Goal: Task Accomplishment & Management: Complete application form

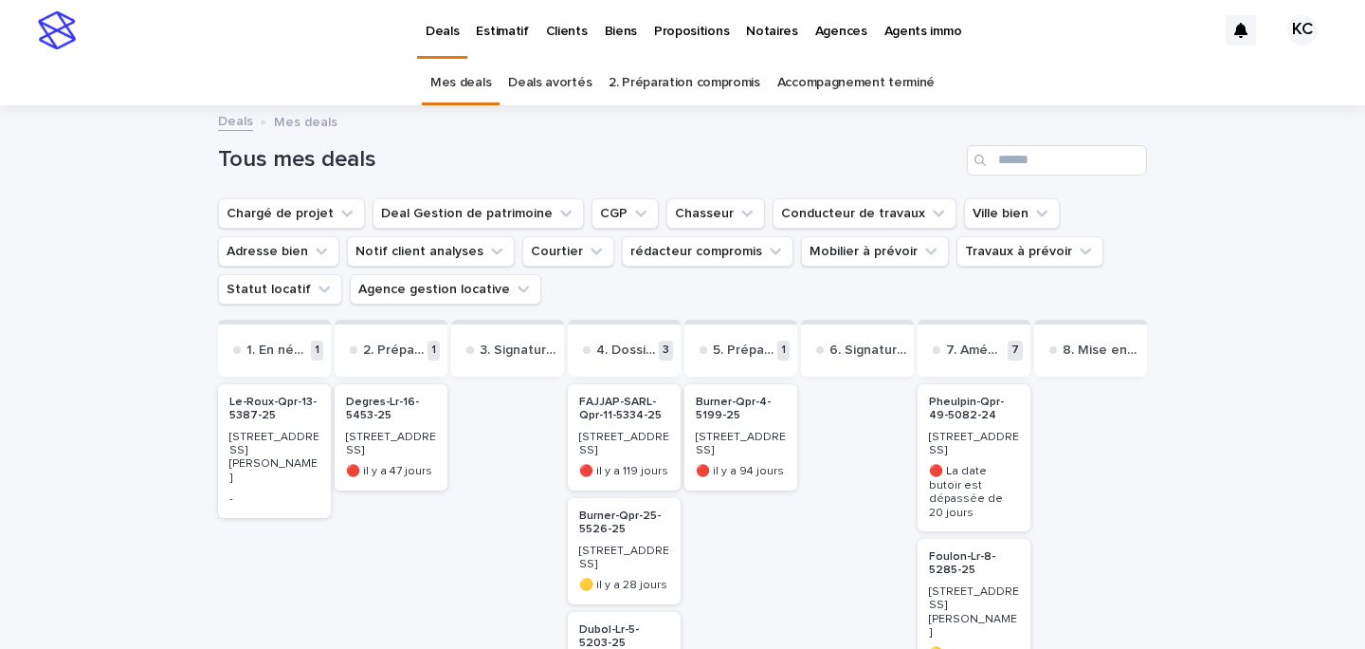
click at [612, 27] on p "Biens" at bounding box center [621, 20] width 32 height 40
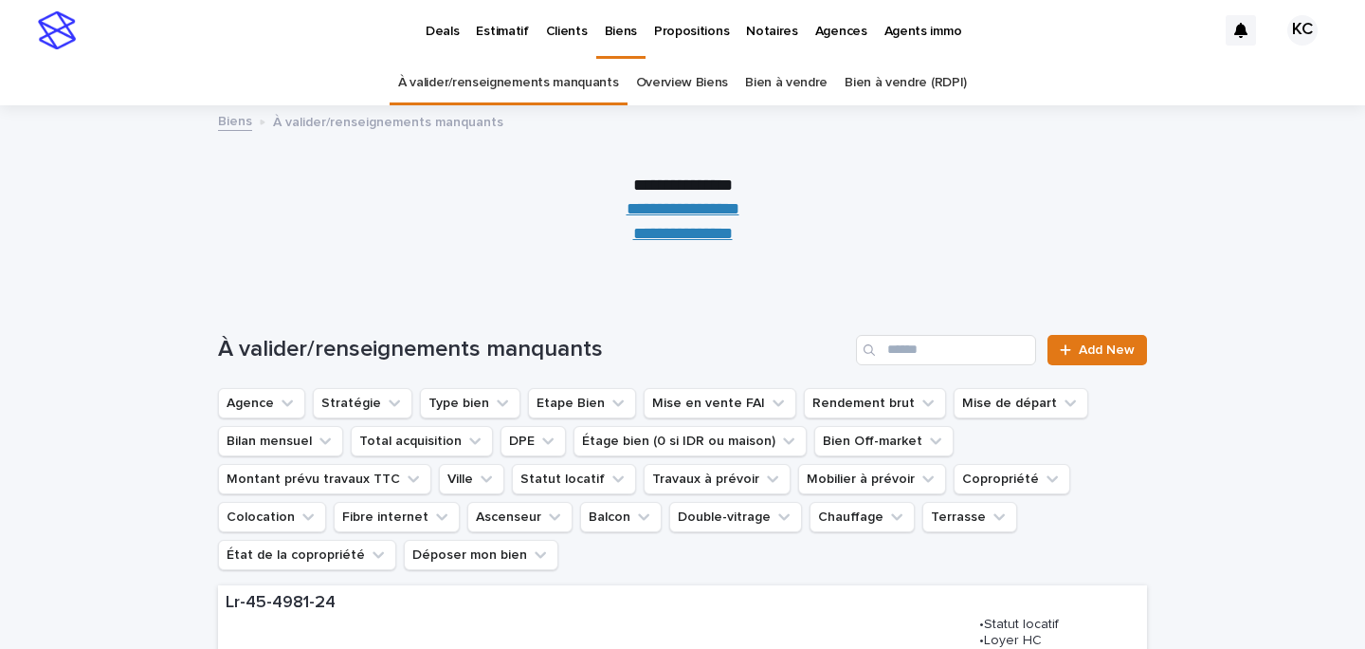
click at [686, 229] on link "**********" at bounding box center [683, 233] width 100 height 17
click at [485, 27] on p "Estimatif" at bounding box center [502, 20] width 52 height 40
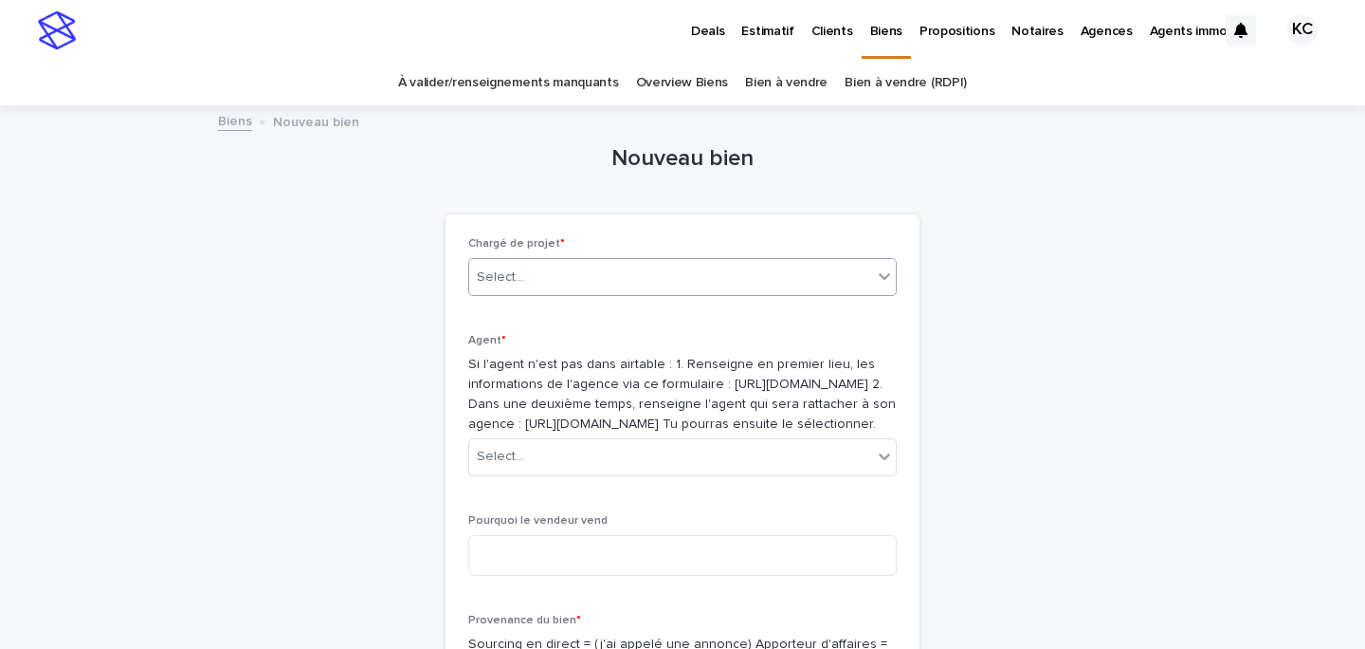
click at [583, 270] on div "Select..." at bounding box center [670, 277] width 403 height 31
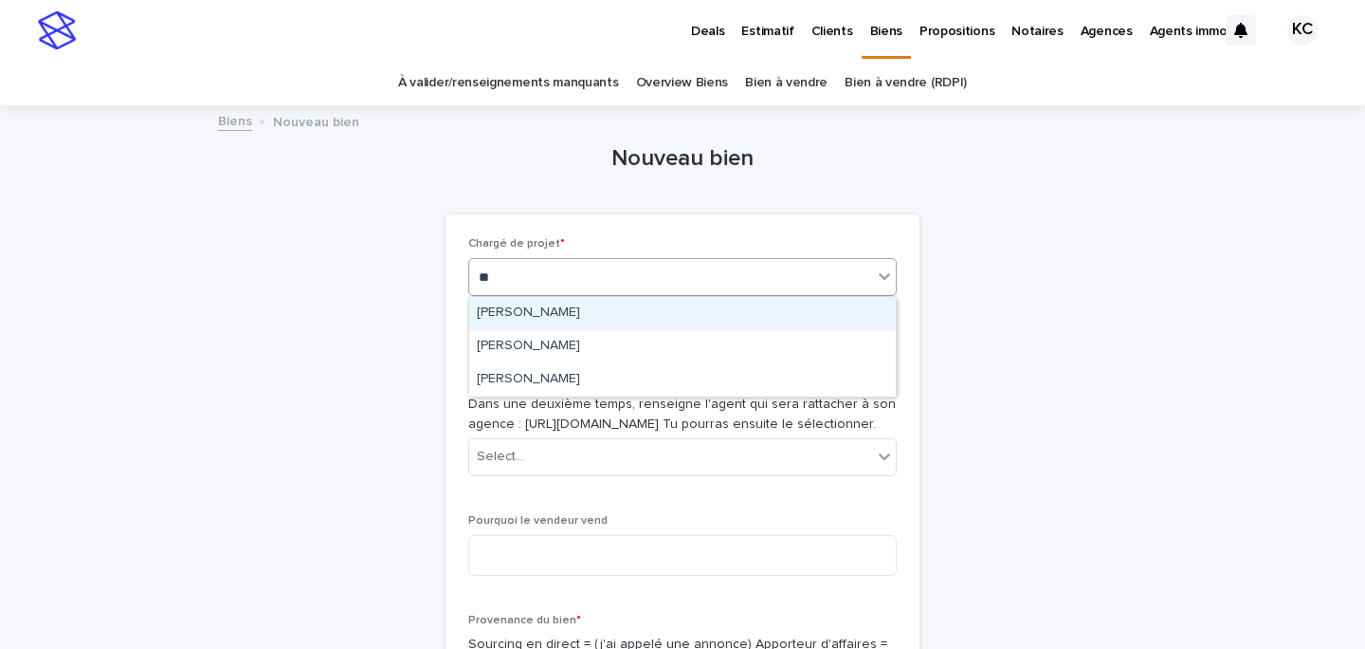
type input "***"
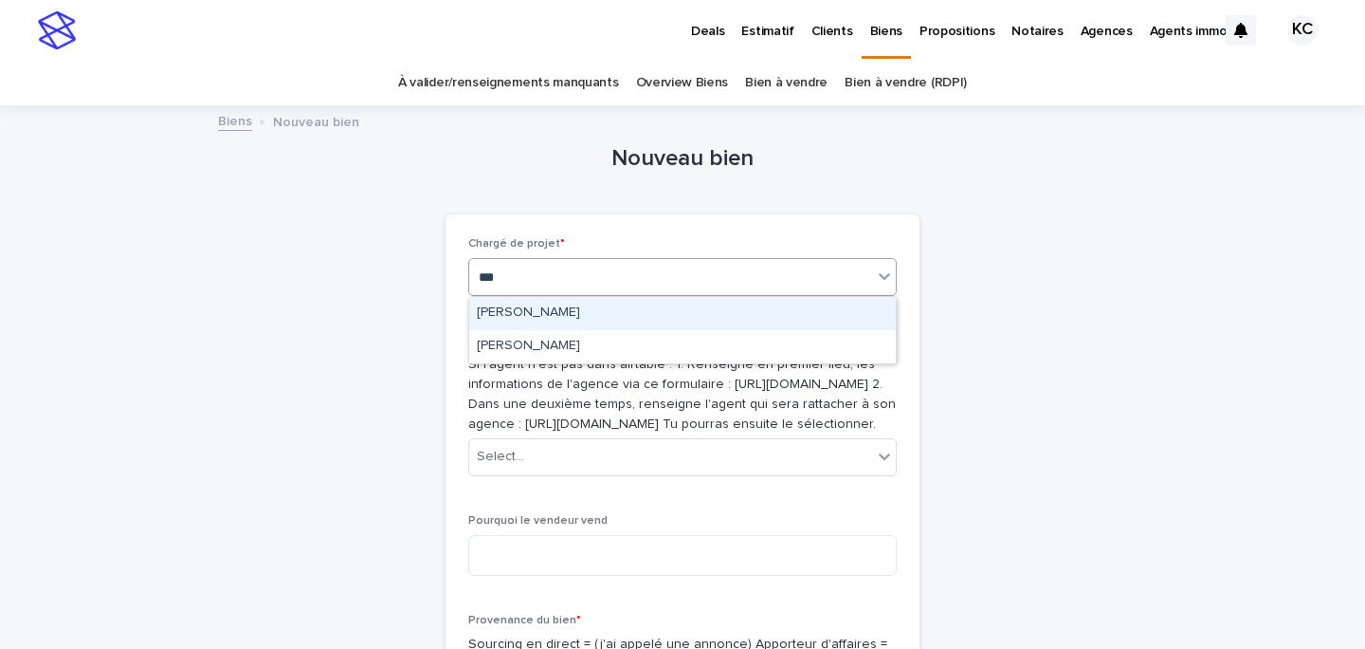
click at [546, 314] on div "[PERSON_NAME]" at bounding box center [682, 313] width 427 height 33
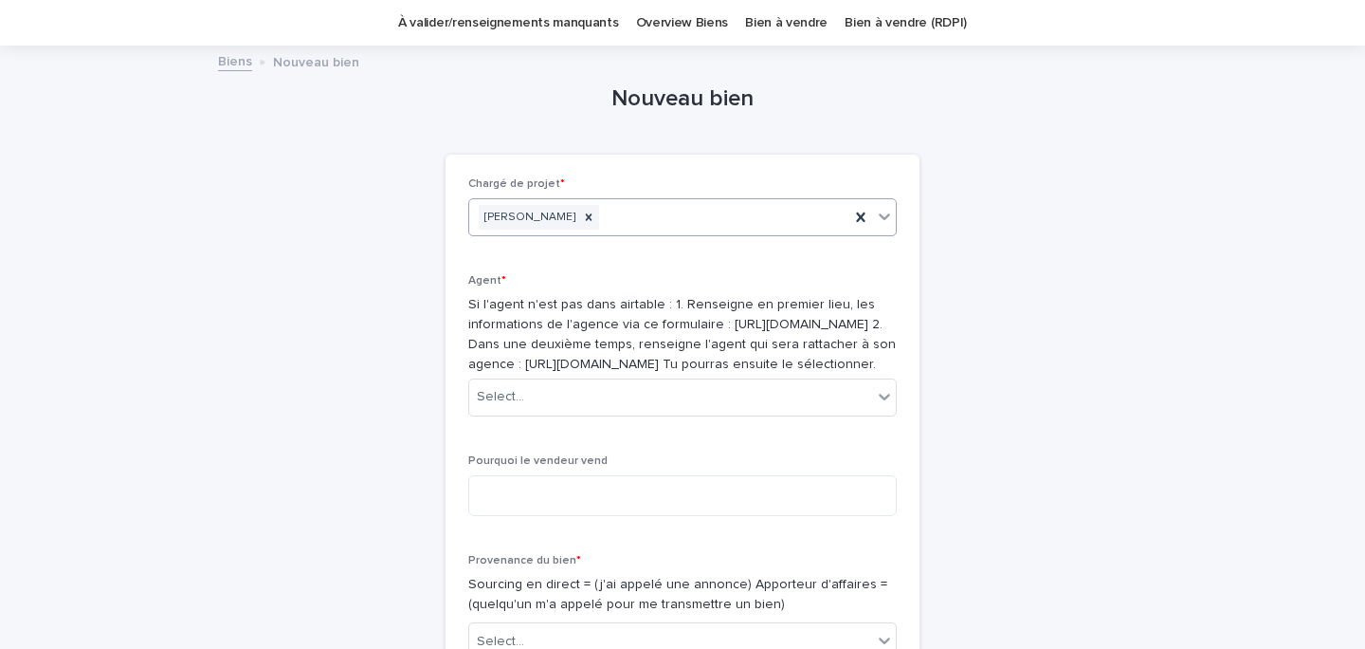
scroll to position [66, 0]
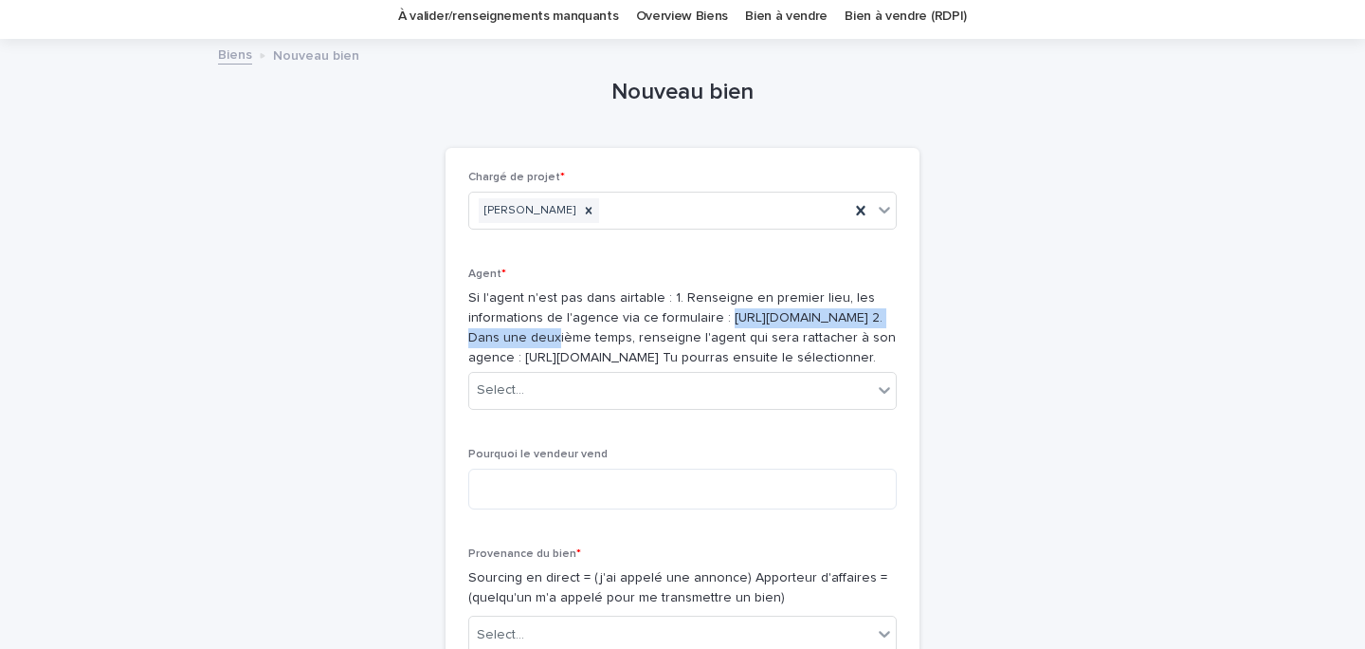
drag, startPoint x: 719, startPoint y: 337, endPoint x: 470, endPoint y: 338, distance: 248.4
click at [470, 338] on p "Si l'agent n'est pas dans airtable : 1. Renseigne en premier lieu, les informat…" at bounding box center [682, 327] width 429 height 79
copy p "https://airtable.com/shrPVCqAw2RSVhpNM"
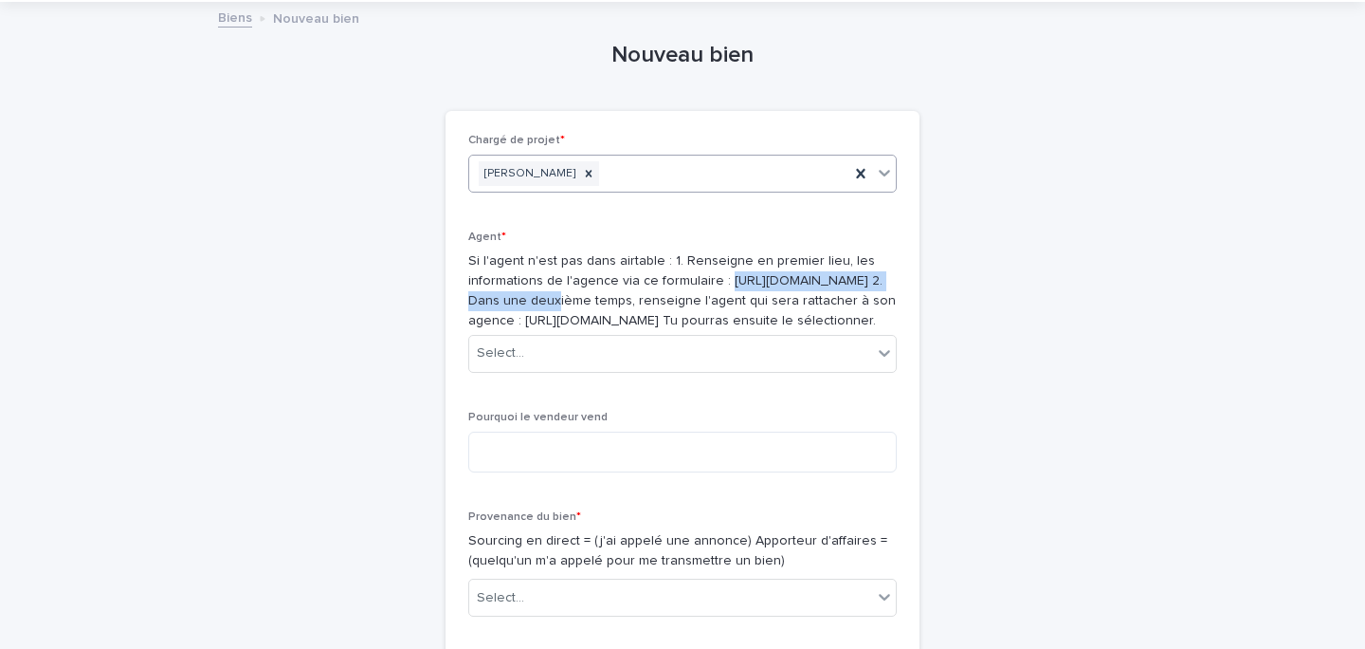
scroll to position [201, 0]
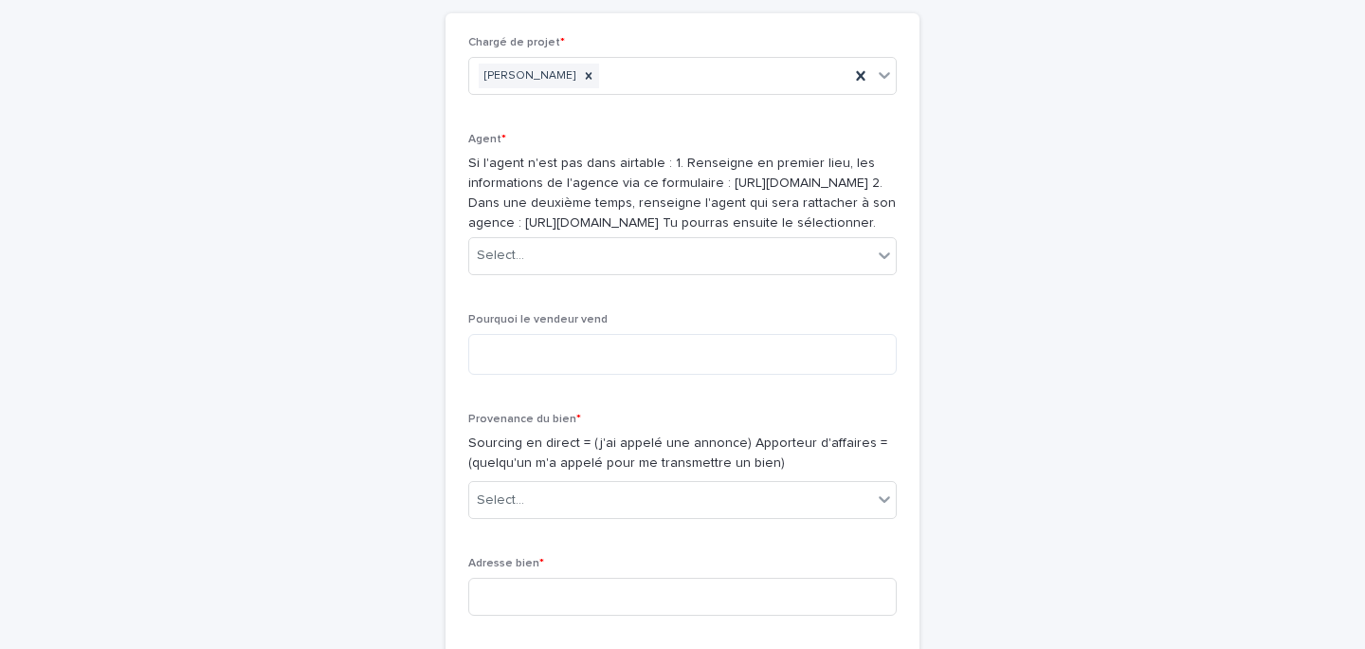
click at [627, 290] on div "Agent * Si l'agent n'est pas dans airtable : 1. Renseigne en premier lieu, les …" at bounding box center [682, 211] width 429 height 157
click at [629, 271] on div "Select..." at bounding box center [670, 255] width 403 height 31
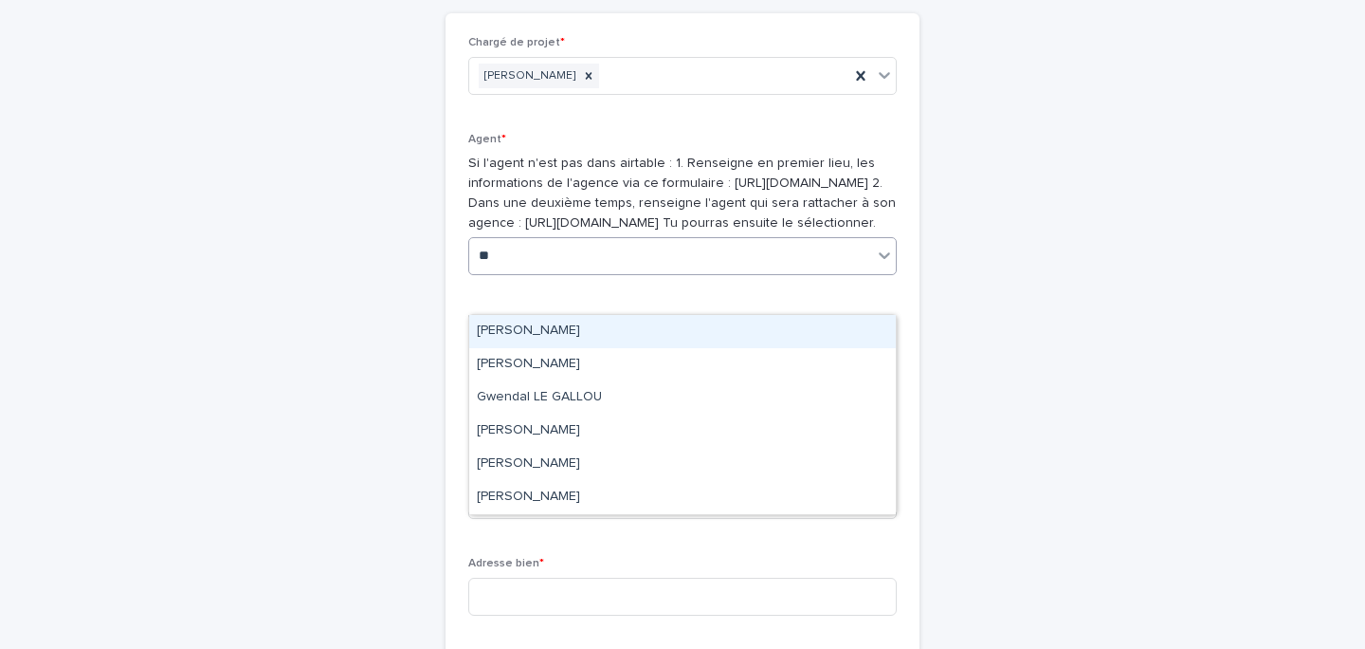
type input "*"
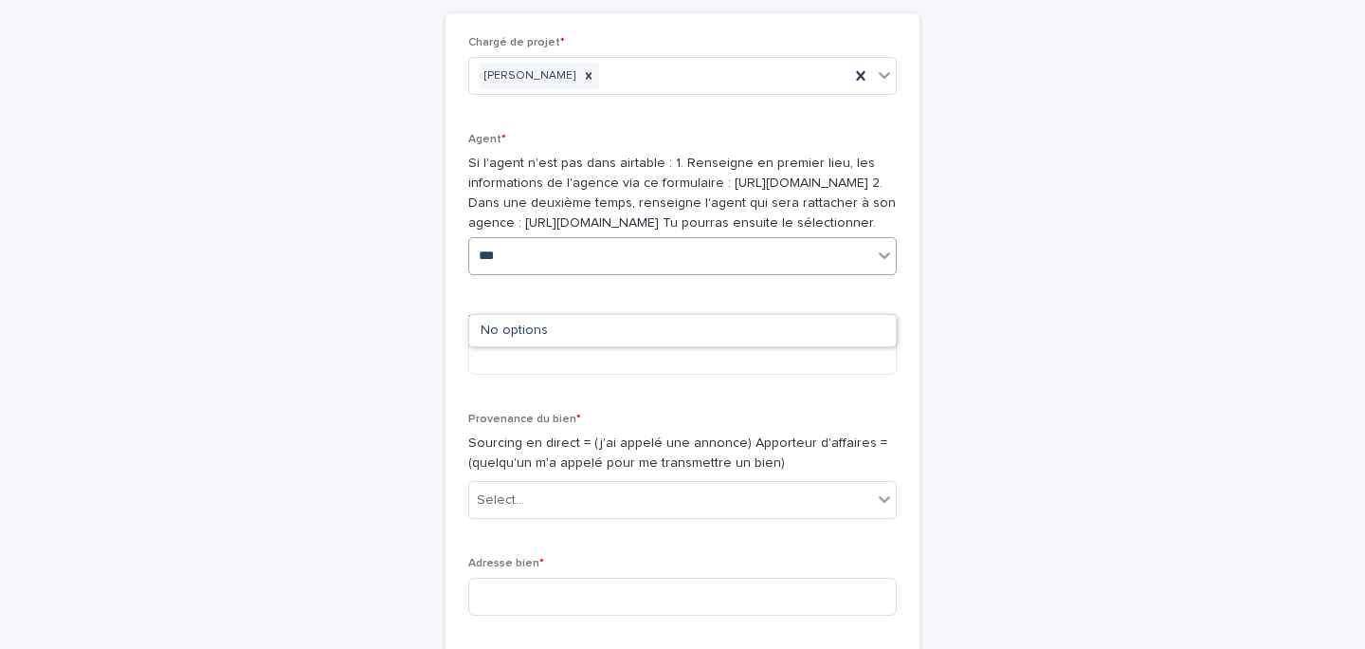
type input "****"
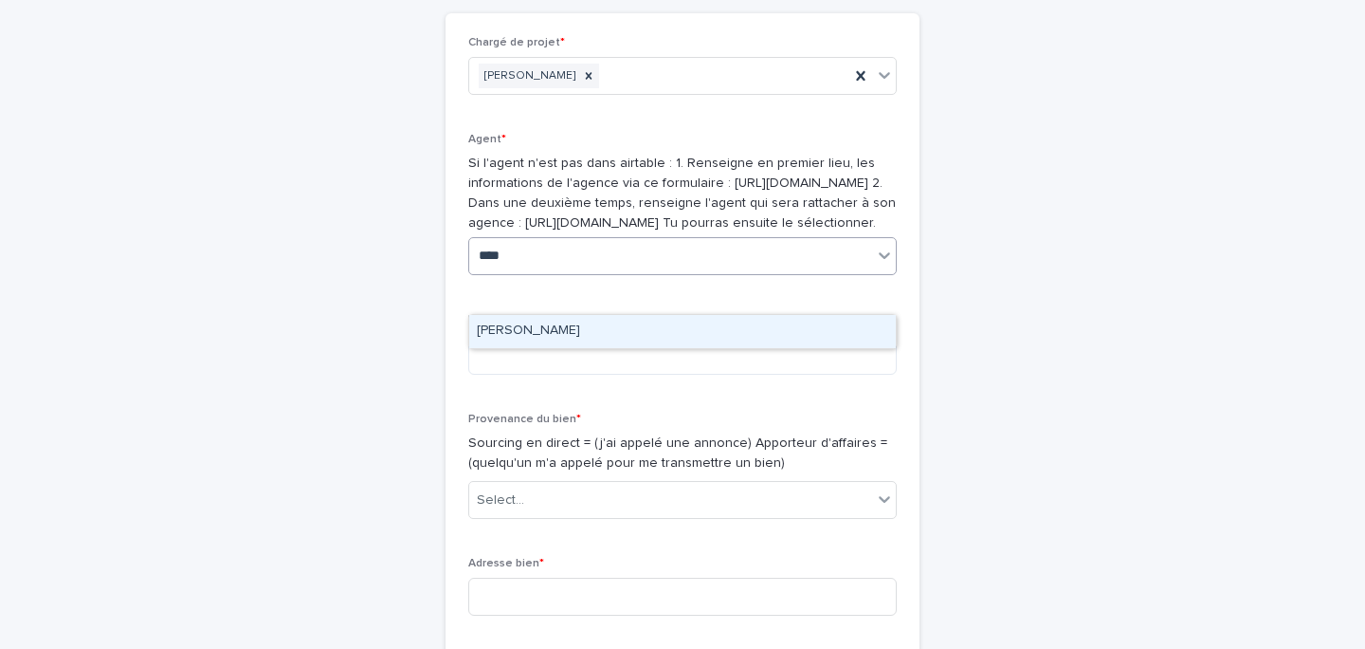
click at [572, 329] on div "Alain BOSSARD" at bounding box center [682, 331] width 427 height 33
click at [544, 374] on textarea at bounding box center [682, 354] width 429 height 41
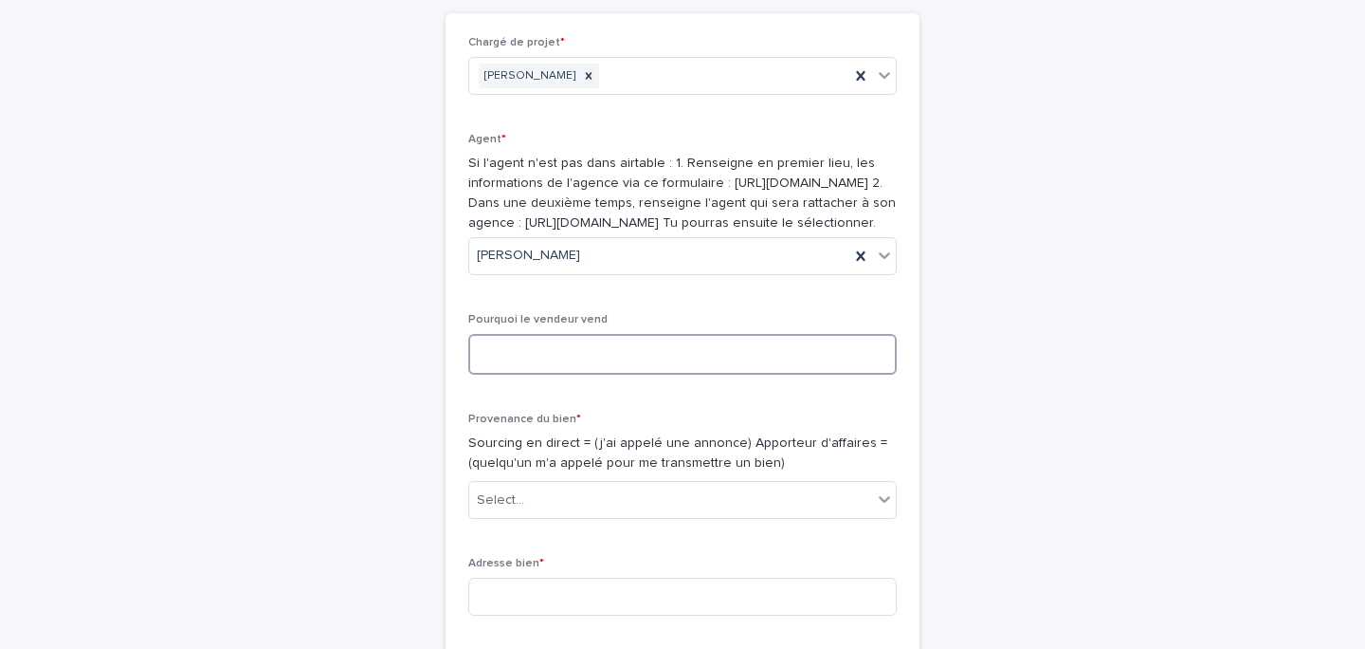
click at [561, 375] on textarea at bounding box center [682, 354] width 429 height 41
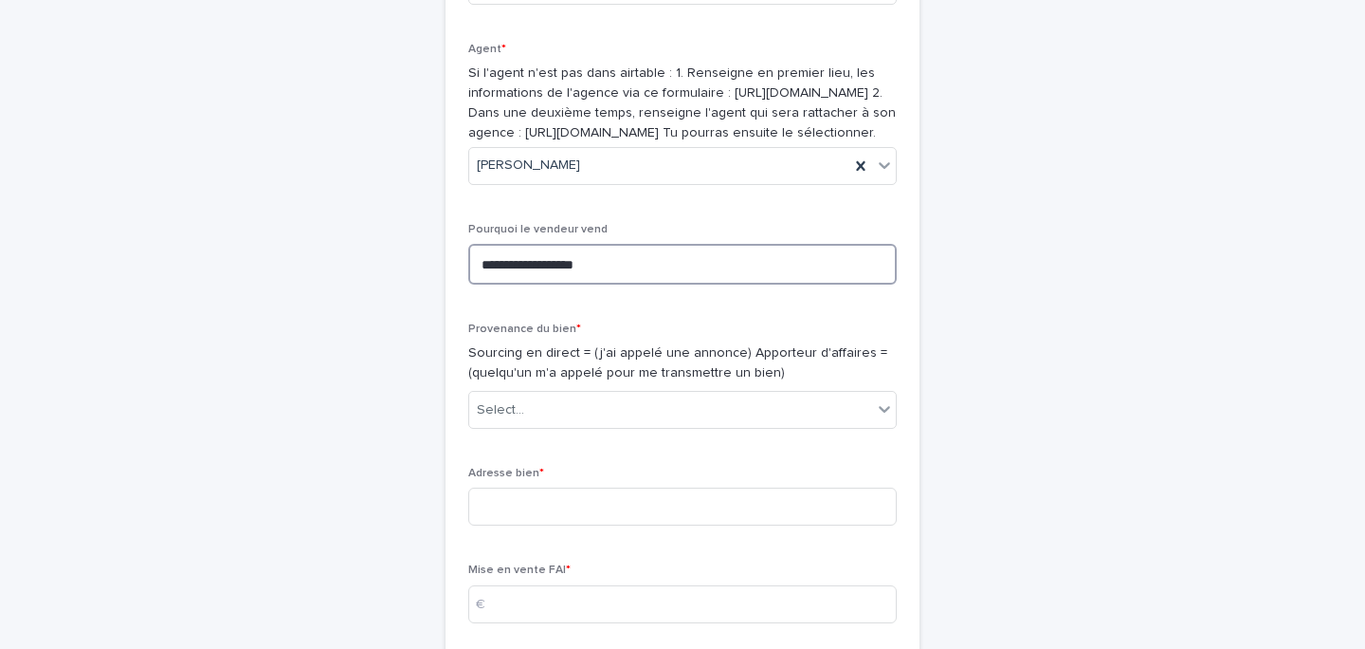
scroll to position [430, 0]
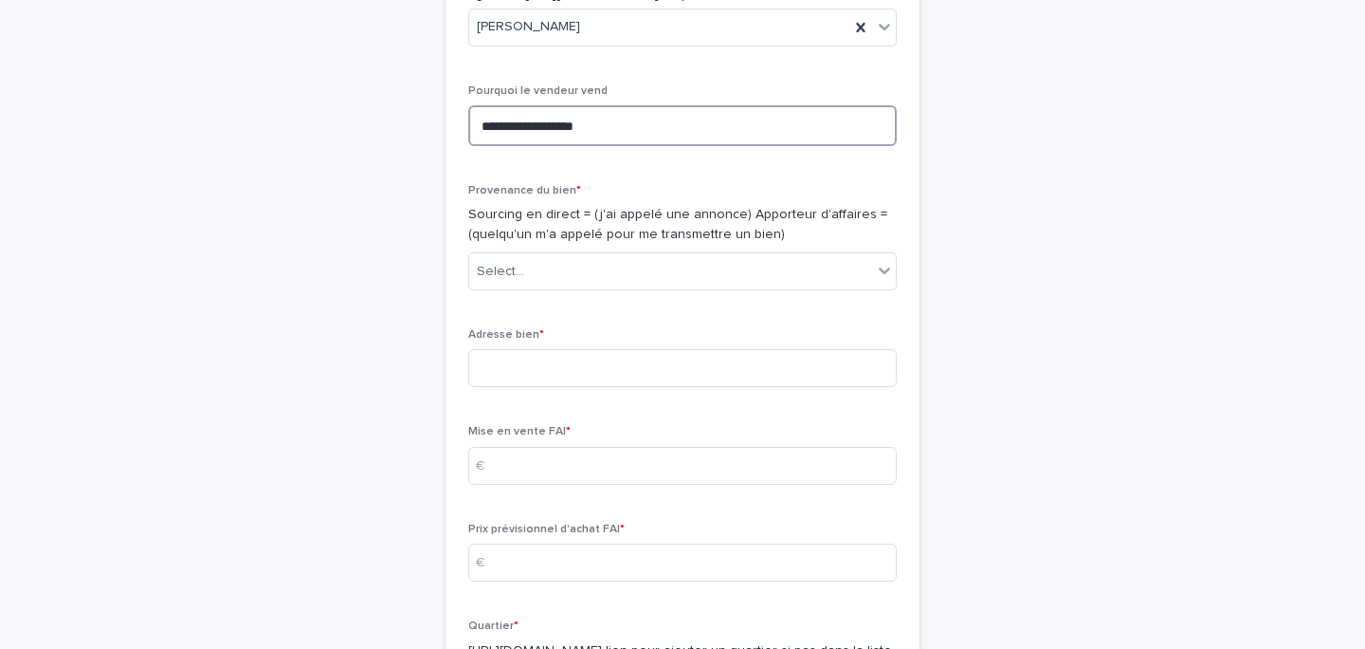
type textarea "**********"
click at [619, 305] on div "Provenance du bien * Sourcing en direct = (j'ai appelé une annonce) Apporteur d…" at bounding box center [682, 244] width 429 height 121
click at [609, 287] on div "Select..." at bounding box center [670, 271] width 403 height 31
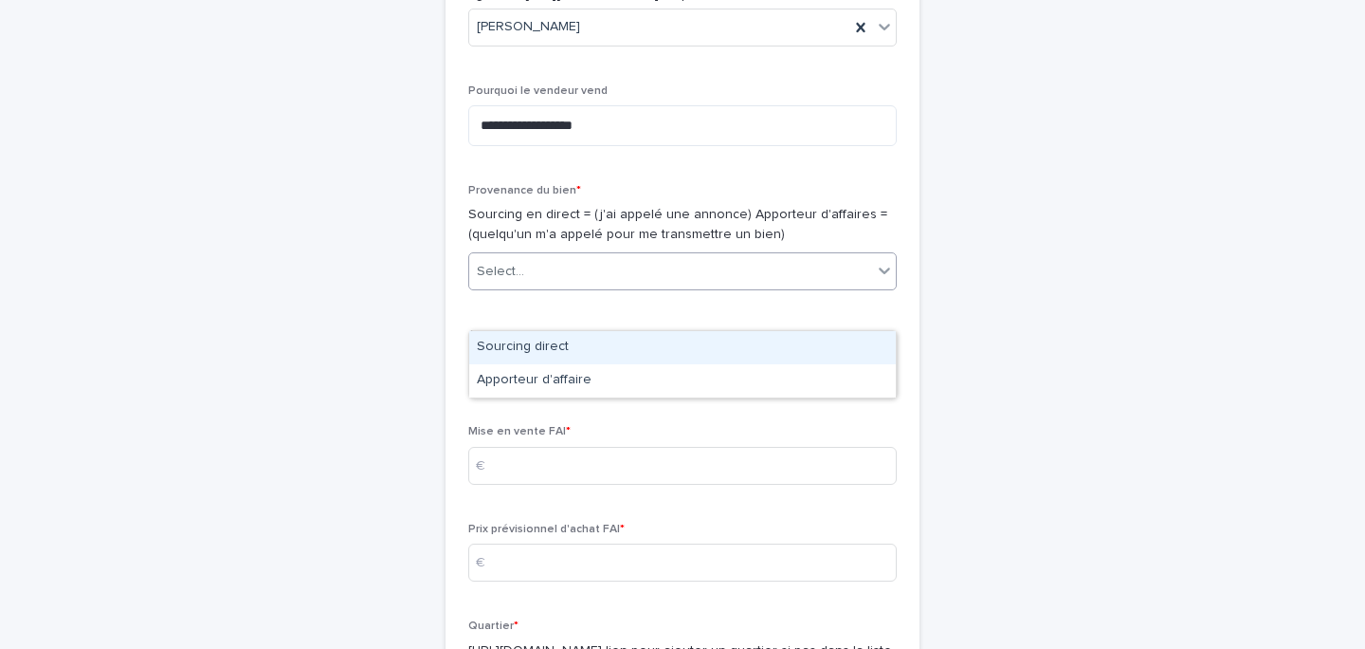
click at [569, 335] on div "Sourcing direct" at bounding box center [682, 347] width 427 height 33
click at [560, 287] on div "Sourcing direct" at bounding box center [659, 271] width 380 height 31
click at [596, 245] on p "Sourcing en direct = (j'ai appelé une annonce) Apporteur d'affaires = (quelqu'u…" at bounding box center [682, 225] width 429 height 40
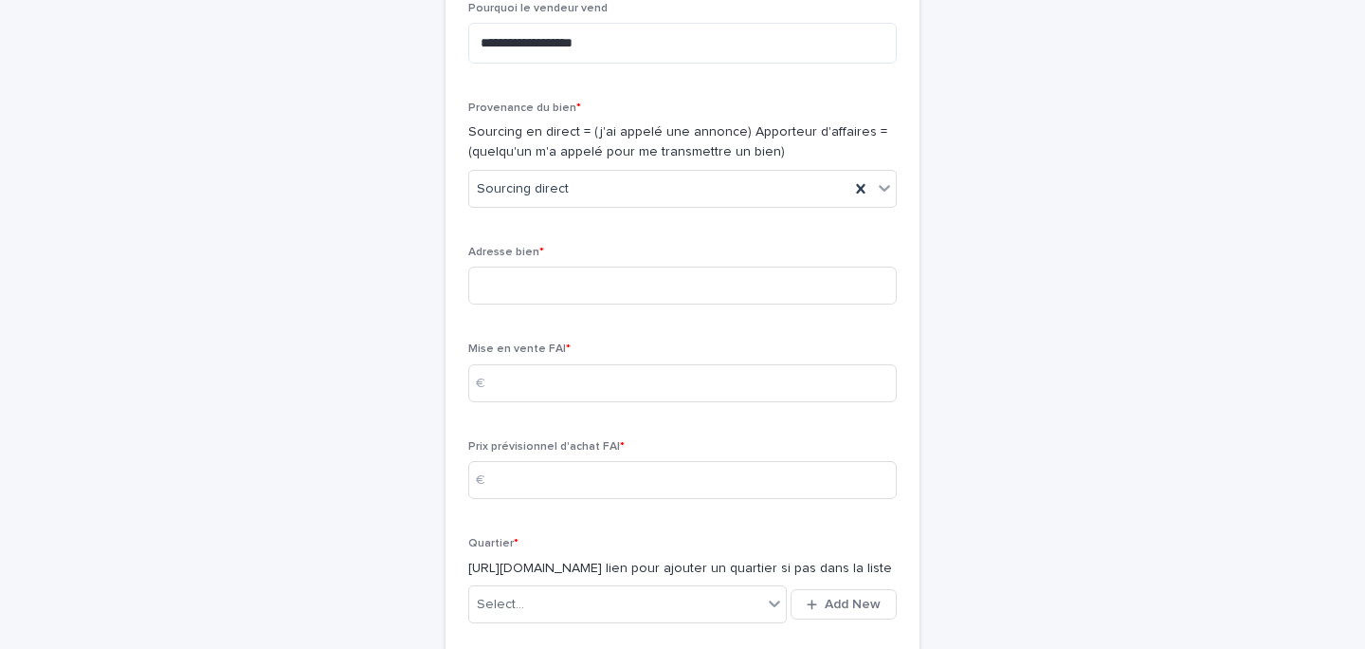
scroll to position [560, 0]
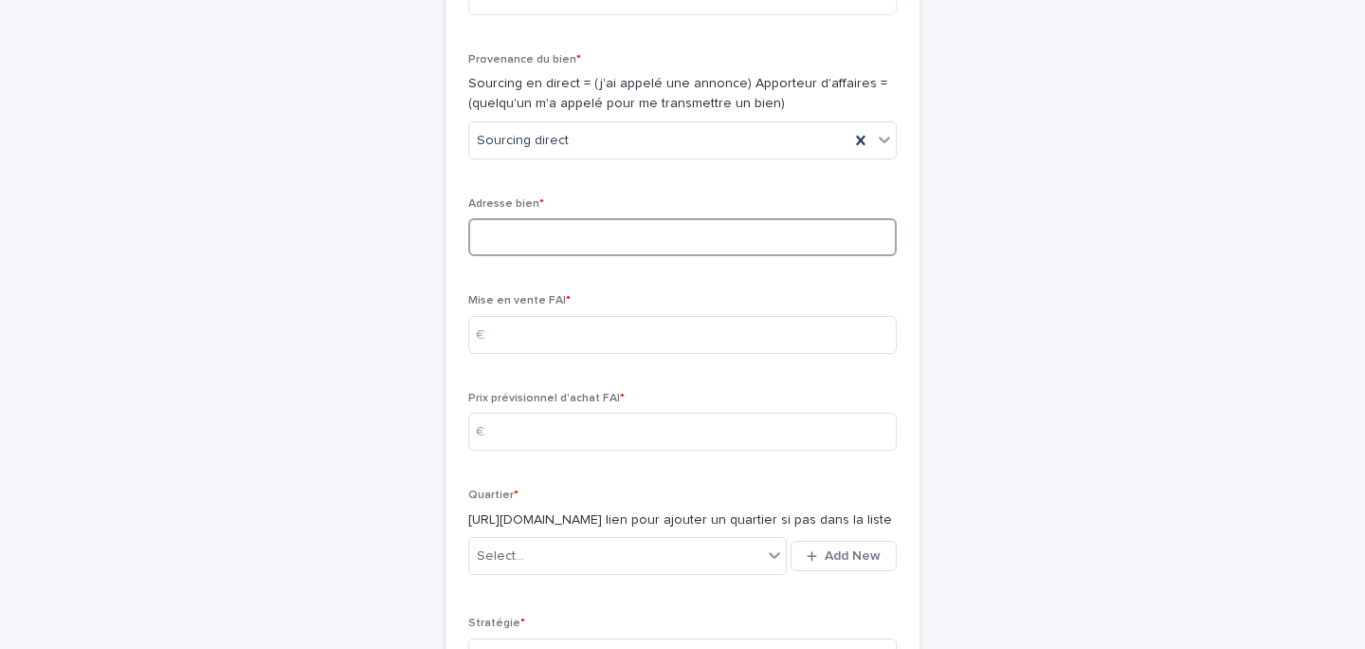
click at [561, 256] on input at bounding box center [682, 237] width 429 height 38
type input "**********"
click at [530, 354] on input at bounding box center [682, 335] width 429 height 38
type input "******"
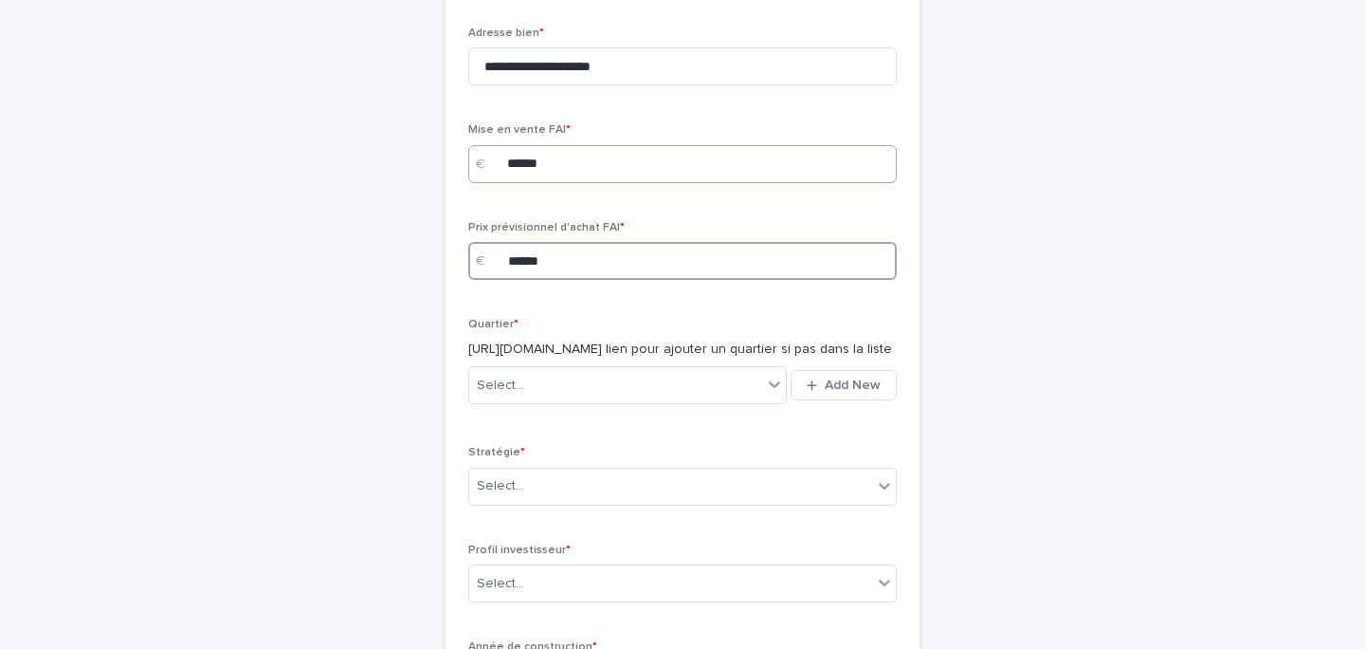
scroll to position [761, 0]
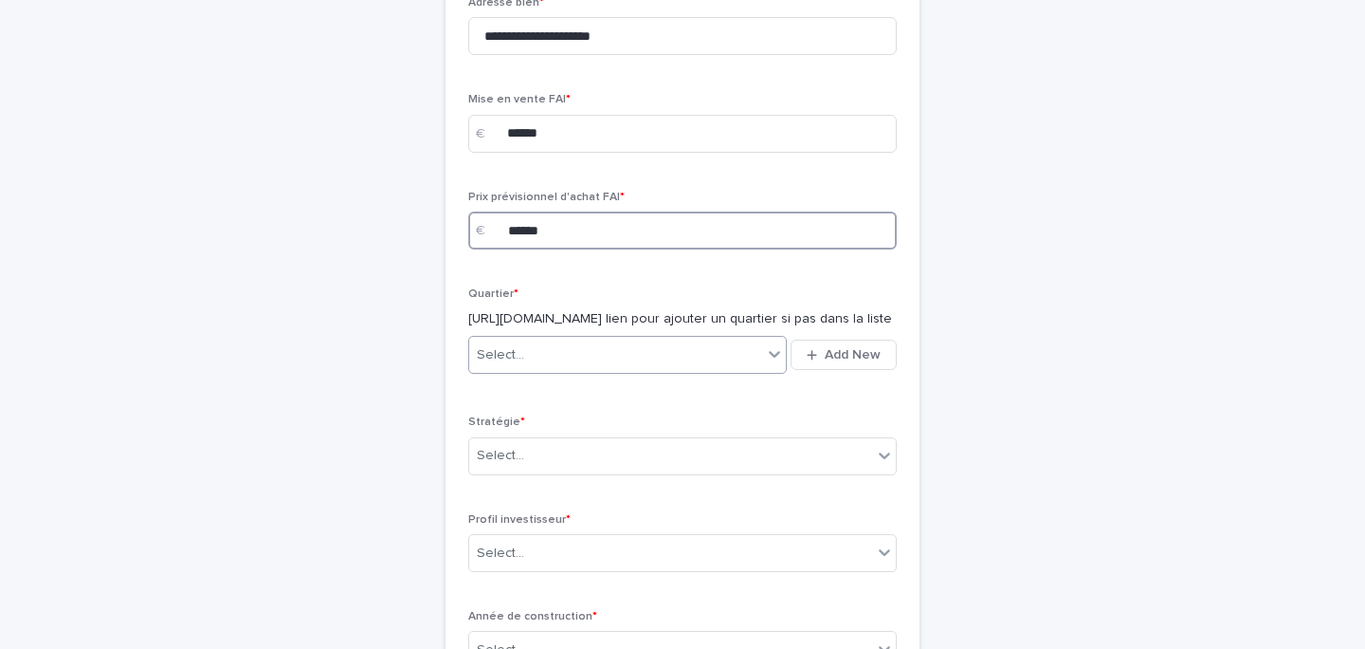
type input "******"
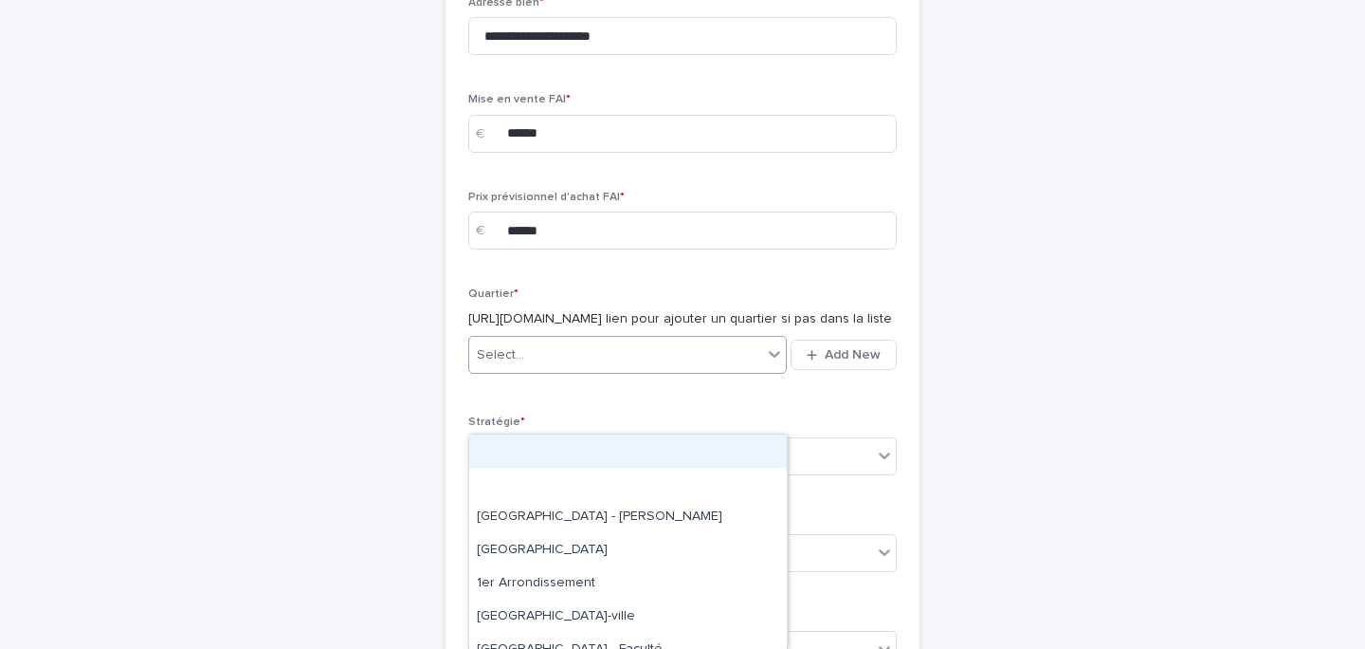
click at [527, 371] on div "Select..." at bounding box center [615, 354] width 293 height 31
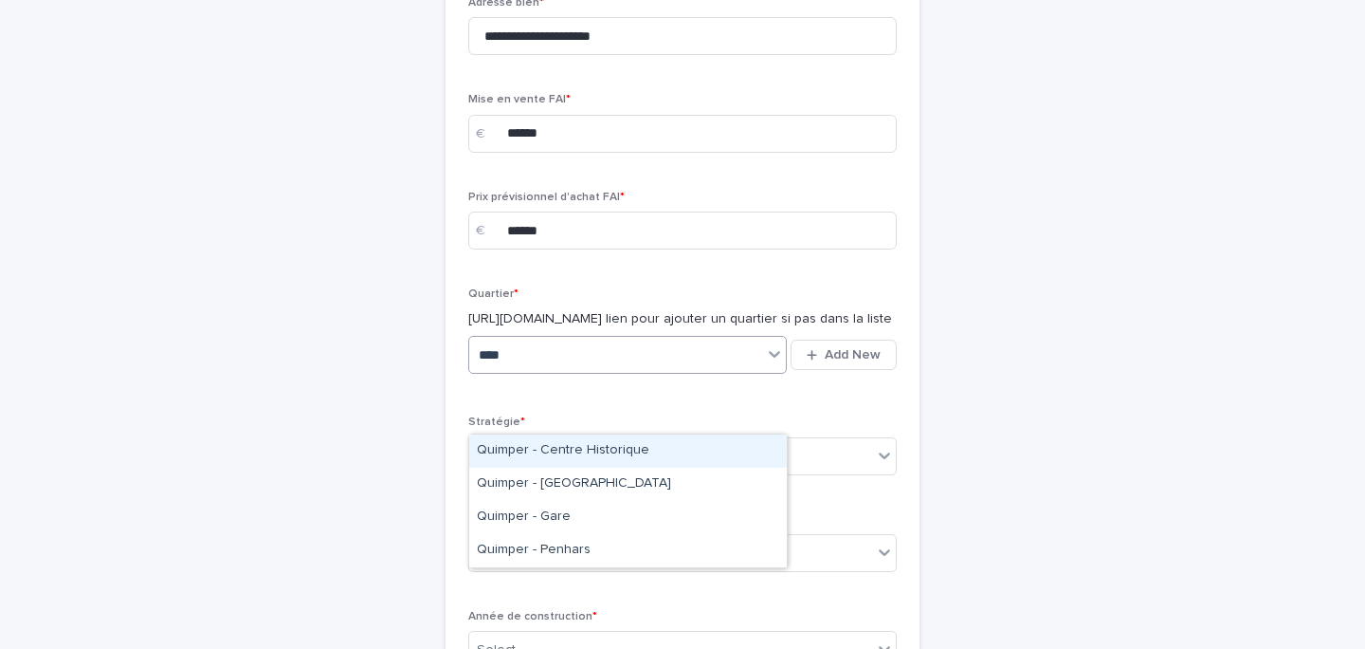
type input "*****"
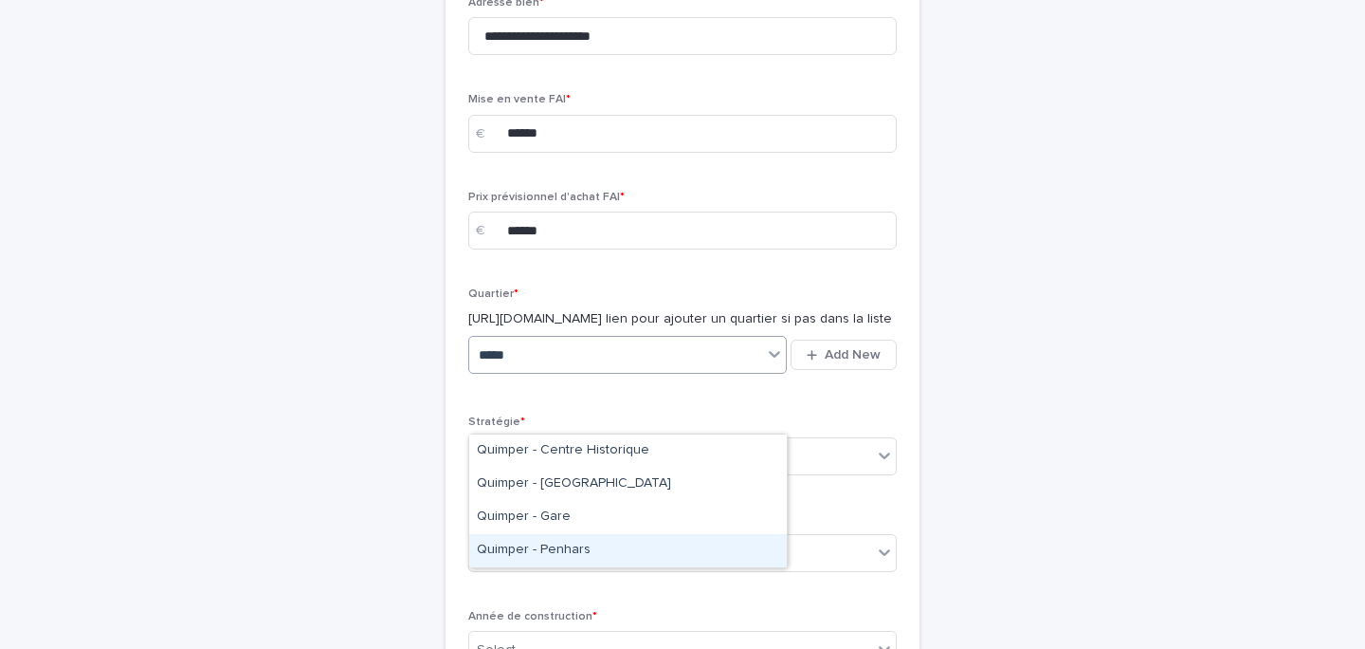
click at [560, 547] on div "Quimper - Penhars" at bounding box center [628, 550] width 318 height 33
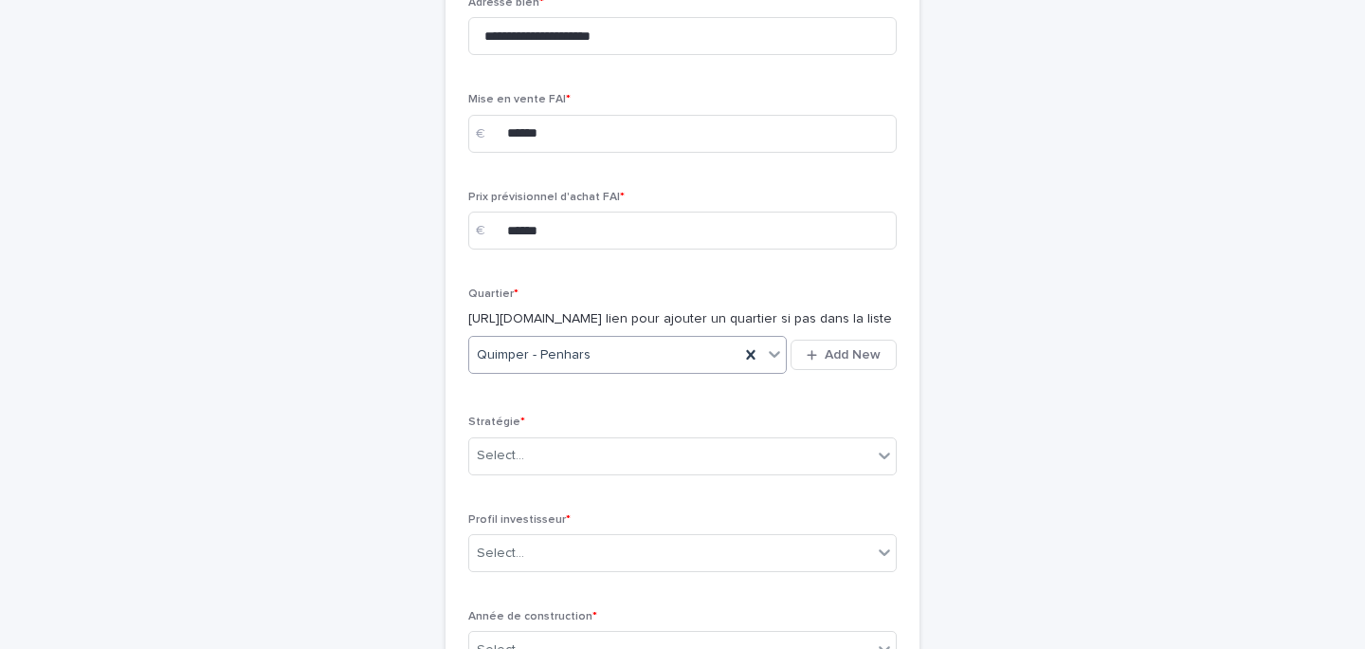
scroll to position [885, 0]
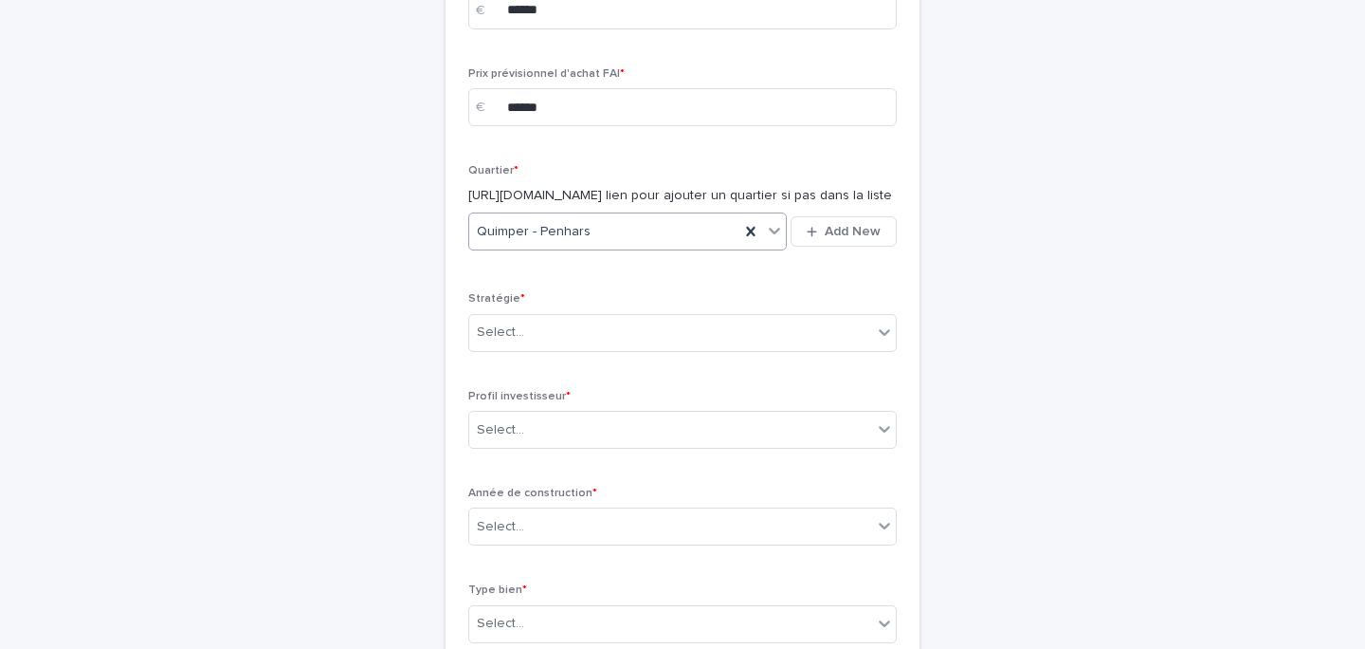
click at [576, 242] on span "Quimper - Penhars" at bounding box center [534, 232] width 114 height 20
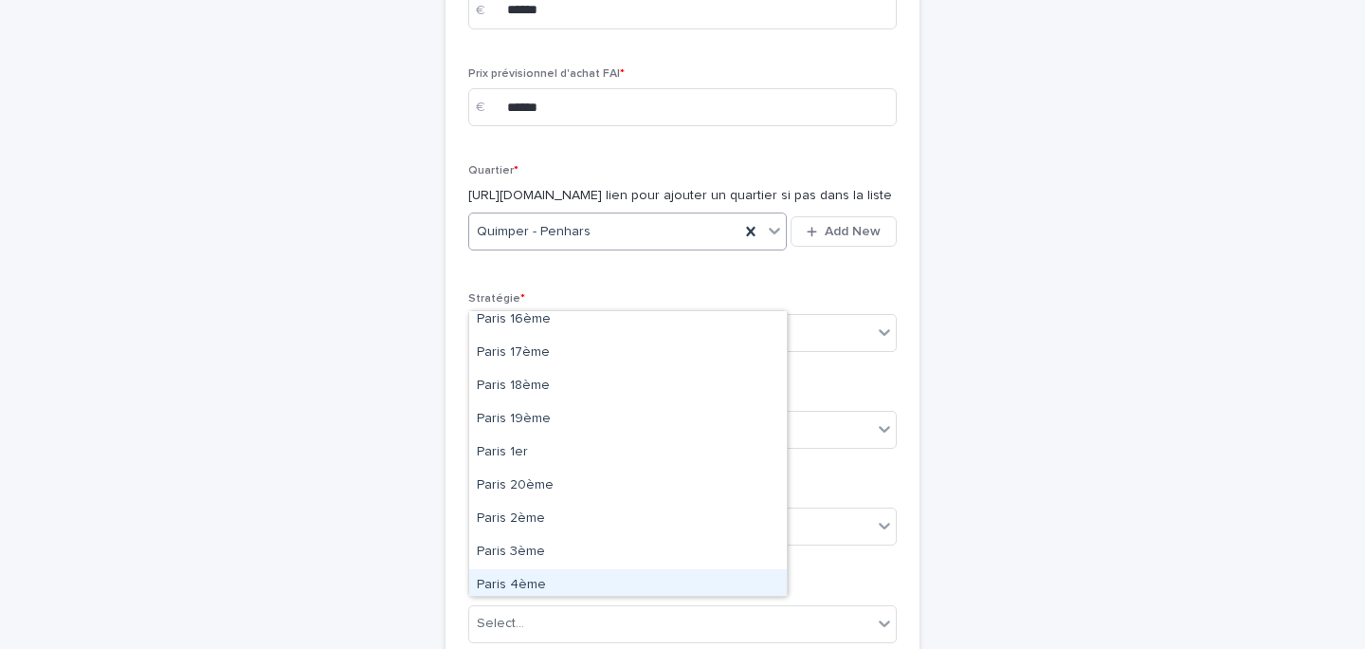
scroll to position [8571, 0]
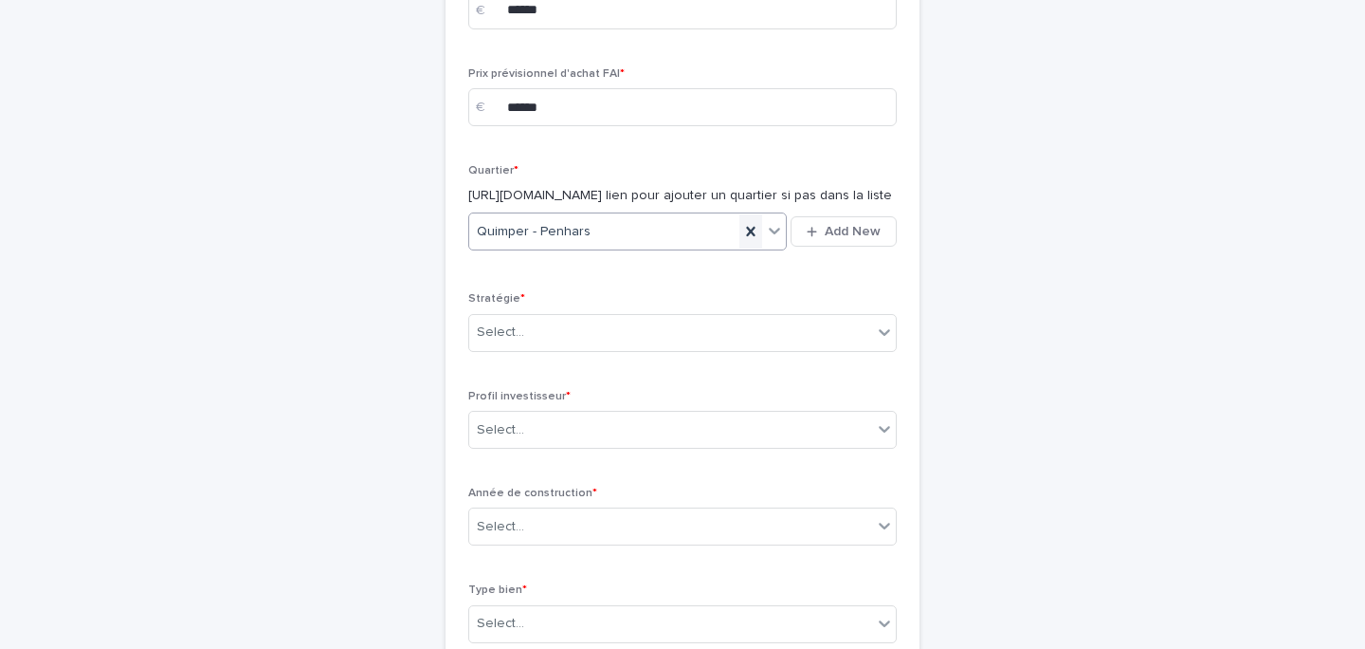
click at [743, 241] on icon at bounding box center [750, 231] width 19 height 19
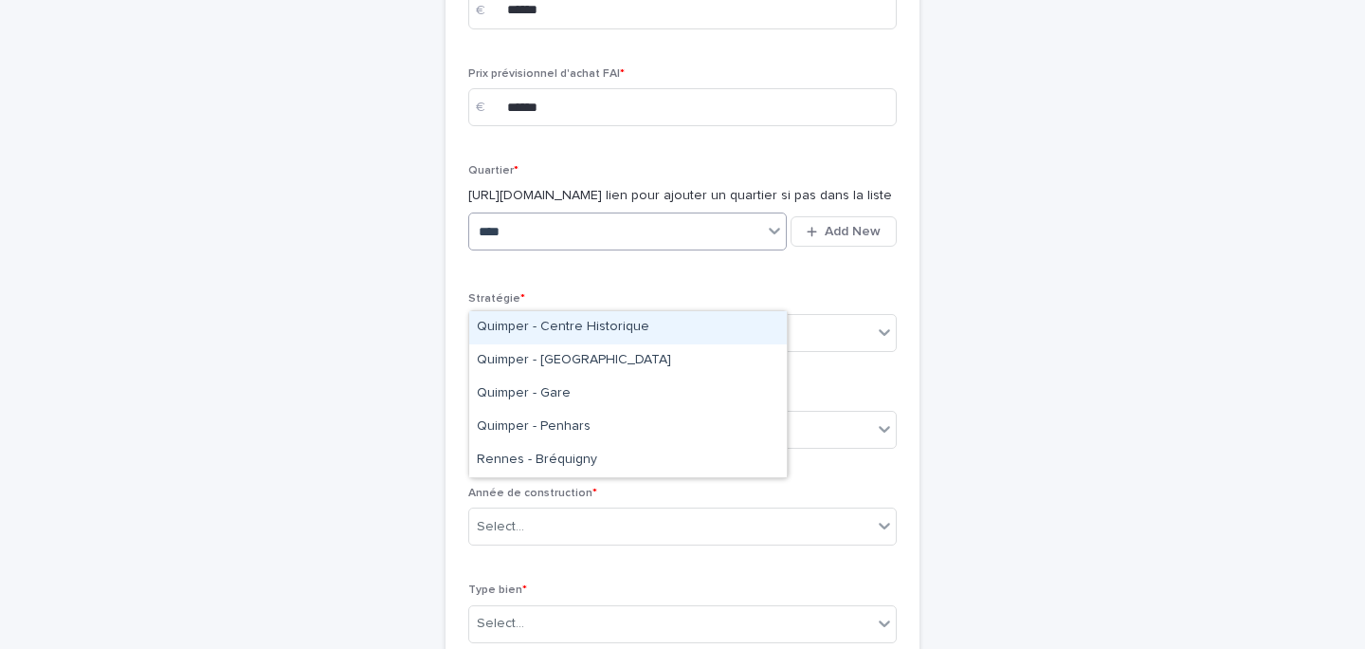
type input "*****"
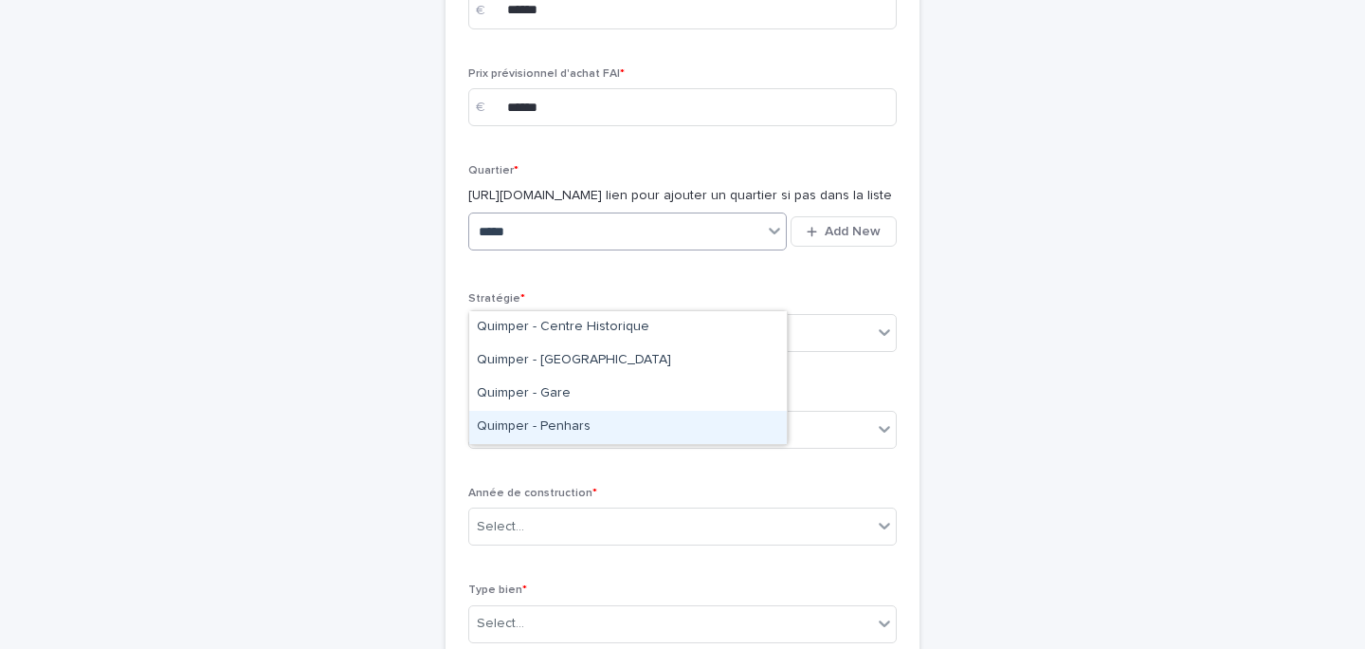
click at [596, 427] on div "Quimper - Penhars" at bounding box center [628, 427] width 318 height 33
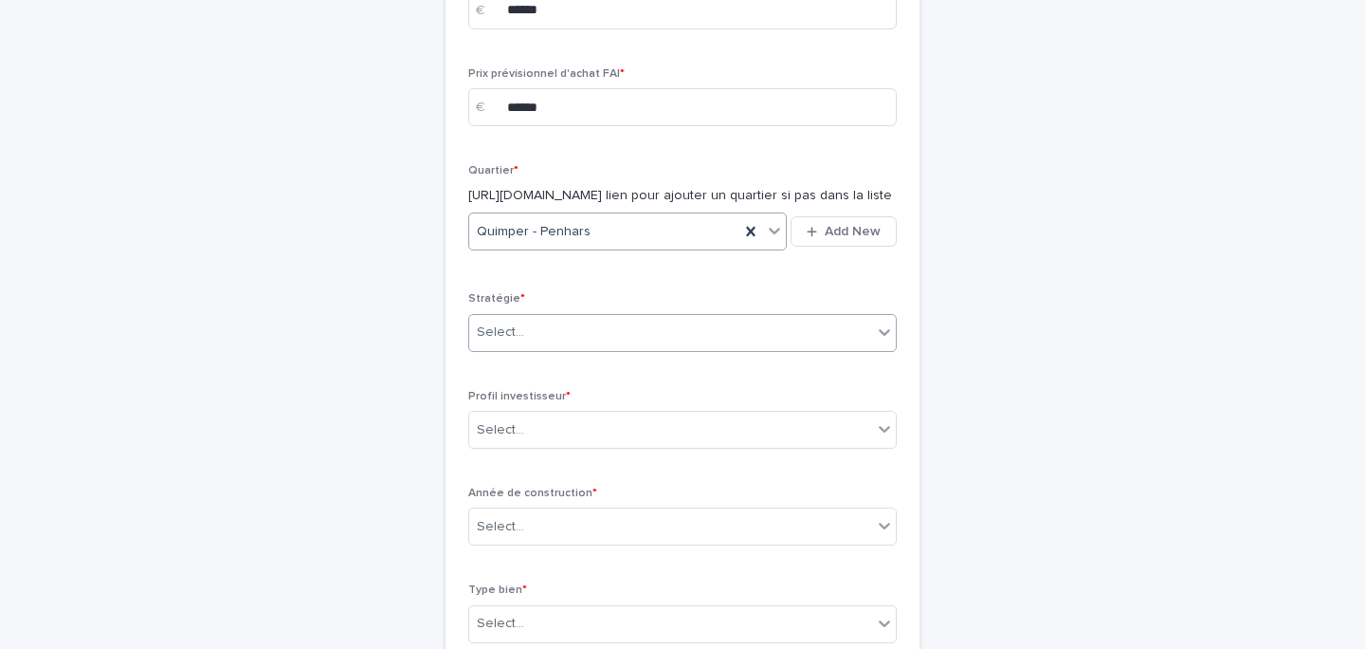
scroll to position [955, 0]
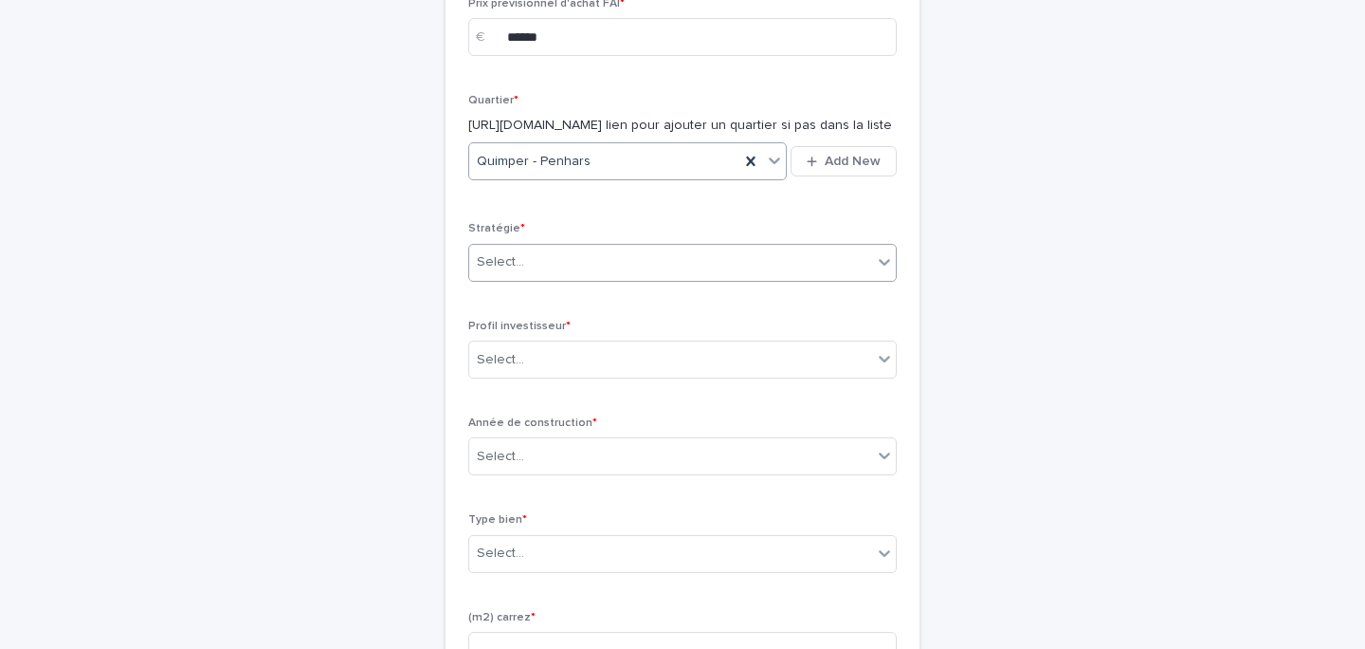
click at [576, 278] on div "Select..." at bounding box center [670, 262] width 403 height 31
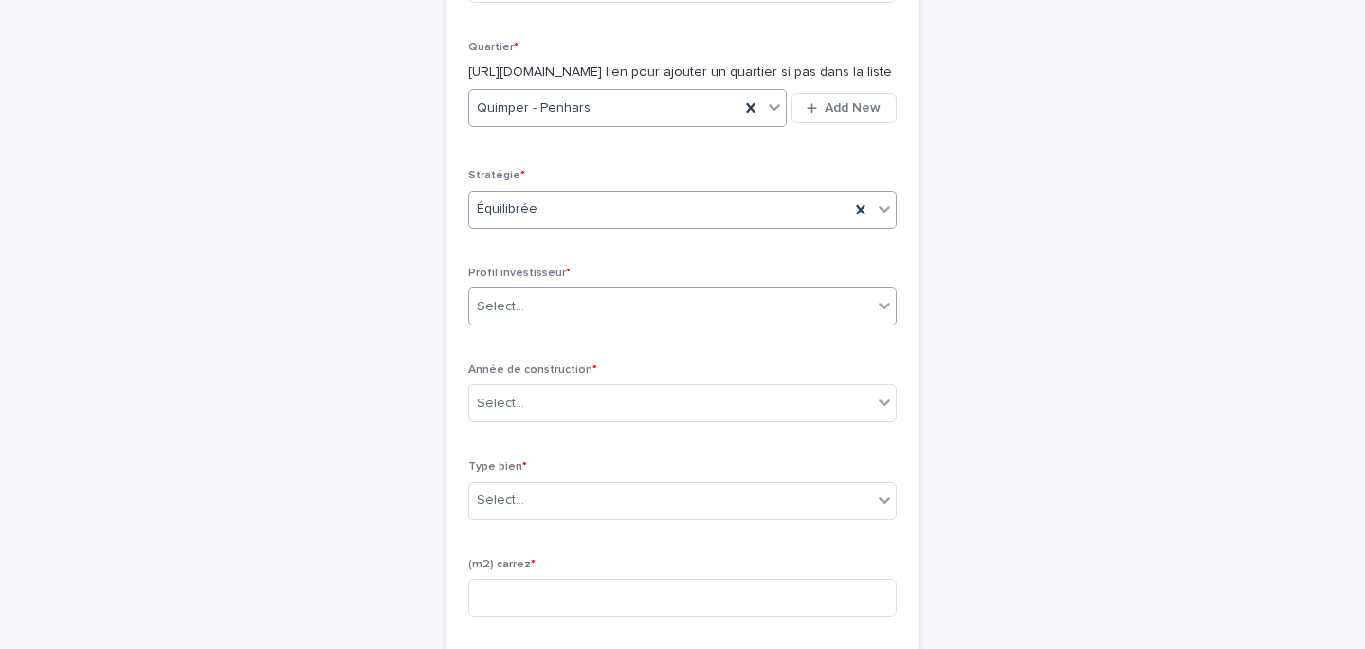
click at [543, 322] on div "Select..." at bounding box center [670, 306] width 403 height 31
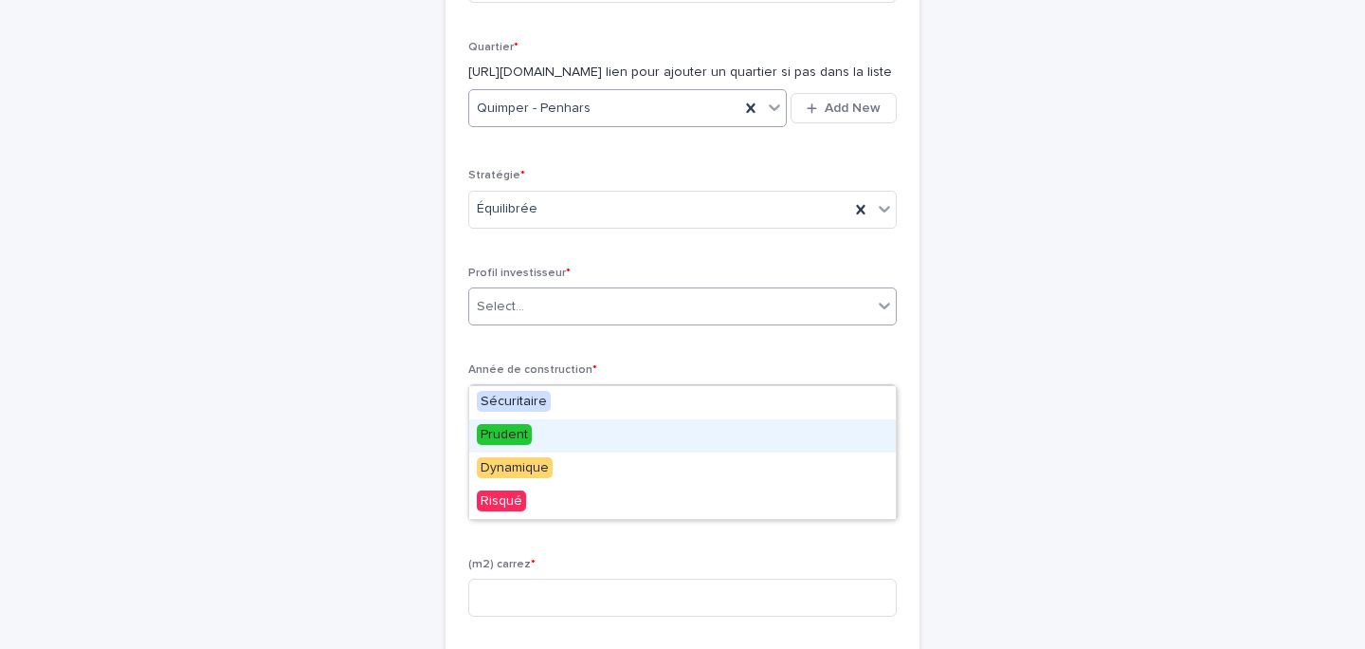
click at [539, 449] on div "Prudent" at bounding box center [682, 435] width 427 height 33
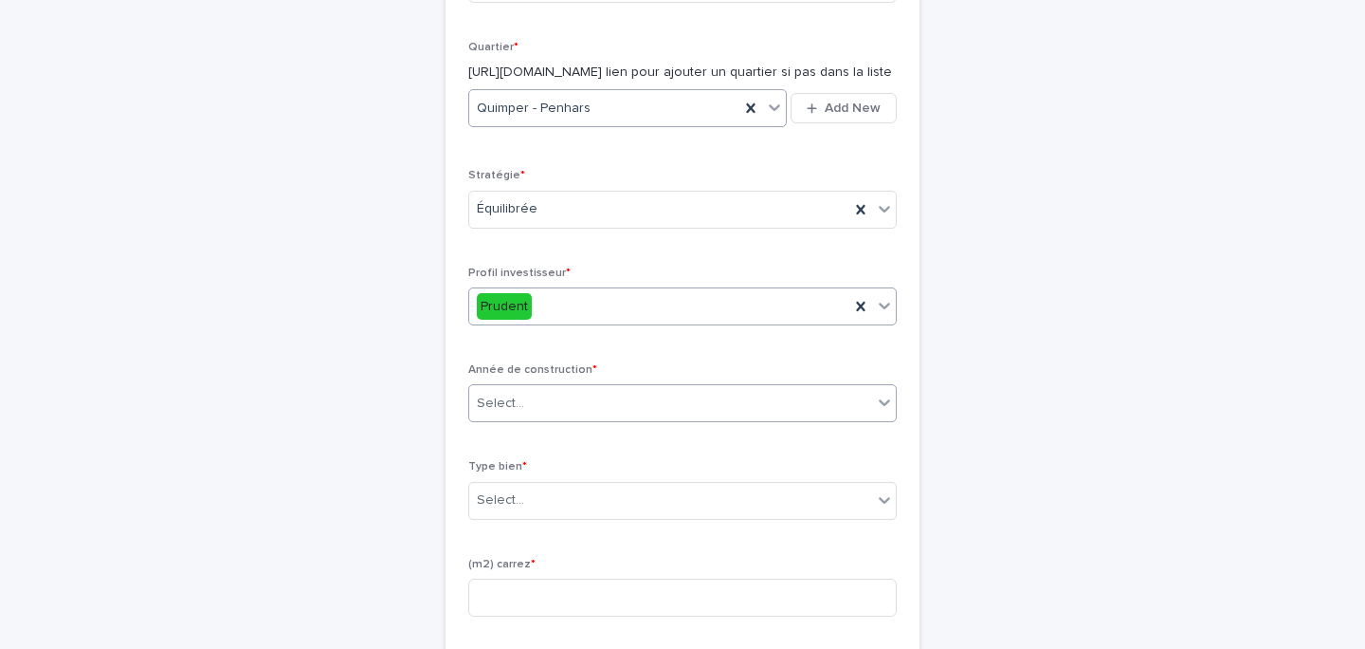
scroll to position [1115, 0]
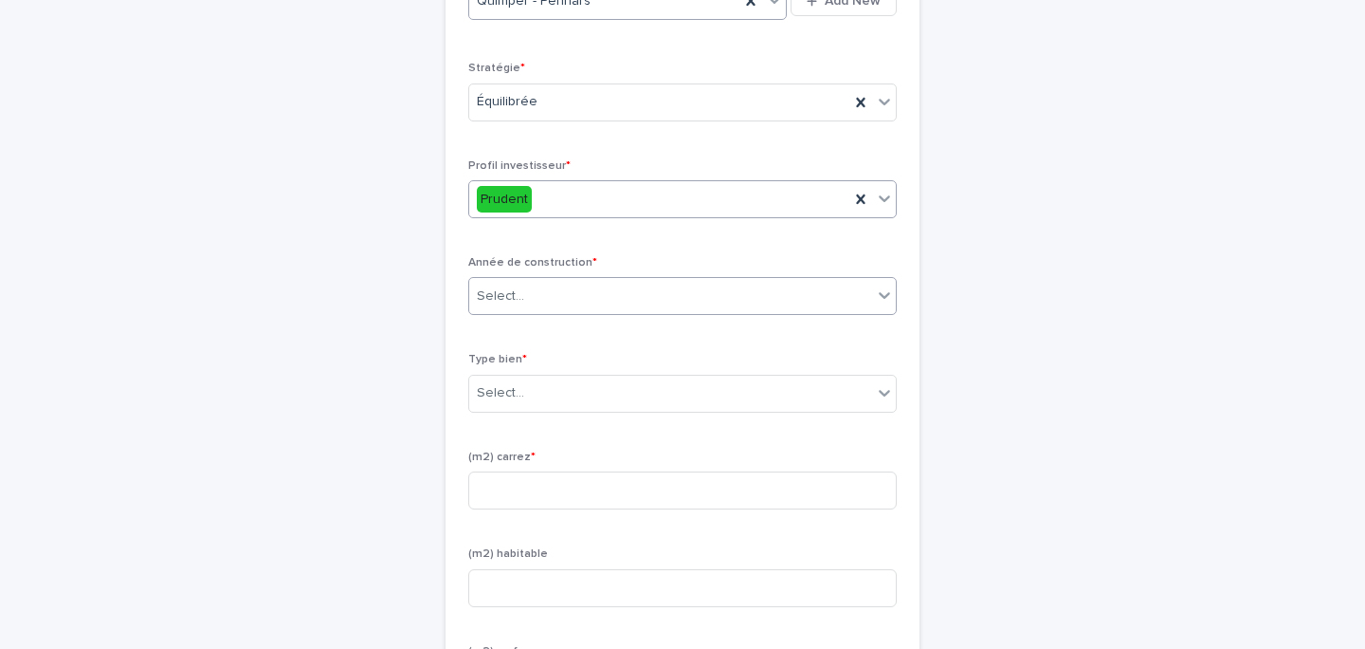
click at [553, 374] on body "**********" at bounding box center [682, 324] width 1365 height 649
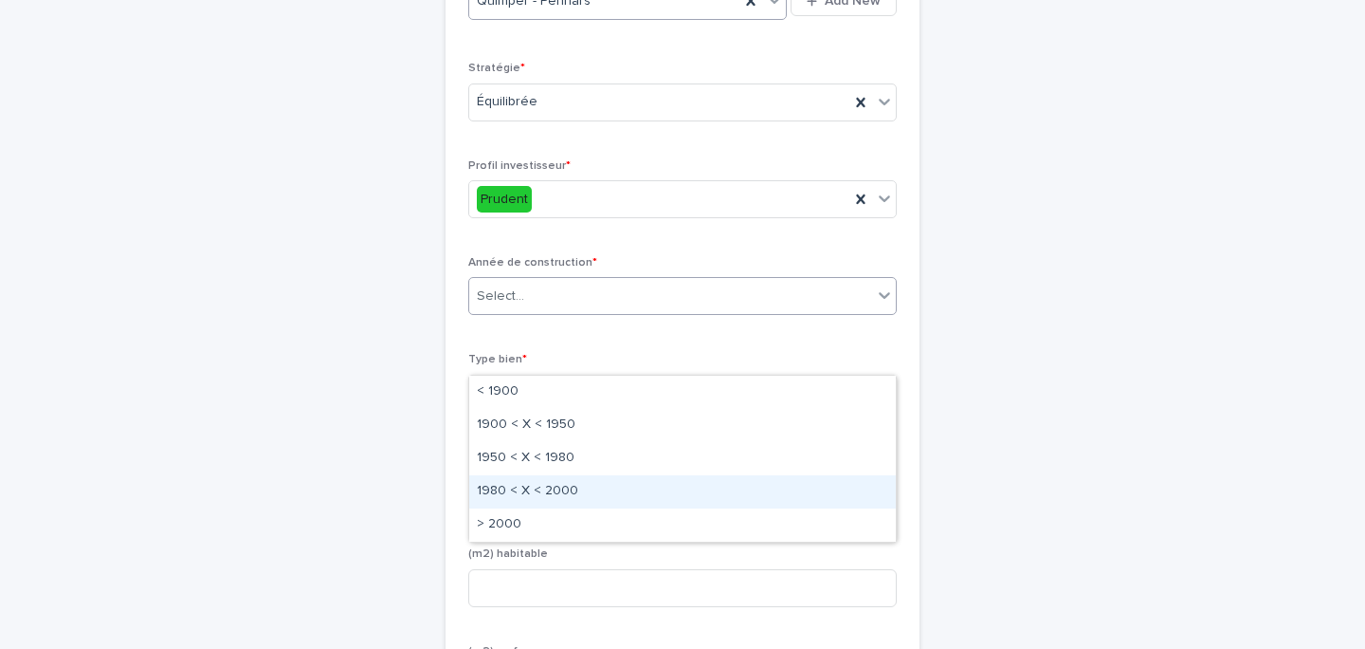
click at [545, 490] on div "1980 < X < 2000" at bounding box center [682, 491] width 427 height 33
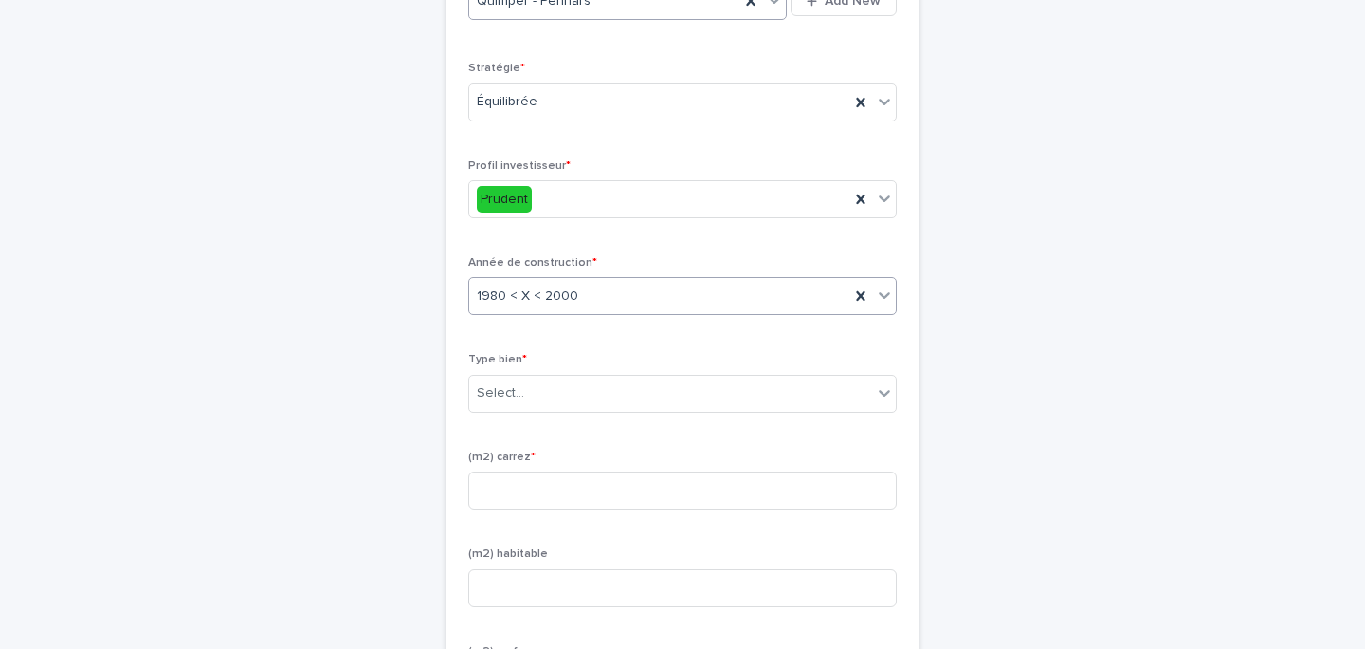
scroll to position [1198, 0]
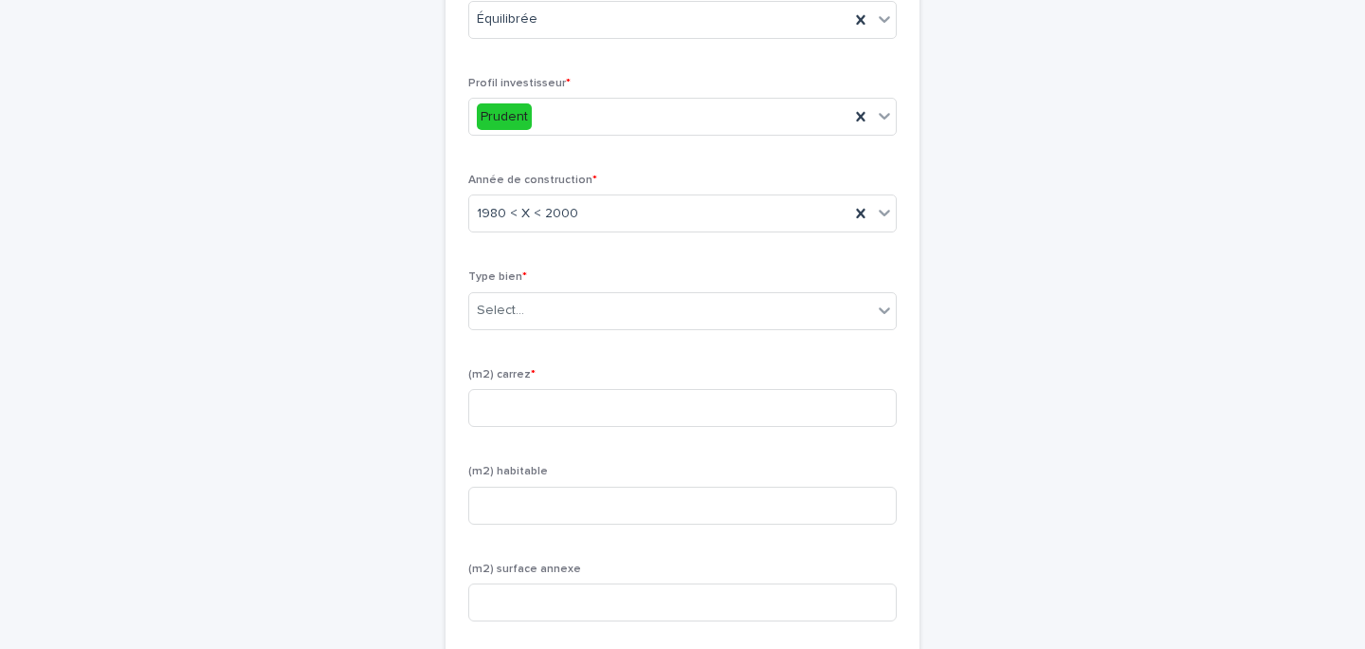
click at [540, 344] on div "Type bien * Select..." at bounding box center [682, 307] width 429 height 74
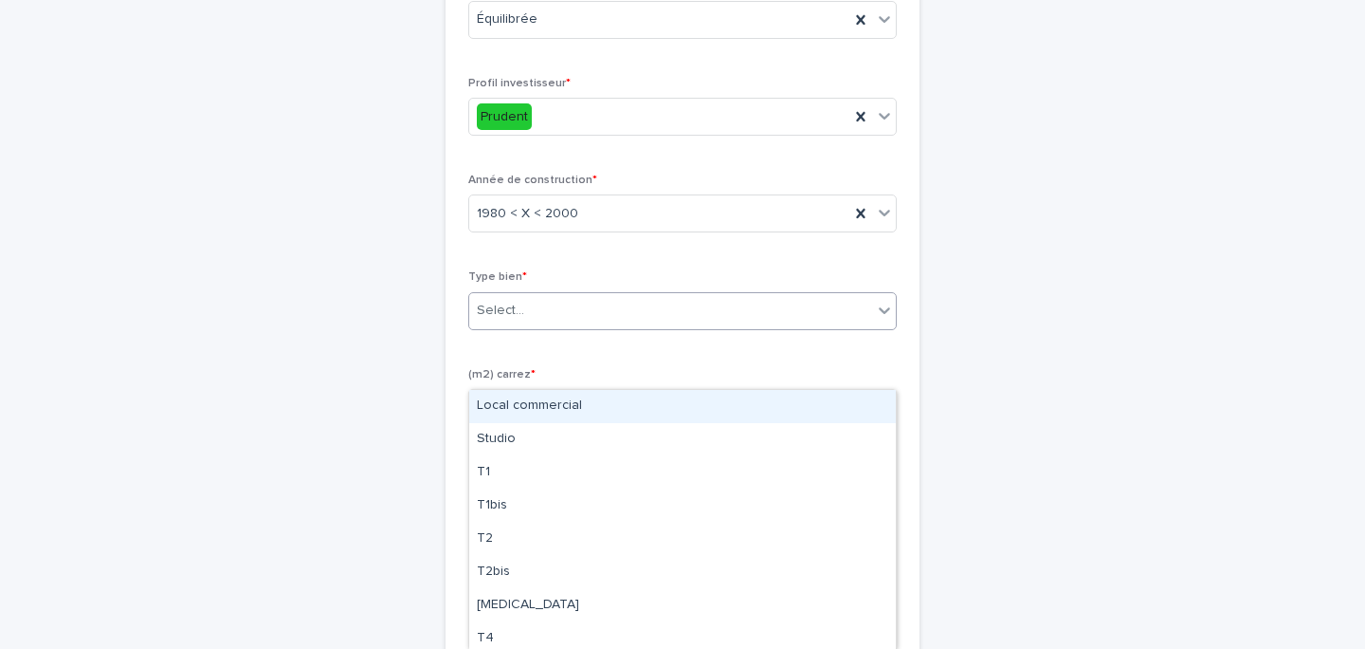
click at [540, 326] on div "Select..." at bounding box center [670, 310] width 403 height 31
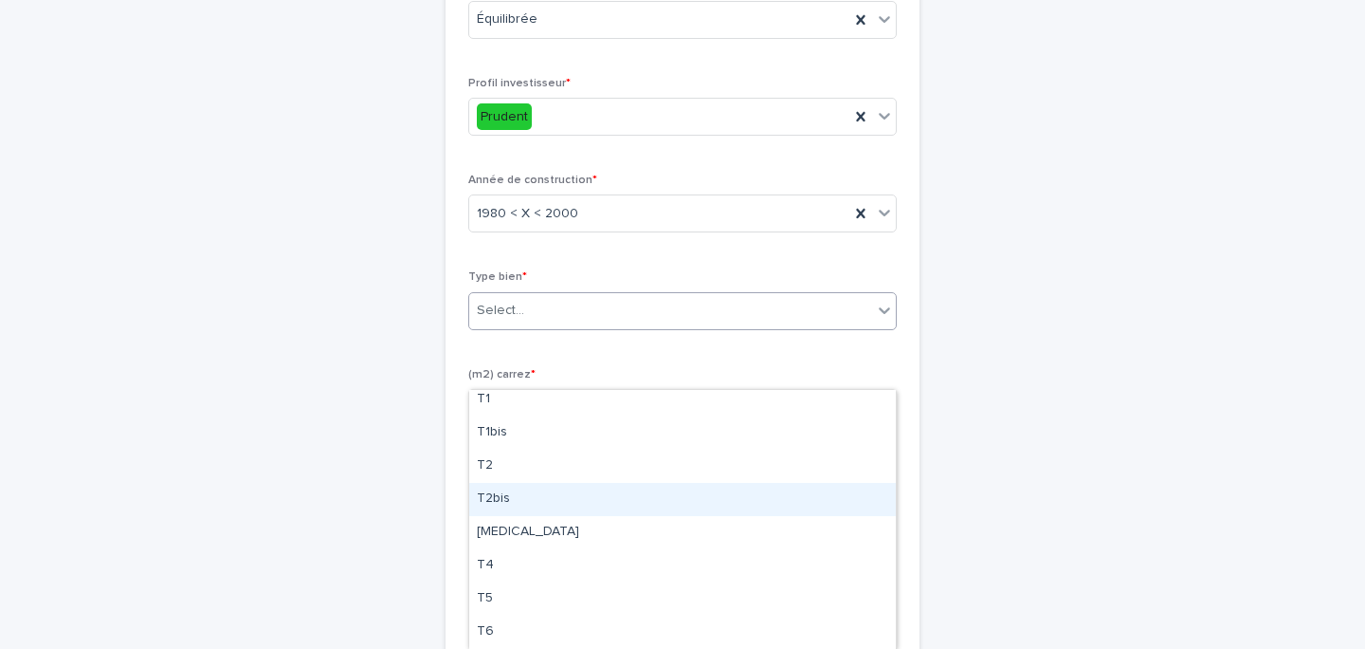
scroll to position [79, 0]
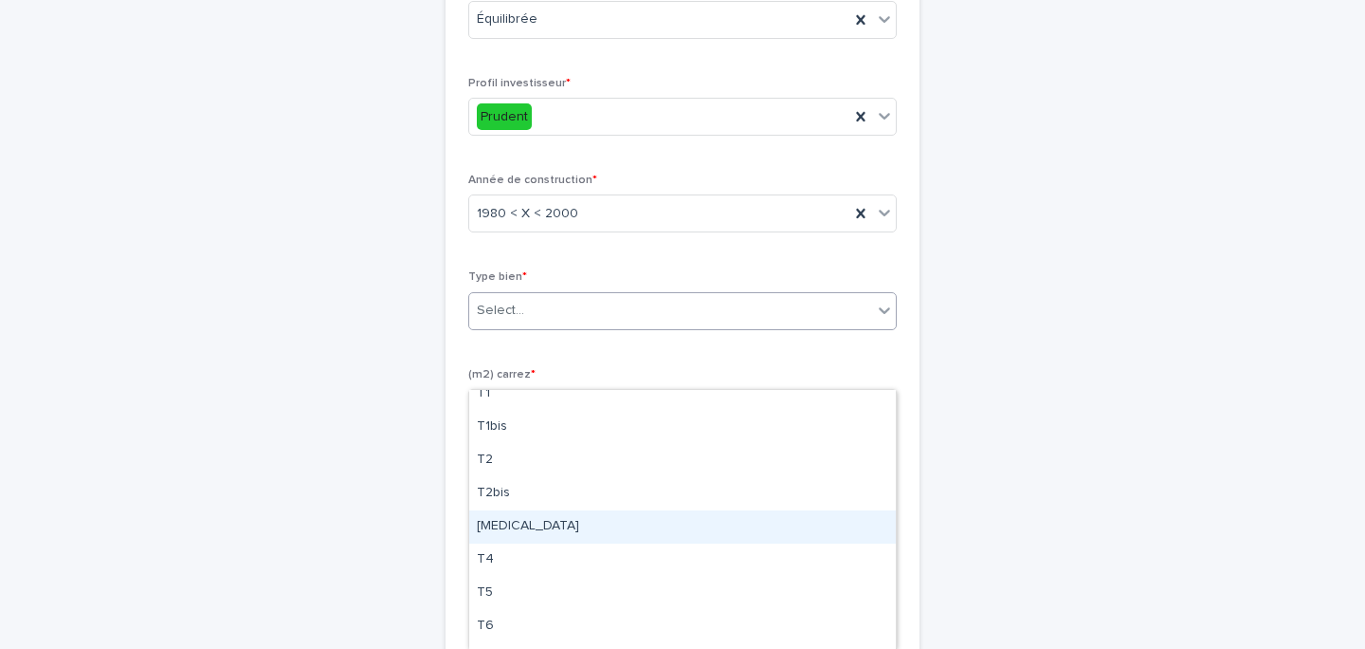
click at [528, 534] on div "T3" at bounding box center [682, 526] width 427 height 33
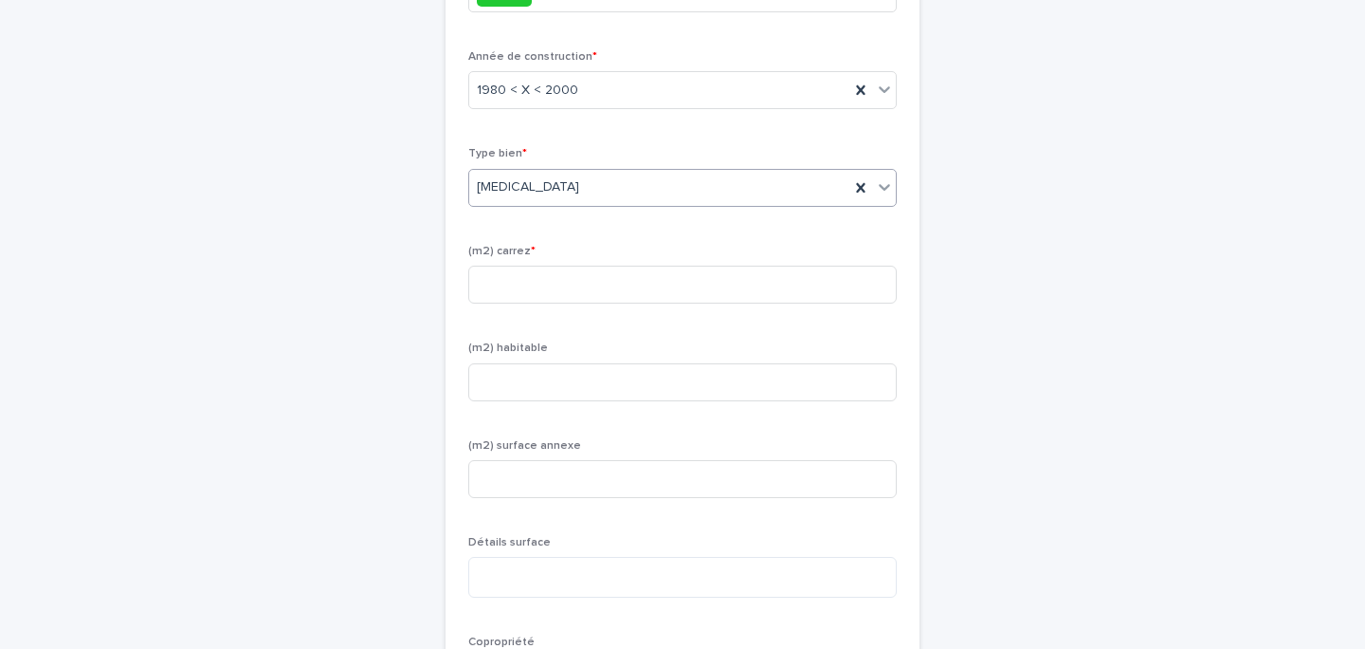
scroll to position [1348, 0]
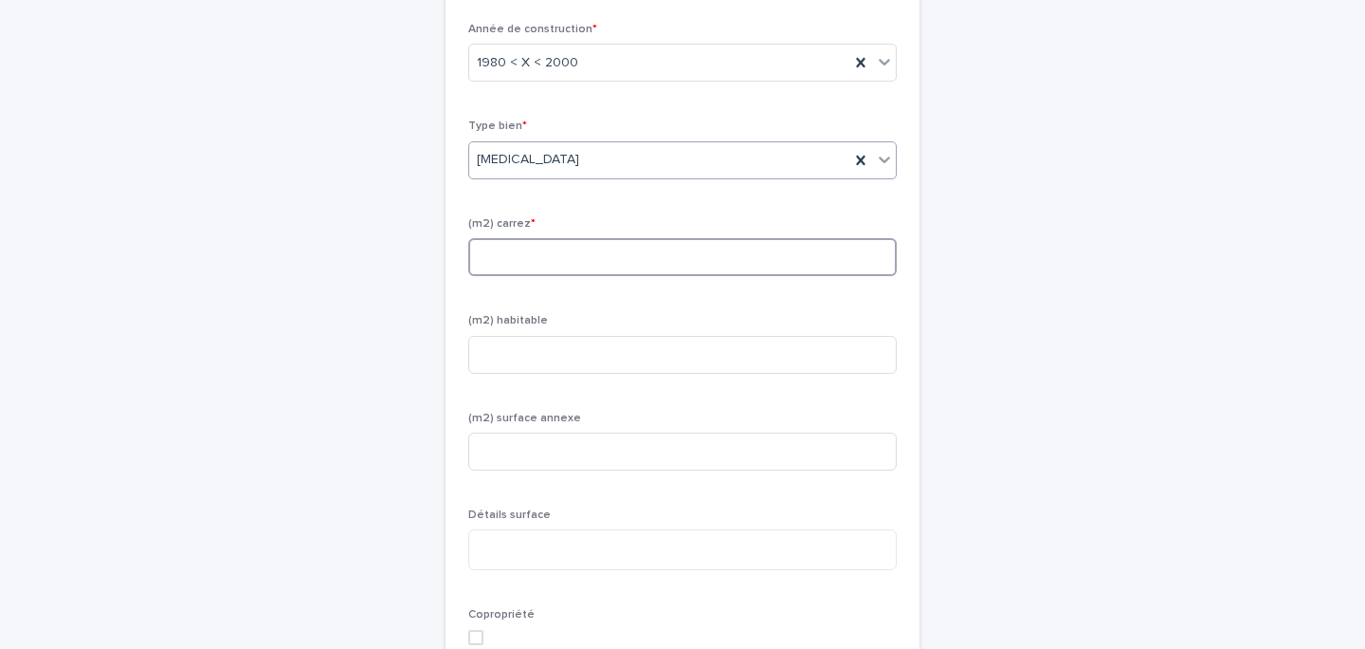
click at [632, 276] on input at bounding box center [682, 257] width 429 height 38
type input "****"
click at [553, 374] on input at bounding box center [682, 355] width 429 height 38
click at [546, 276] on input "****" at bounding box center [682, 257] width 429 height 38
click at [533, 388] on div "(m2) habitable" at bounding box center [682, 351] width 429 height 74
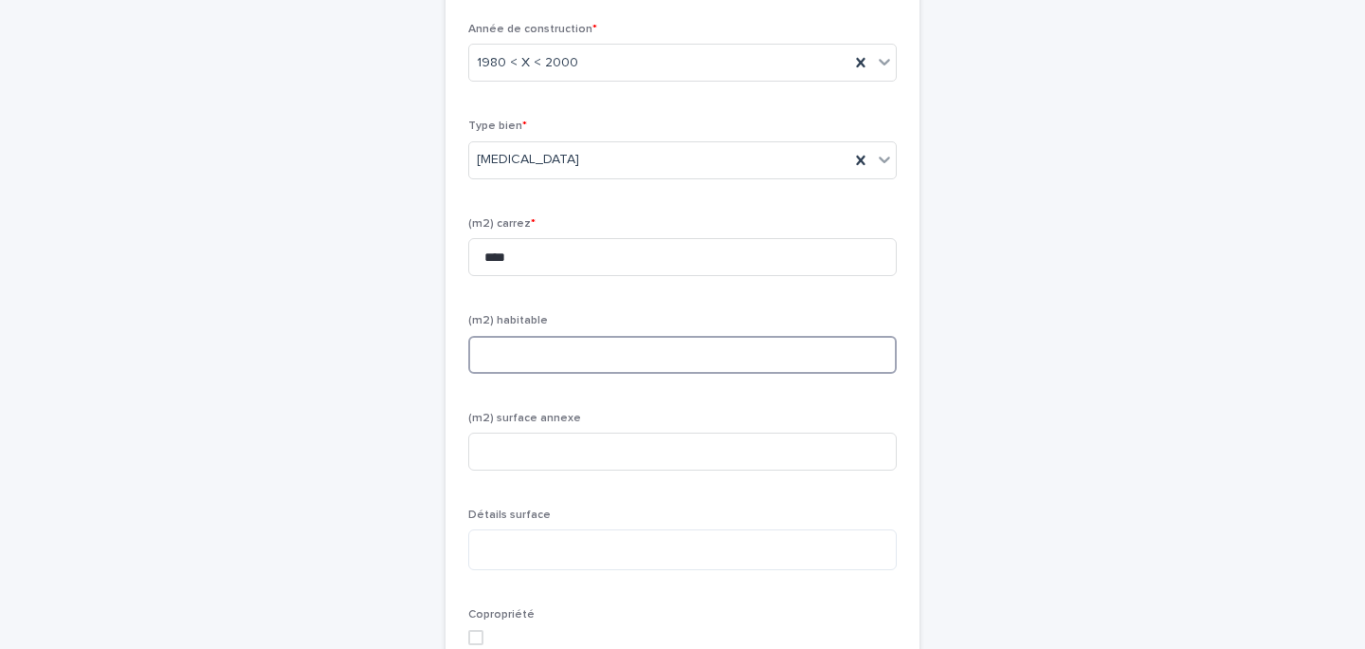
click at [532, 374] on input at bounding box center [682, 355] width 429 height 38
paste input "****"
type input "****"
click at [528, 470] on input at bounding box center [682, 451] width 429 height 38
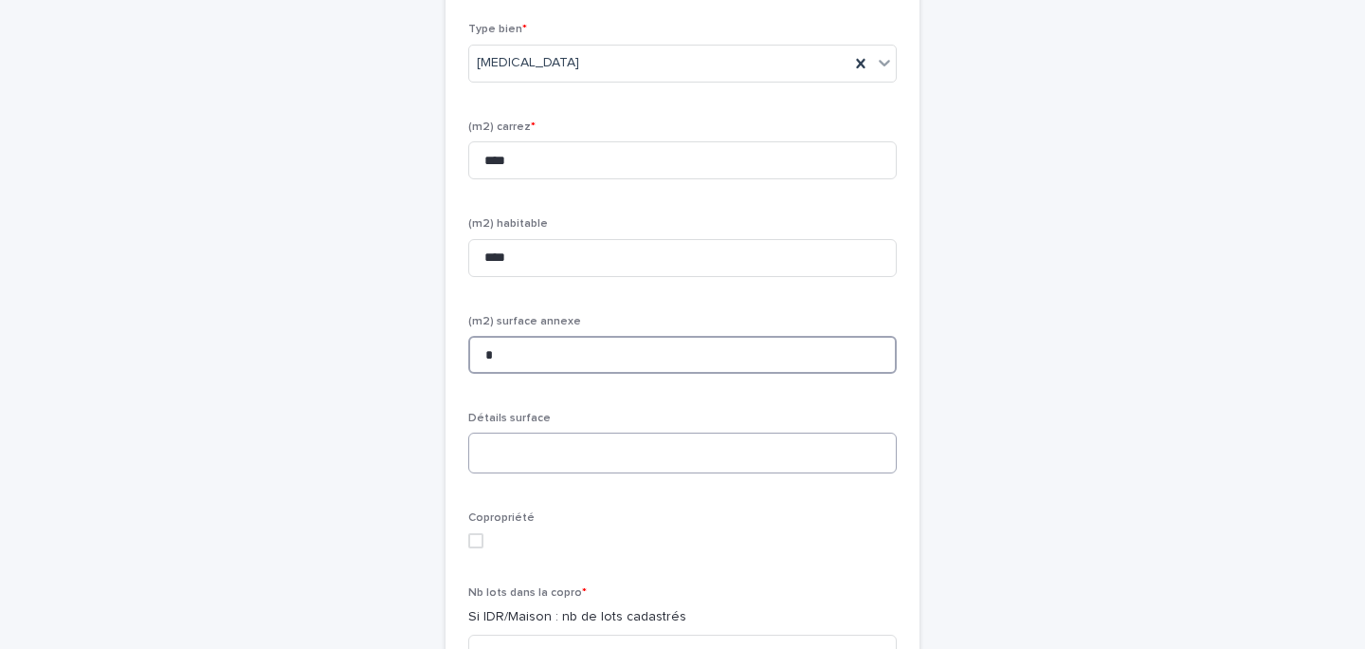
type input "*"
click at [527, 473] on textarea at bounding box center [682, 452] width 429 height 41
paste textarea "*****"
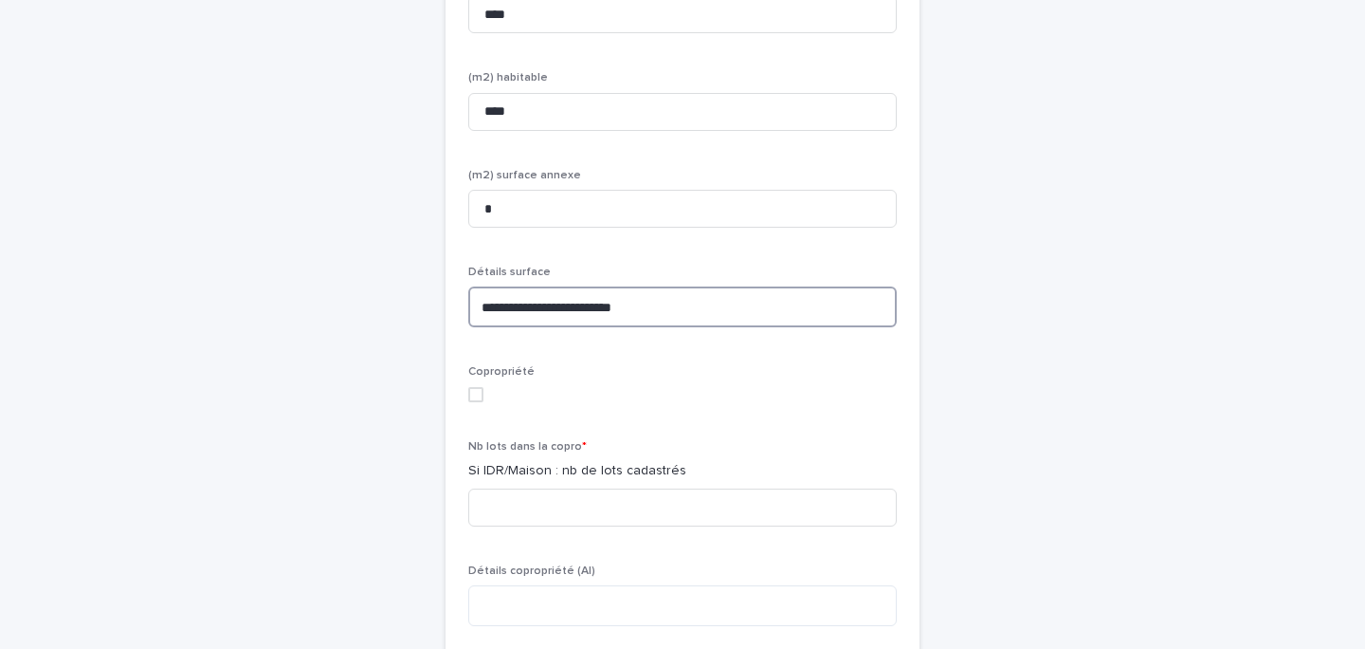
click at [483, 402] on span at bounding box center [475, 394] width 15 height 15
type textarea "**********"
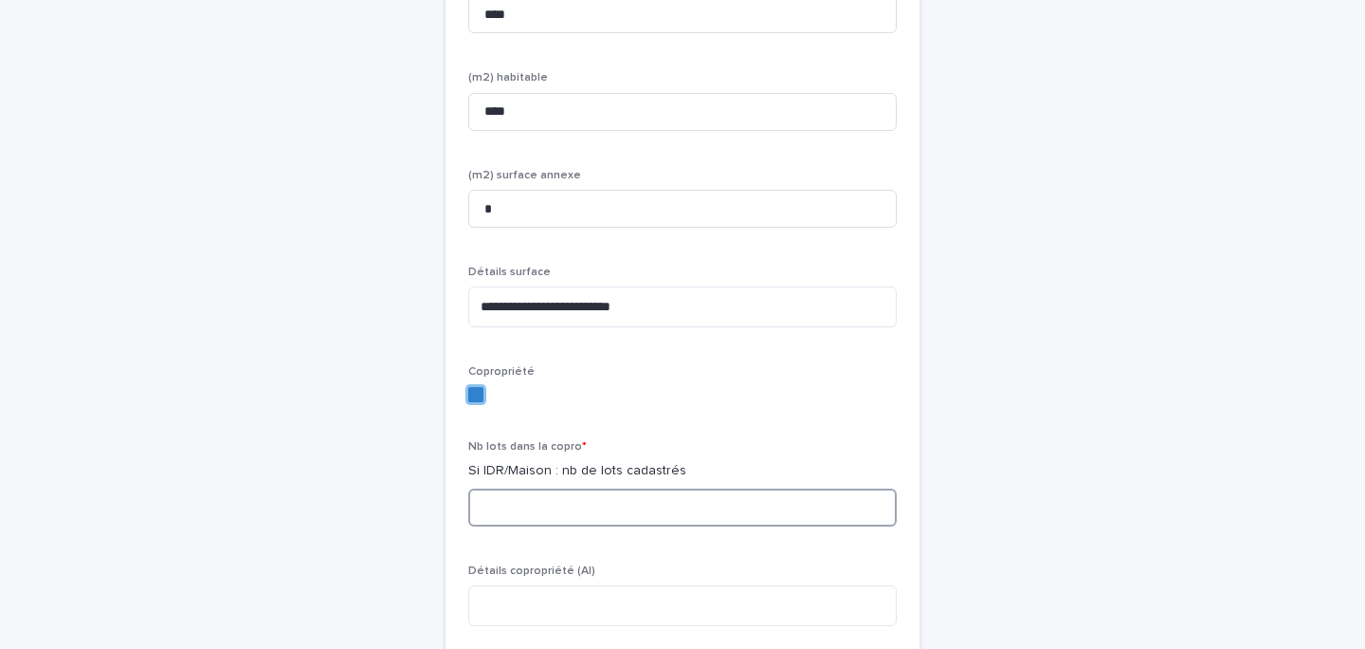
click at [530, 526] on input at bounding box center [682, 507] width 429 height 38
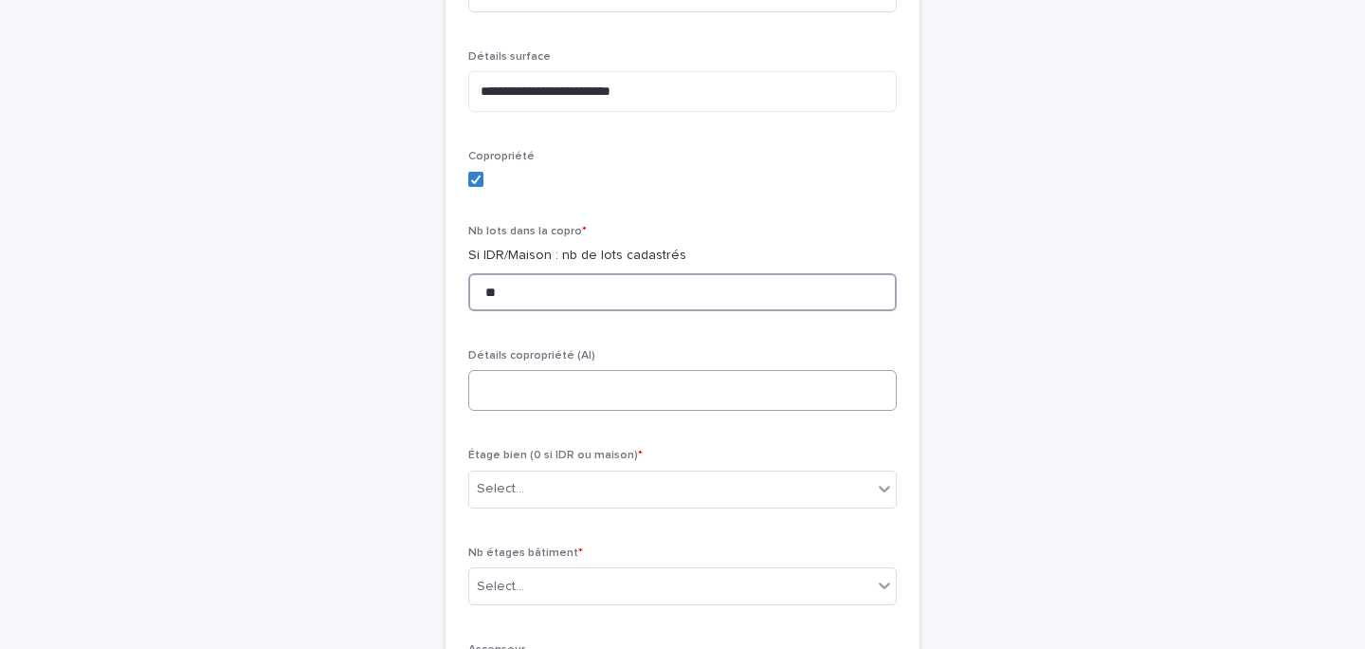
type input "**"
click at [529, 411] on textarea at bounding box center [682, 390] width 429 height 41
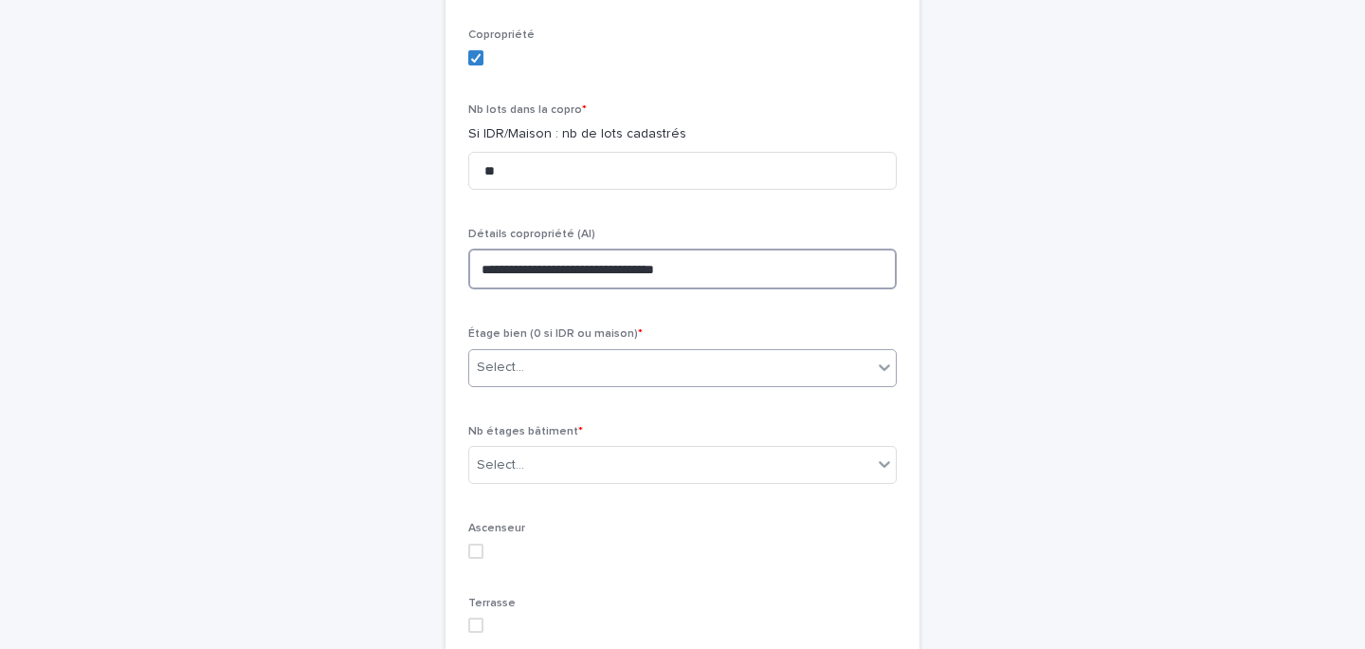
type textarea "**********"
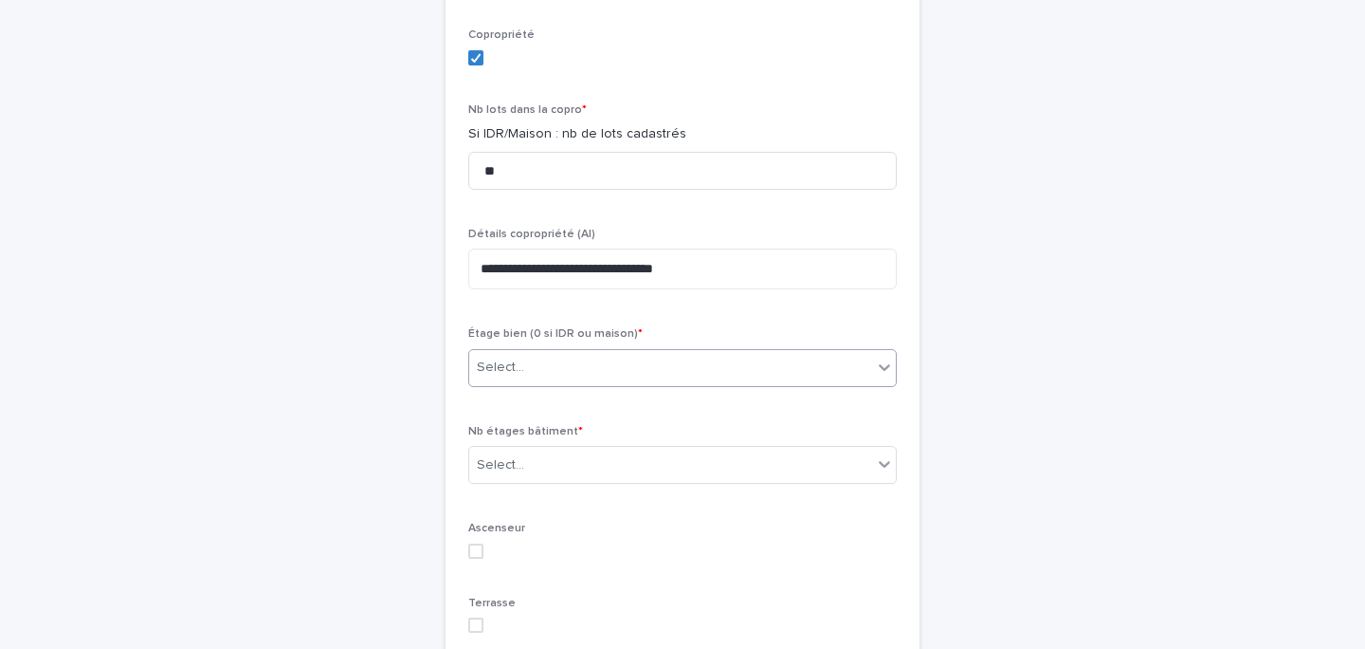
click at [487, 377] on div "Select..." at bounding box center [500, 367] width 47 height 20
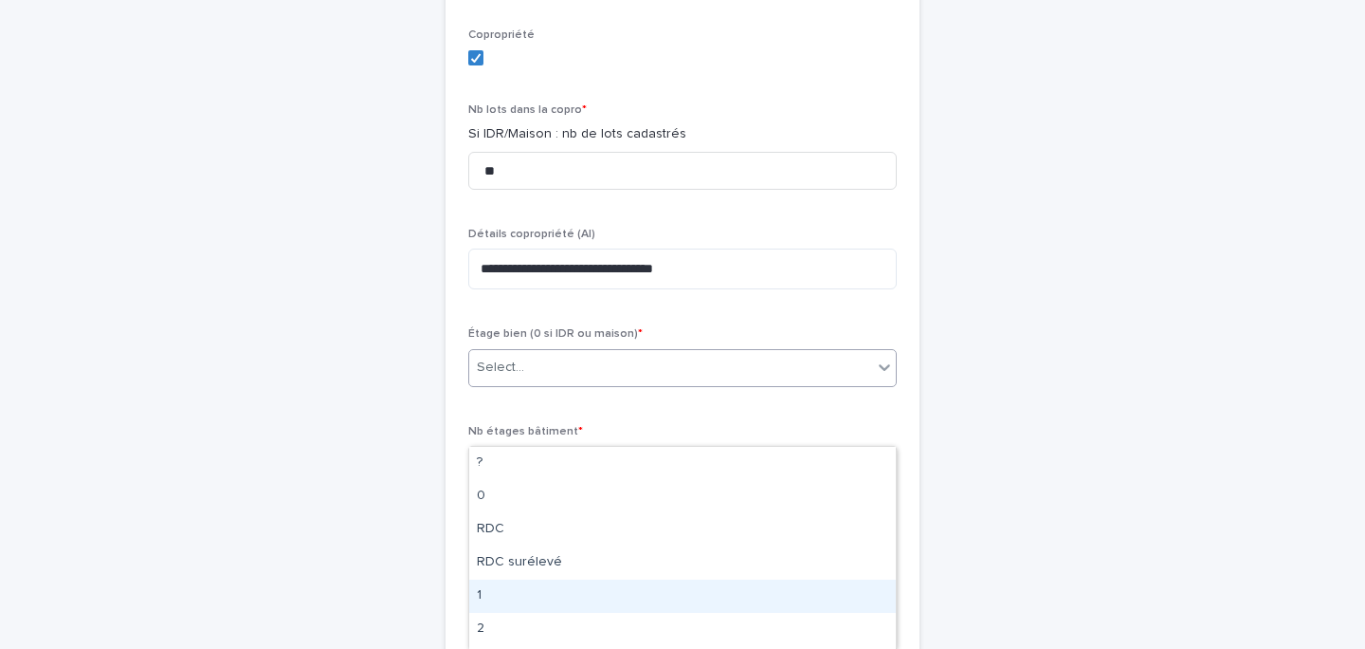
click at [501, 600] on div "1" at bounding box center [682, 595] width 427 height 33
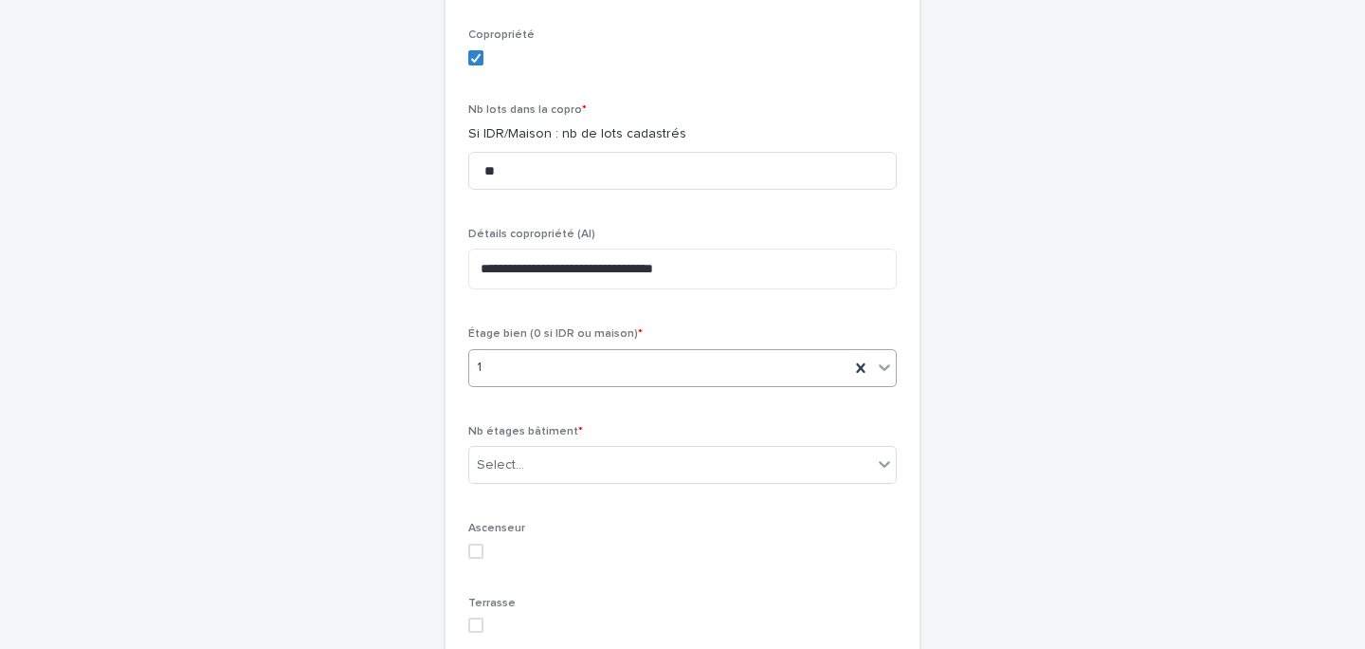
scroll to position [2126, 0]
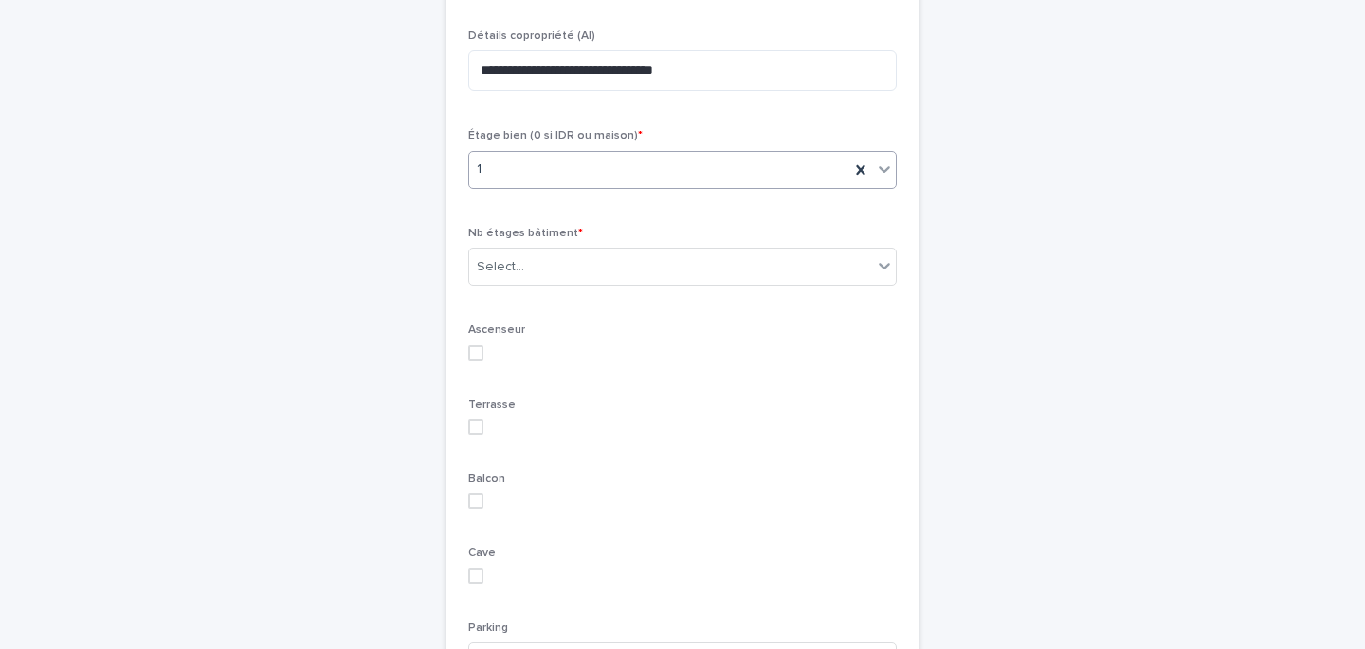
click at [567, 300] on div "Nb étages bâtiment * Select..." at bounding box center [682, 264] width 429 height 74
click at [567, 301] on div "Nb étages bâtiment * Select..." at bounding box center [682, 264] width 429 height 74
click at [558, 283] on div "Select..." at bounding box center [670, 266] width 403 height 31
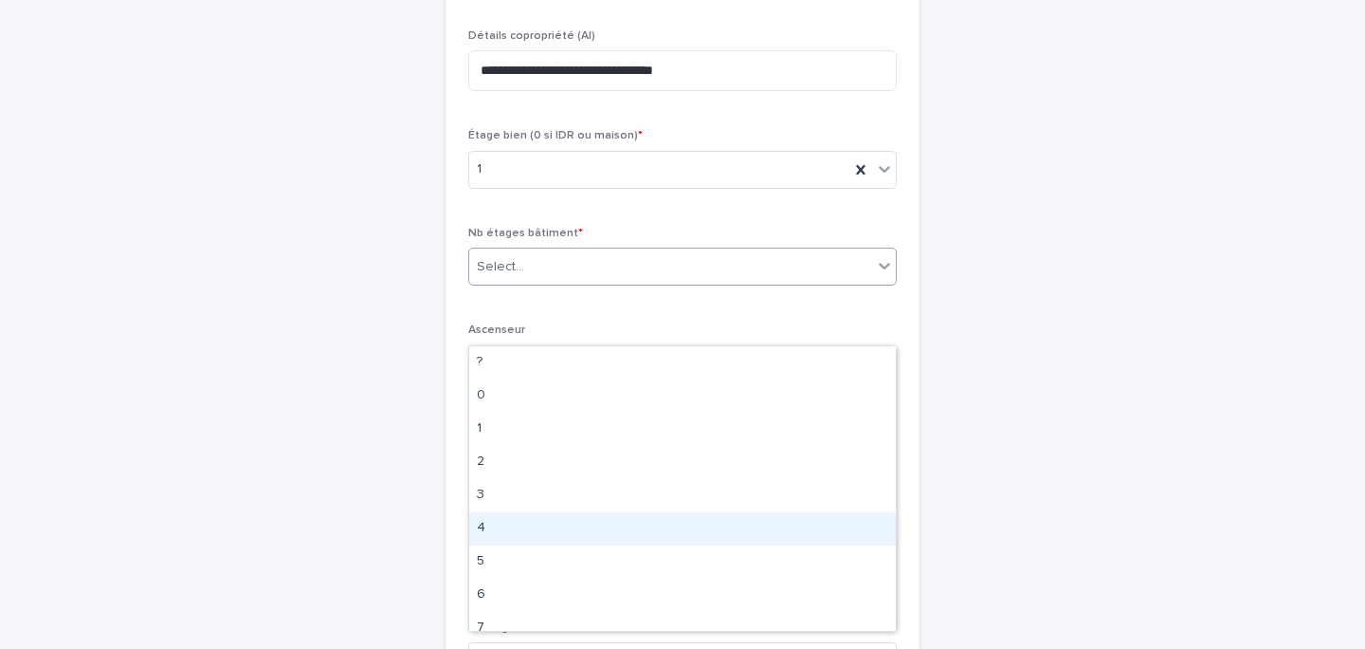
click at [547, 537] on div "4" at bounding box center [682, 528] width 427 height 33
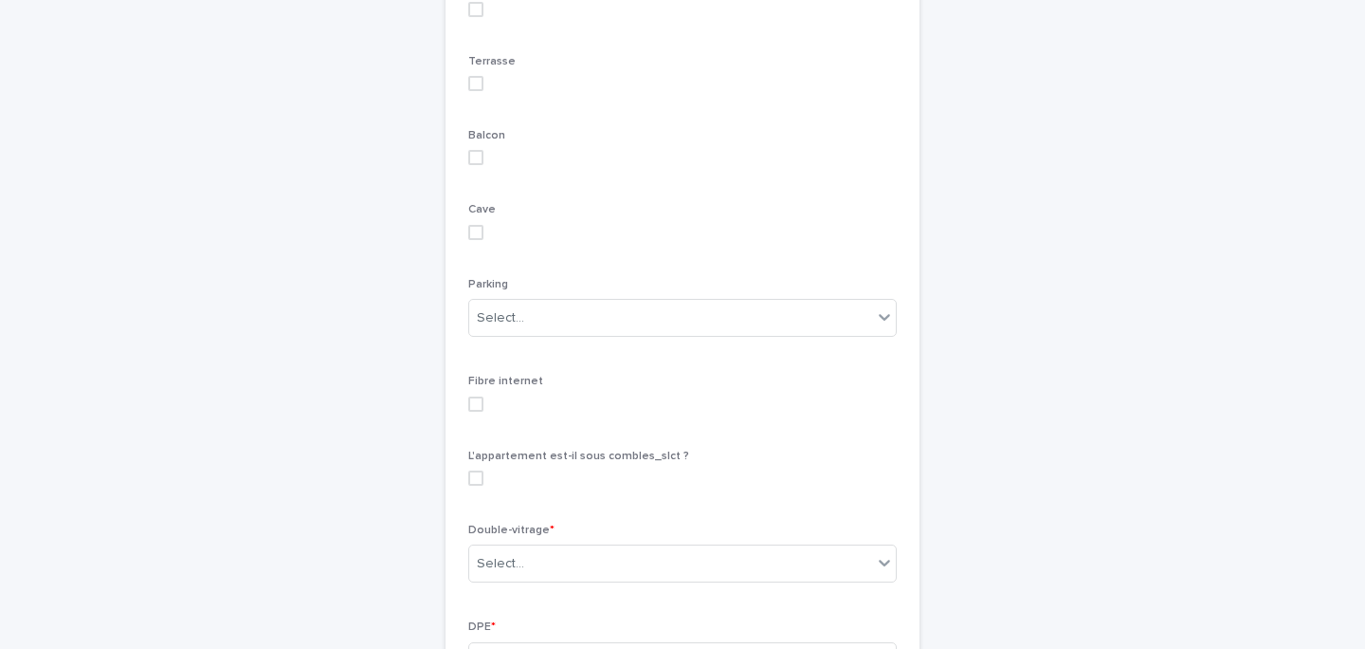
scroll to position [2486, 0]
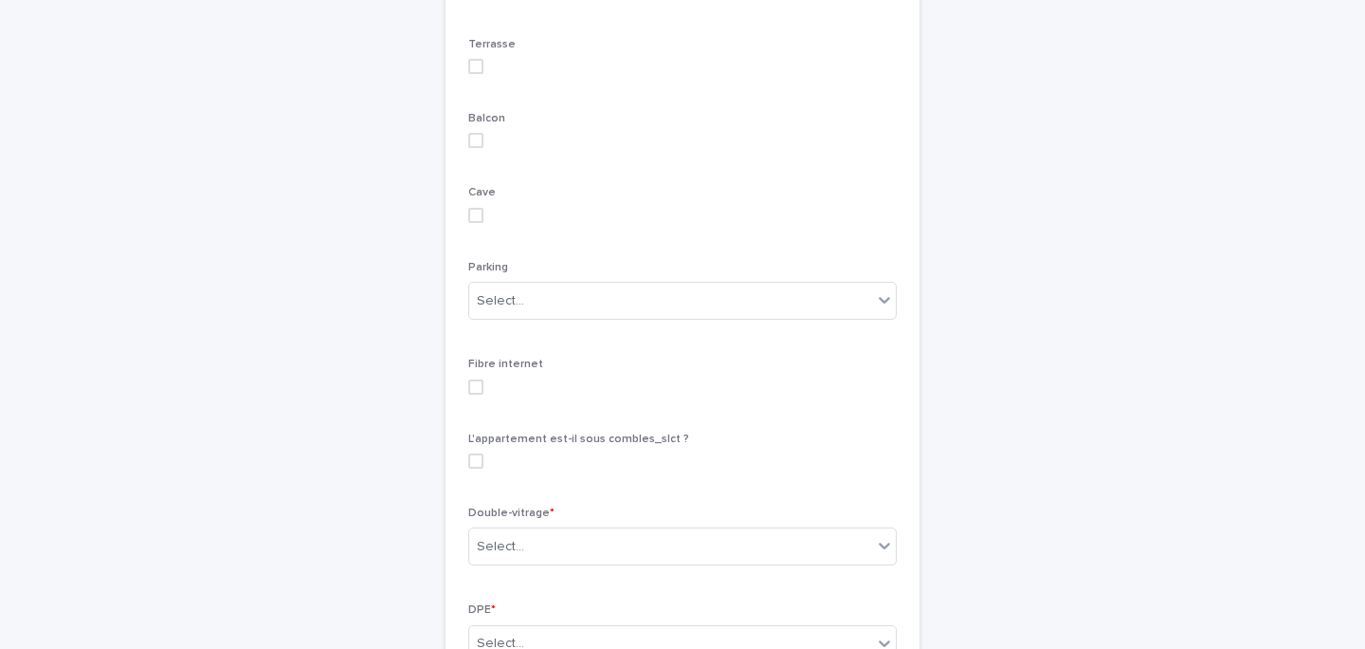
click at [481, 223] on span at bounding box center [475, 215] width 15 height 15
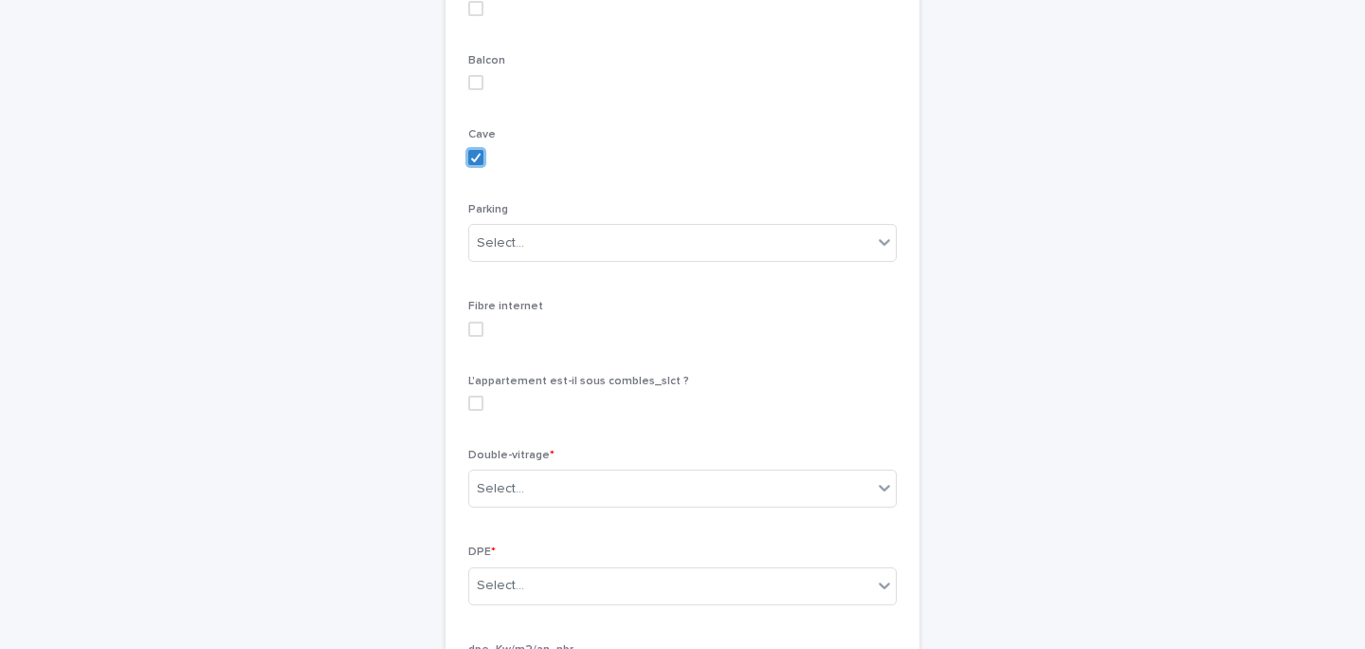
click at [488, 337] on label at bounding box center [682, 328] width 429 height 15
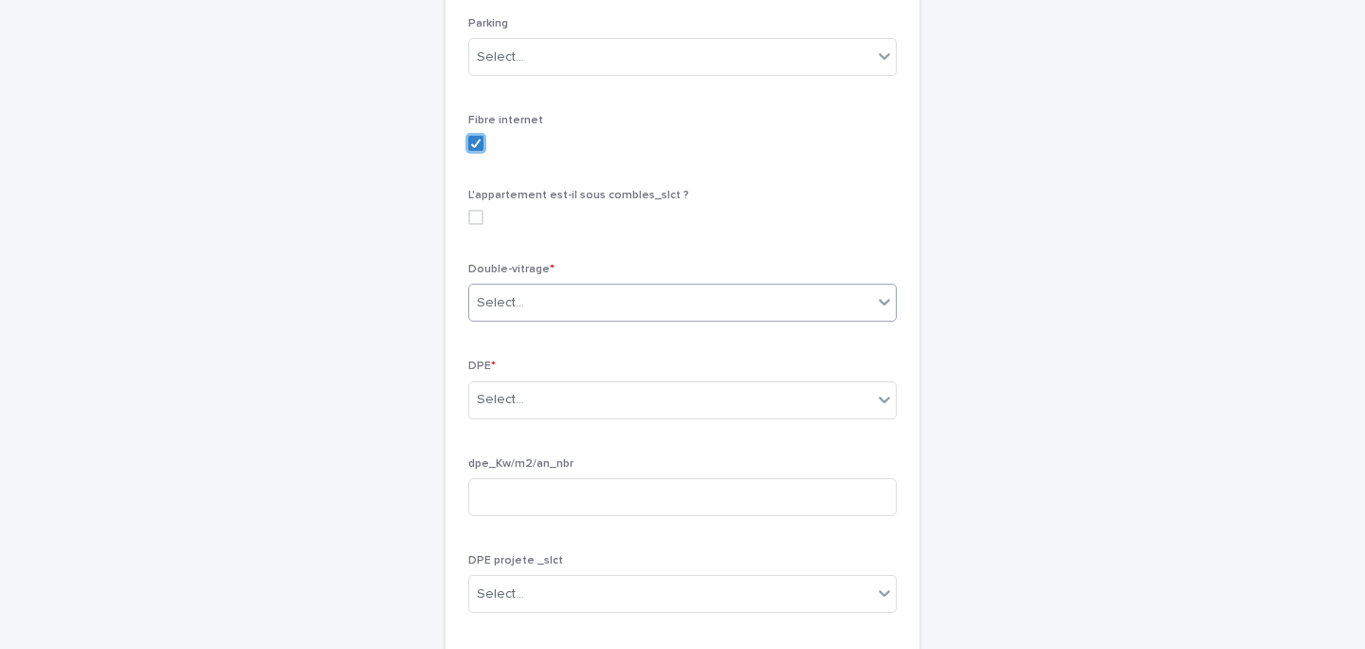
scroll to position [2736, 0]
click at [508, 306] on div "Select..." at bounding box center [500, 296] width 47 height 20
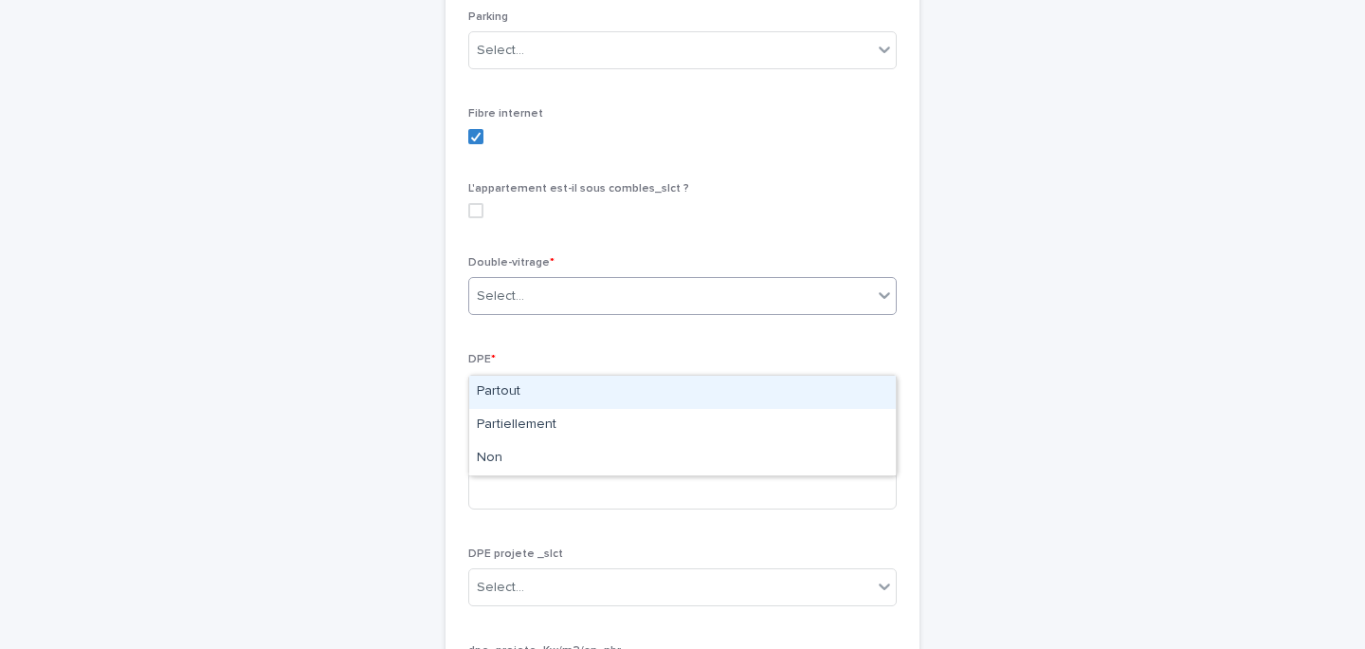
click at [513, 396] on div "Partout" at bounding box center [682, 391] width 427 height 33
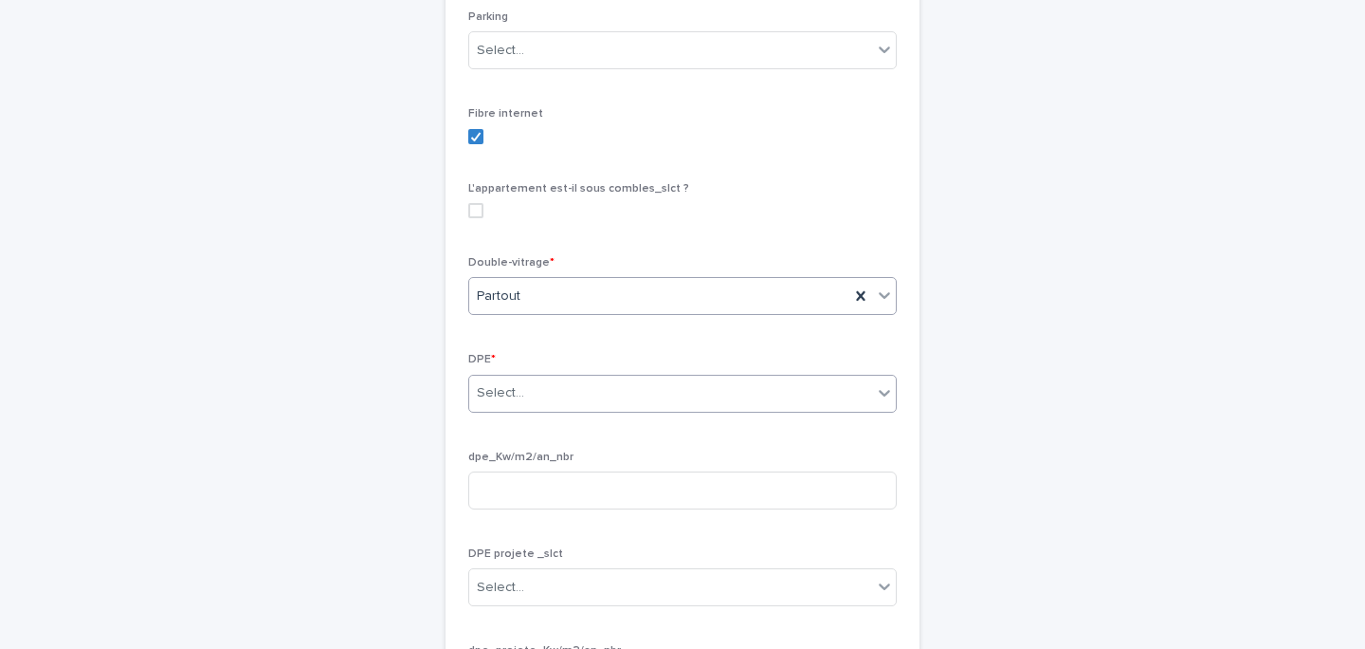
scroll to position [2801, 0]
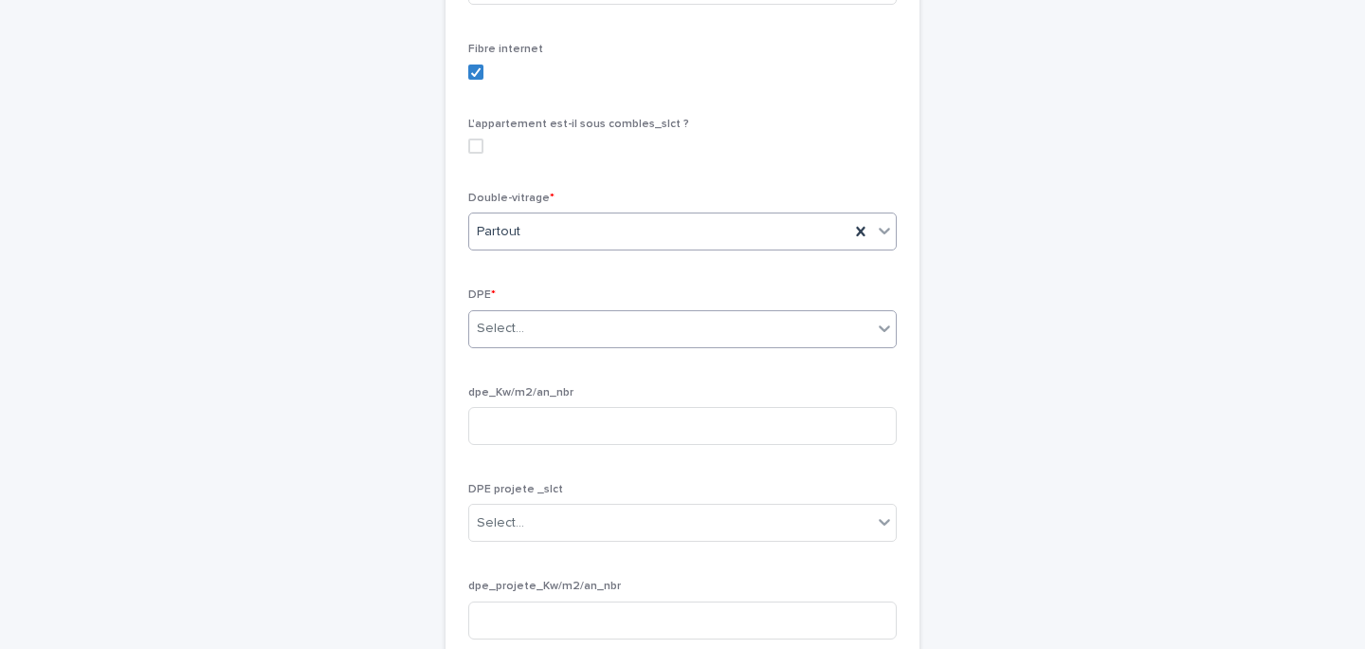
click at [511, 338] on div "Select..." at bounding box center [500, 329] width 47 height 20
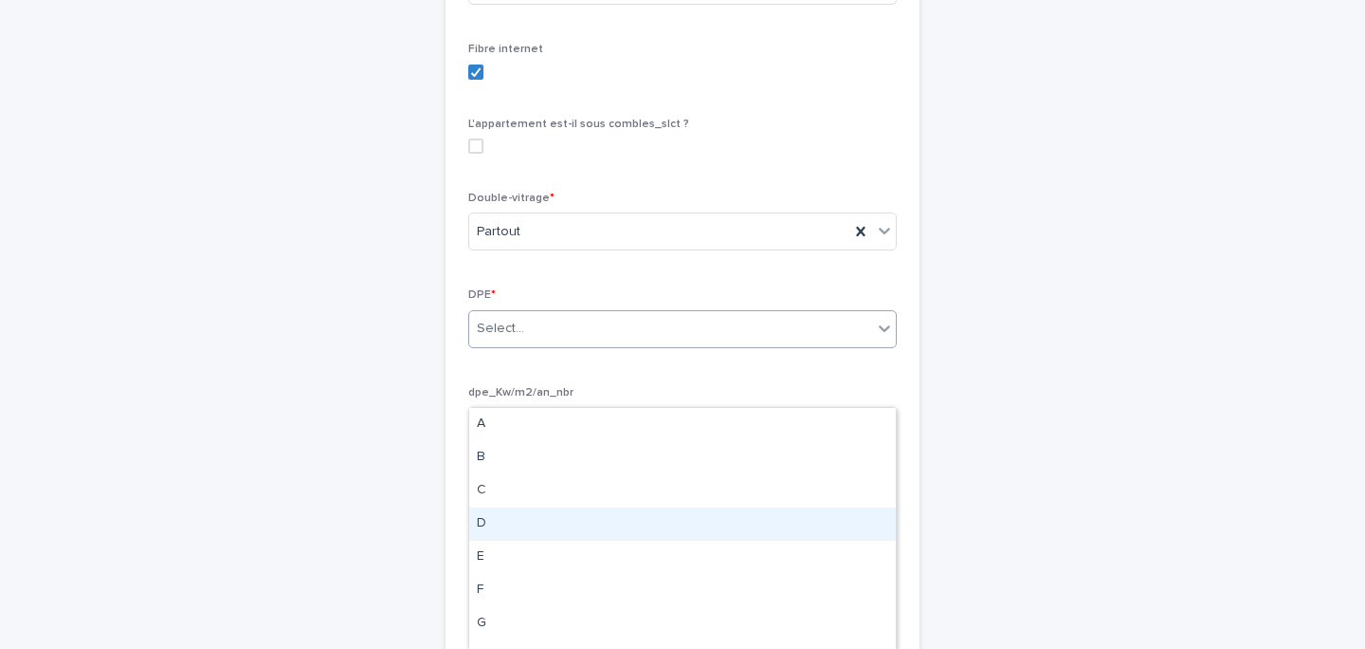
click at [520, 521] on div "D" at bounding box center [682, 523] width 427 height 33
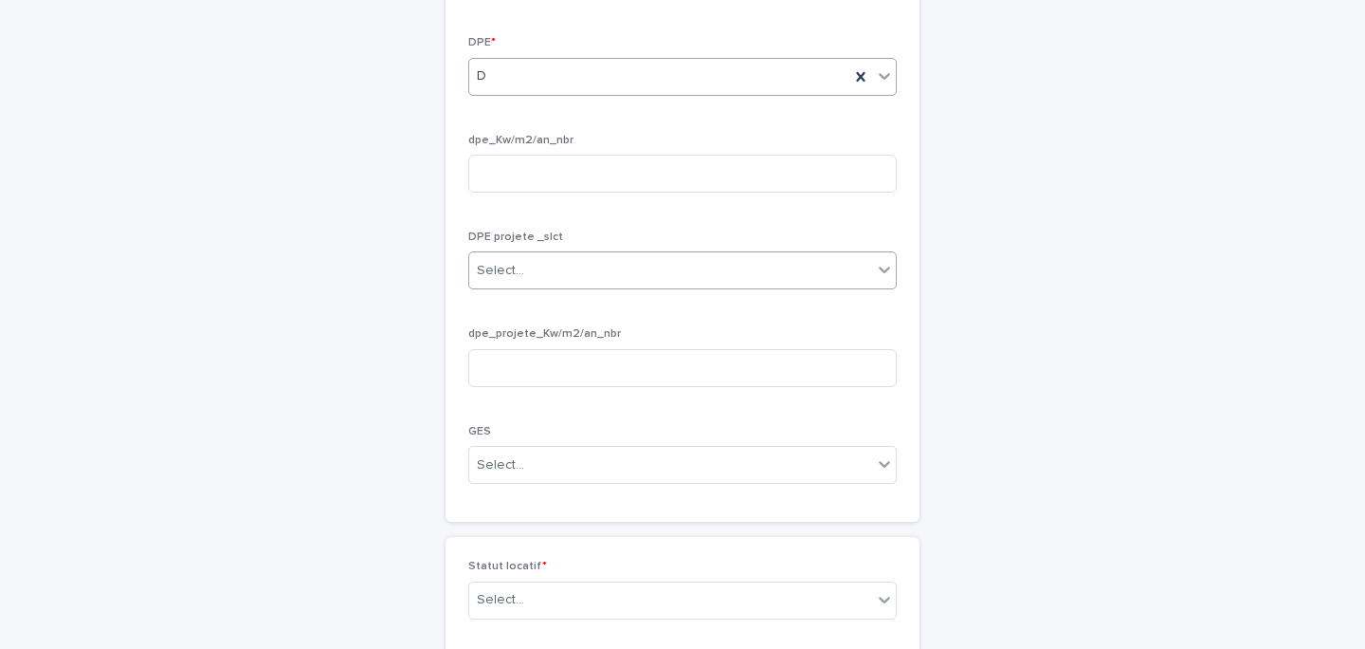
scroll to position [3153, 0]
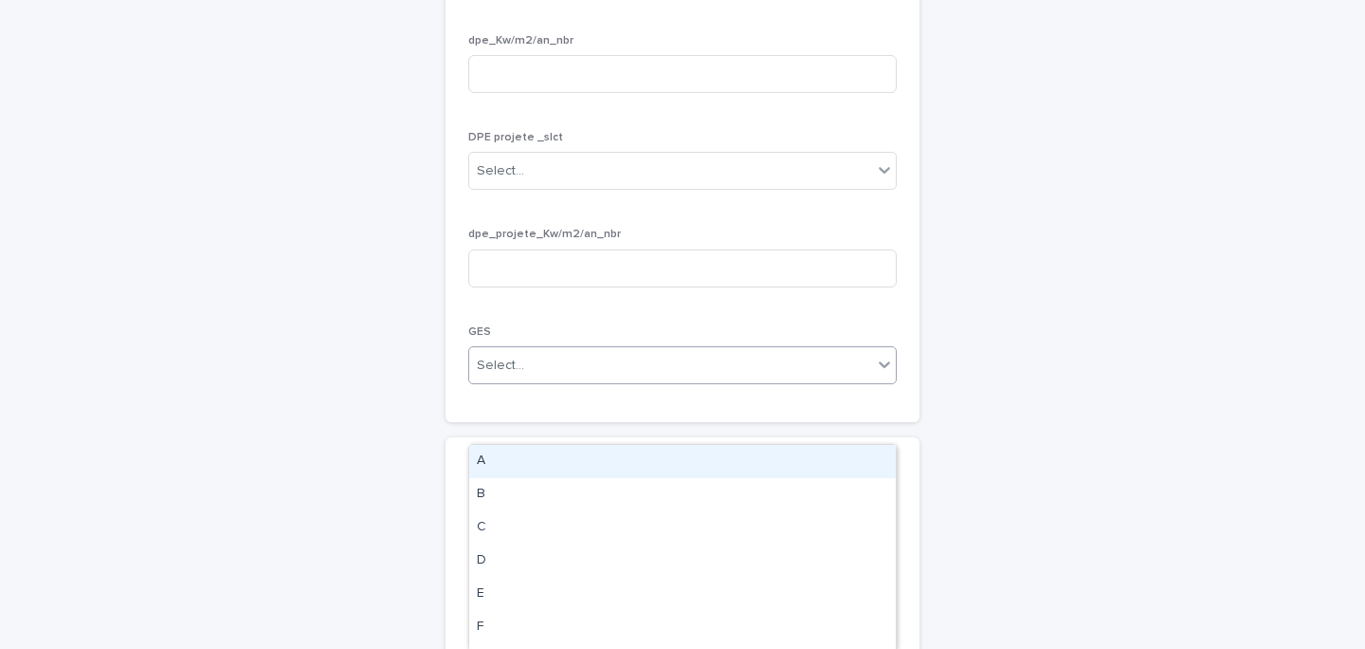
click at [518, 384] on div "Select..." at bounding box center [682, 365] width 429 height 38
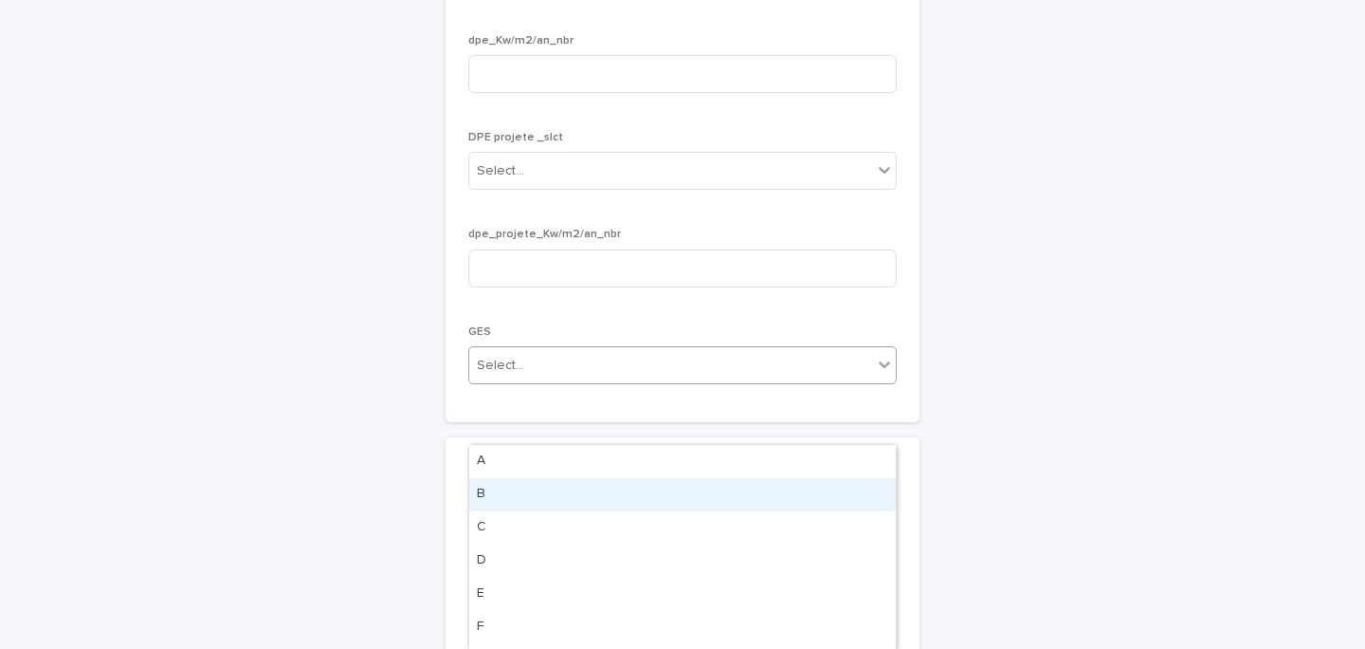
click at [509, 488] on div "B" at bounding box center [682, 494] width 427 height 33
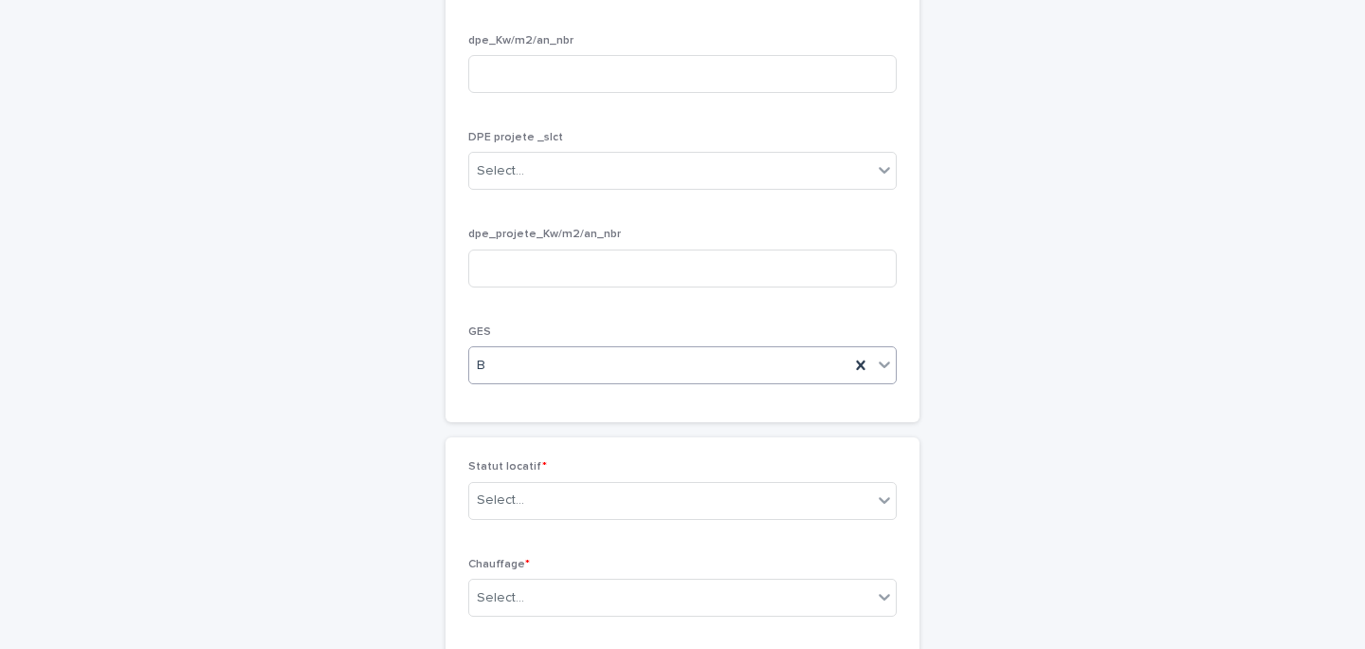
scroll to position [3354, 0]
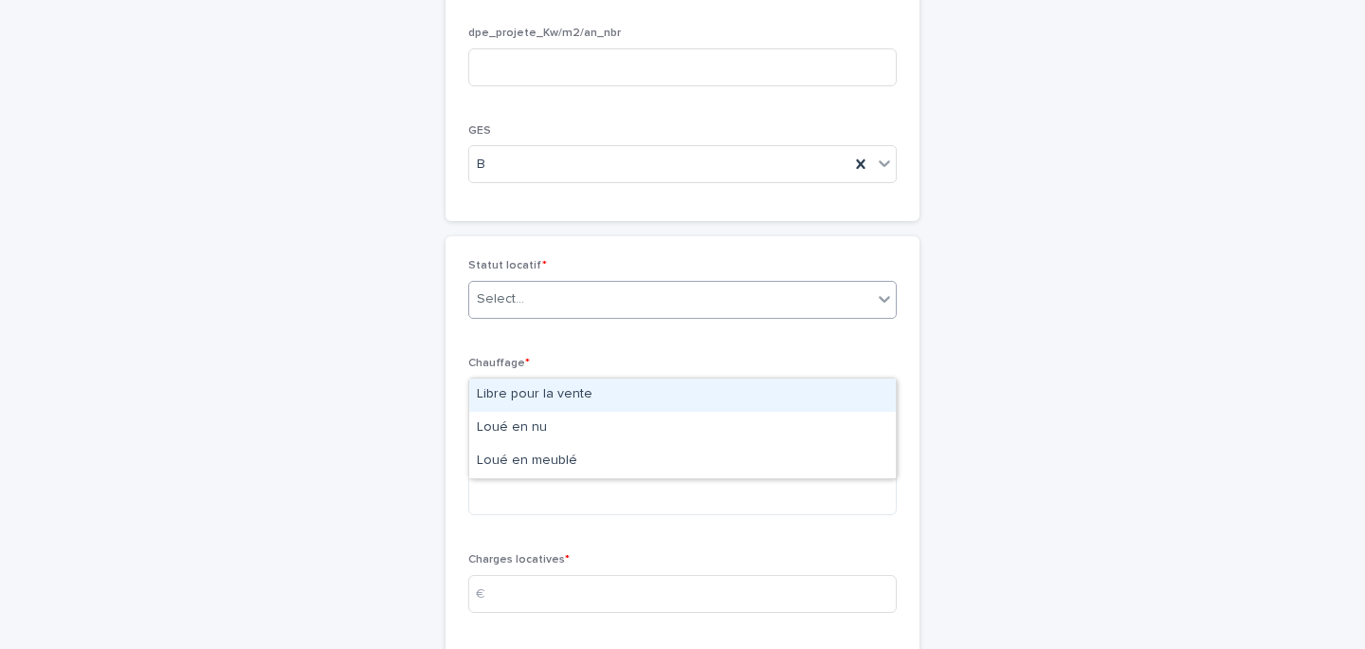
click at [526, 309] on div at bounding box center [527, 299] width 2 height 20
click at [533, 406] on div "Libre pour la vente" at bounding box center [682, 394] width 427 height 33
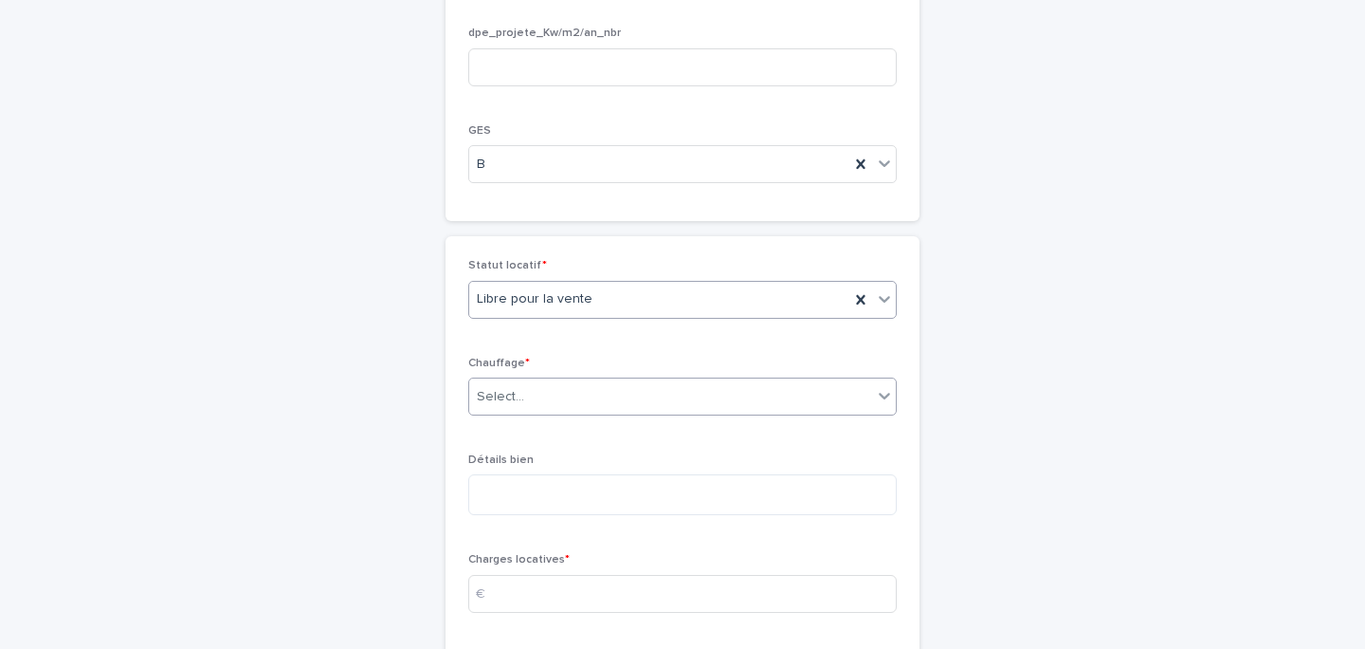
scroll to position [3447, 0]
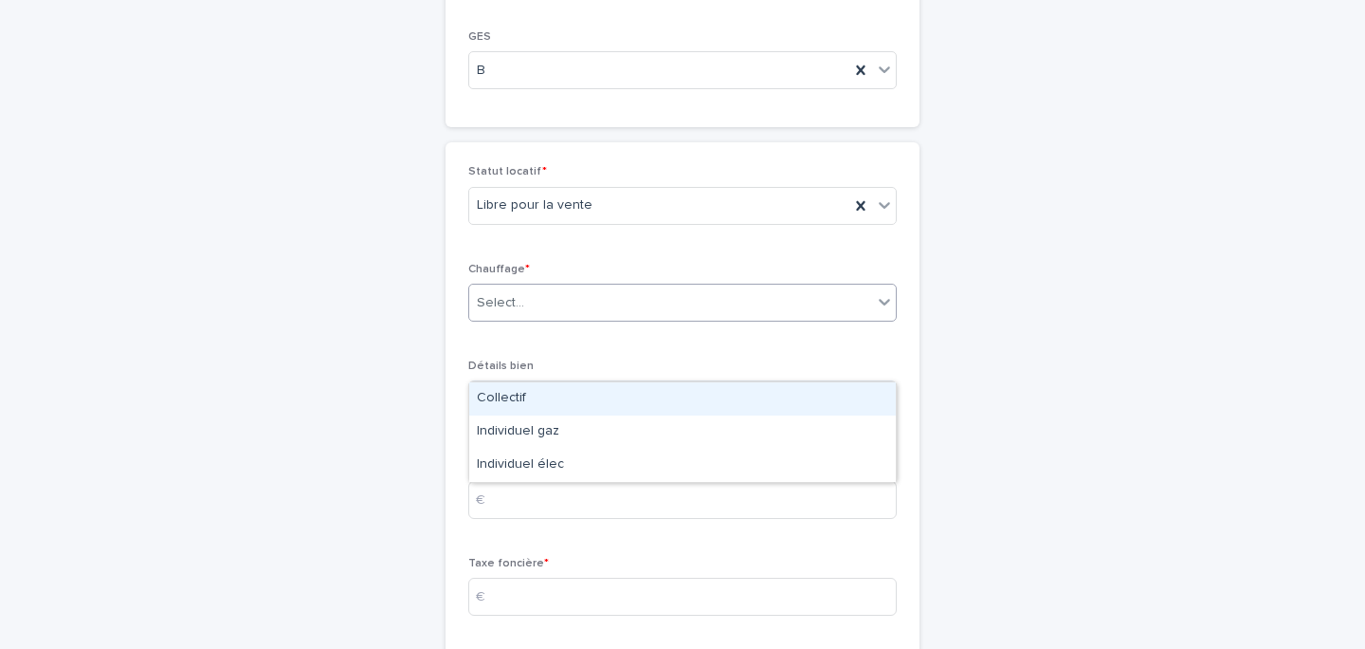
click at [526, 319] on div "Select..." at bounding box center [670, 302] width 403 height 31
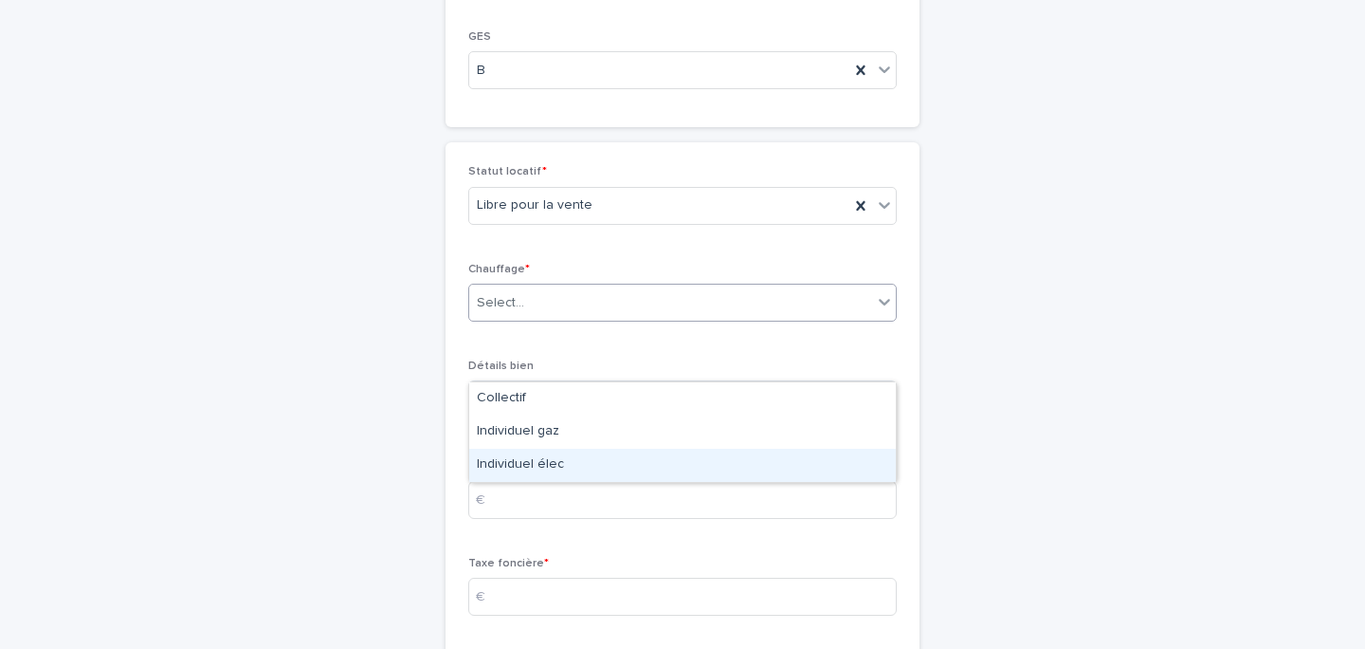
click at [549, 460] on div "Individuel élec" at bounding box center [682, 464] width 427 height 33
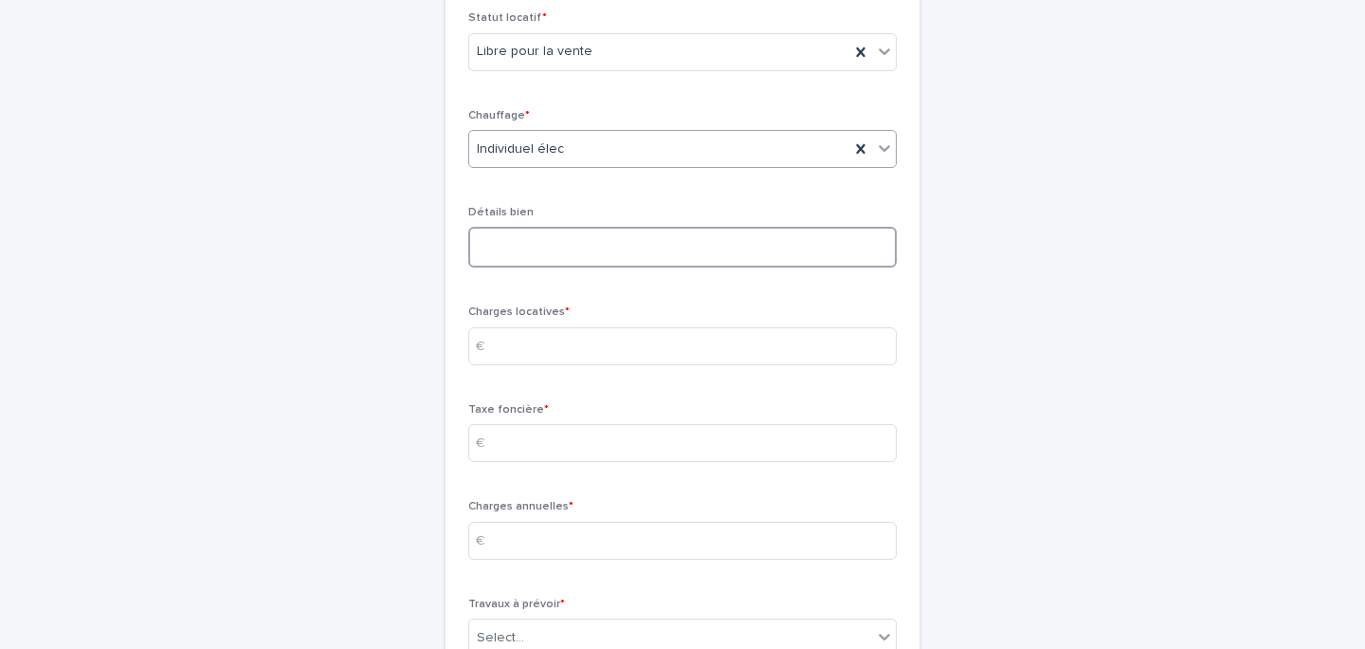
click at [565, 267] on textarea at bounding box center [682, 247] width 429 height 41
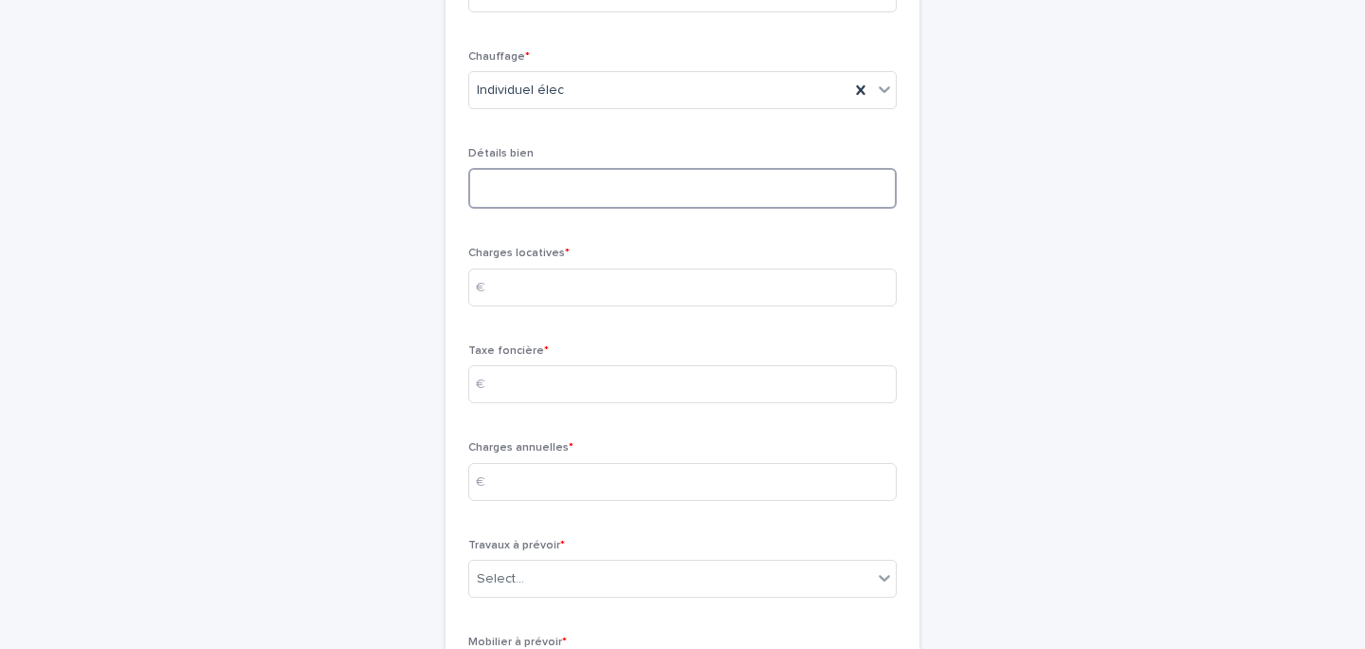
scroll to position [3669, 0]
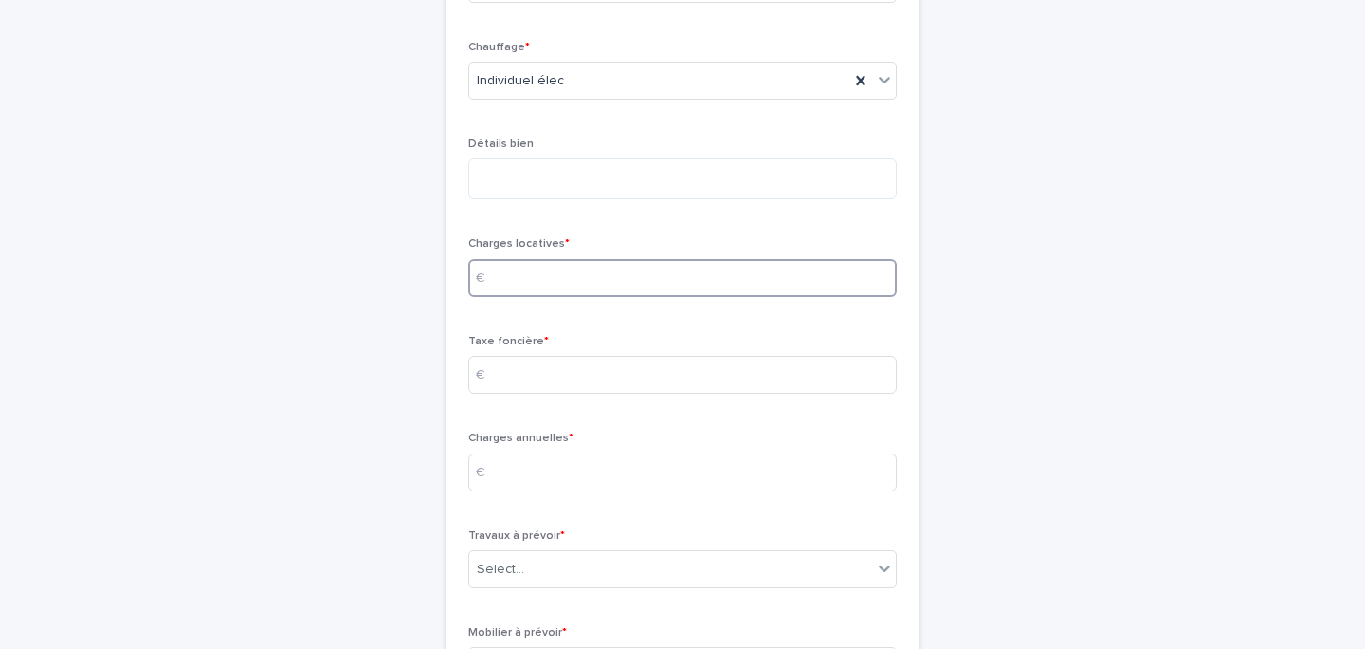
click at [551, 297] on input at bounding box center [682, 278] width 429 height 38
type input "**"
click at [582, 393] on input at bounding box center [682, 375] width 429 height 38
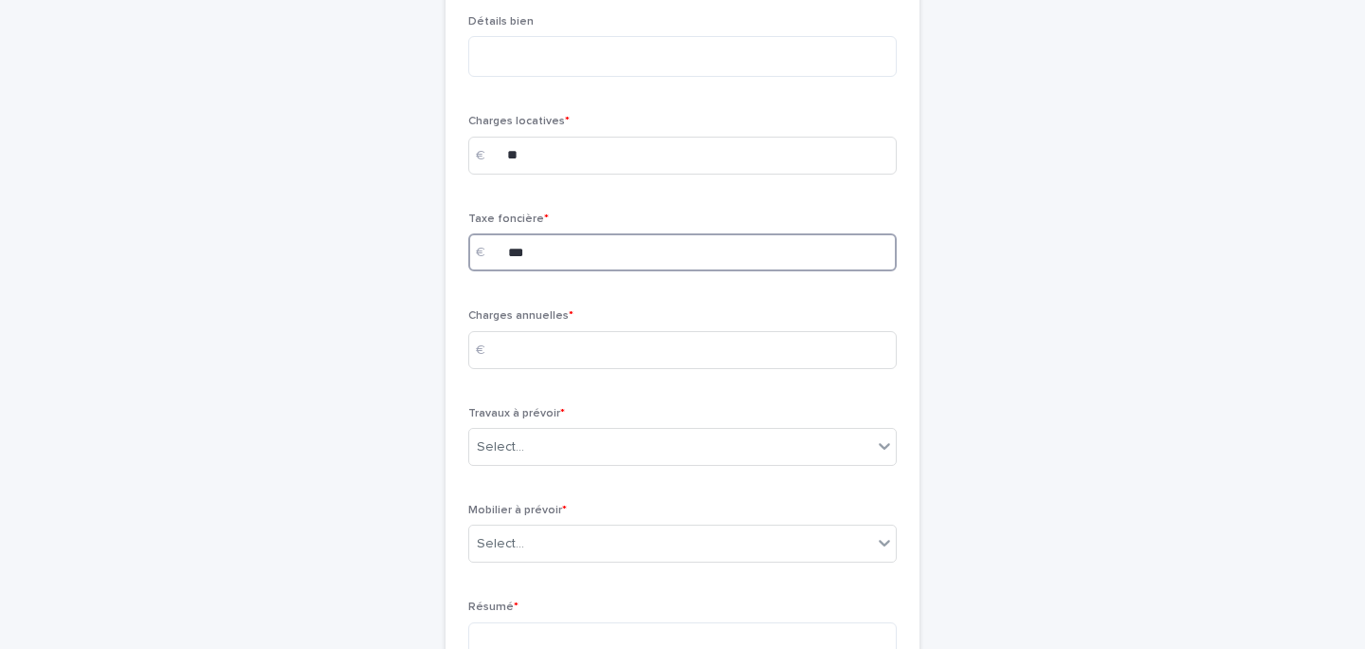
scroll to position [3855, 0]
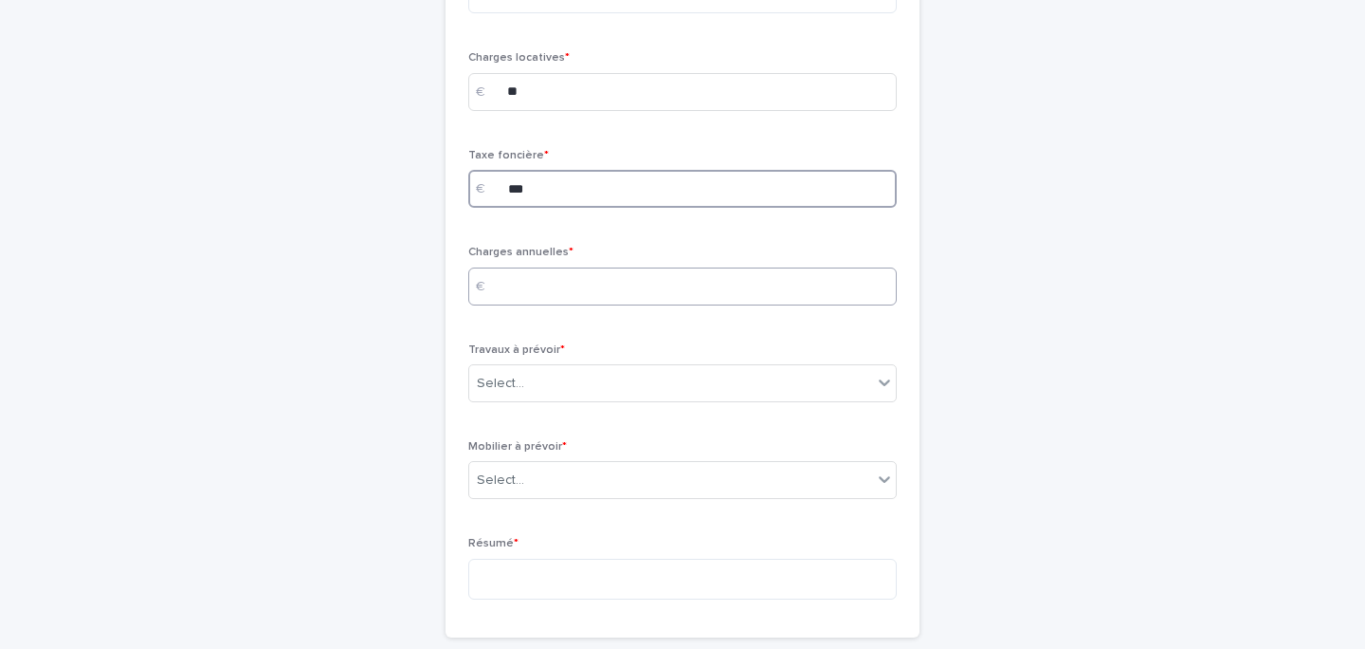
type input "***"
click at [556, 305] on input at bounding box center [682, 286] width 429 height 38
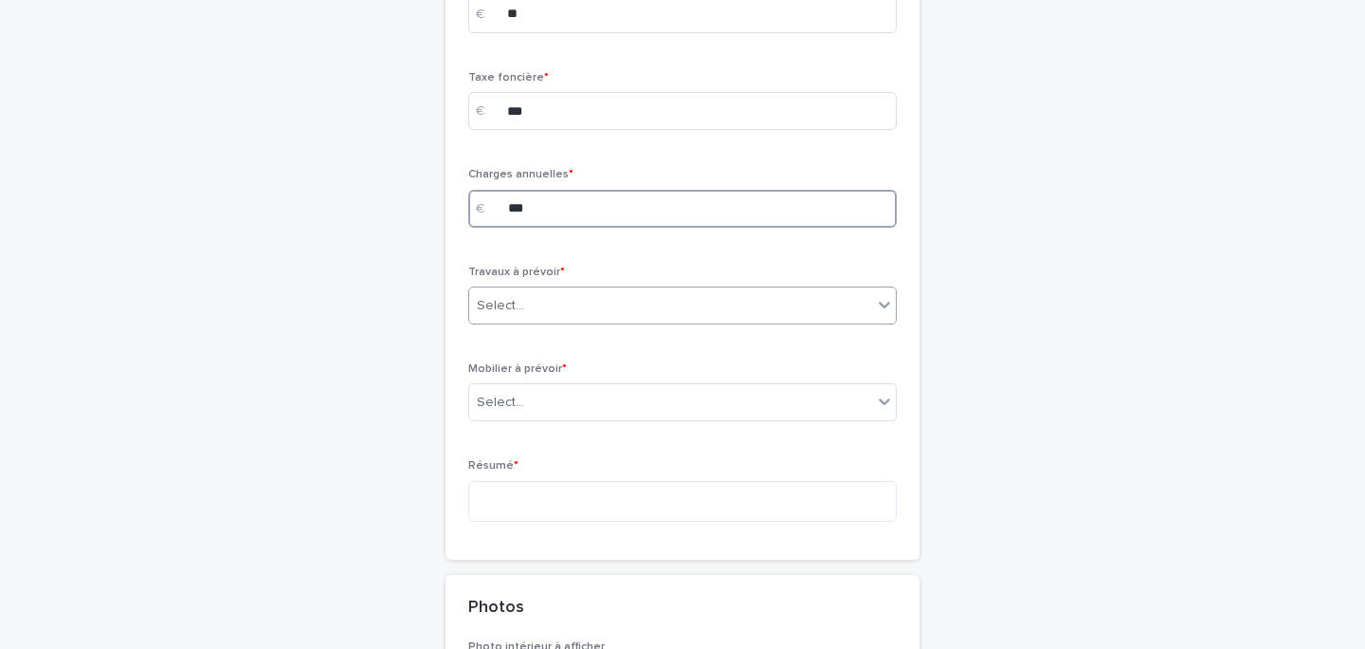
scroll to position [3953, 0]
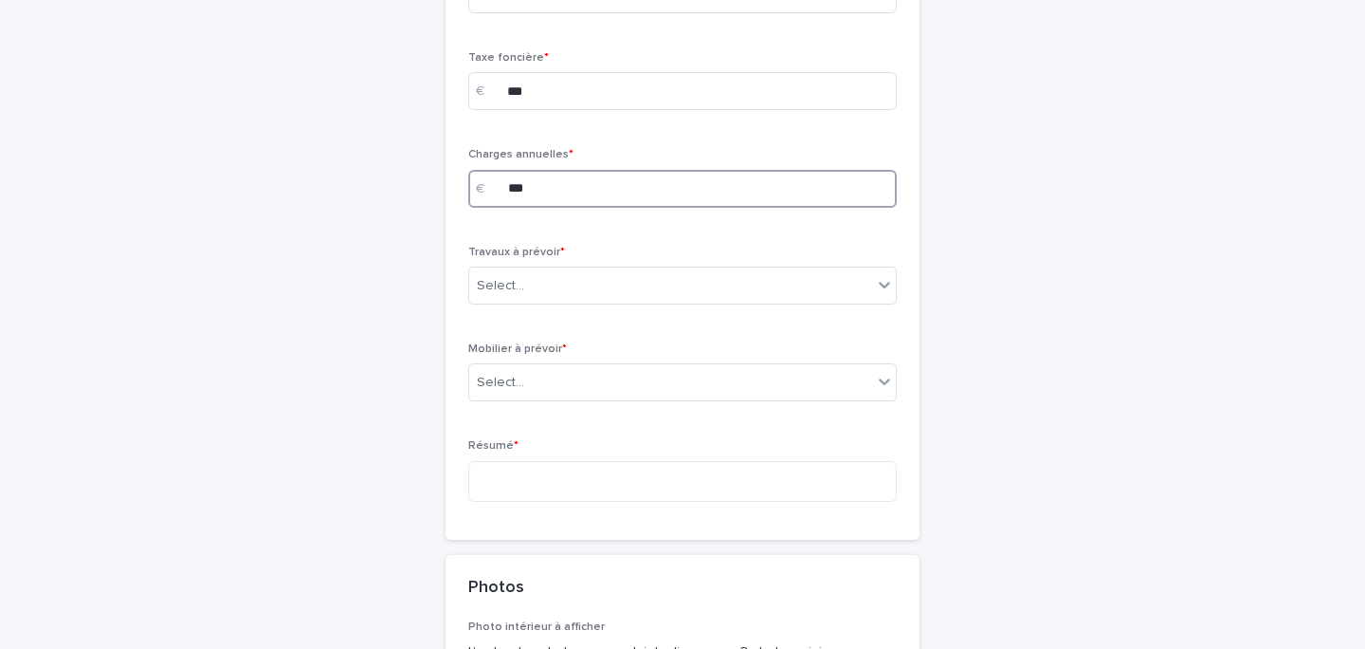
type input "***"
click at [558, 319] on div "Travaux à prévoir * Select..." at bounding box center [682, 283] width 429 height 74
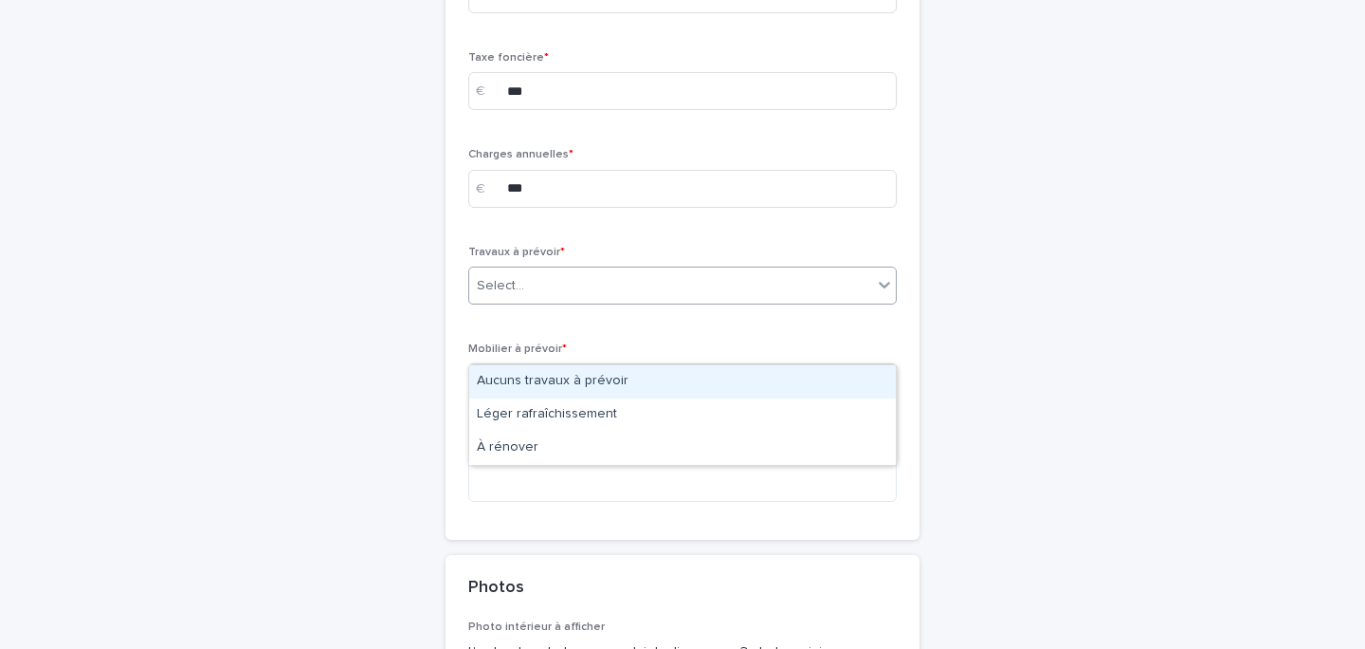
click at [558, 304] on div "Select..." at bounding box center [682, 285] width 429 height 38
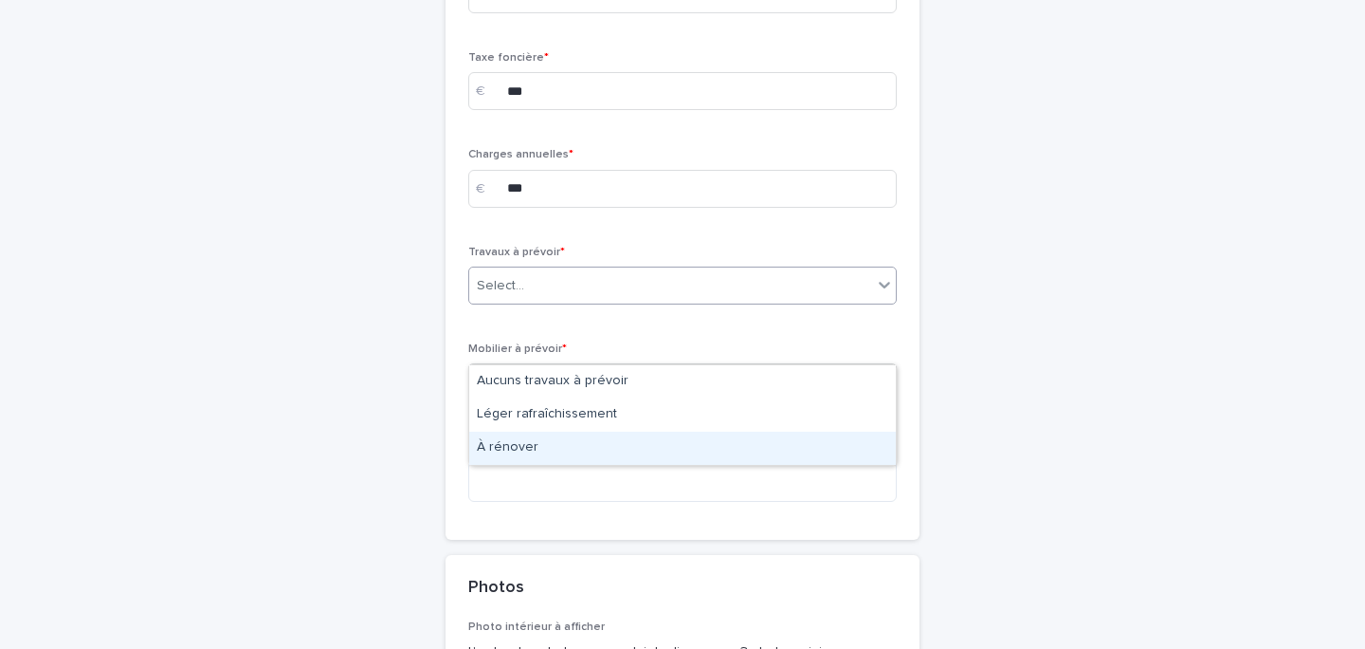
click at [567, 442] on div "À rénover" at bounding box center [682, 447] width 427 height 33
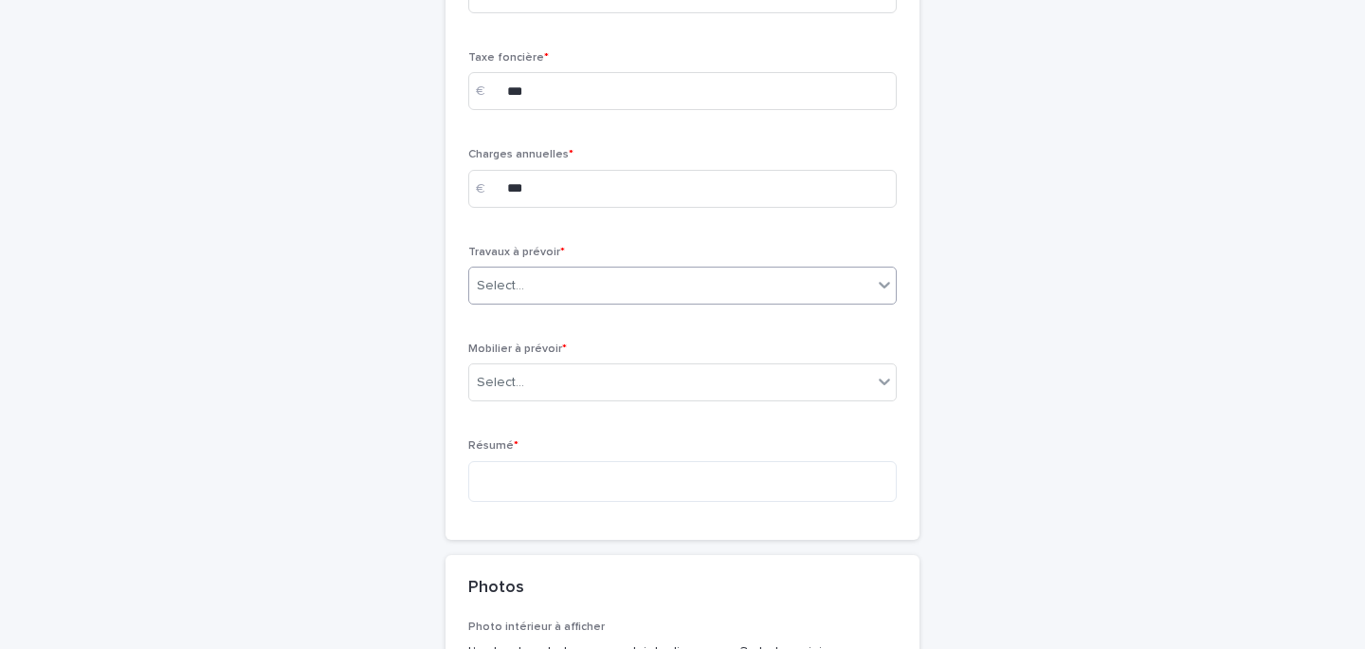
click at [567, 302] on div "Select..." at bounding box center [670, 285] width 403 height 31
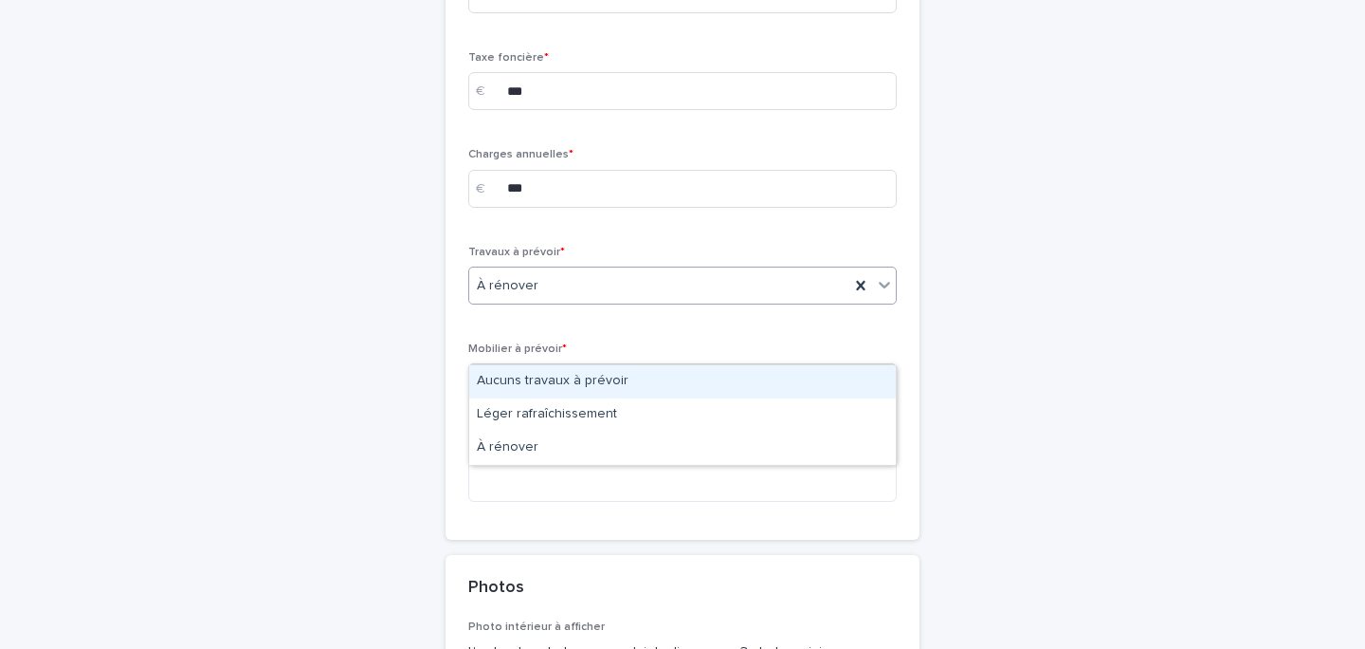
click at [568, 379] on div "Aucuns travaux à prévoir" at bounding box center [682, 381] width 427 height 33
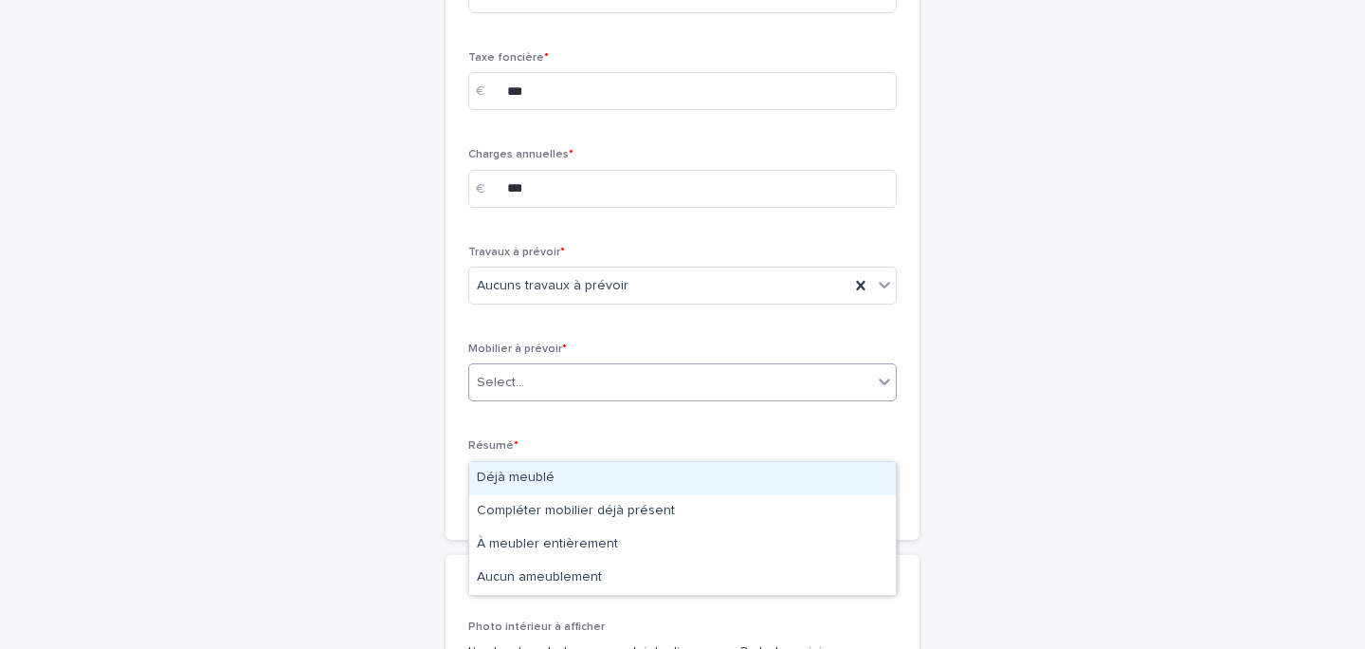
click at [538, 398] on div "Select..." at bounding box center [670, 382] width 403 height 31
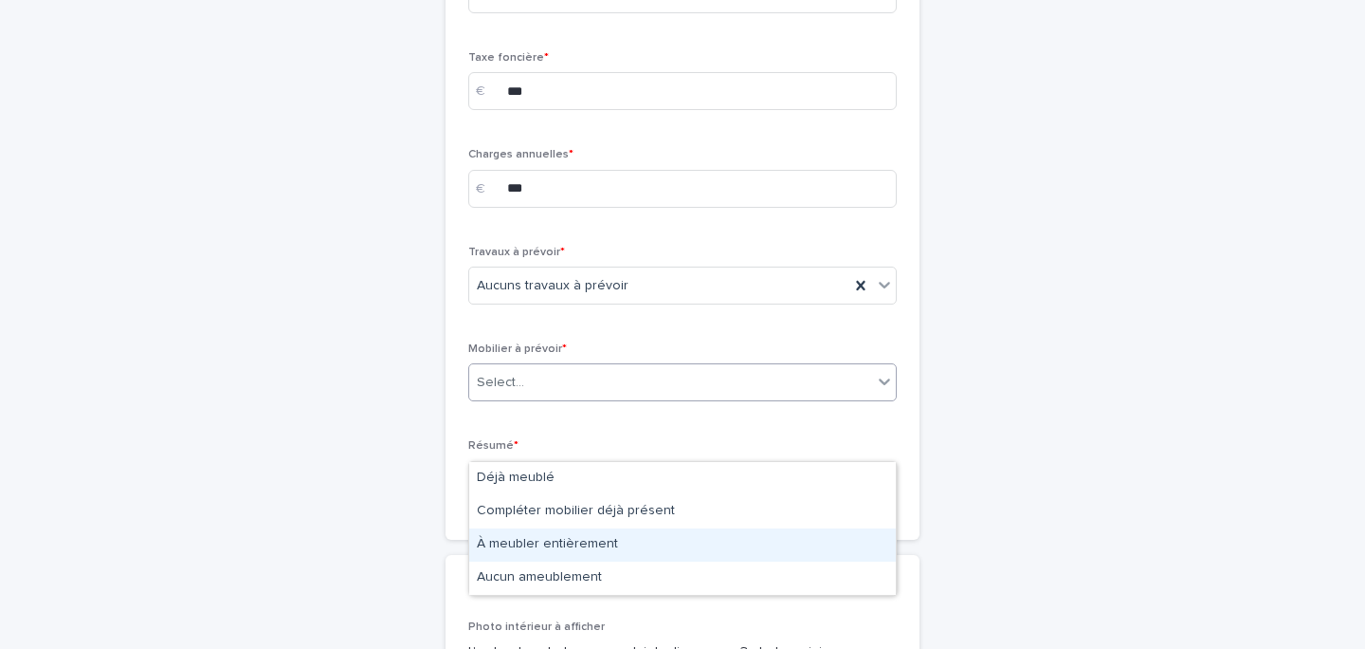
click at [585, 545] on div "À meubler entièrement" at bounding box center [682, 544] width 427 height 33
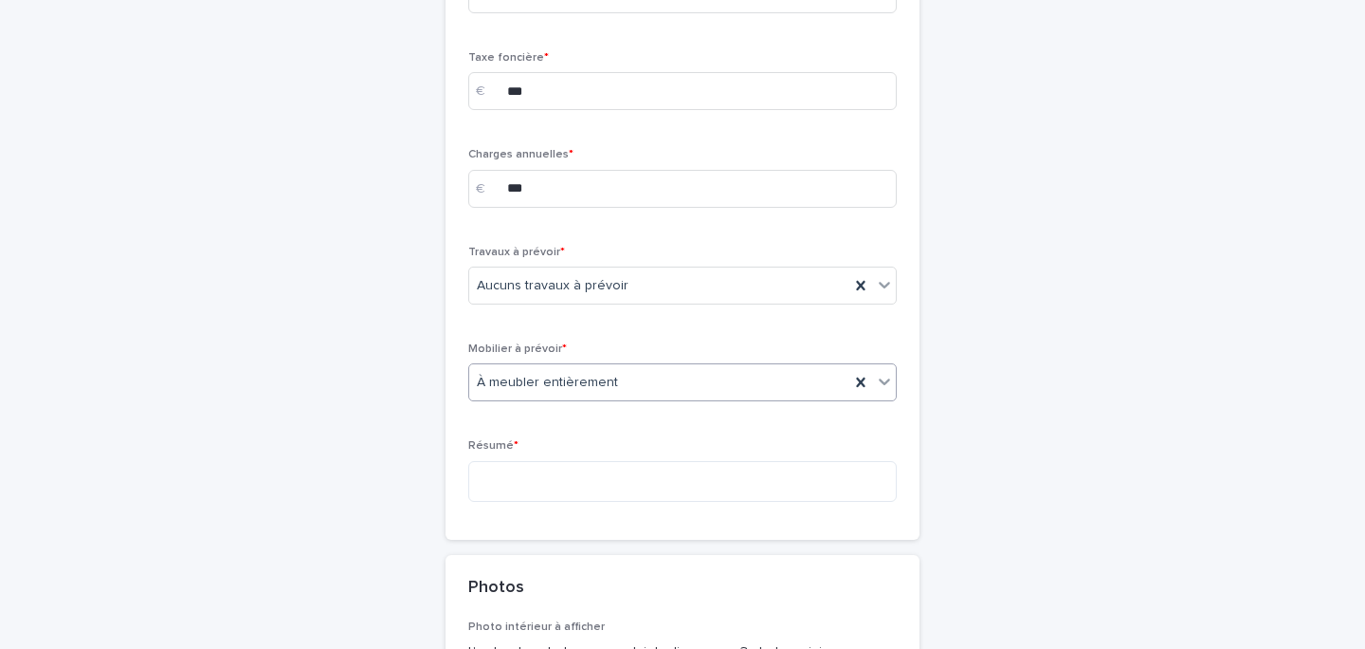
scroll to position [4051, 0]
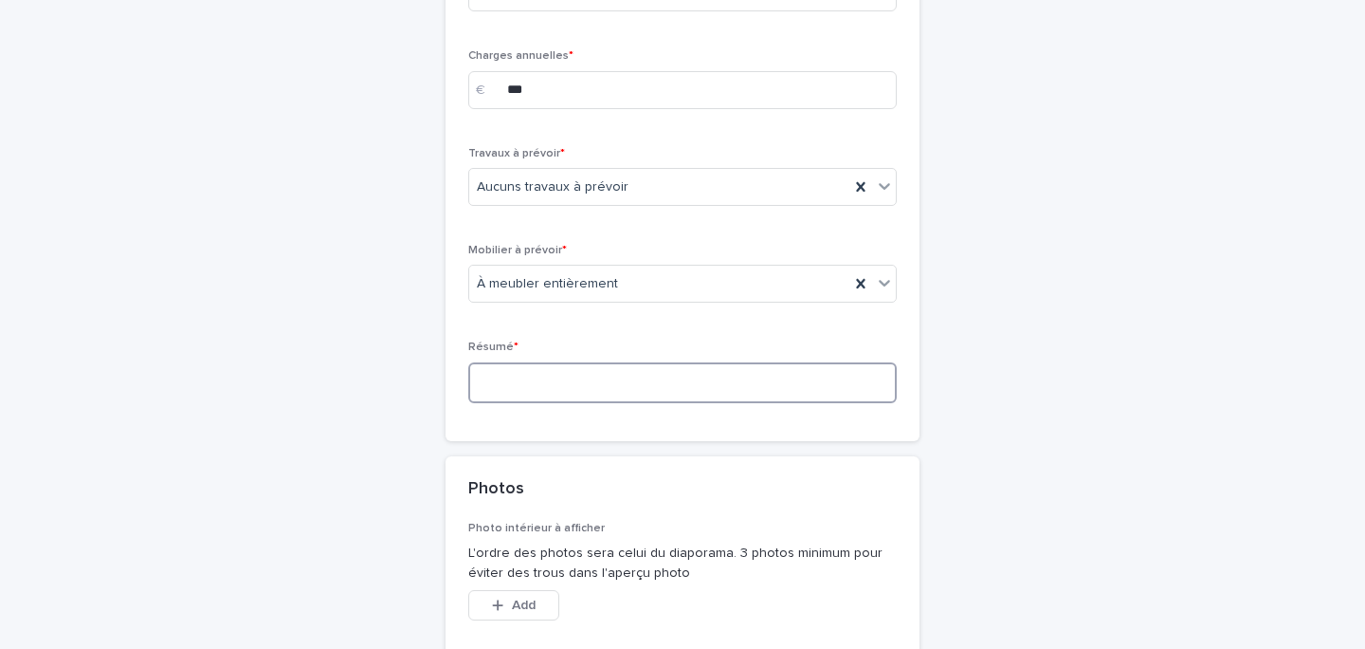
click at [558, 403] on textarea at bounding box center [682, 382] width 429 height 41
type textarea "*"
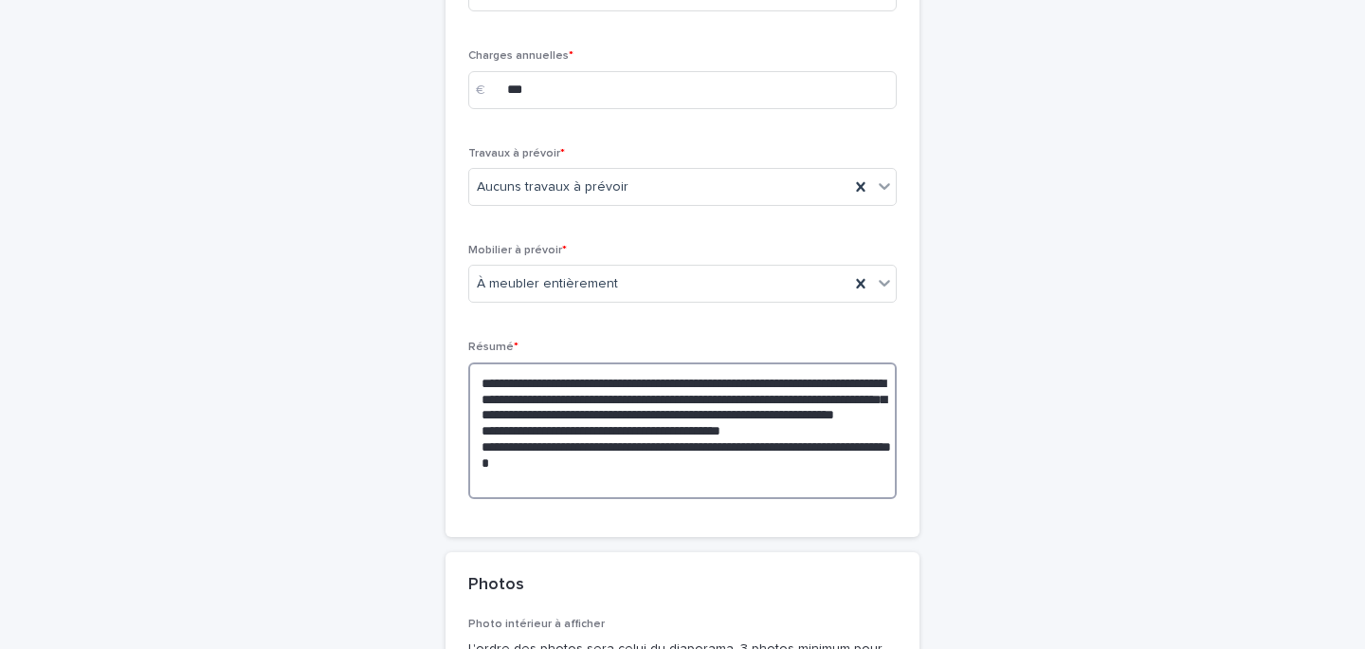
click at [621, 499] on textarea "**********" at bounding box center [682, 430] width 429 height 137
click at [601, 499] on textarea "**********" at bounding box center [682, 430] width 429 height 137
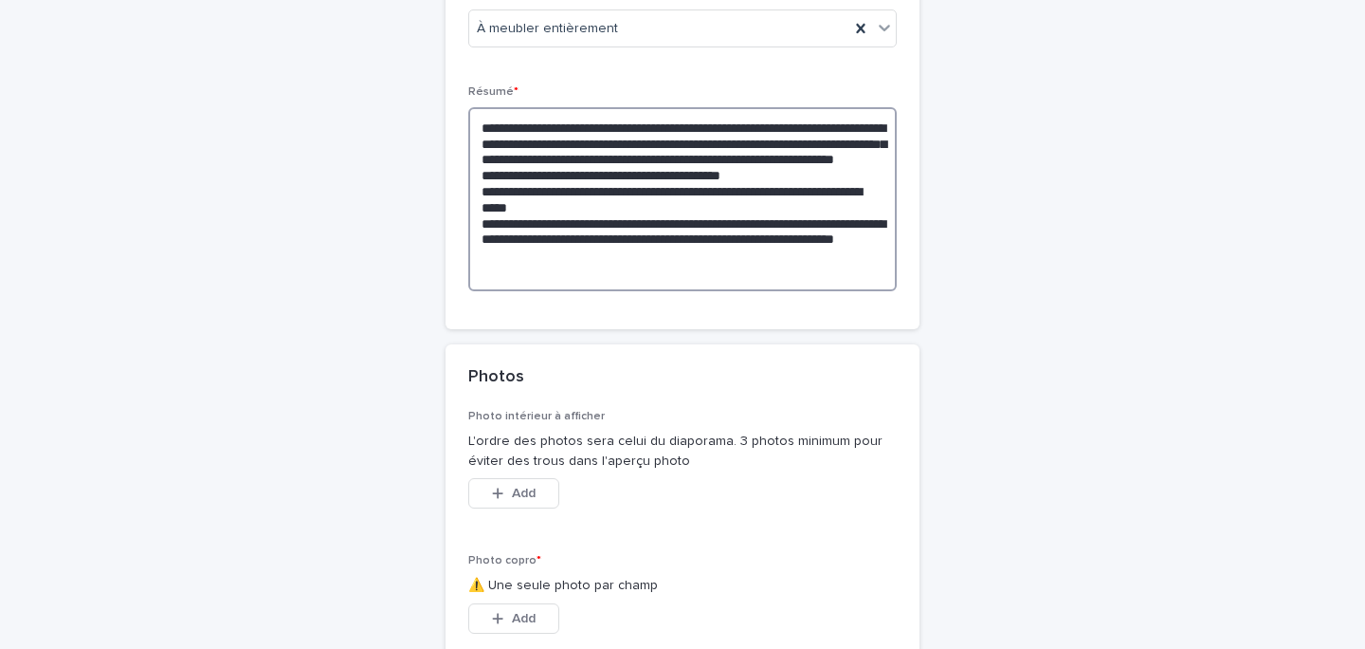
scroll to position [4320, 0]
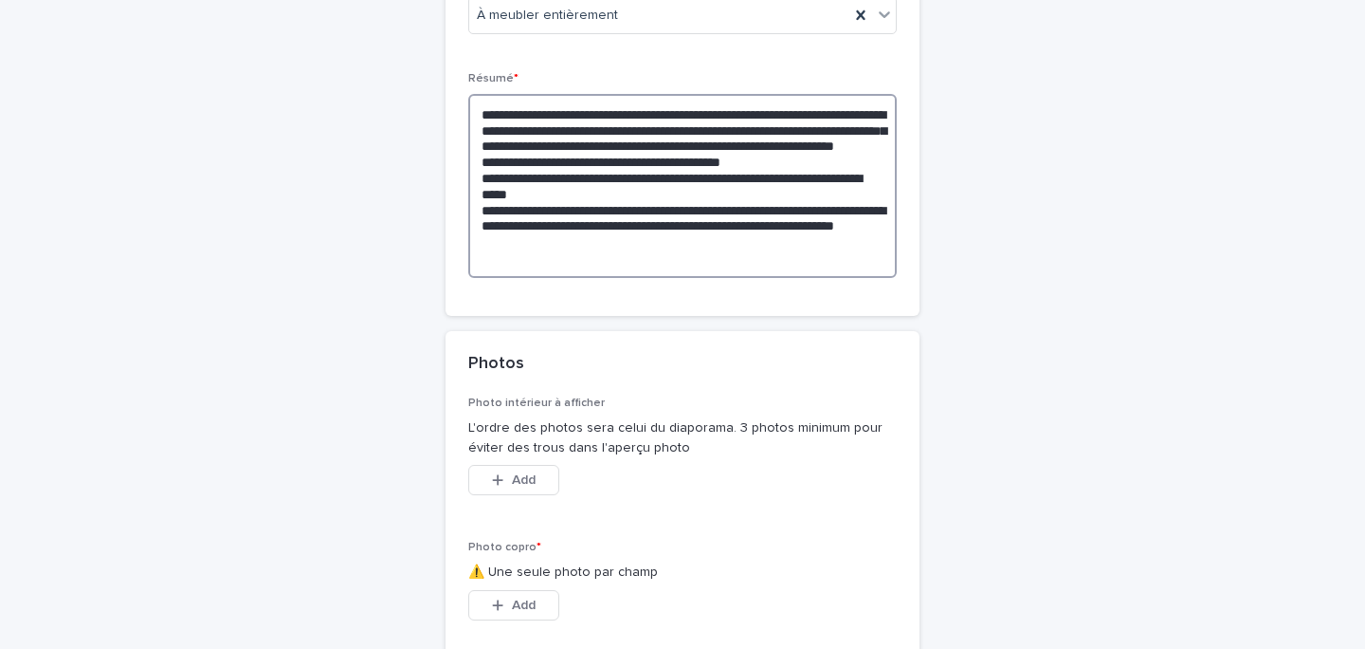
type textarea "**********"
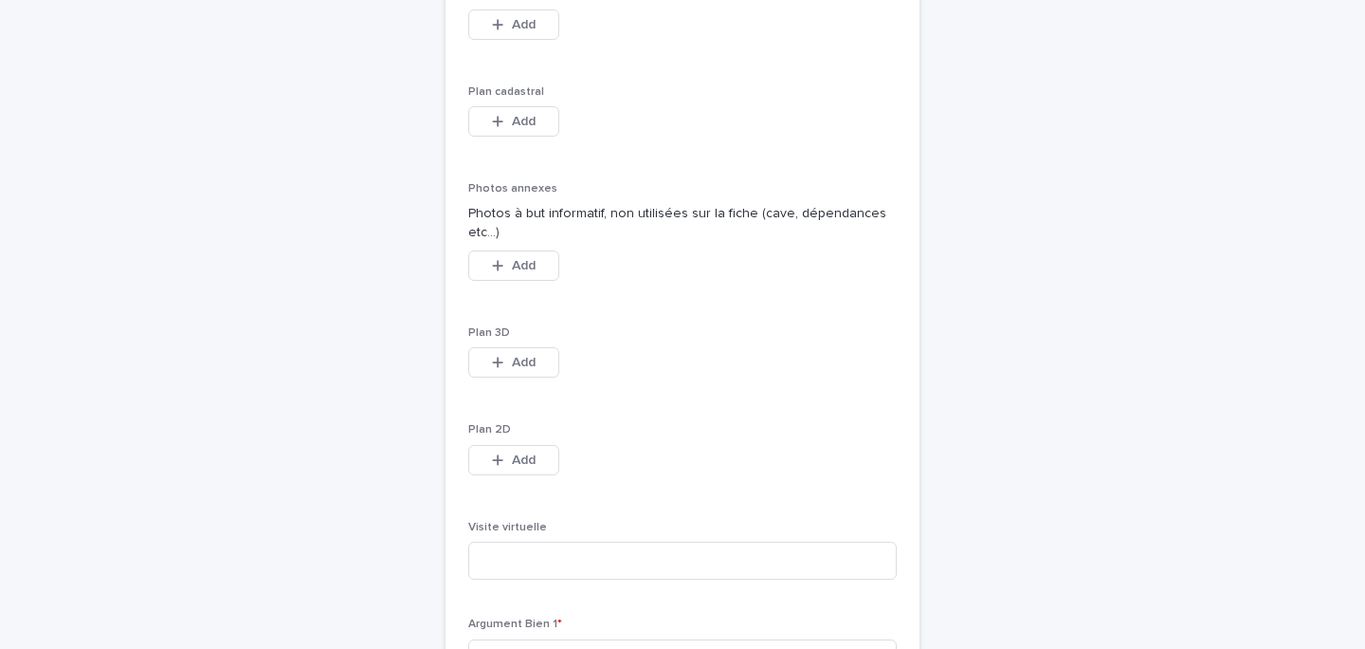
scroll to position [5142, 0]
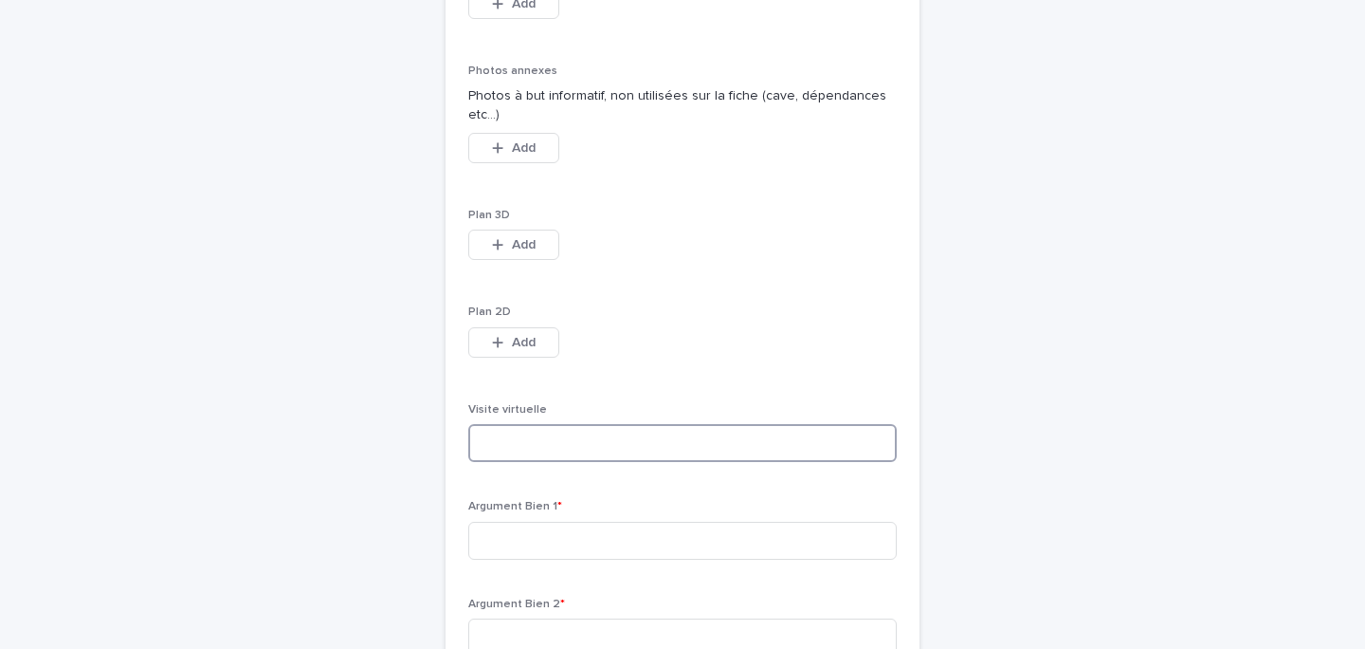
click at [538, 462] on input at bounding box center [682, 443] width 429 height 38
paste input "**********"
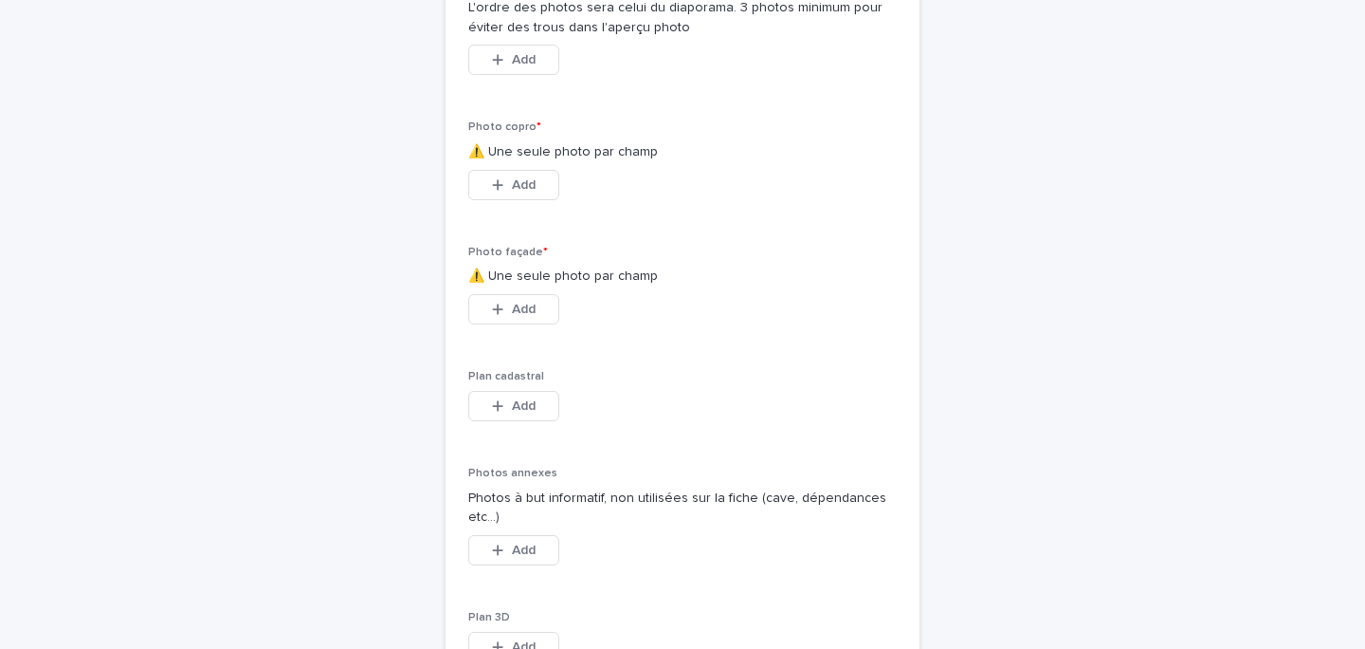
scroll to position [4737, 0]
type input "**********"
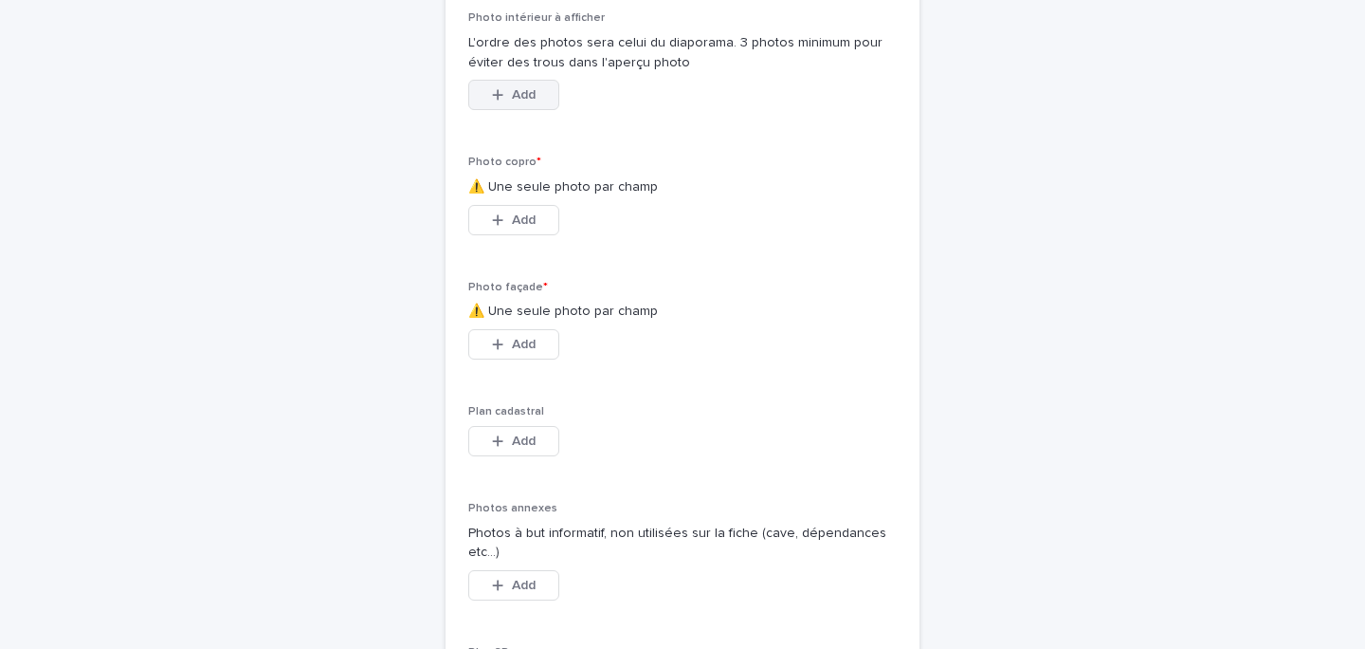
click at [534, 101] on span "Add" at bounding box center [524, 94] width 24 height 13
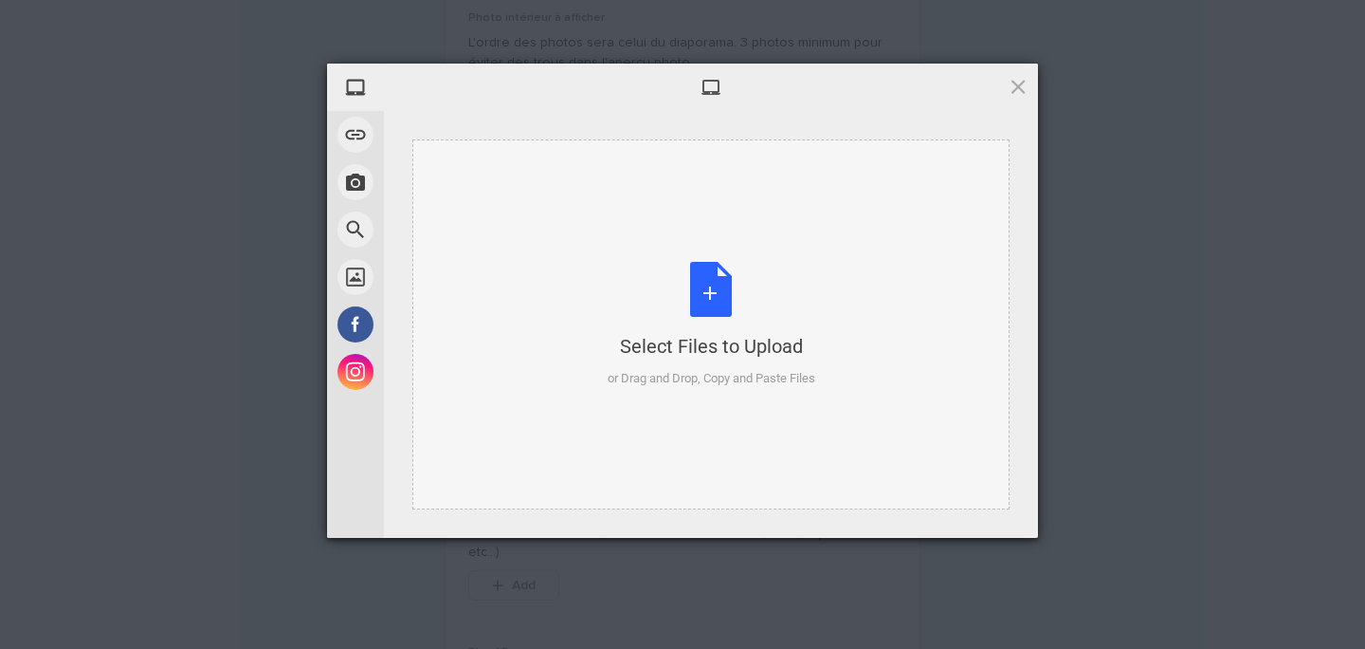
click at [630, 396] on div "Select Files to Upload or Drag and Drop, Copy and Paste Files" at bounding box center [710, 324] width 597 height 370
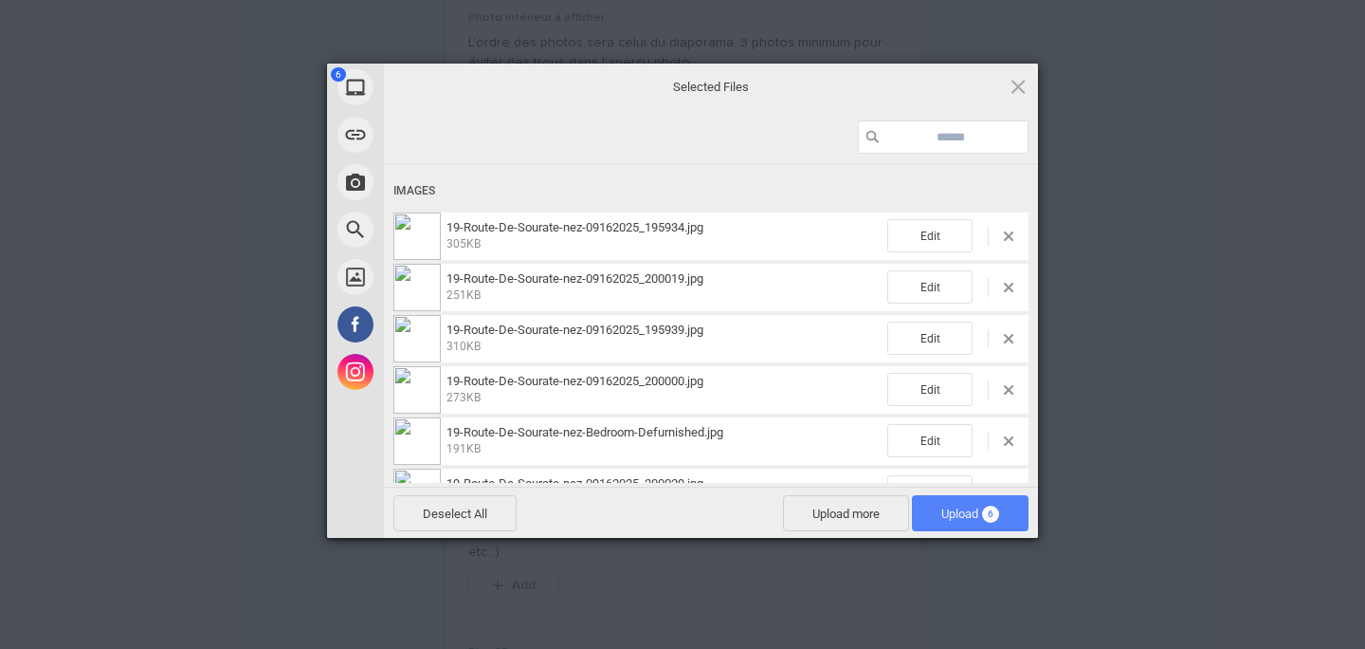
click at [951, 503] on span "Upload 6" at bounding box center [970, 513] width 117 height 36
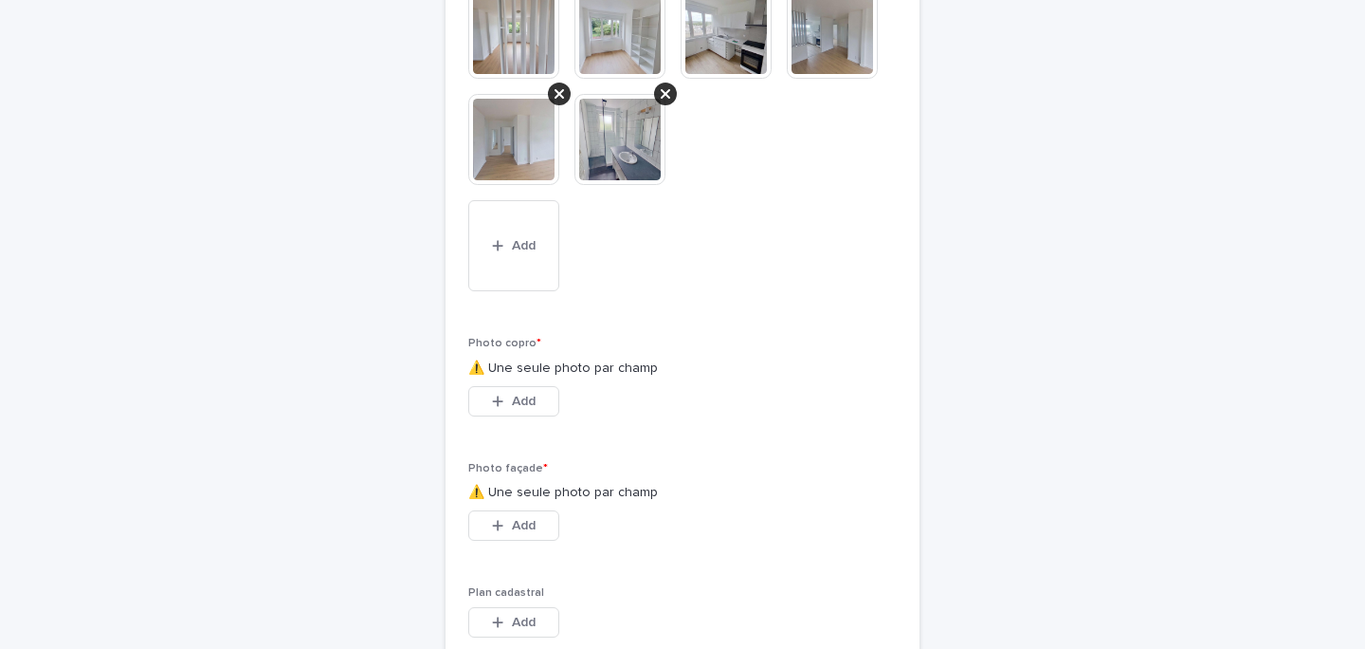
scroll to position [4815, 0]
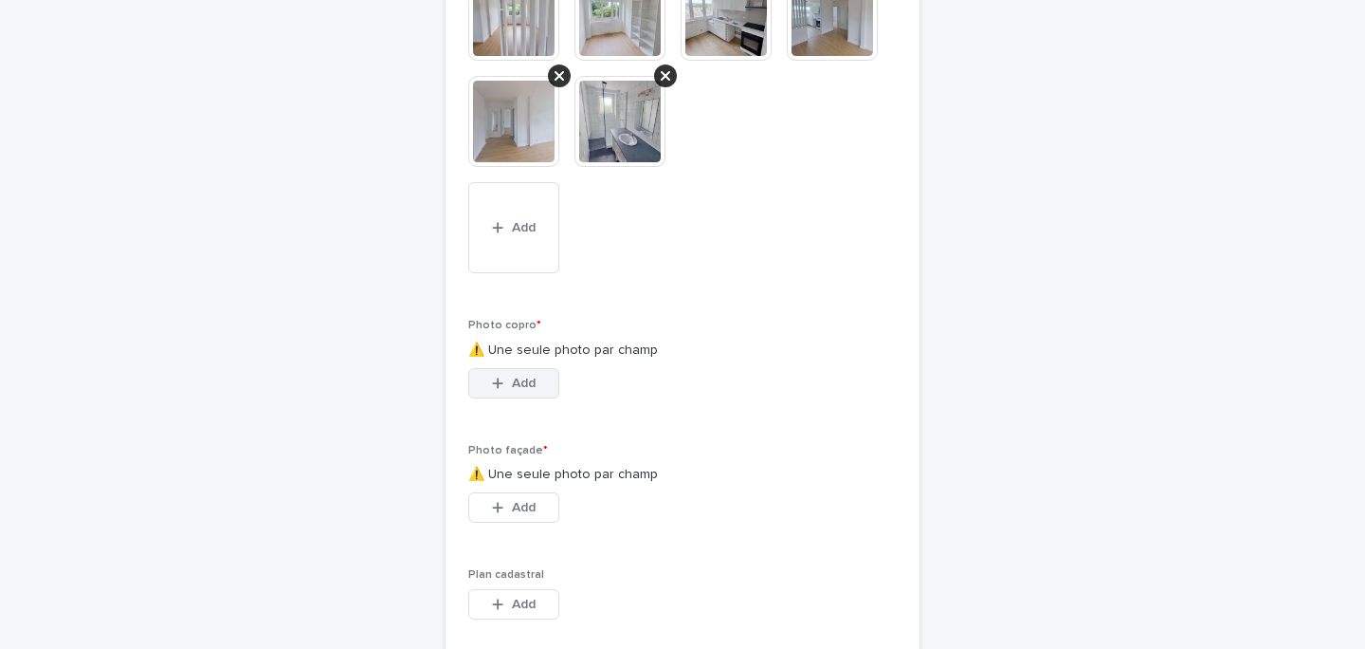
click at [512, 390] on span "Add" at bounding box center [524, 382] width 24 height 13
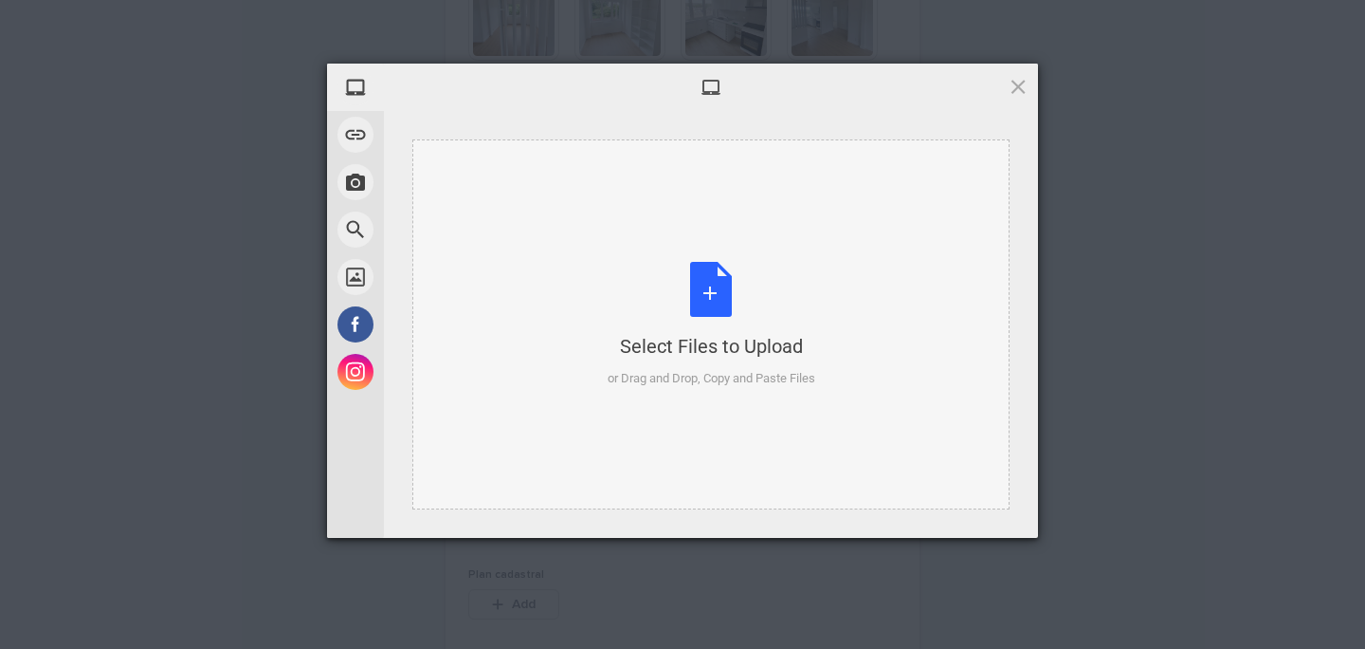
click at [720, 309] on div "Select Files to Upload or Drag and Drop, Copy and Paste Files" at bounding box center [712, 325] width 208 height 126
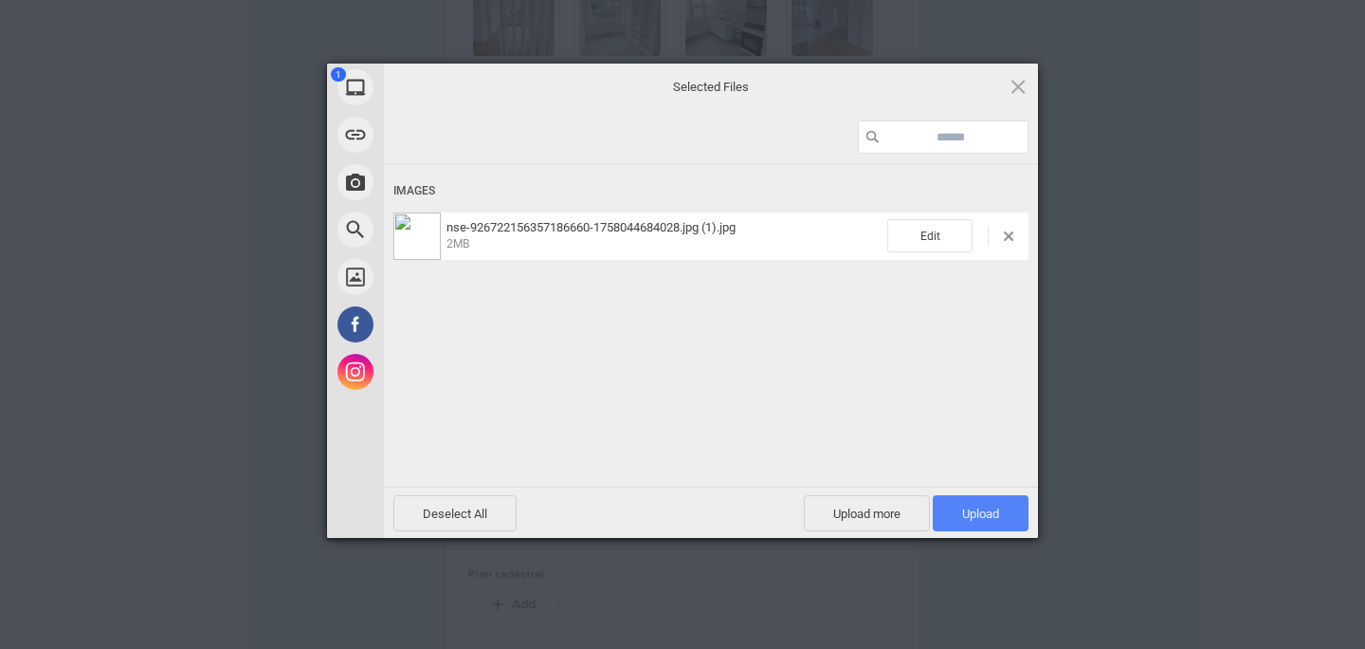
click at [980, 498] on span "Upload 1" at bounding box center [981, 513] width 96 height 36
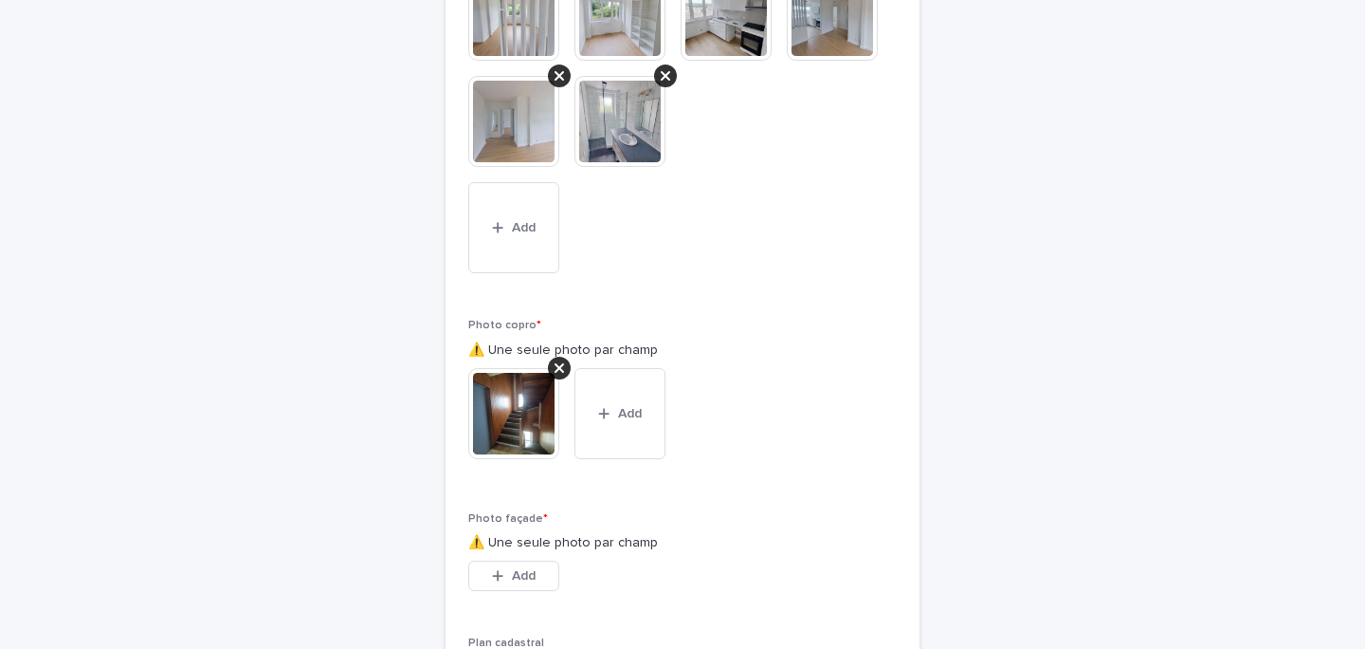
scroll to position [5131, 0]
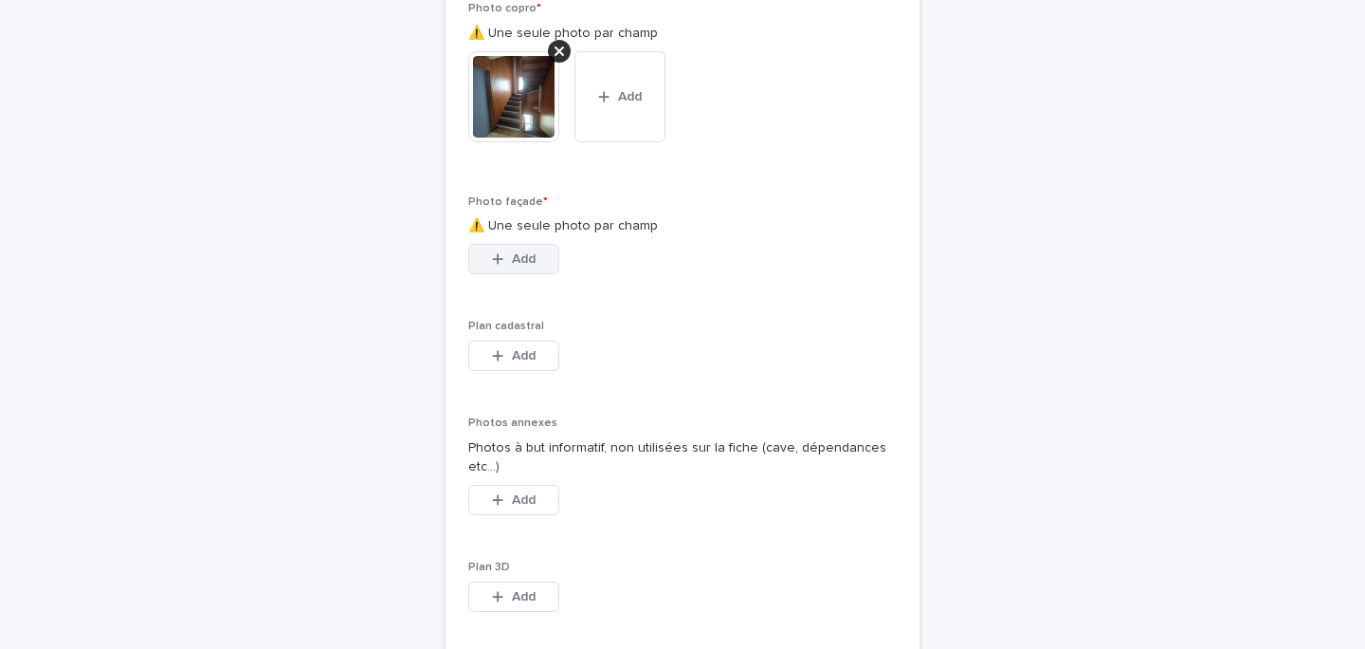
click at [529, 265] on span "Add" at bounding box center [524, 258] width 24 height 13
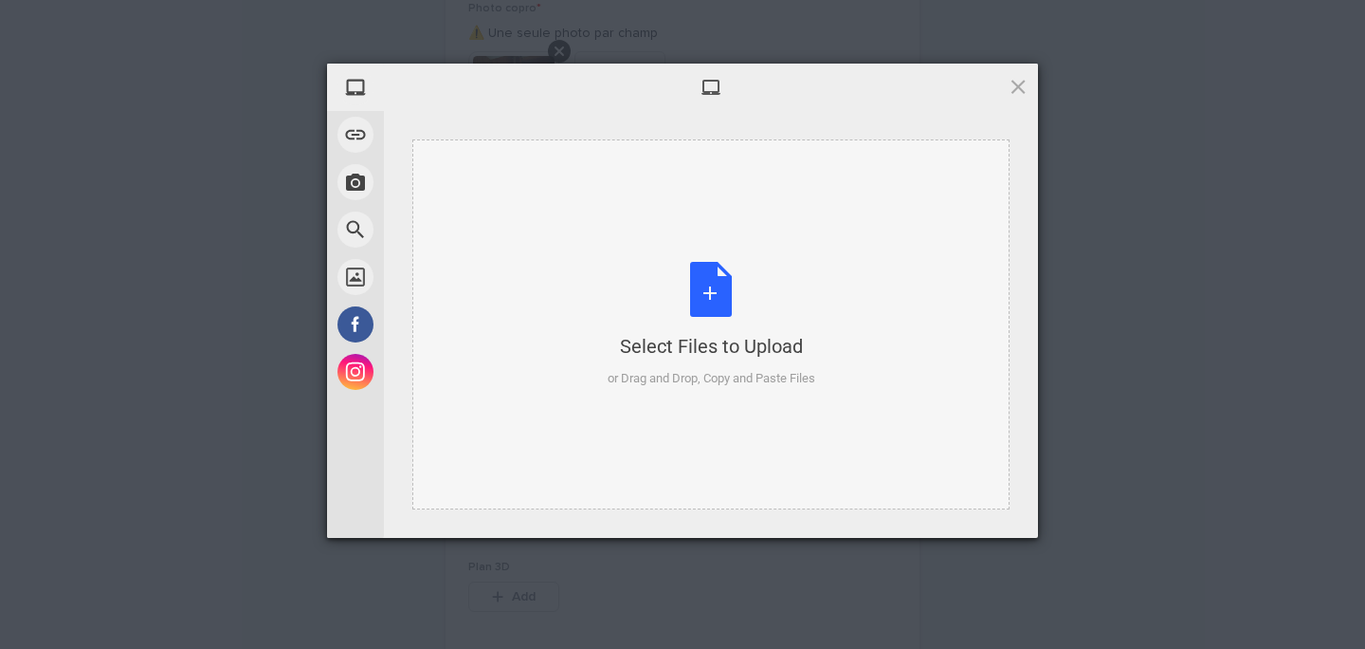
click at [750, 335] on div "Select Files to Upload" at bounding box center [712, 346] width 208 height 27
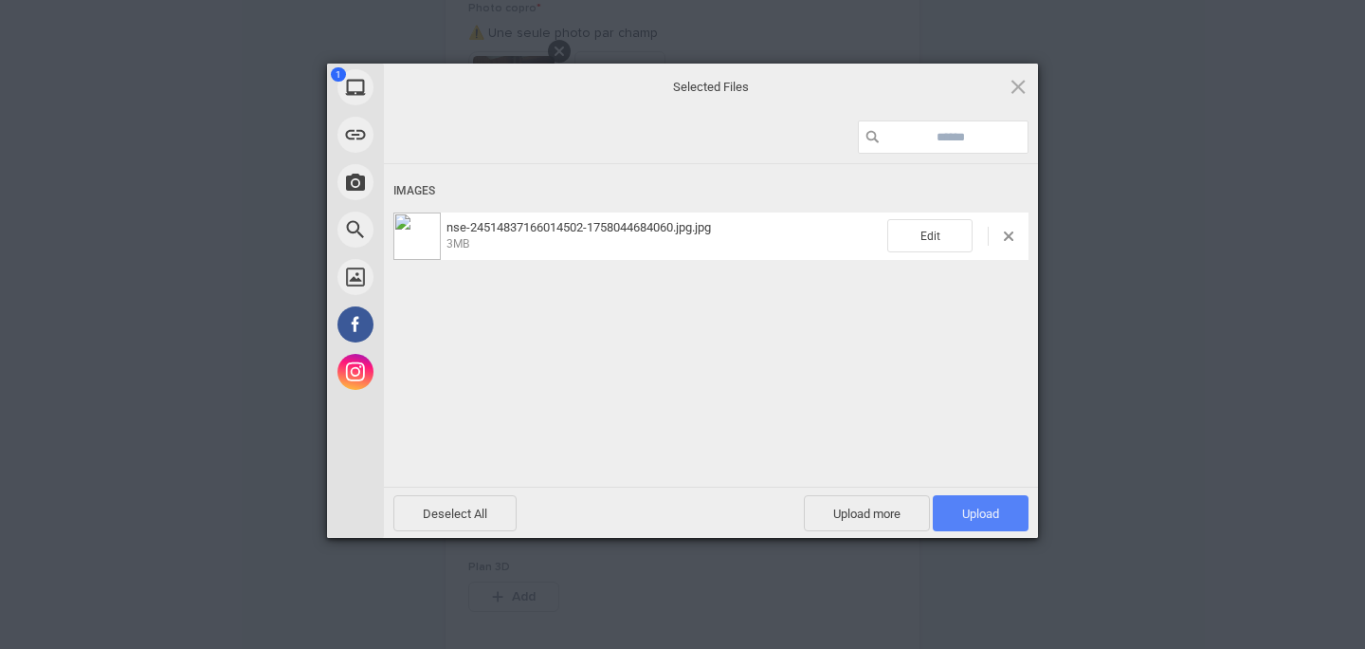
click at [979, 523] on span "Upload 1" at bounding box center [981, 513] width 96 height 36
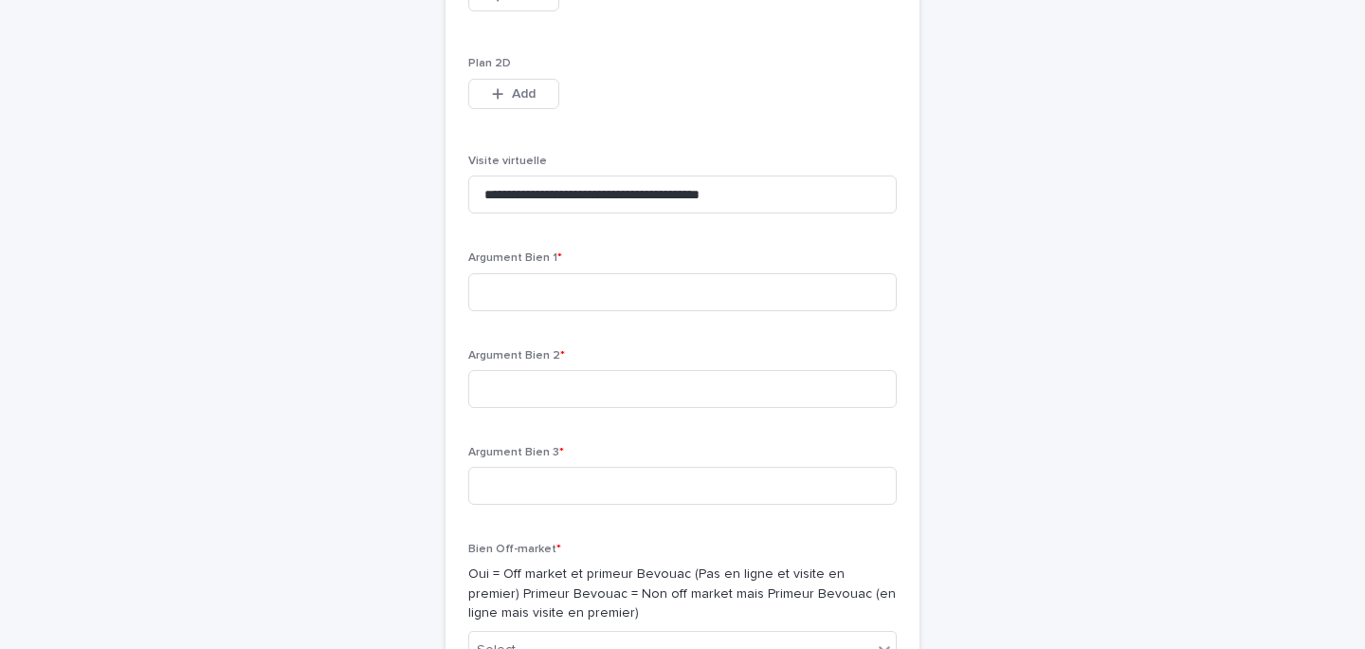
scroll to position [5823, 0]
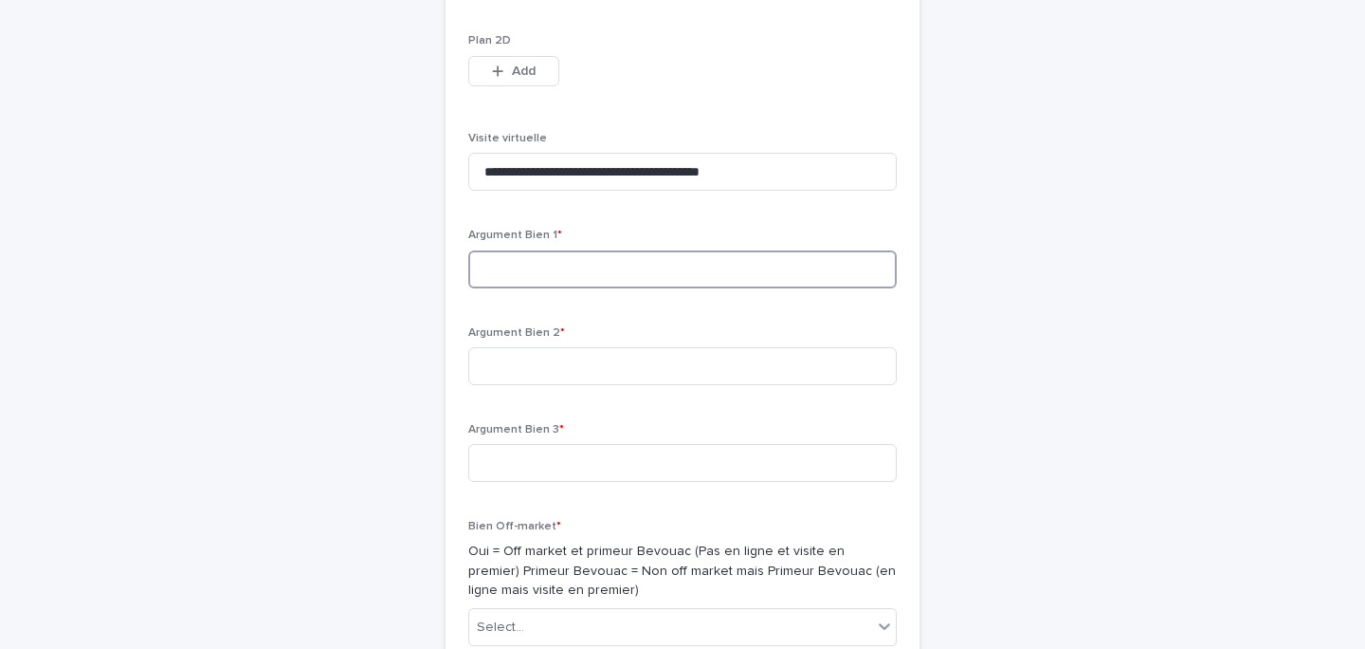
click at [536, 288] on input at bounding box center [682, 269] width 429 height 38
type input "*"
type input "**********"
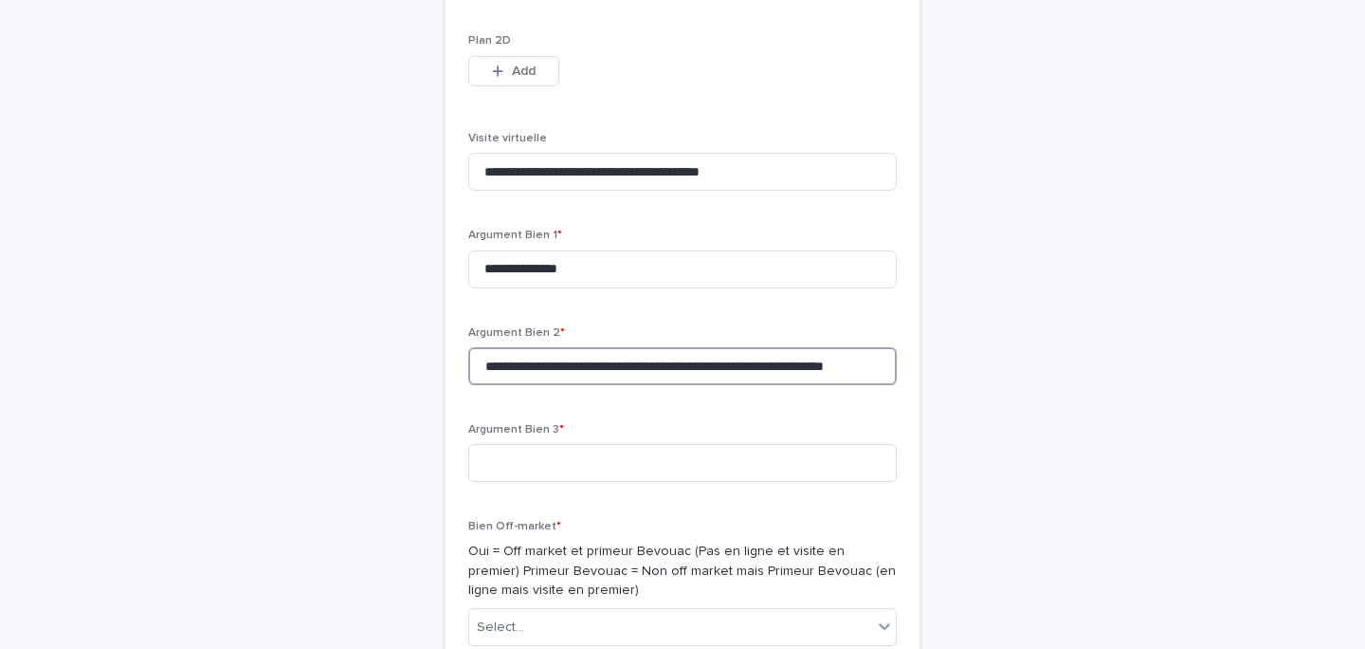
scroll to position [0, 37]
type input "**********"
click at [569, 482] on input at bounding box center [682, 463] width 429 height 38
click at [522, 288] on input "**********" at bounding box center [682, 269] width 429 height 38
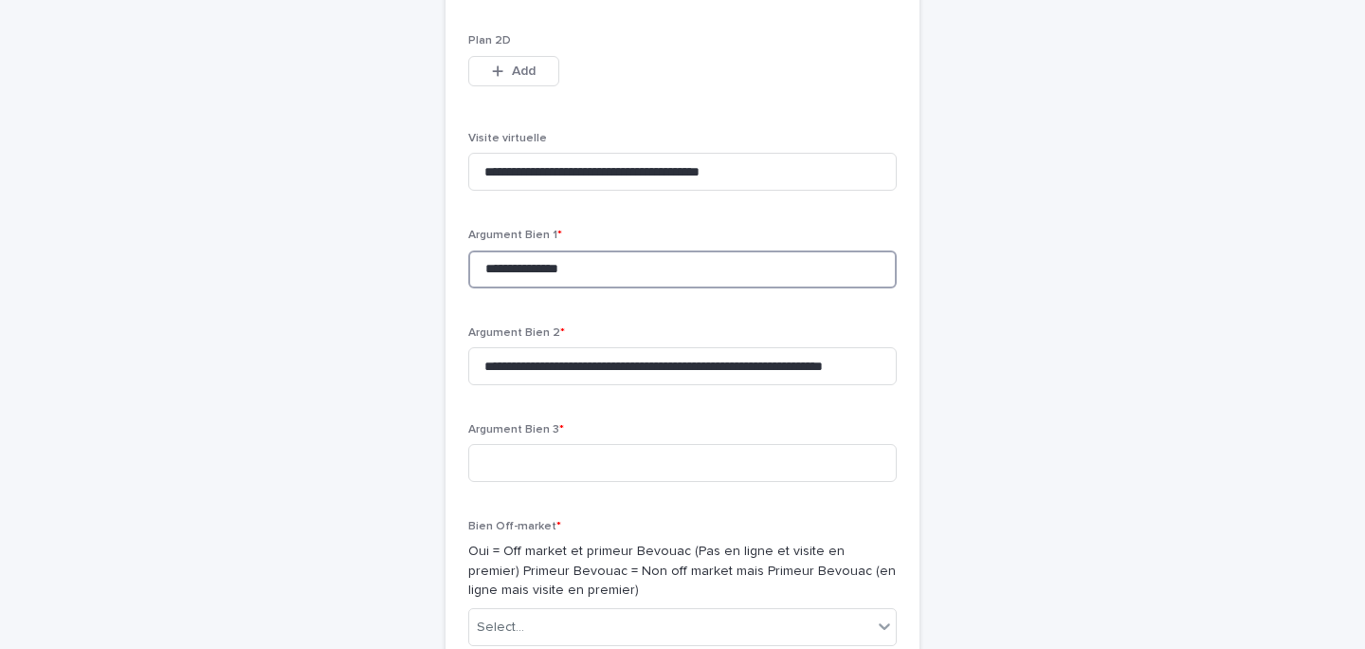
click at [537, 288] on input "**********" at bounding box center [682, 269] width 429 height 38
click at [579, 288] on input "**********" at bounding box center [682, 269] width 429 height 38
type input "**********"
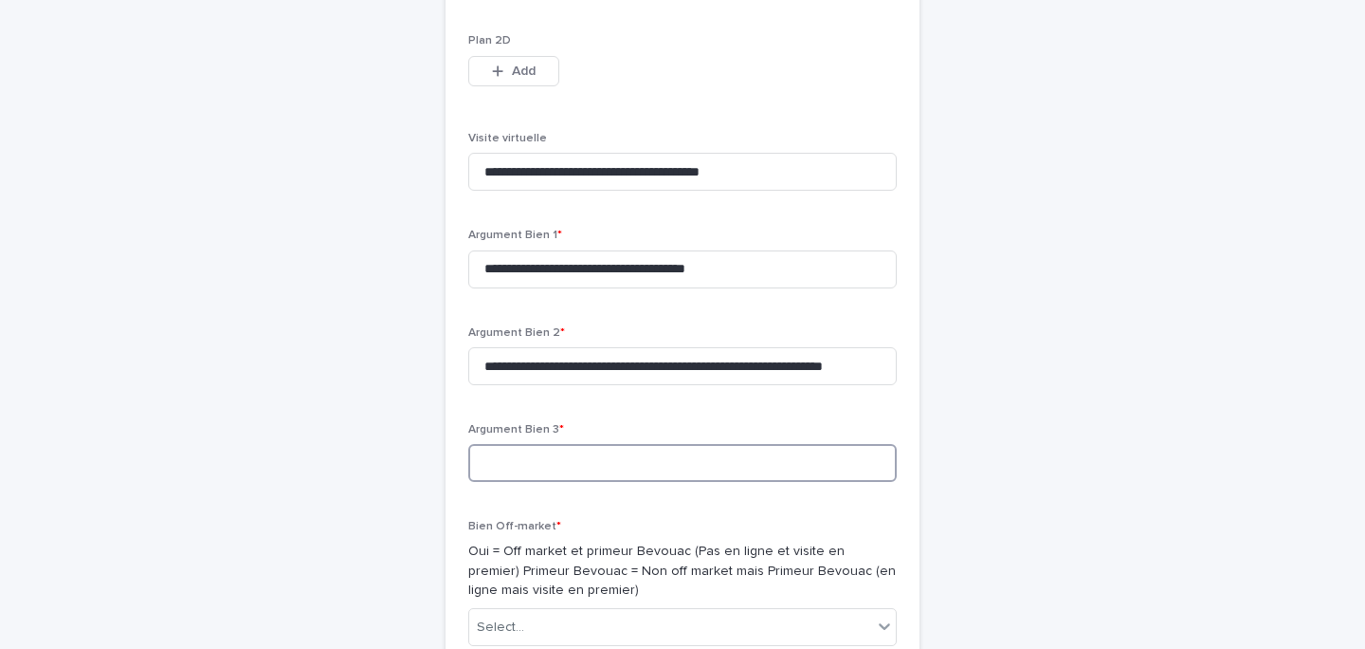
click at [572, 482] on input at bounding box center [682, 463] width 429 height 38
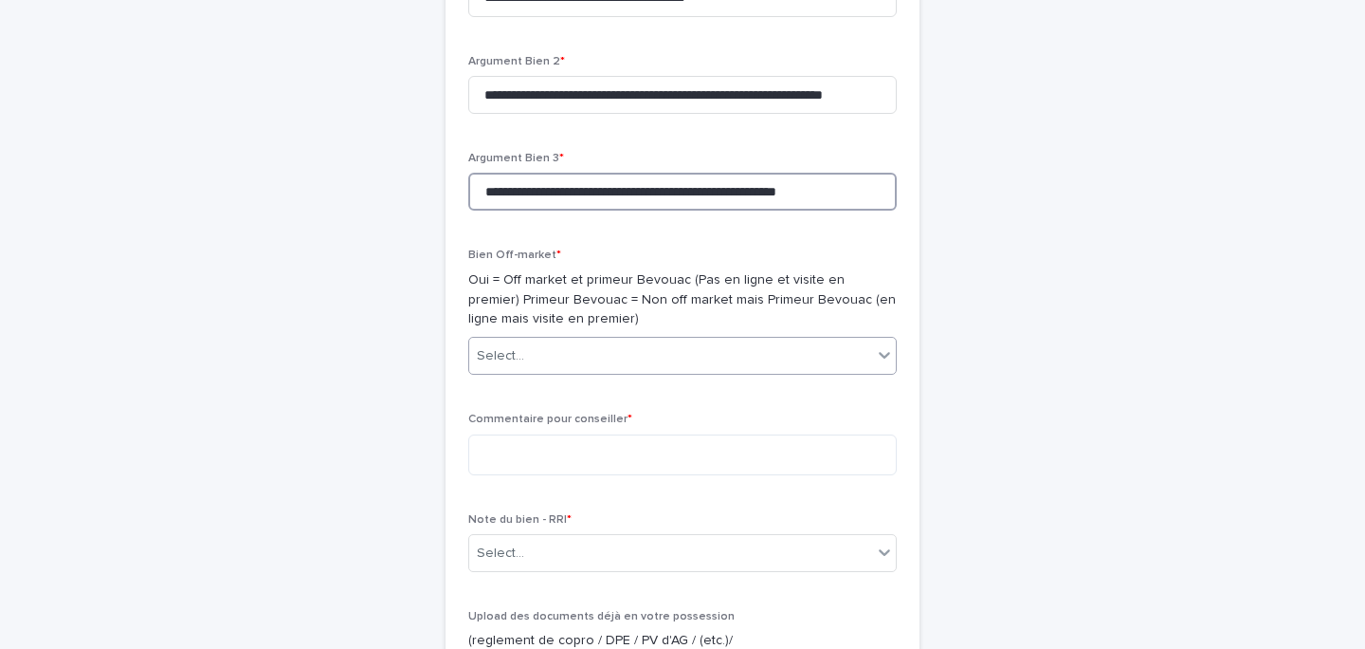
type input "**********"
click at [538, 372] on div "Select..." at bounding box center [670, 355] width 403 height 31
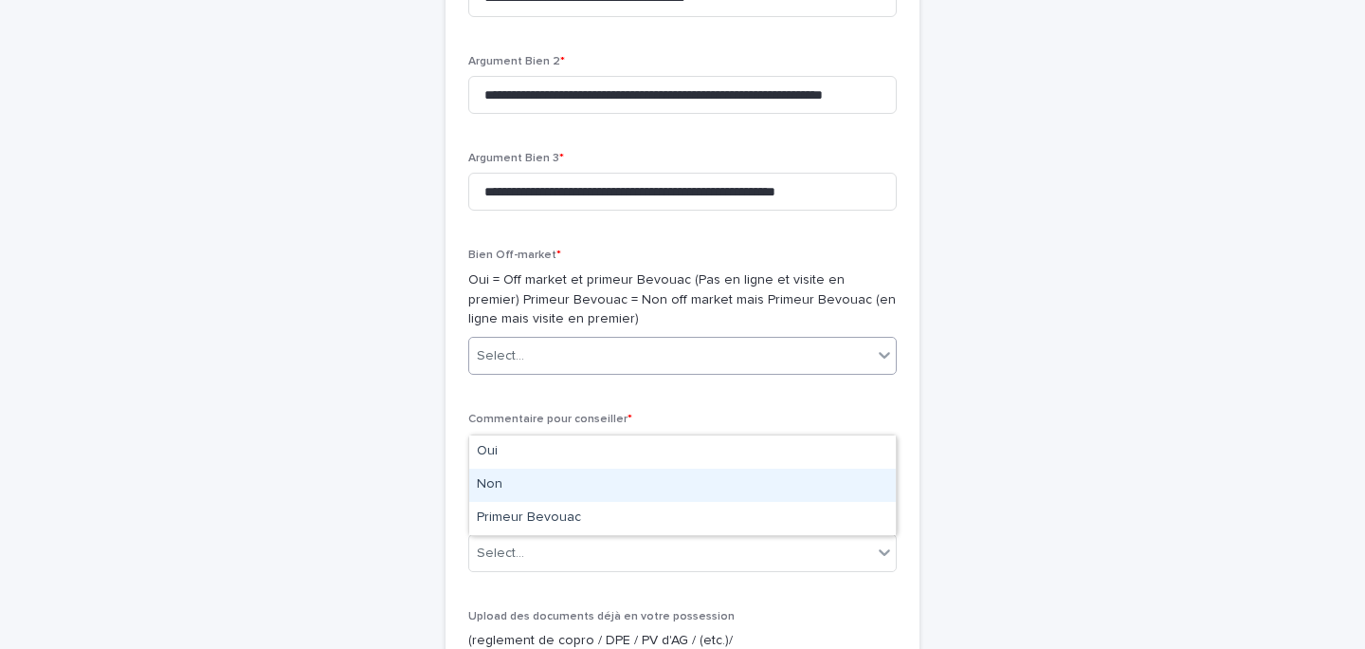
click at [526, 479] on div "Non" at bounding box center [682, 484] width 427 height 33
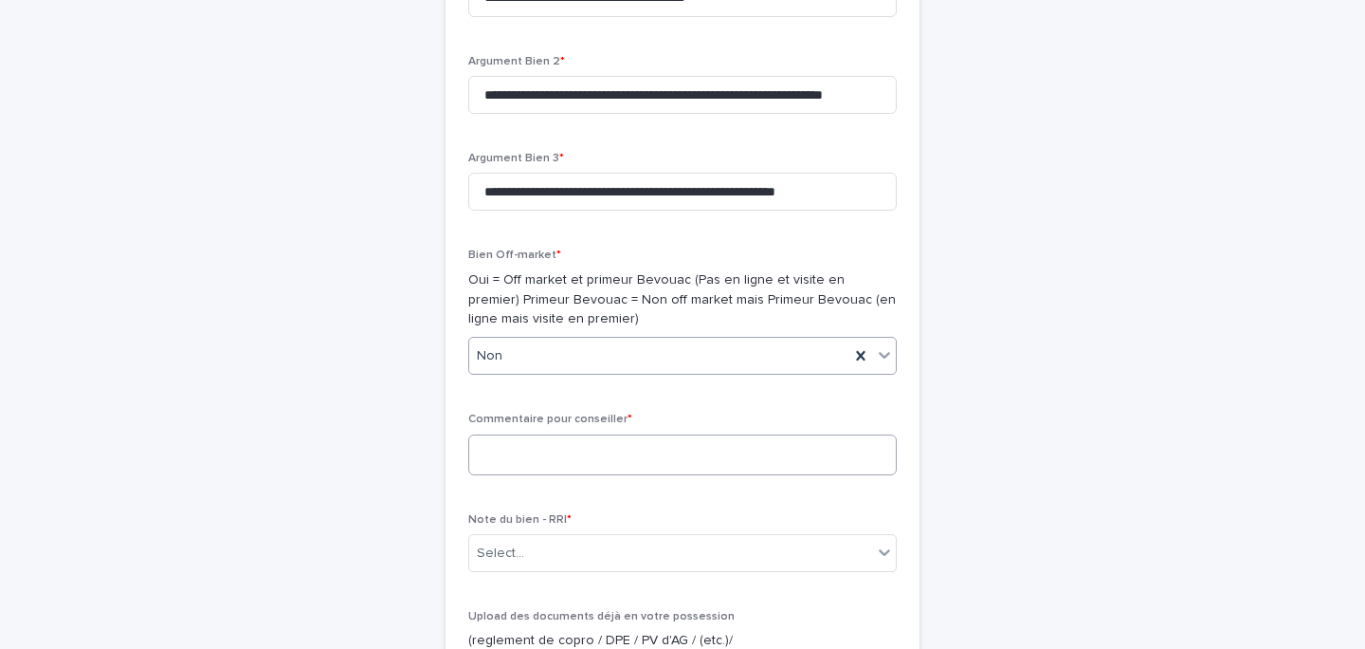
scroll to position [6244, 0]
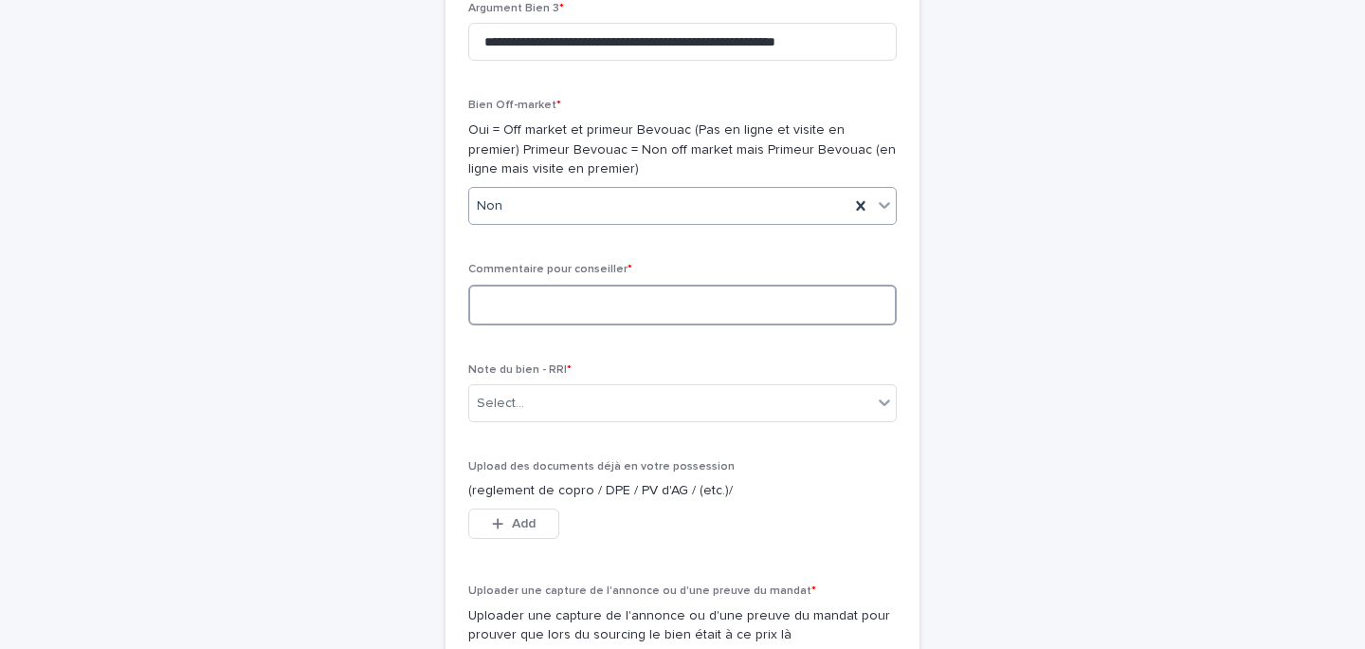
click at [561, 325] on textarea at bounding box center [682, 304] width 429 height 41
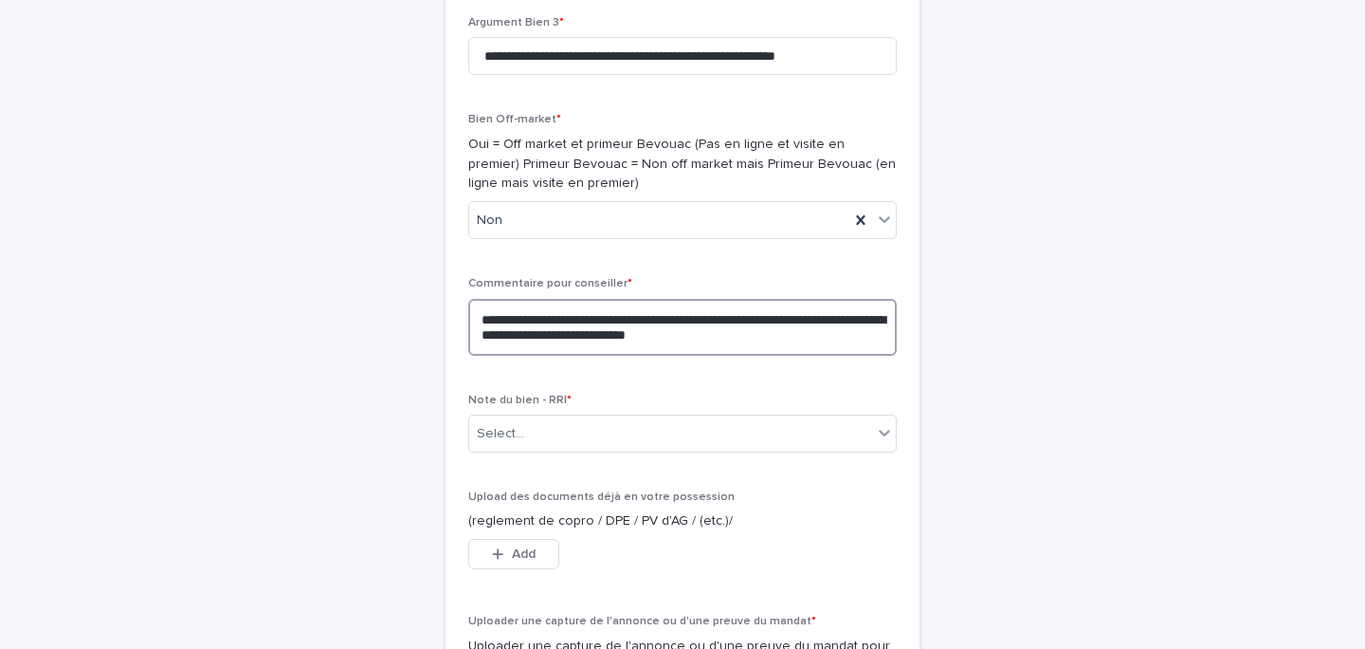
click at [668, 356] on textarea "**********" at bounding box center [682, 327] width 429 height 57
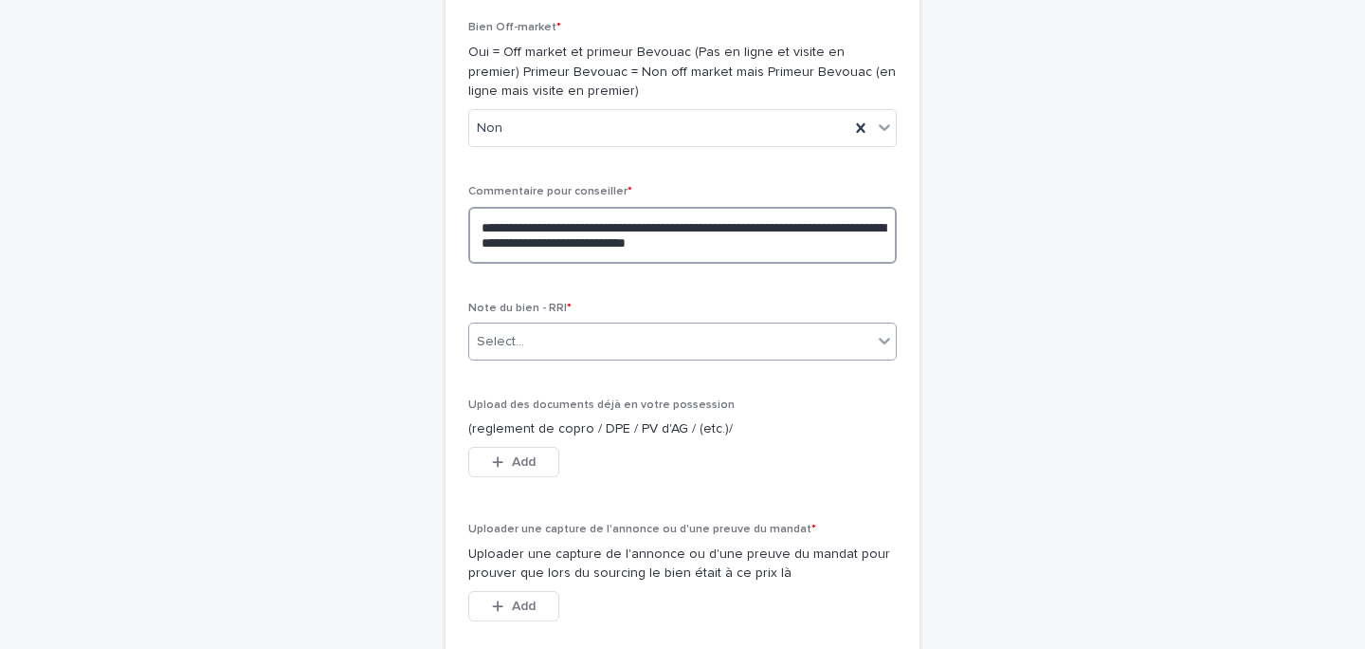
type textarea "**********"
click at [597, 357] on div "Select..." at bounding box center [670, 341] width 403 height 31
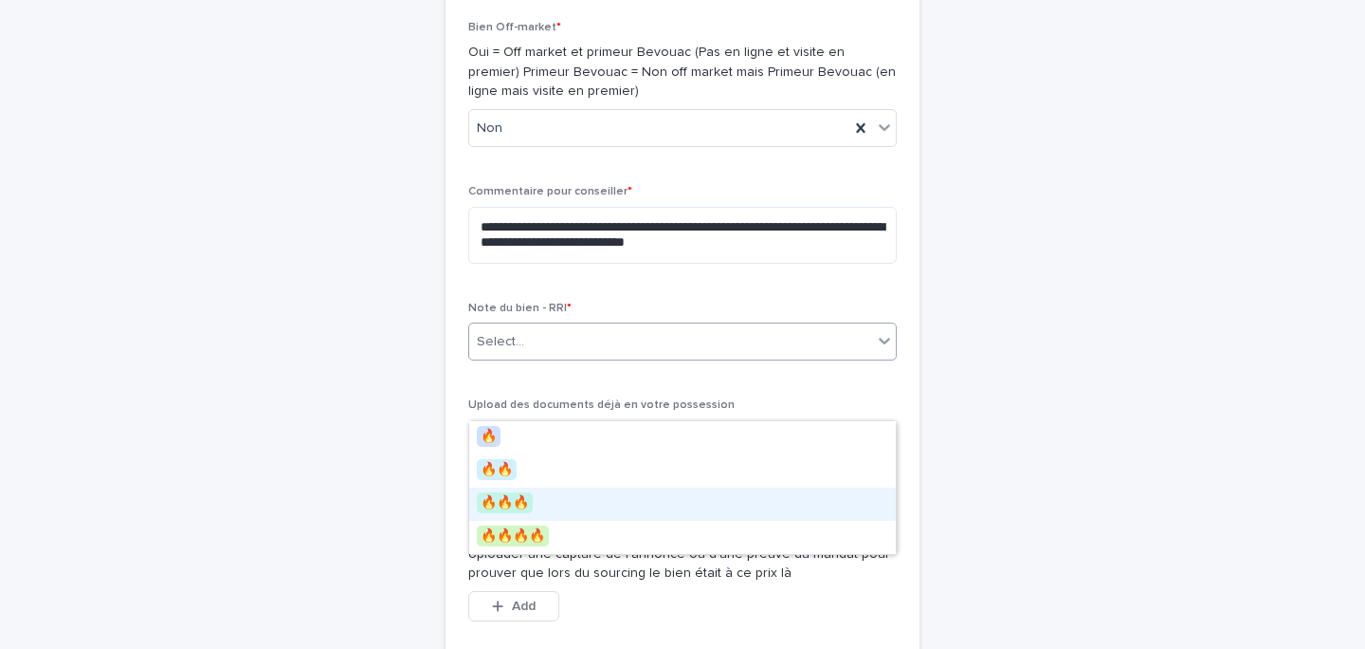
click at [558, 509] on div "🔥🔥🔥" at bounding box center [682, 503] width 427 height 33
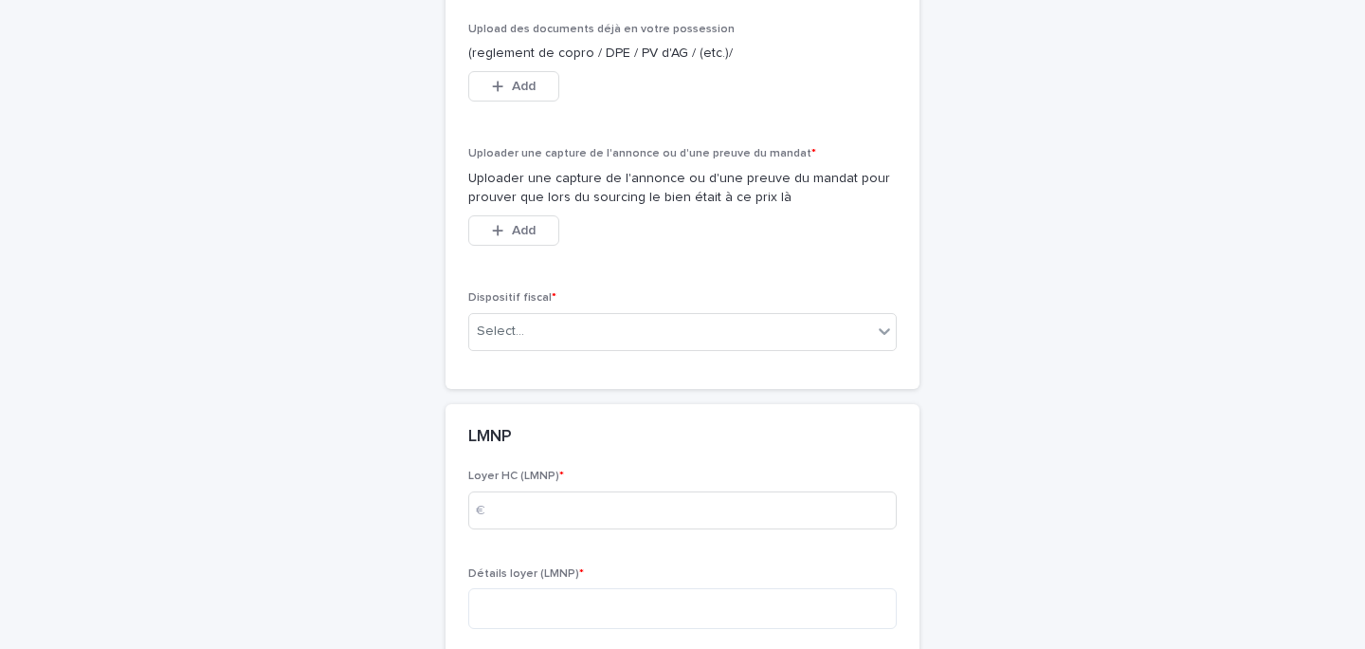
scroll to position [6786, 0]
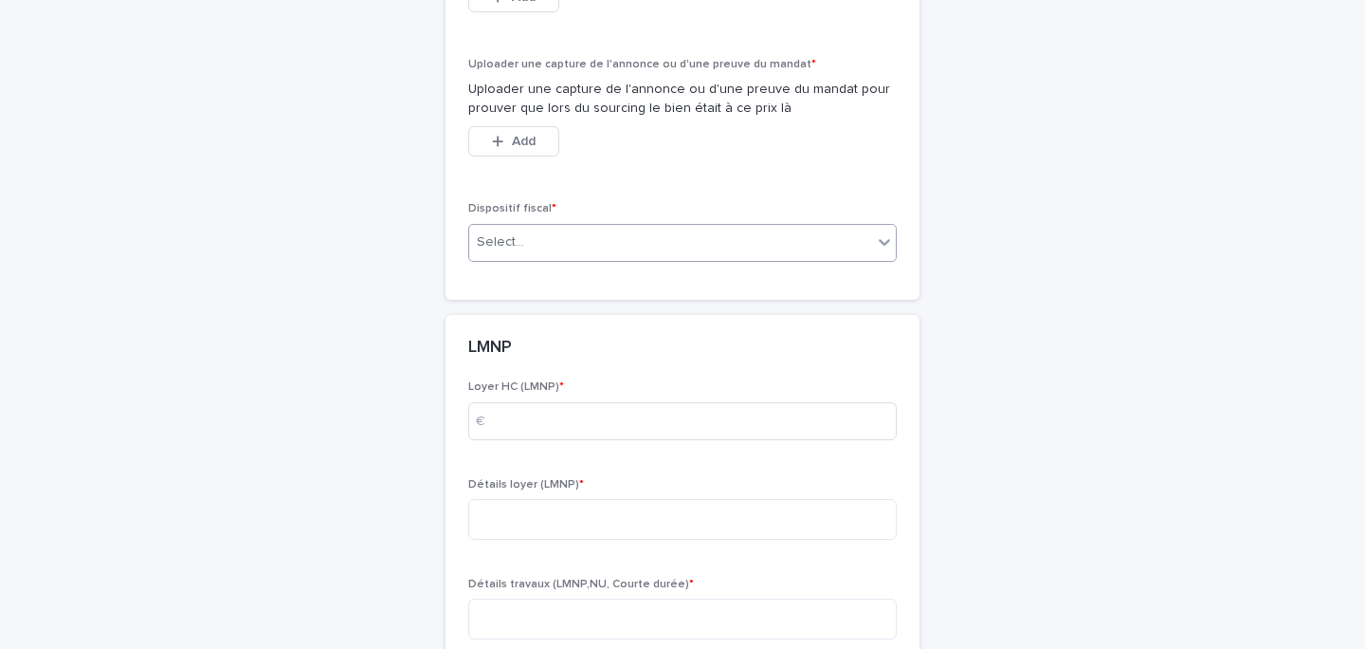
click at [570, 262] on div "Select..." at bounding box center [682, 243] width 429 height 38
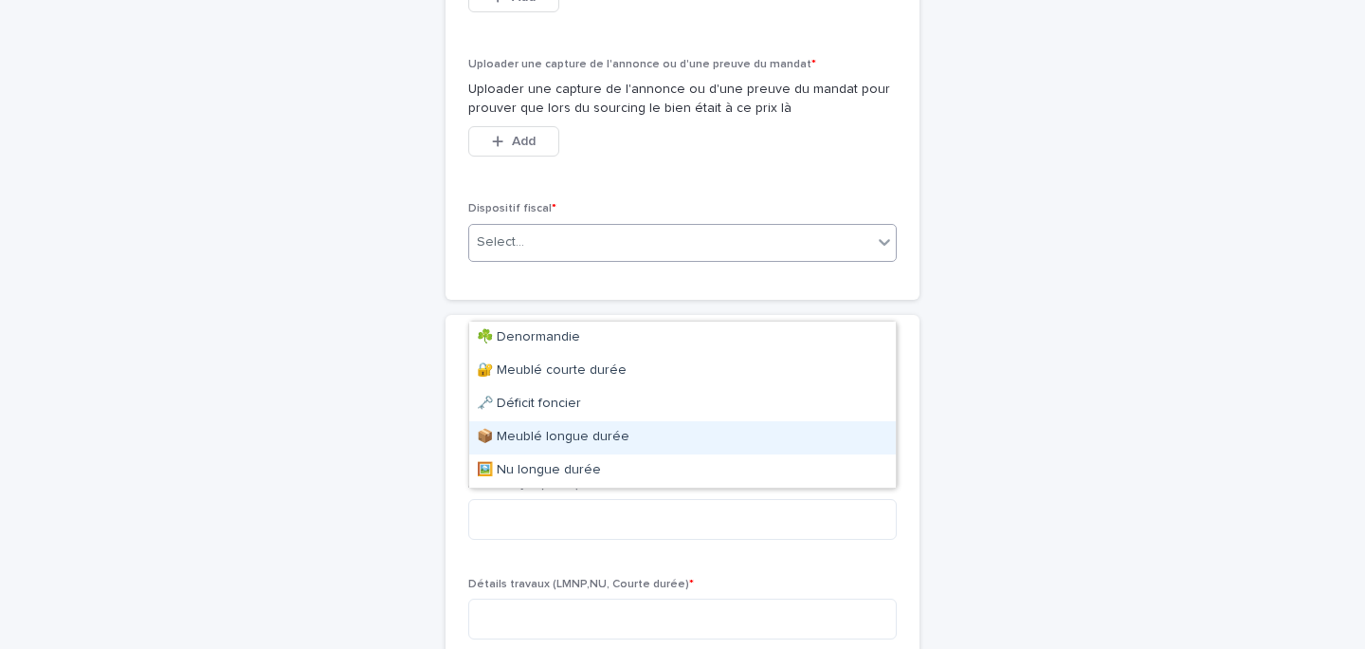
click at [597, 440] on div "📦 Meublé longue durée" at bounding box center [682, 437] width 427 height 33
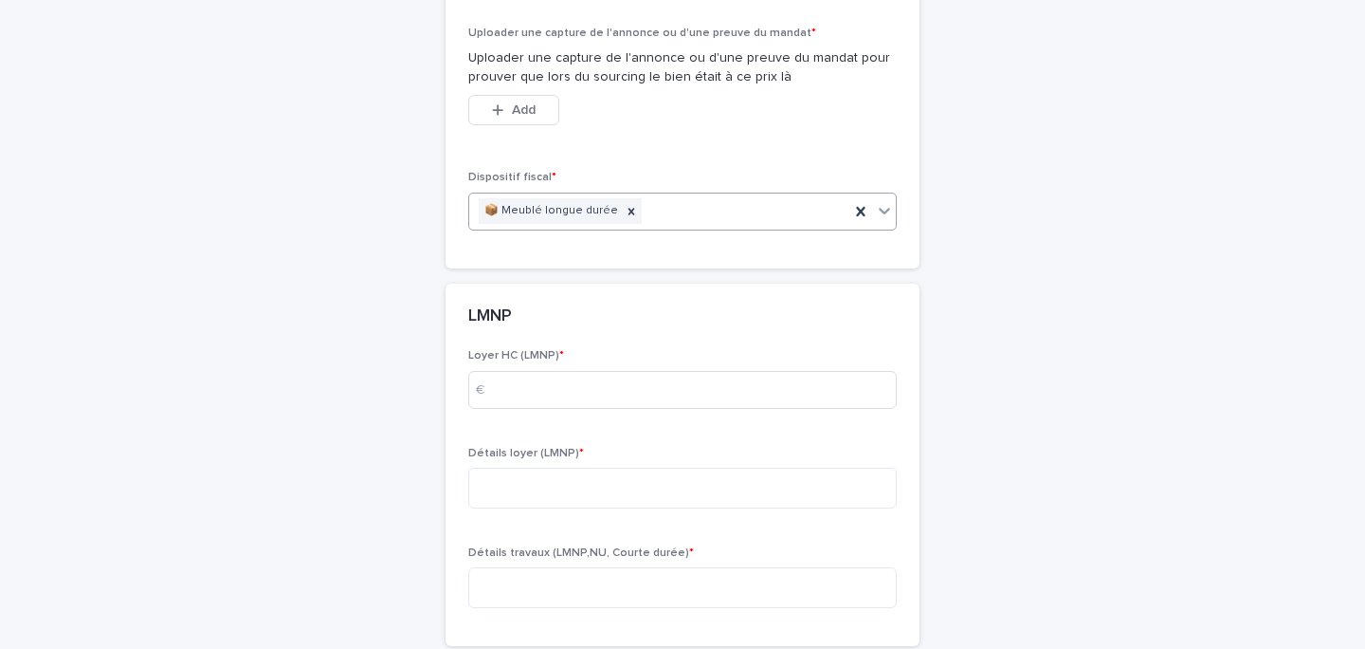
scroll to position [6785, 0]
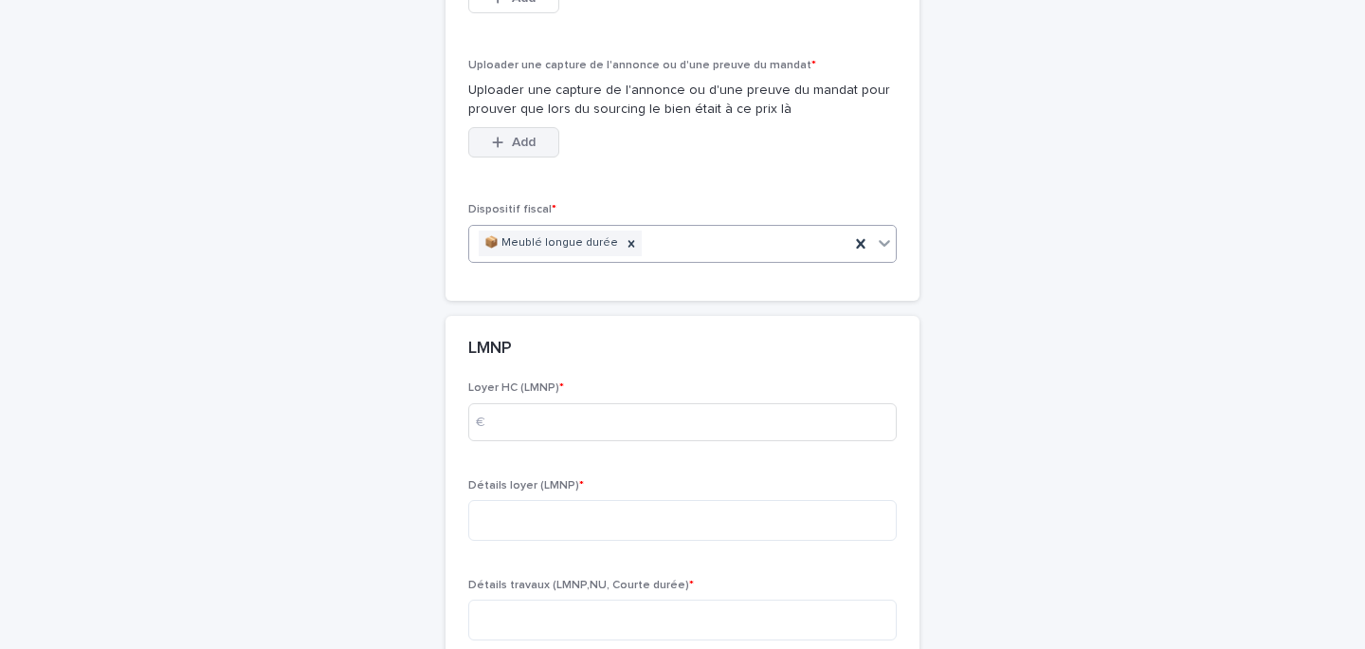
click at [538, 157] on button "Add" at bounding box center [513, 142] width 91 height 30
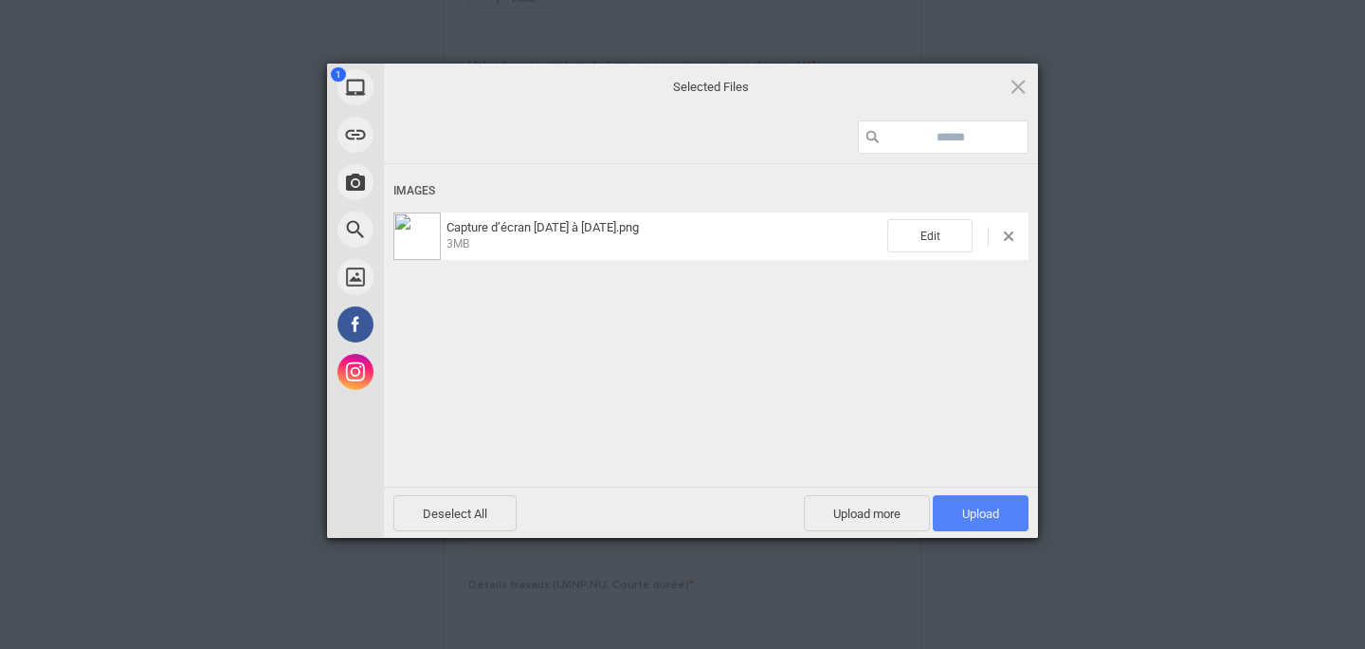
click at [959, 504] on span "Upload 1" at bounding box center [981, 513] width 96 height 36
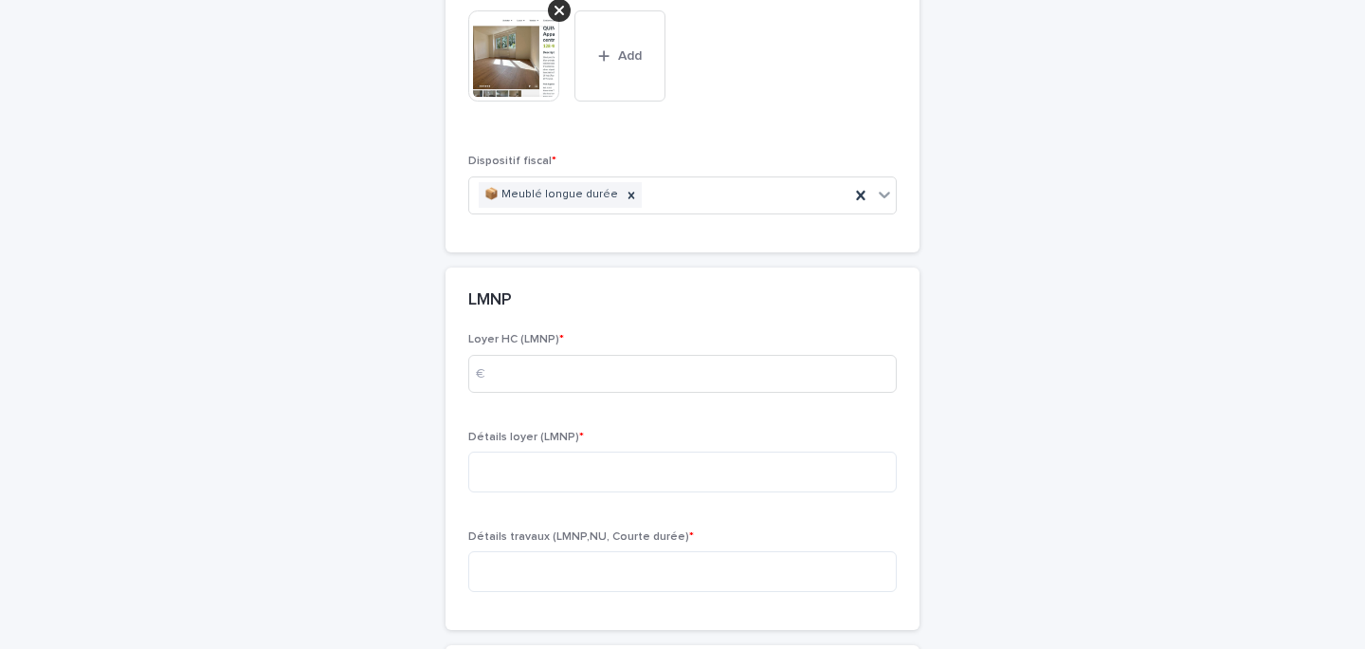
scroll to position [6974, 0]
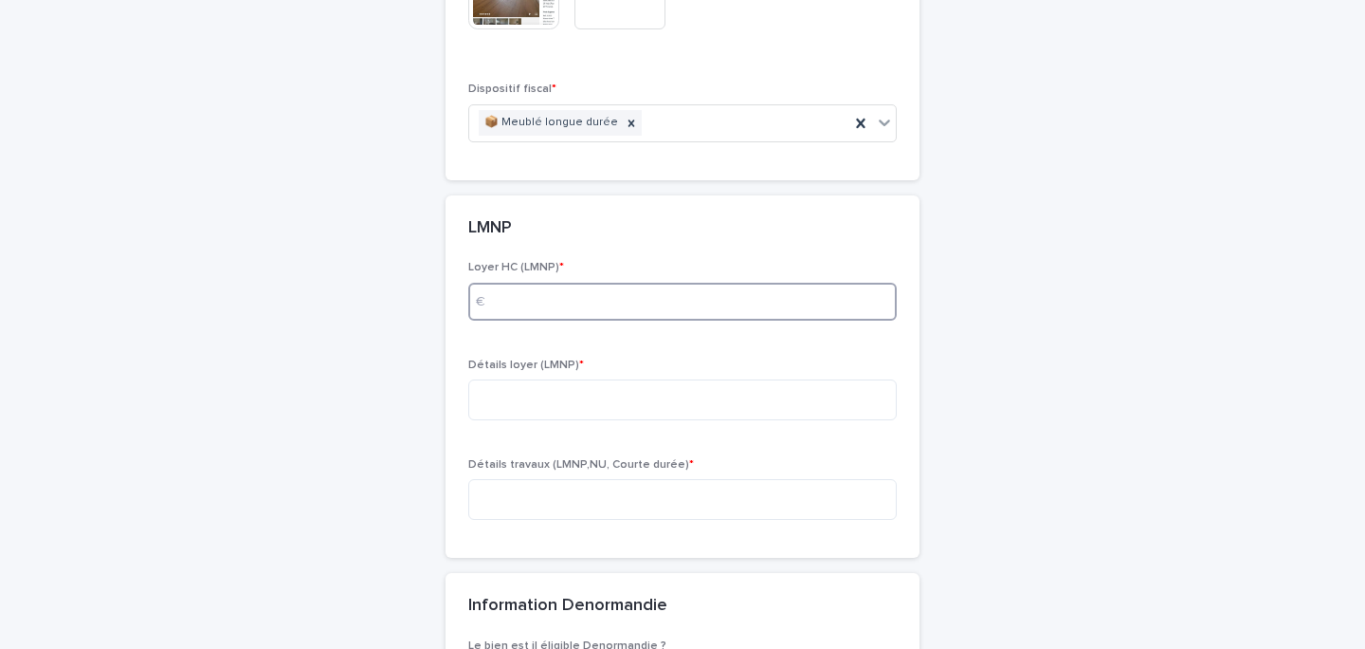
click at [567, 320] on input at bounding box center [682, 302] width 429 height 38
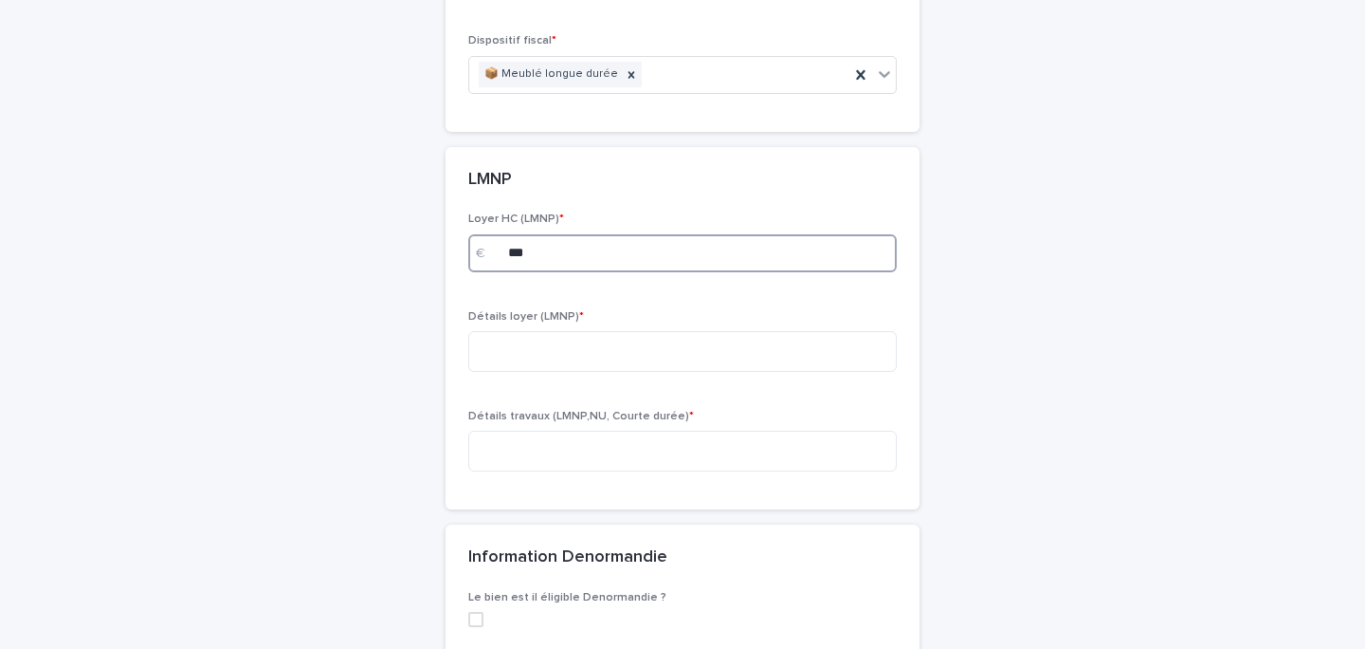
scroll to position [7032, 0]
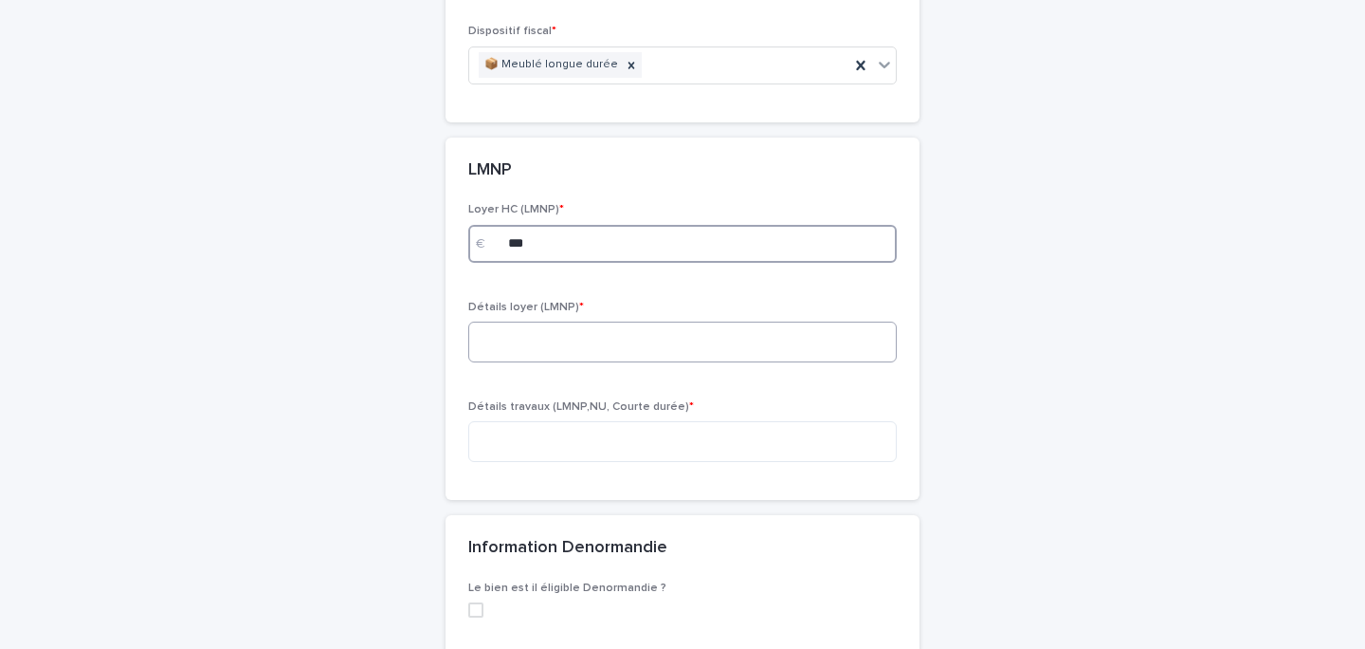
type input "***"
click at [539, 362] on textarea at bounding box center [682, 341] width 429 height 41
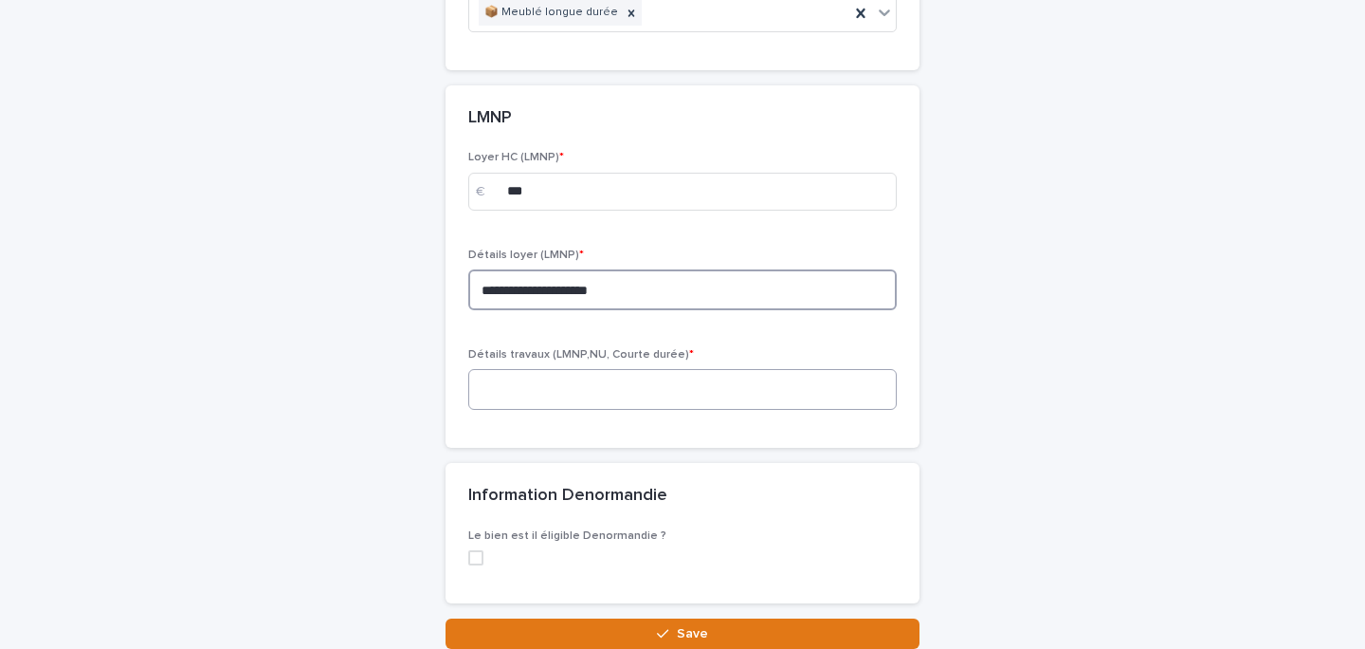
type textarea "**********"
click at [558, 410] on textarea at bounding box center [682, 389] width 429 height 41
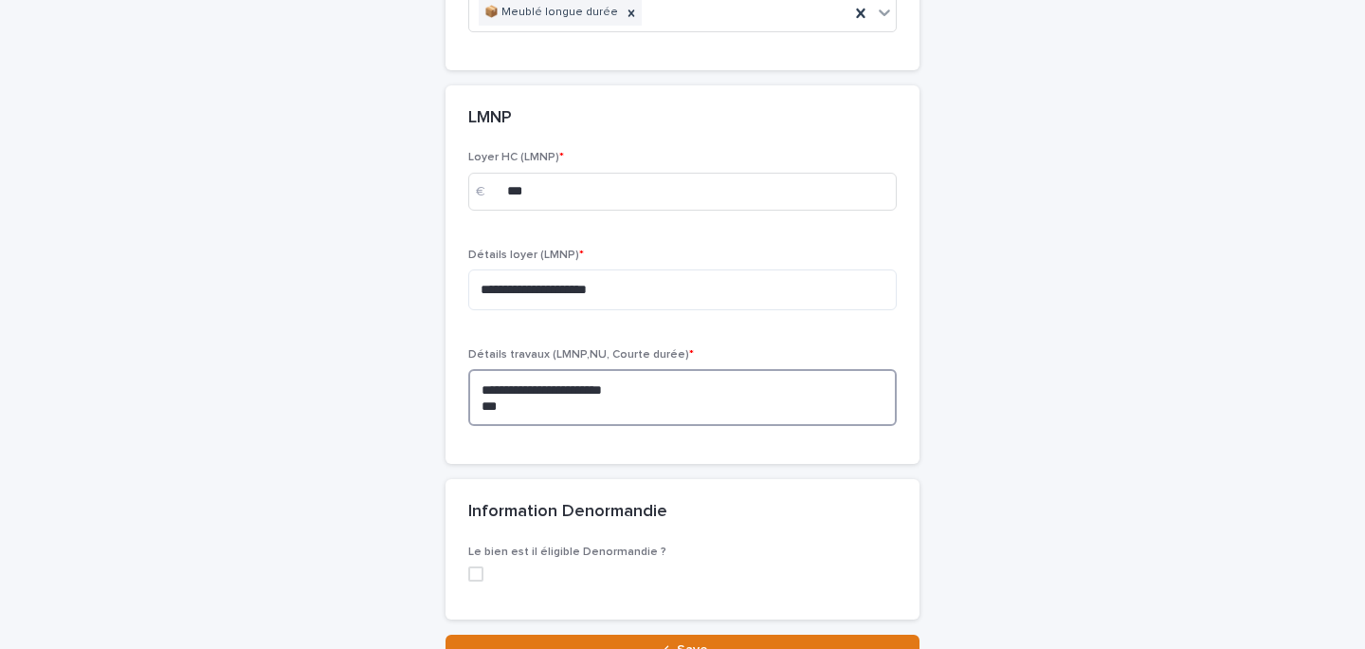
click at [556, 426] on textarea "**********" at bounding box center [682, 397] width 429 height 57
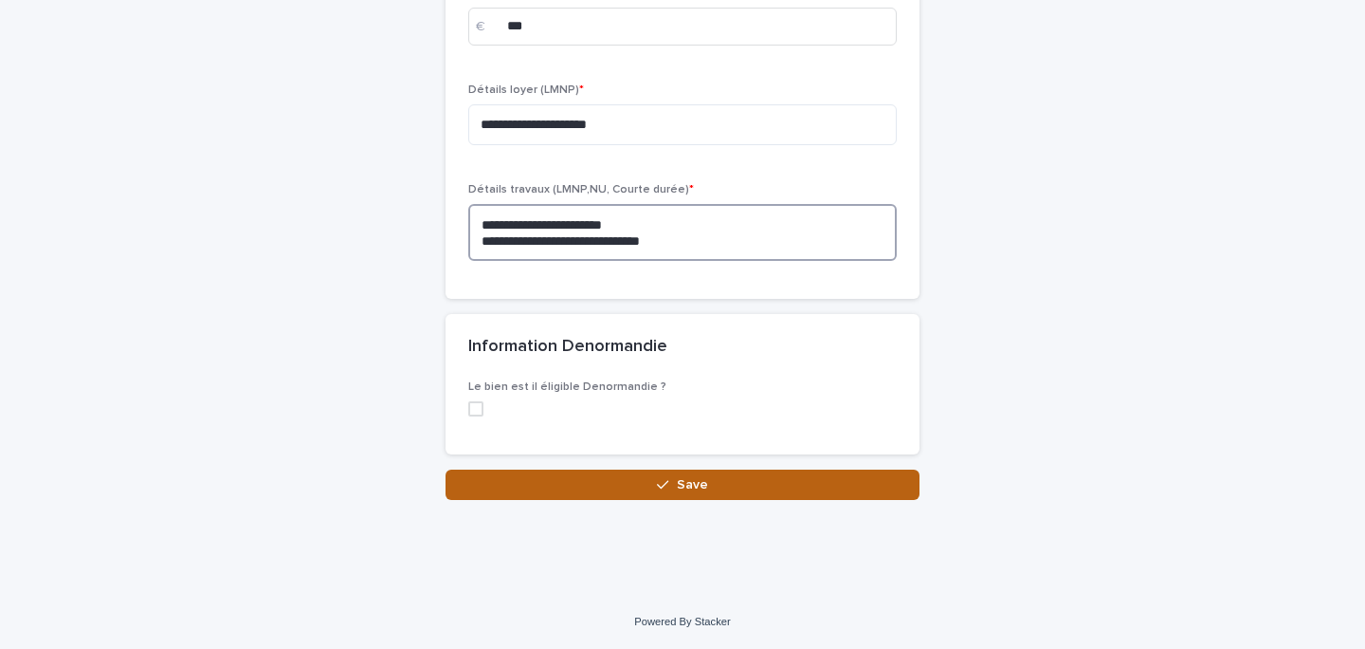
scroll to position [7308, 0]
type textarea "**********"
click at [601, 487] on button "Save" at bounding box center [683, 484] width 474 height 30
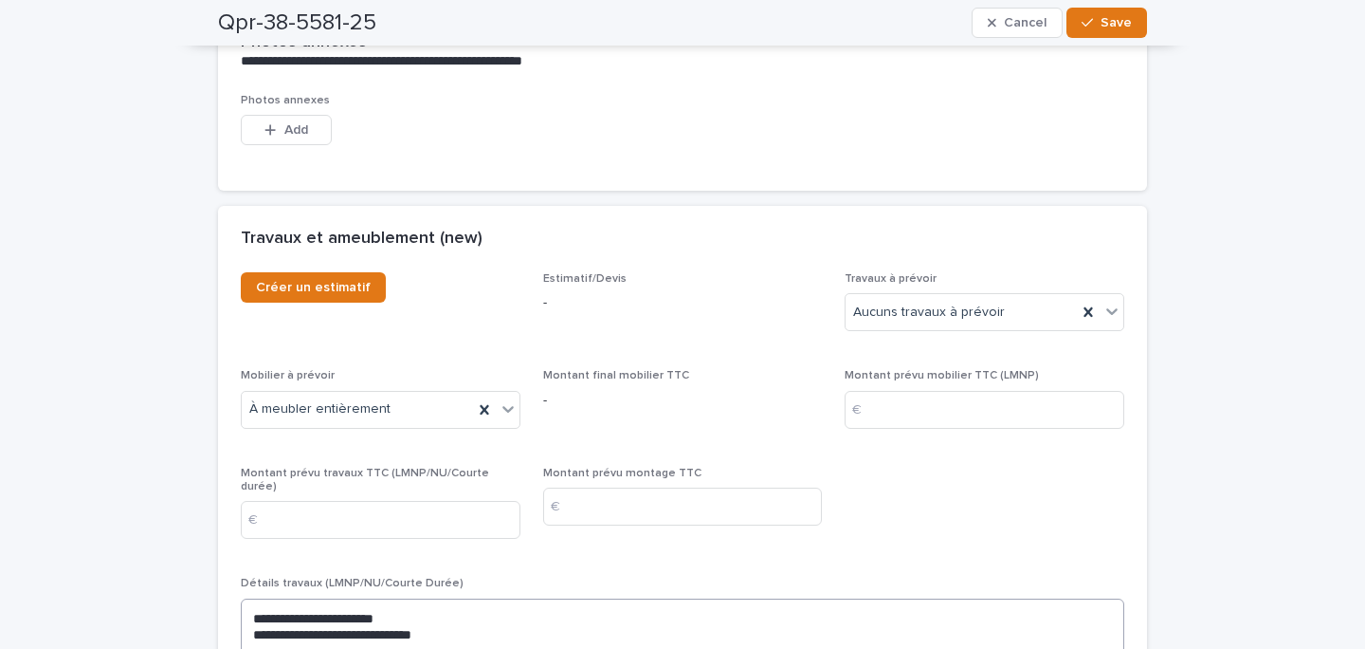
scroll to position [5136, 0]
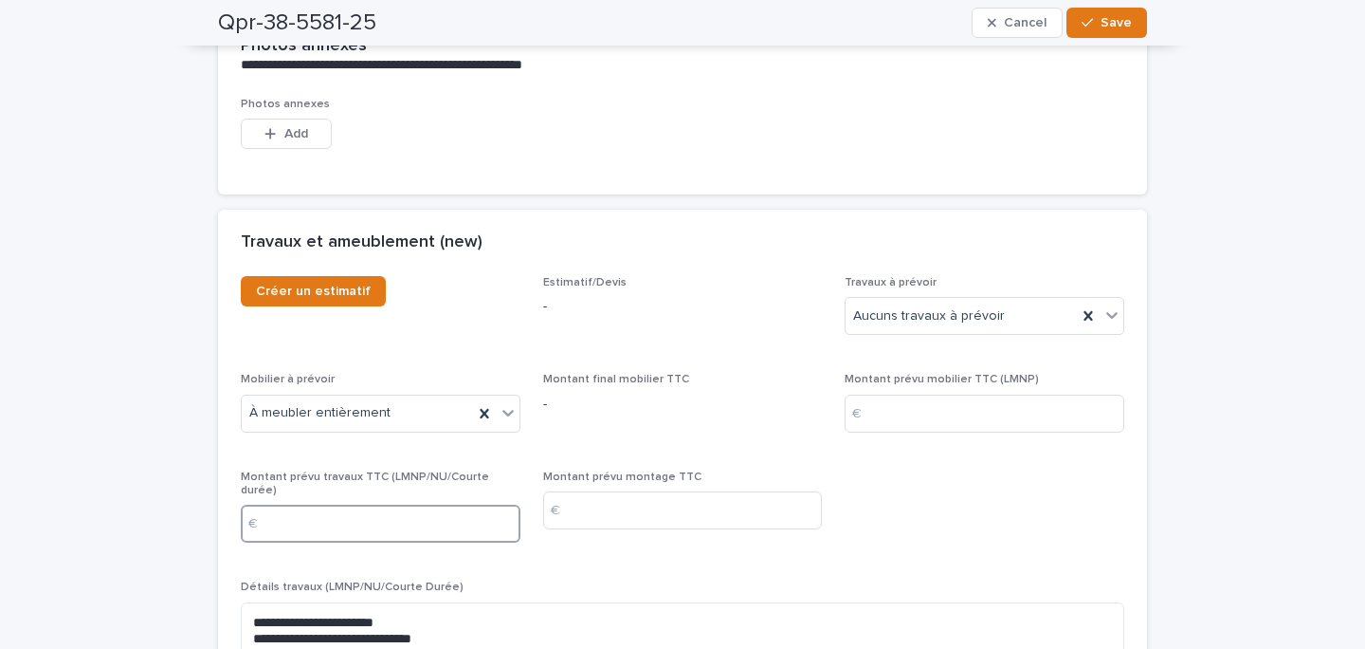
click at [428, 504] on input at bounding box center [381, 523] width 280 height 38
type input "****"
click at [631, 493] on input at bounding box center [683, 510] width 280 height 38
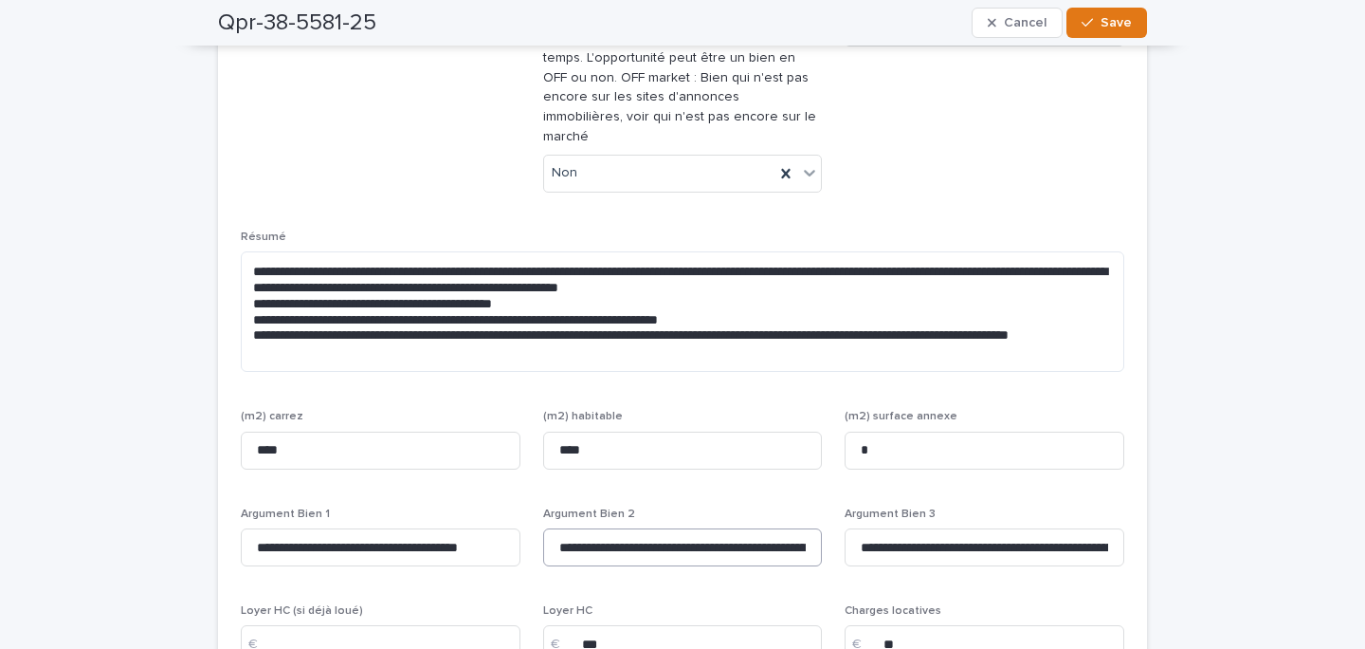
scroll to position [1449, 0]
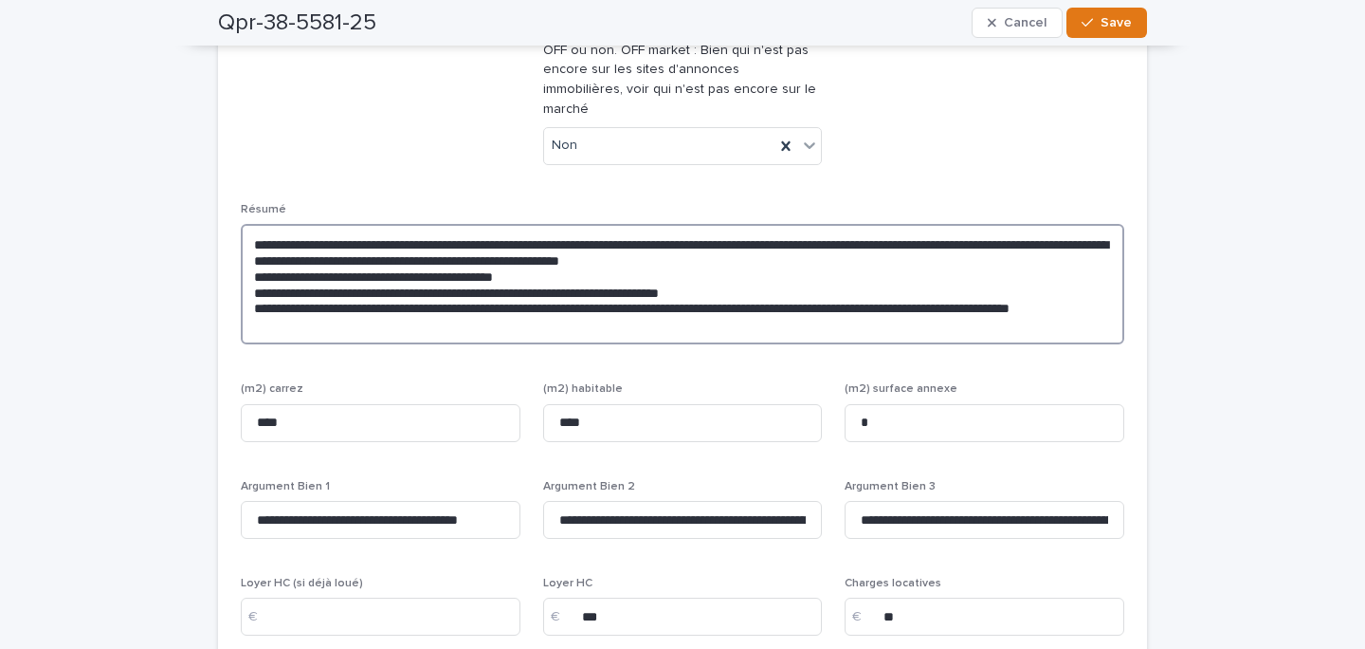
click at [433, 304] on textarea "**********" at bounding box center [683, 284] width 884 height 120
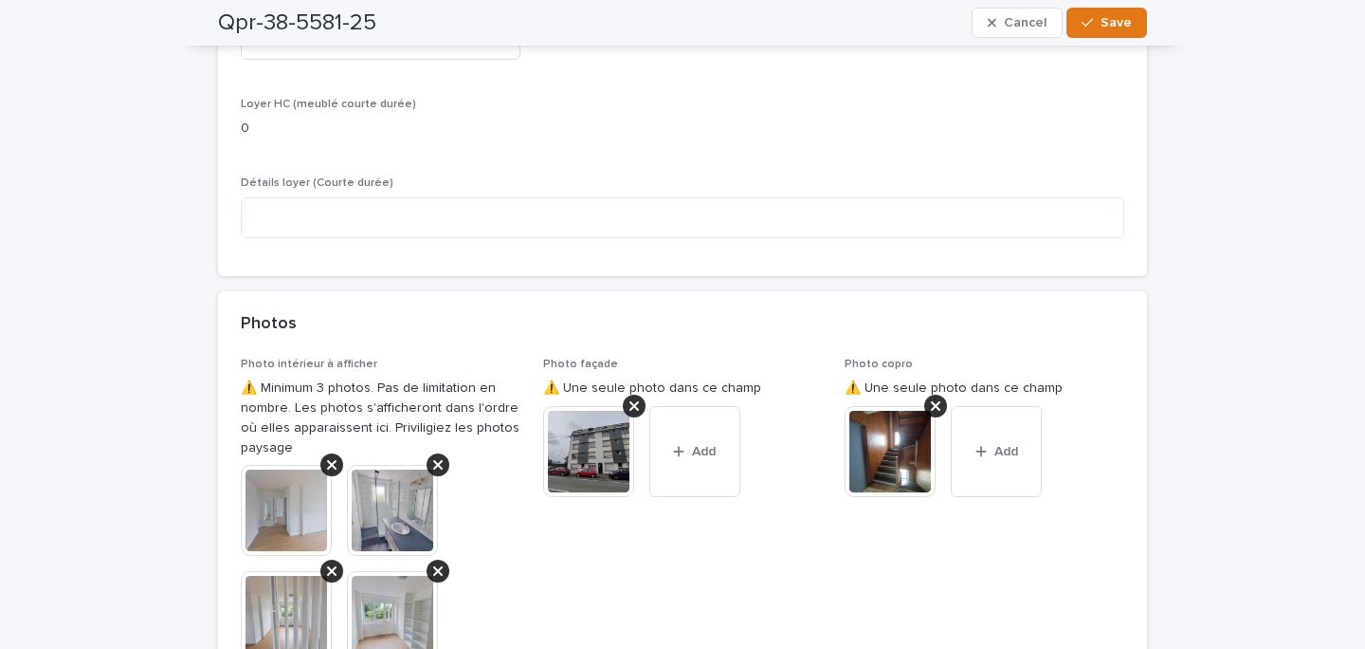
scroll to position [3740, 0]
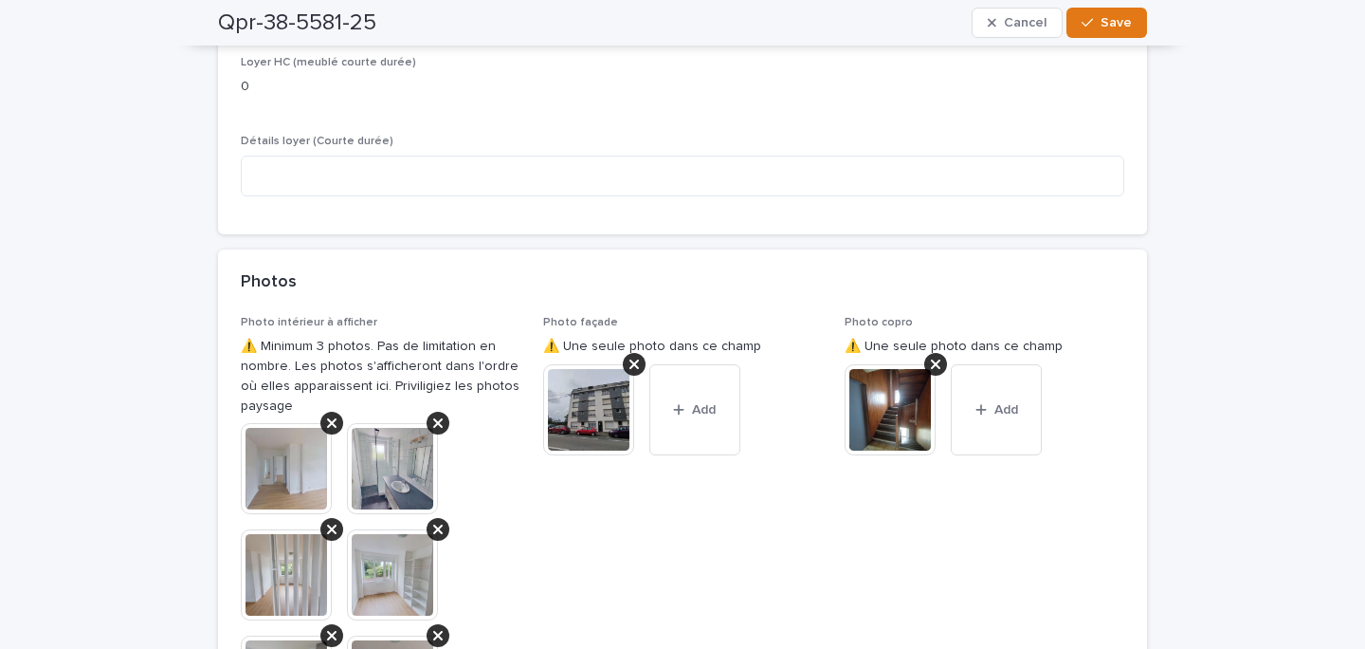
type textarea "**********"
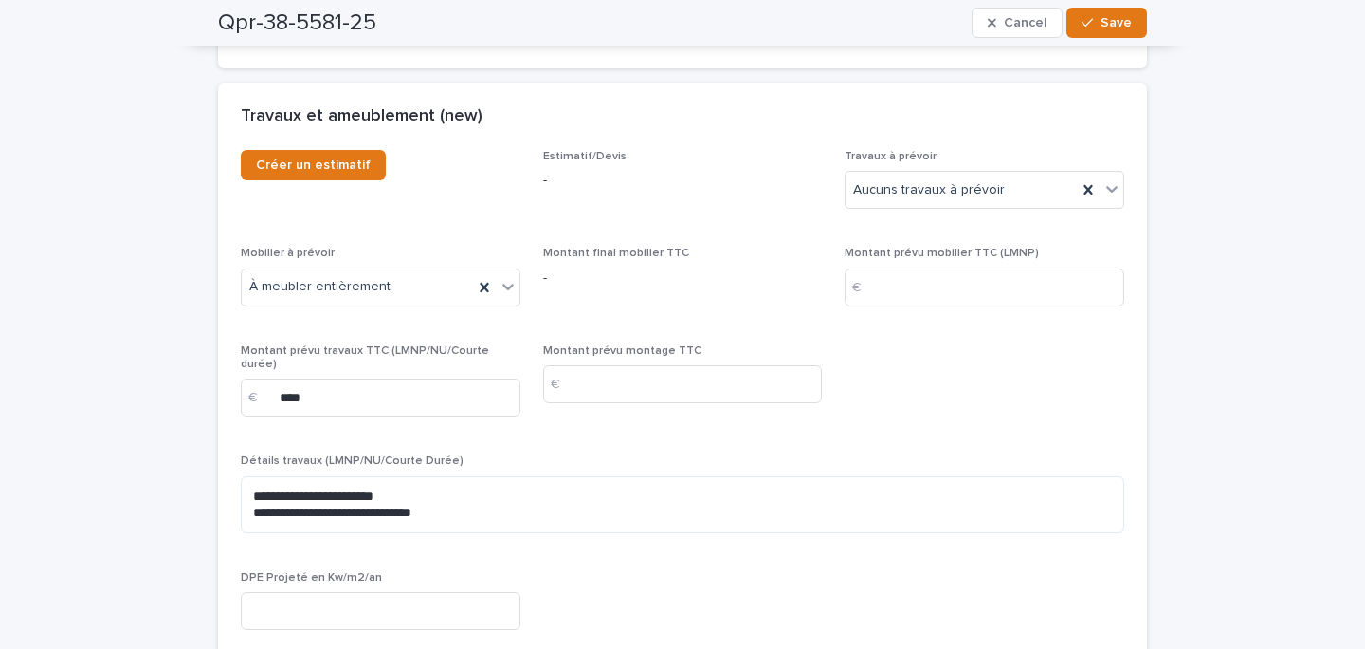
scroll to position [5253, 0]
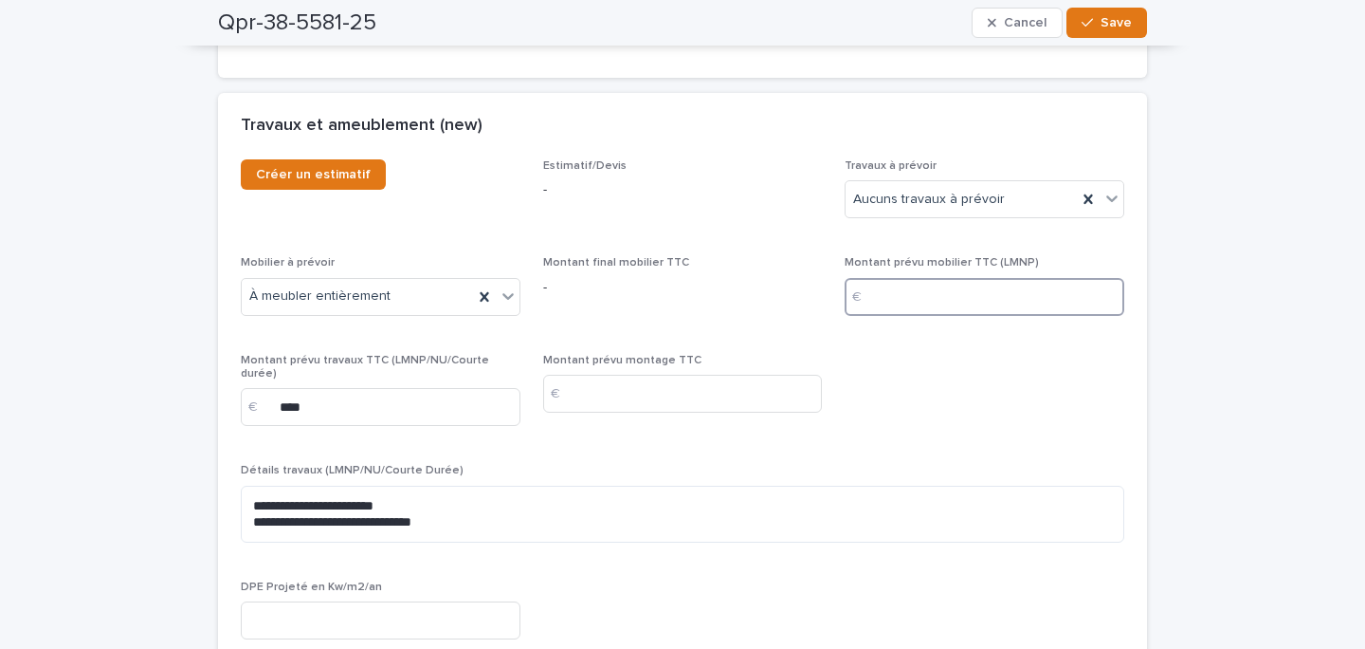
click at [979, 278] on input at bounding box center [985, 297] width 280 height 38
type input "****"
click at [723, 375] on input at bounding box center [683, 394] width 280 height 38
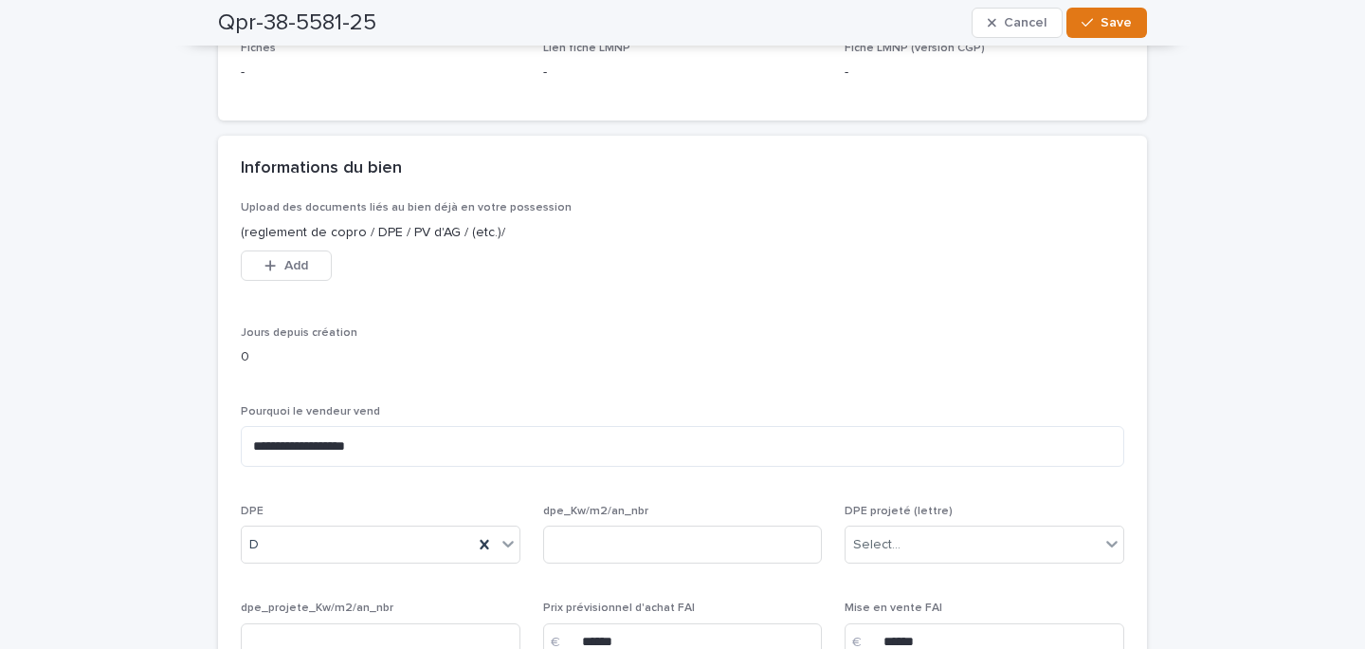
scroll to position [0, 0]
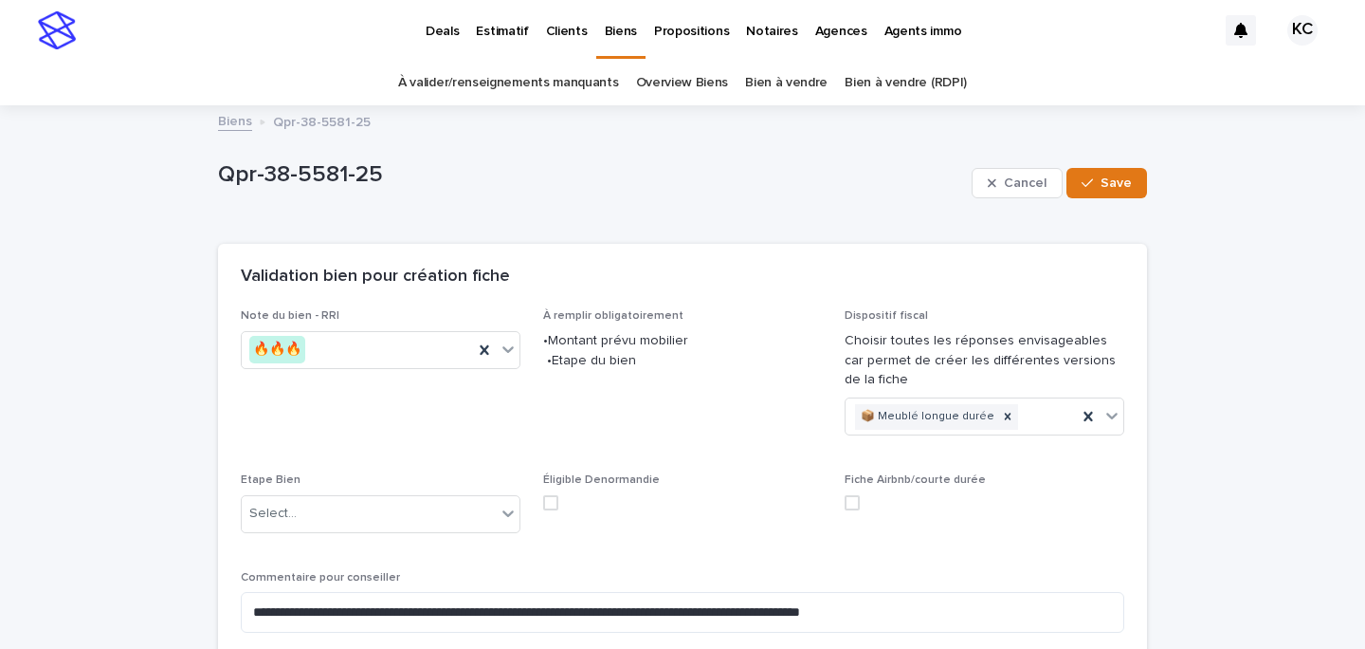
type input "****"
click at [362, 547] on div "Etape Bien Select..." at bounding box center [381, 510] width 280 height 74
click at [371, 523] on div "Select..." at bounding box center [369, 513] width 254 height 31
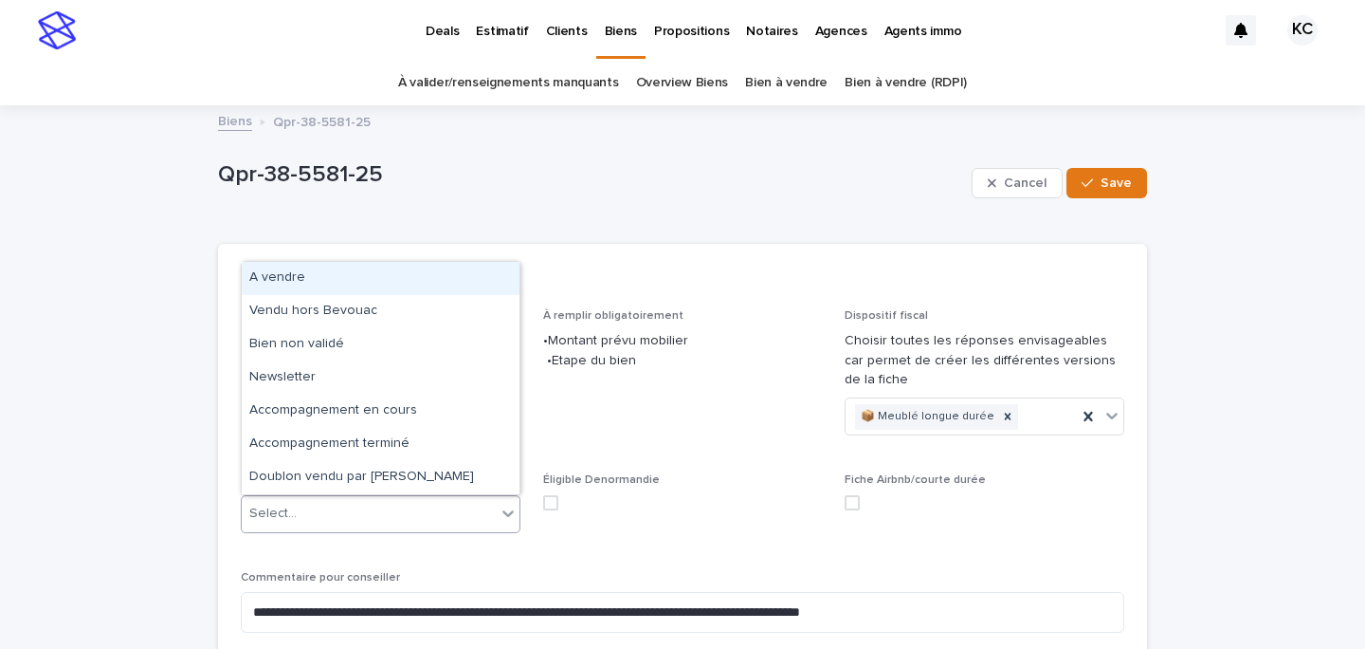
click at [329, 278] on div "A vendre" at bounding box center [381, 278] width 278 height 33
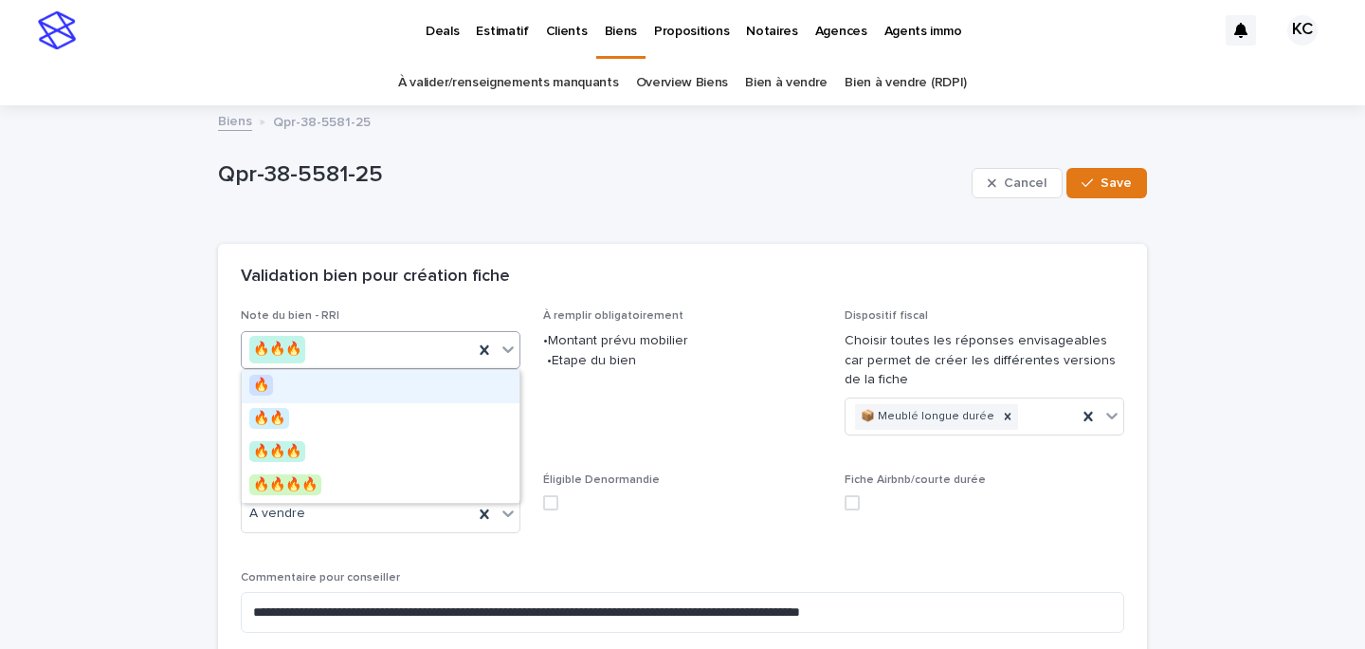
click at [308, 345] on div "🔥🔥🔥" at bounding box center [357, 349] width 231 height 31
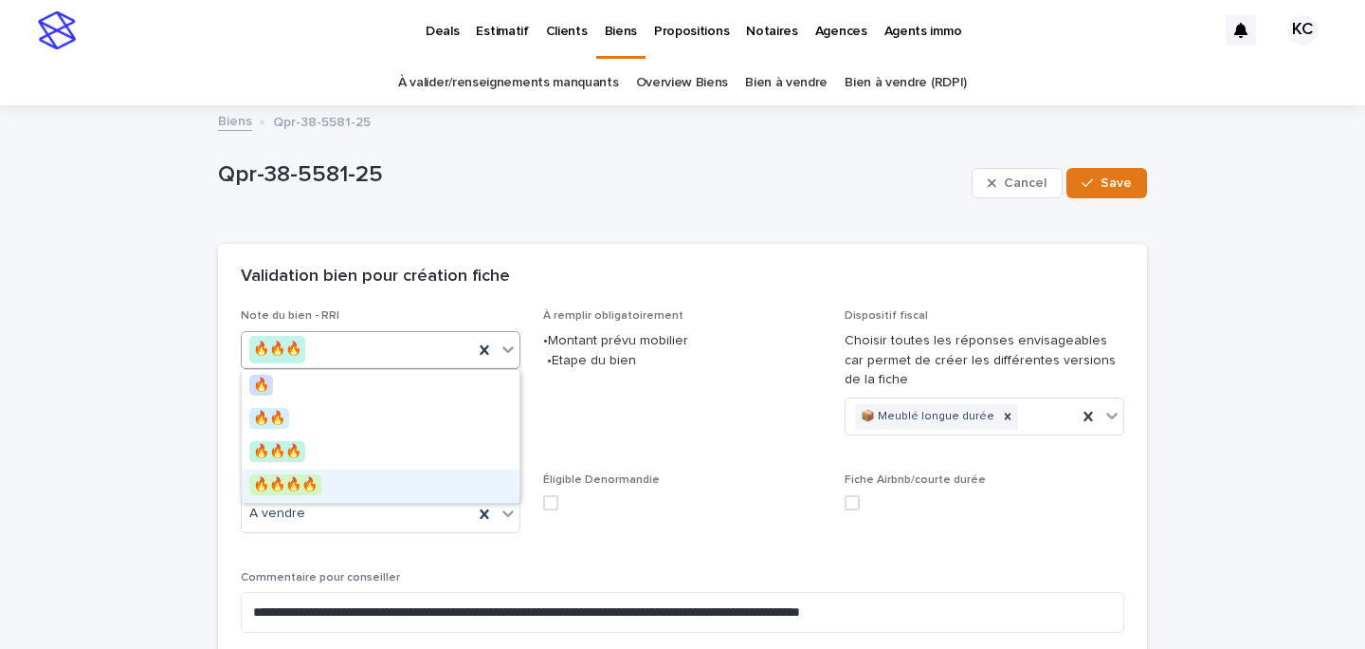
click at [328, 483] on div "🔥🔥🔥🔥" at bounding box center [381, 485] width 278 height 33
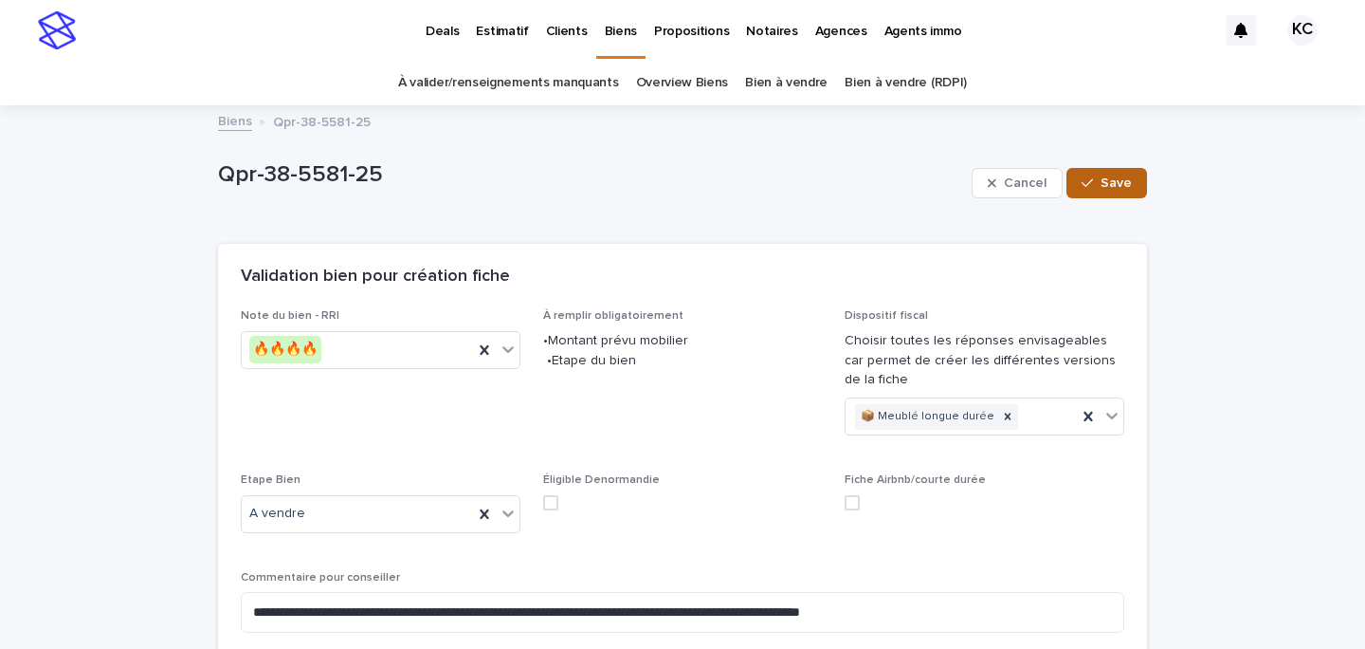
click at [1137, 179] on button "Save" at bounding box center [1107, 183] width 81 height 30
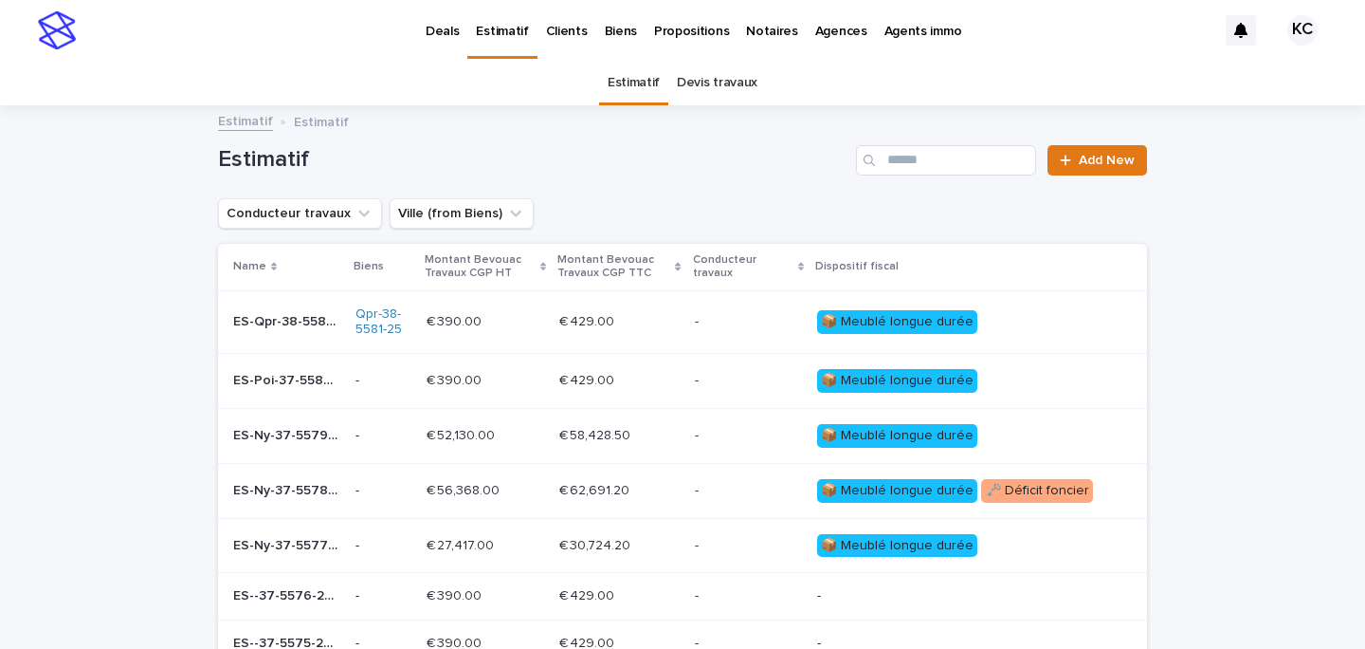
click at [299, 317] on p "ES-Qpr-38-5581-25-2017" at bounding box center [288, 320] width 111 height 20
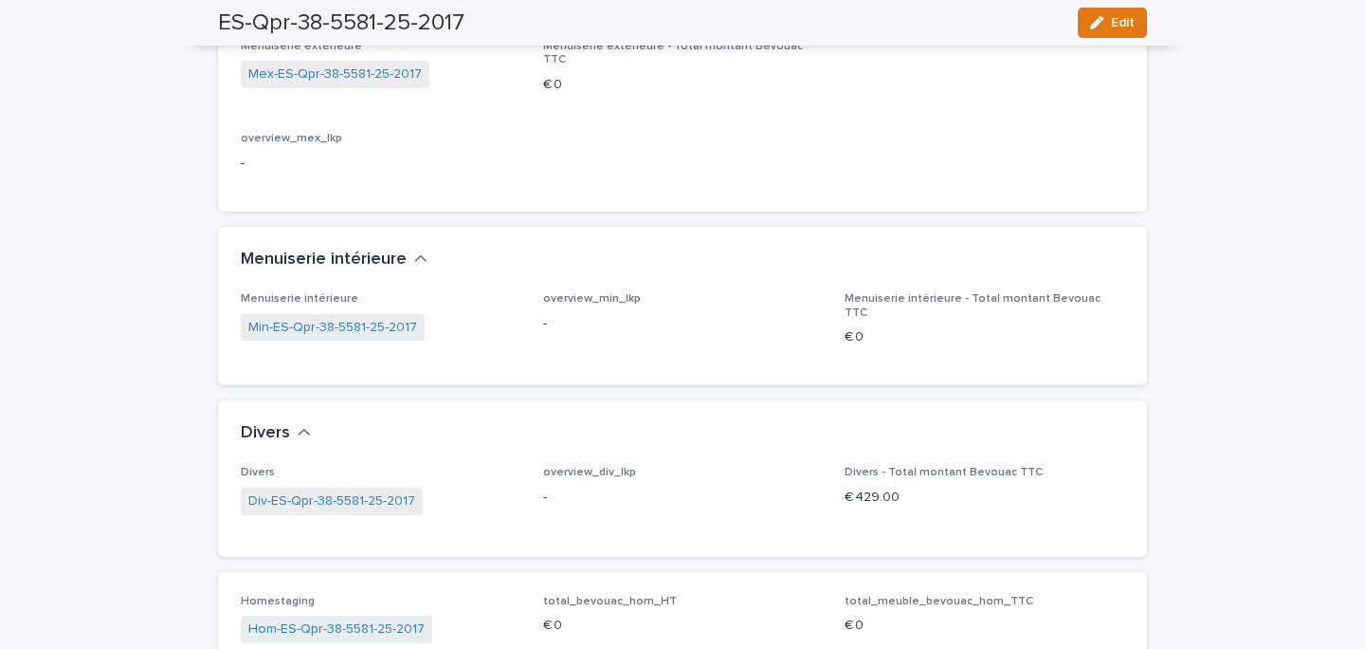
scroll to position [3535, 0]
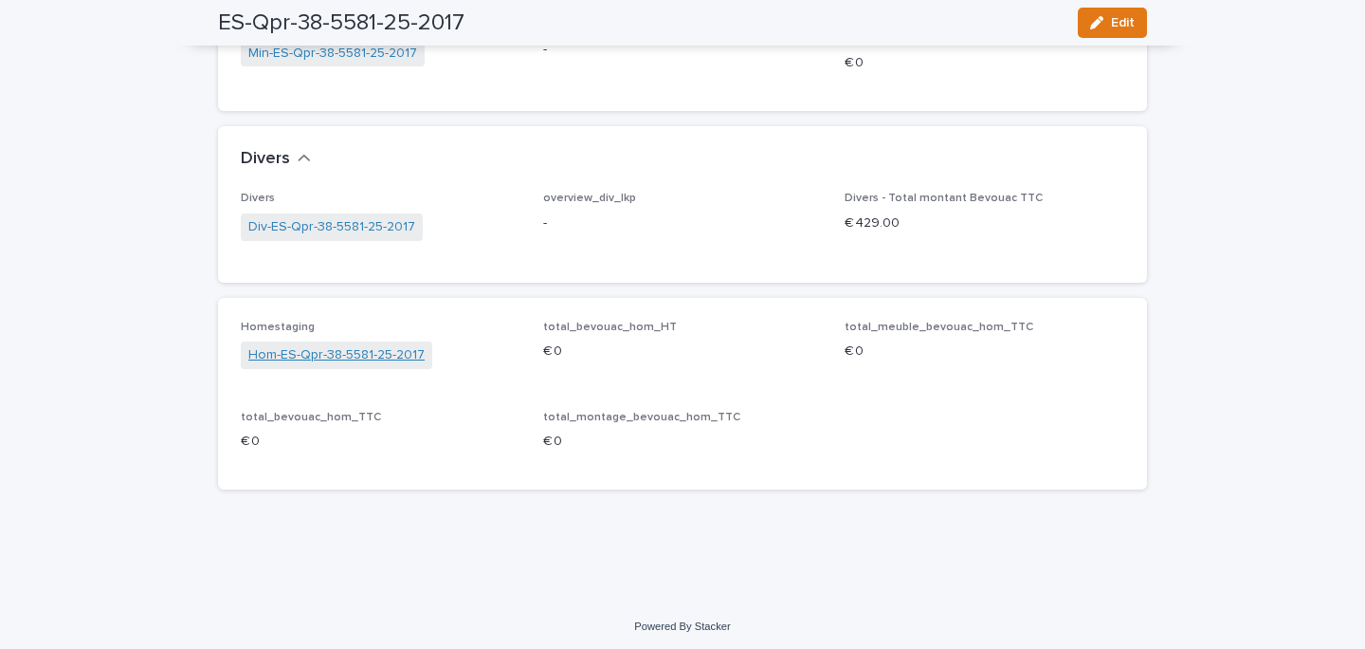
click at [343, 349] on link "Hom-ES-Qpr-38-5581-25-2017" at bounding box center [336, 355] width 176 height 20
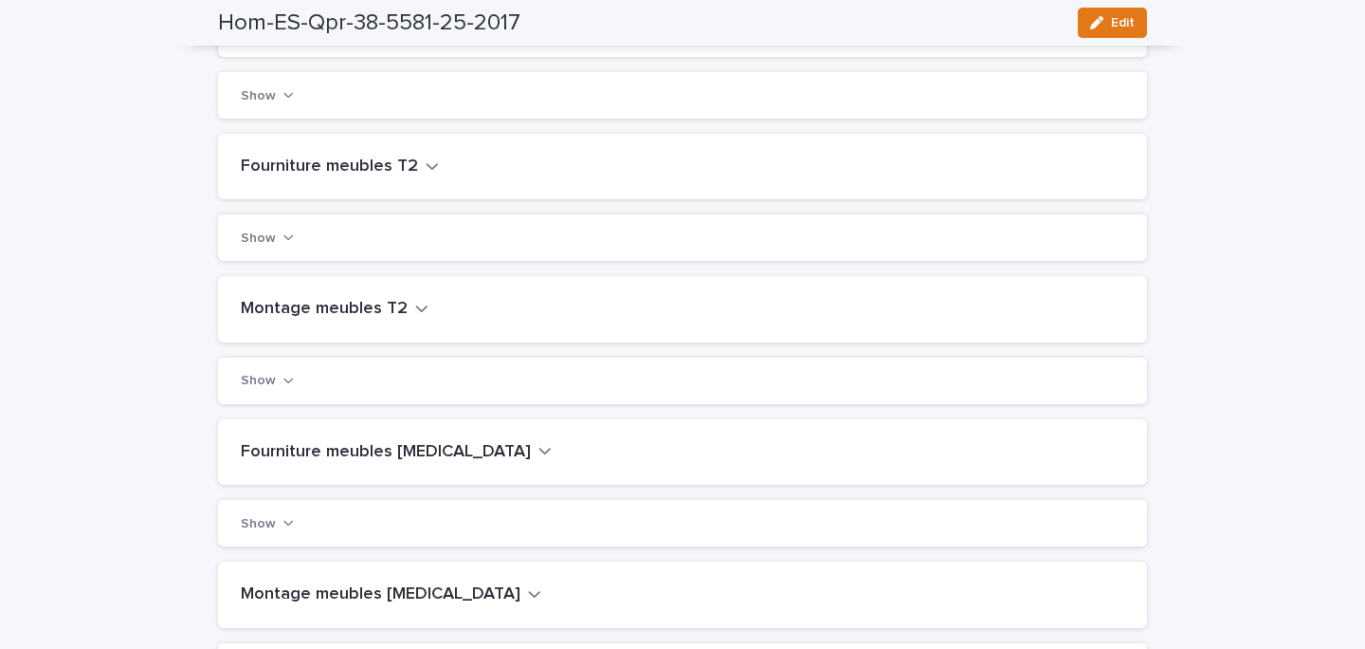
click at [361, 461] on h2 "Fourniture meubles T3" at bounding box center [386, 452] width 290 height 21
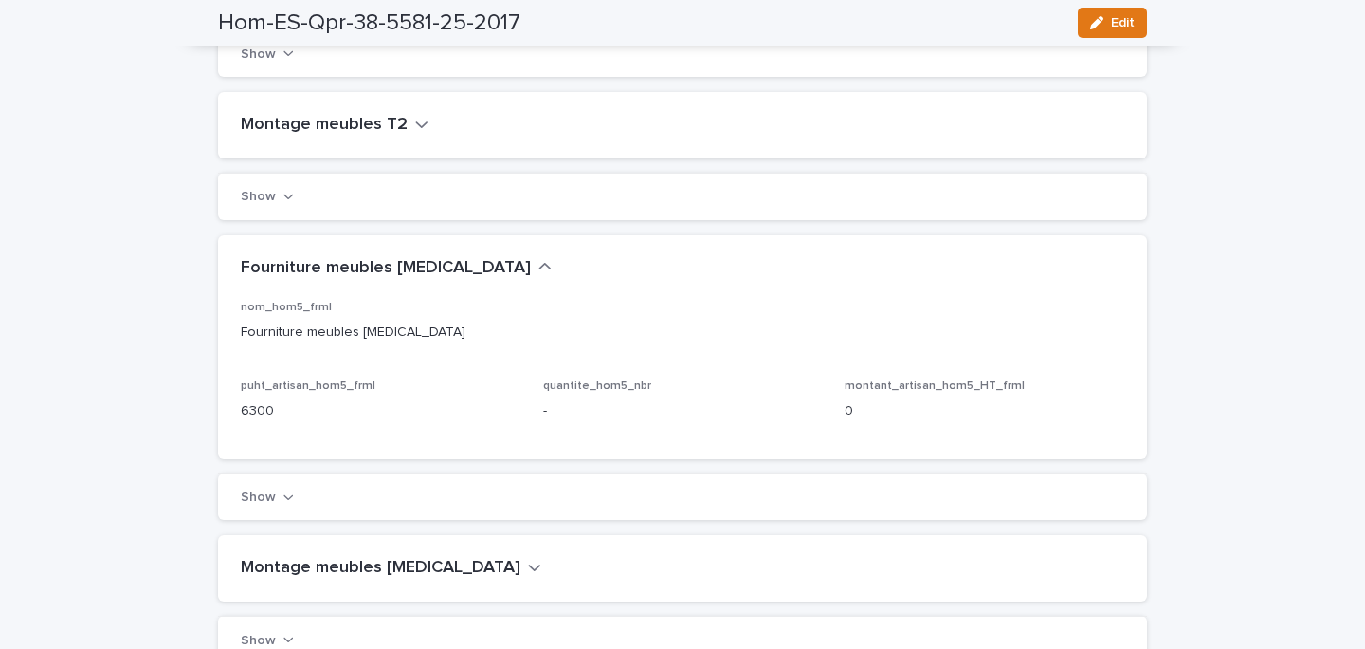
scroll to position [676, 0]
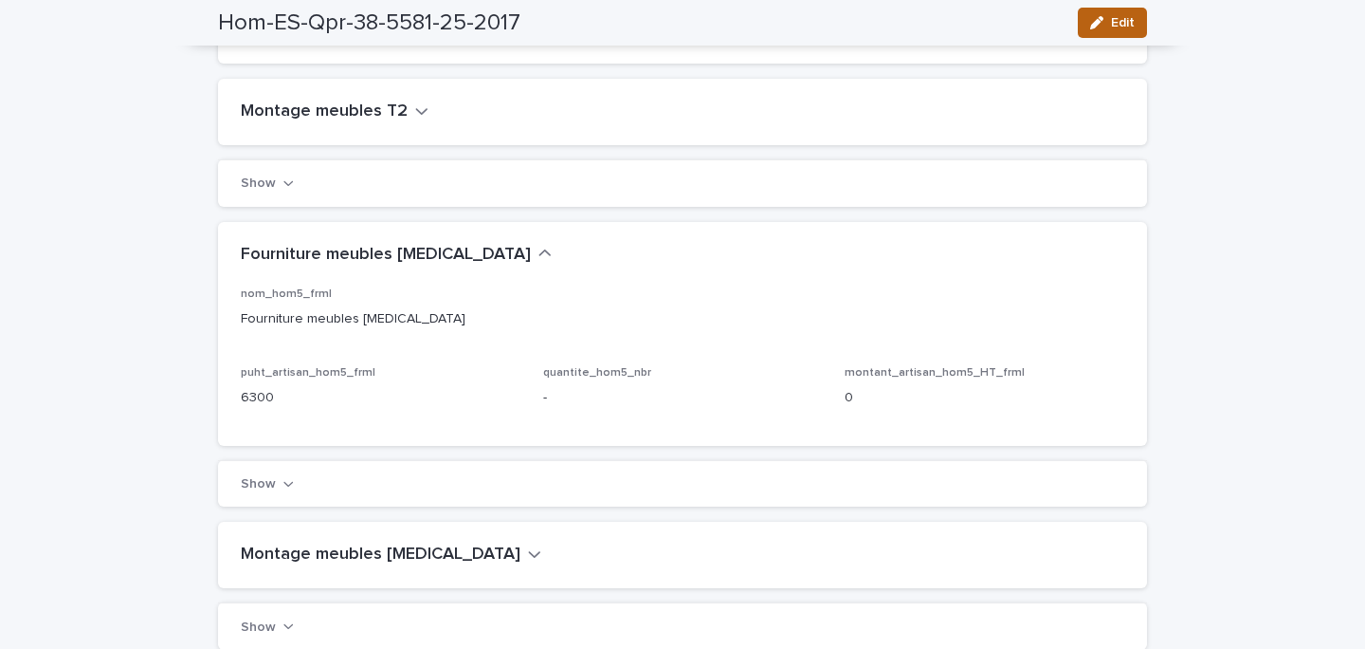
click at [1125, 37] on button "Edit" at bounding box center [1112, 23] width 69 height 30
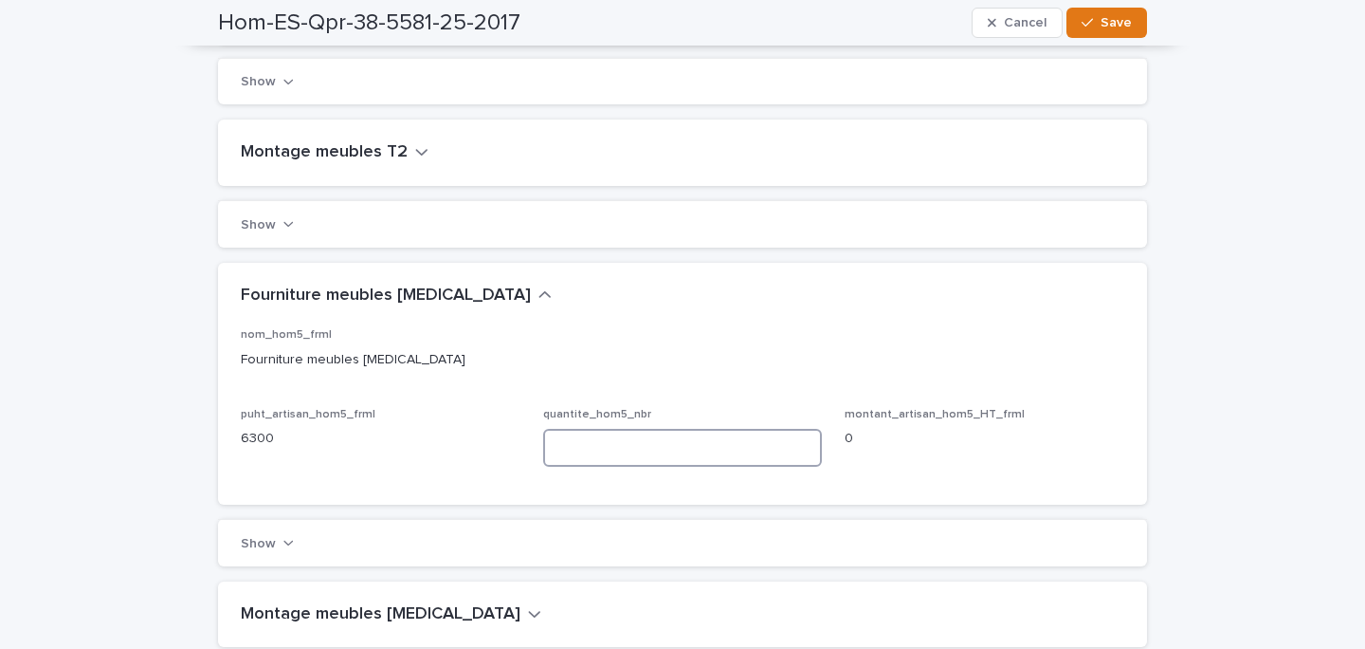
click at [644, 448] on input at bounding box center [683, 448] width 280 height 38
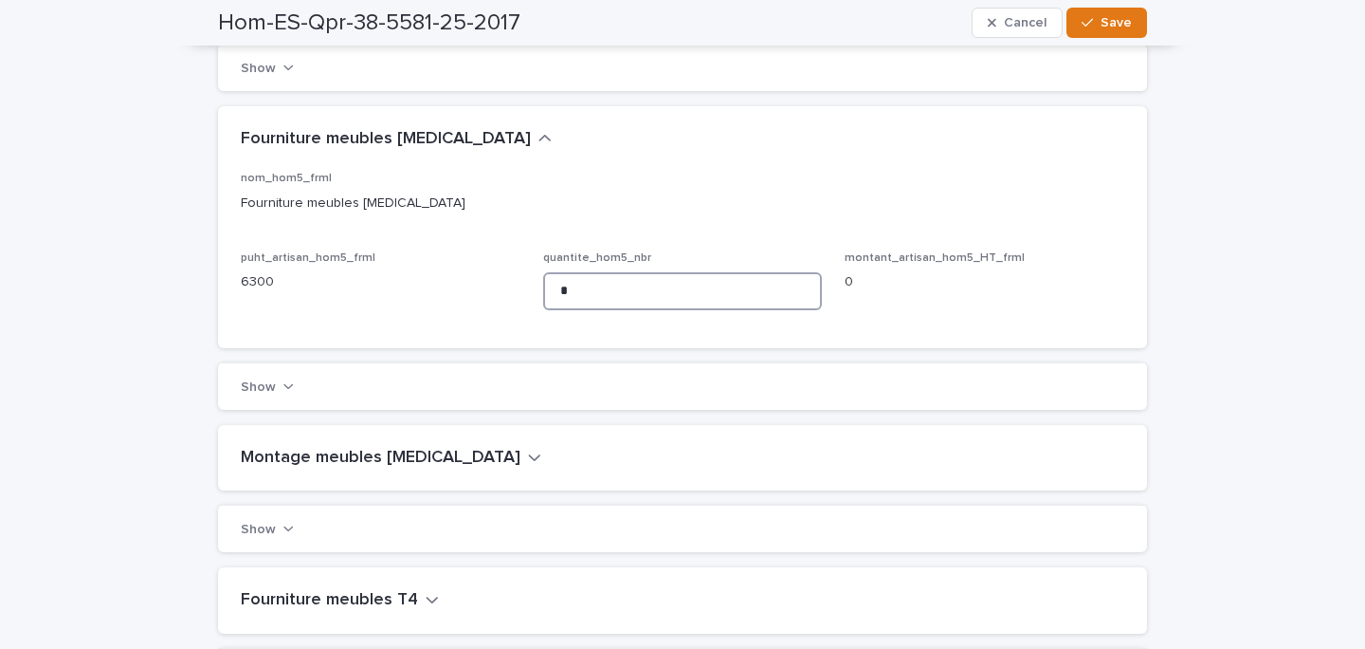
type input "*"
click at [370, 445] on div "Montage meubles T3" at bounding box center [682, 458] width 929 height 66
click at [376, 464] on h2 "Montage meubles T3" at bounding box center [381, 458] width 280 height 21
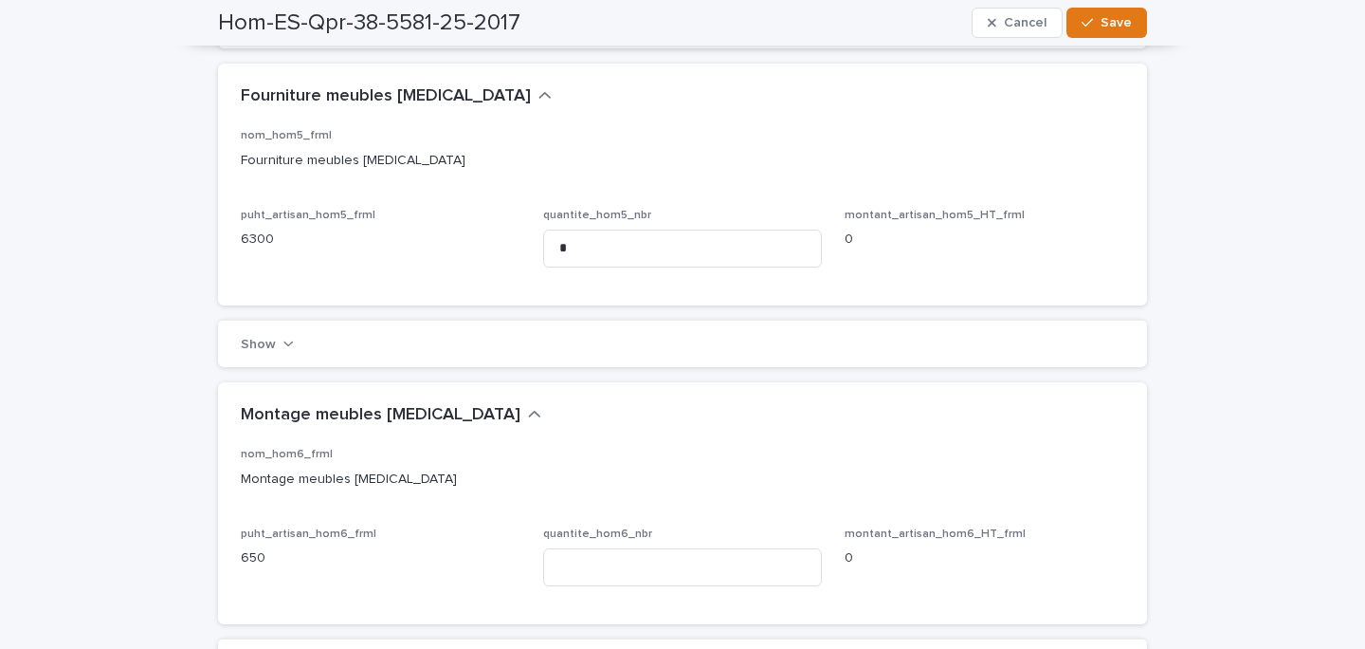
scroll to position [926, 0]
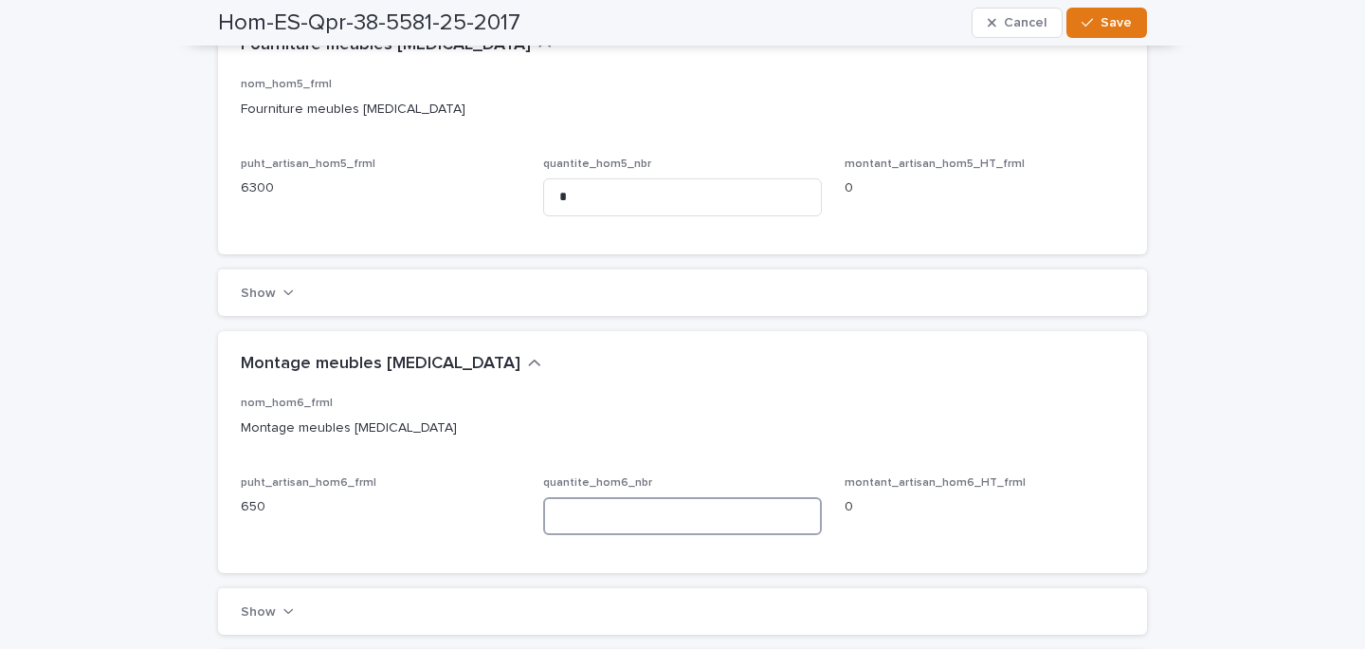
click at [596, 532] on input at bounding box center [683, 516] width 280 height 38
type input "*"
click at [1116, 25] on span "Save" at bounding box center [1116, 22] width 31 height 13
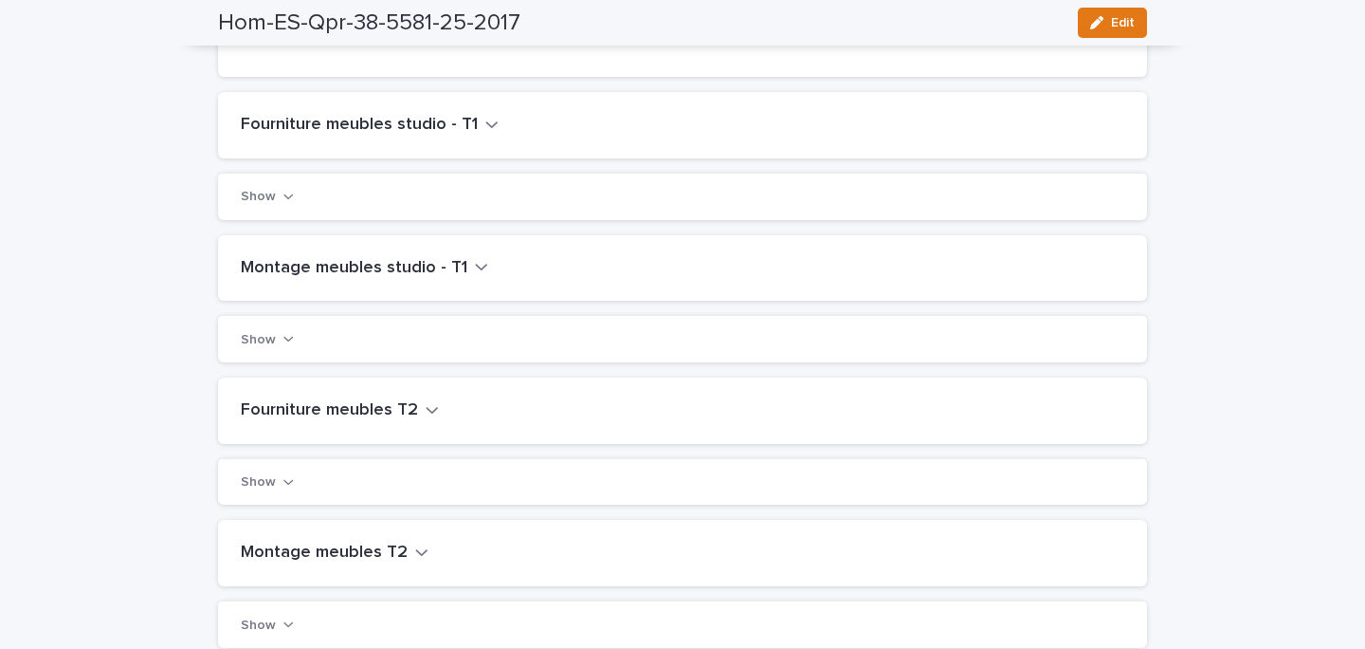
scroll to position [0, 0]
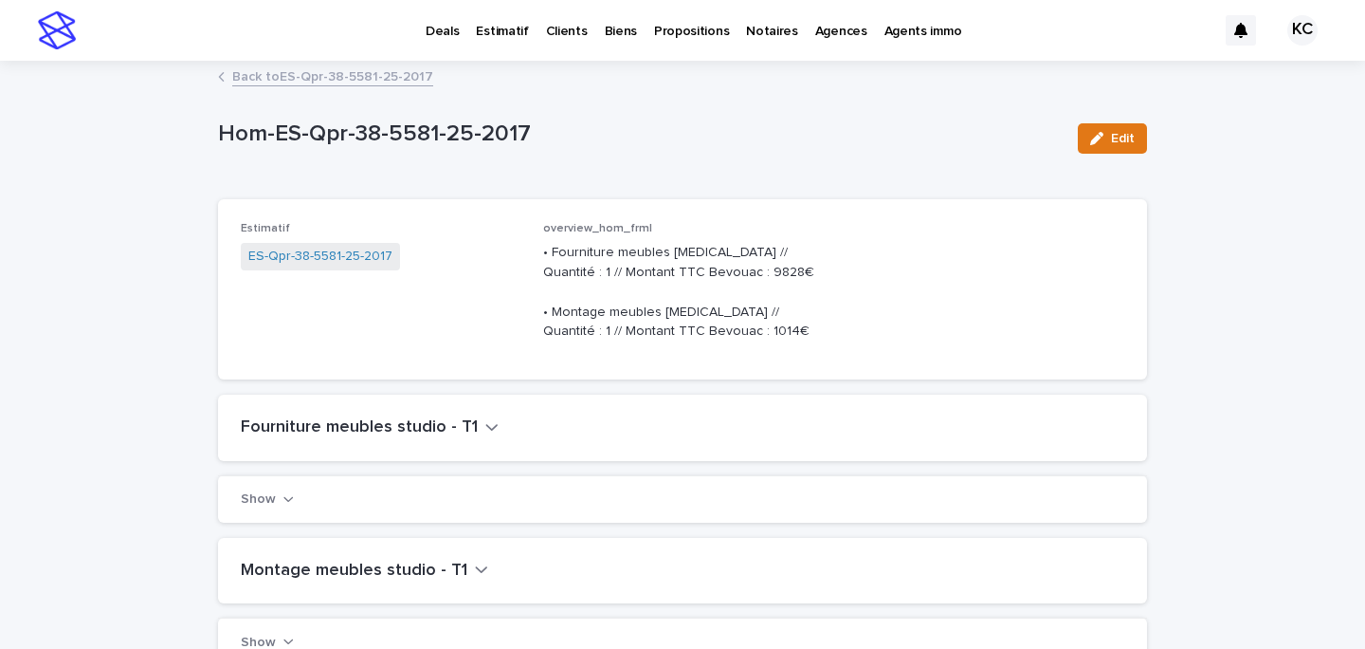
click at [430, 22] on p "Deals" at bounding box center [442, 20] width 33 height 40
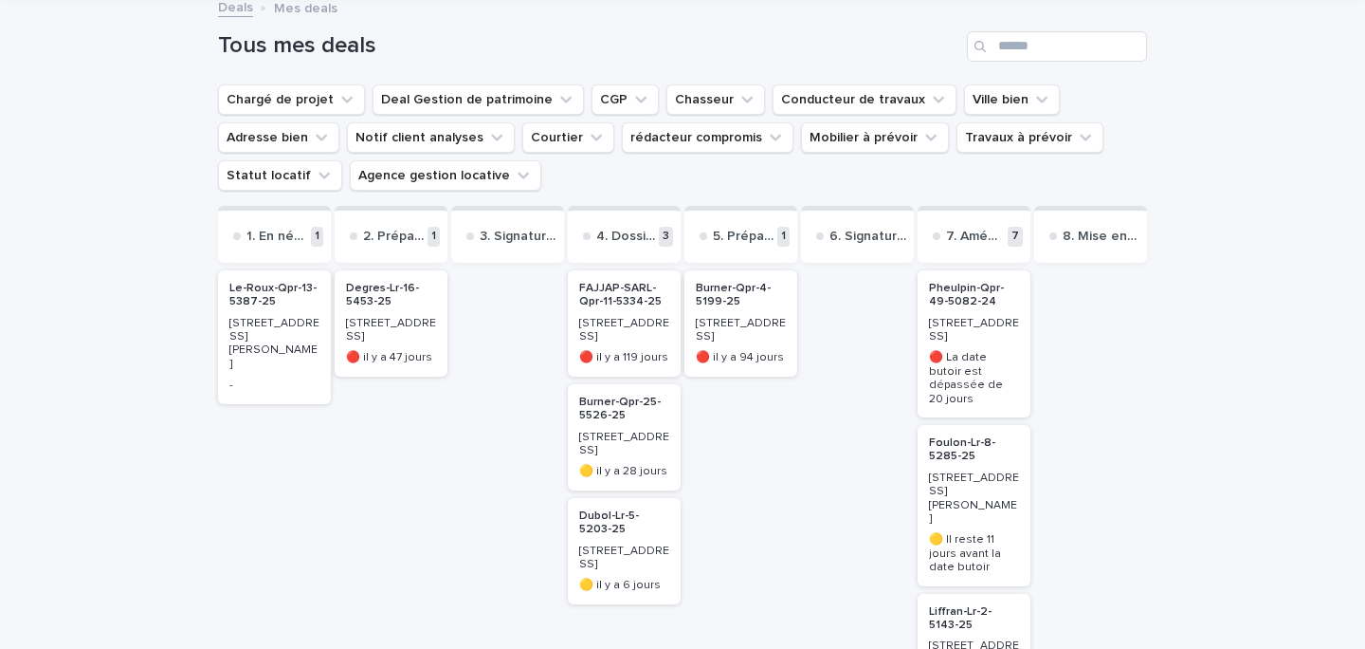
scroll to position [149, 0]
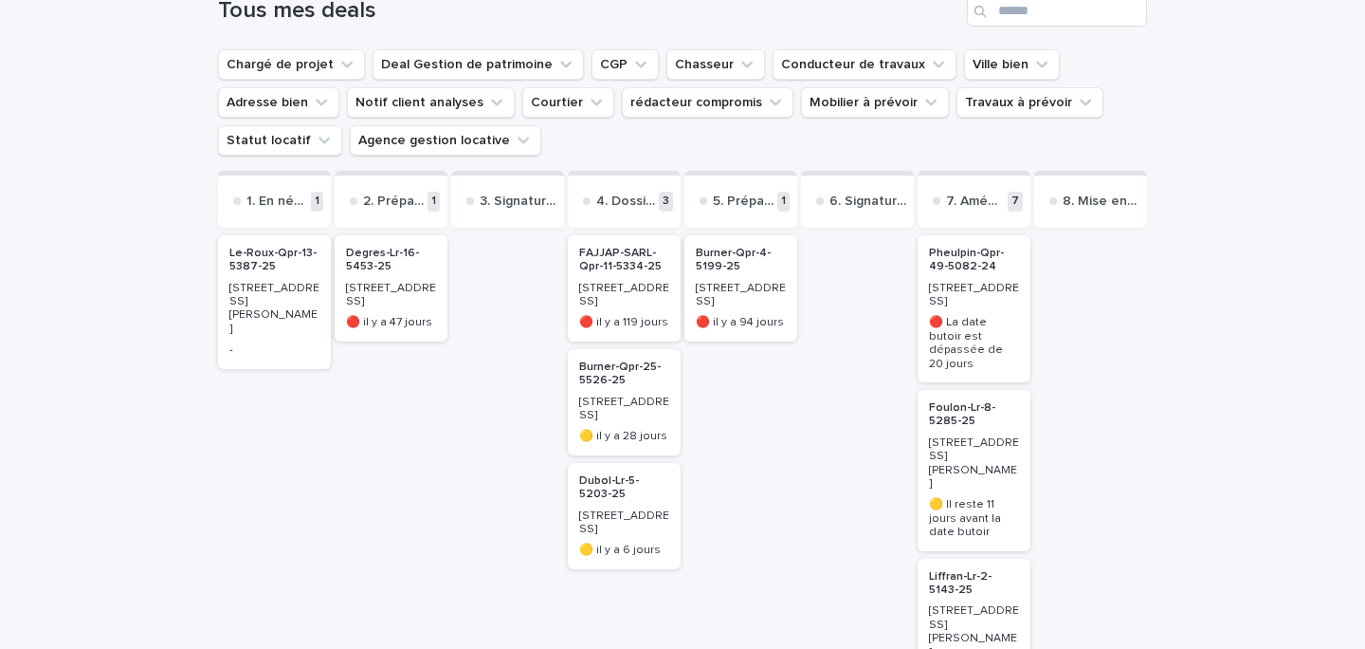
click at [636, 247] on div "FAJJAP-SARL-Qpr-11-5334-25" at bounding box center [624, 258] width 90 height 31
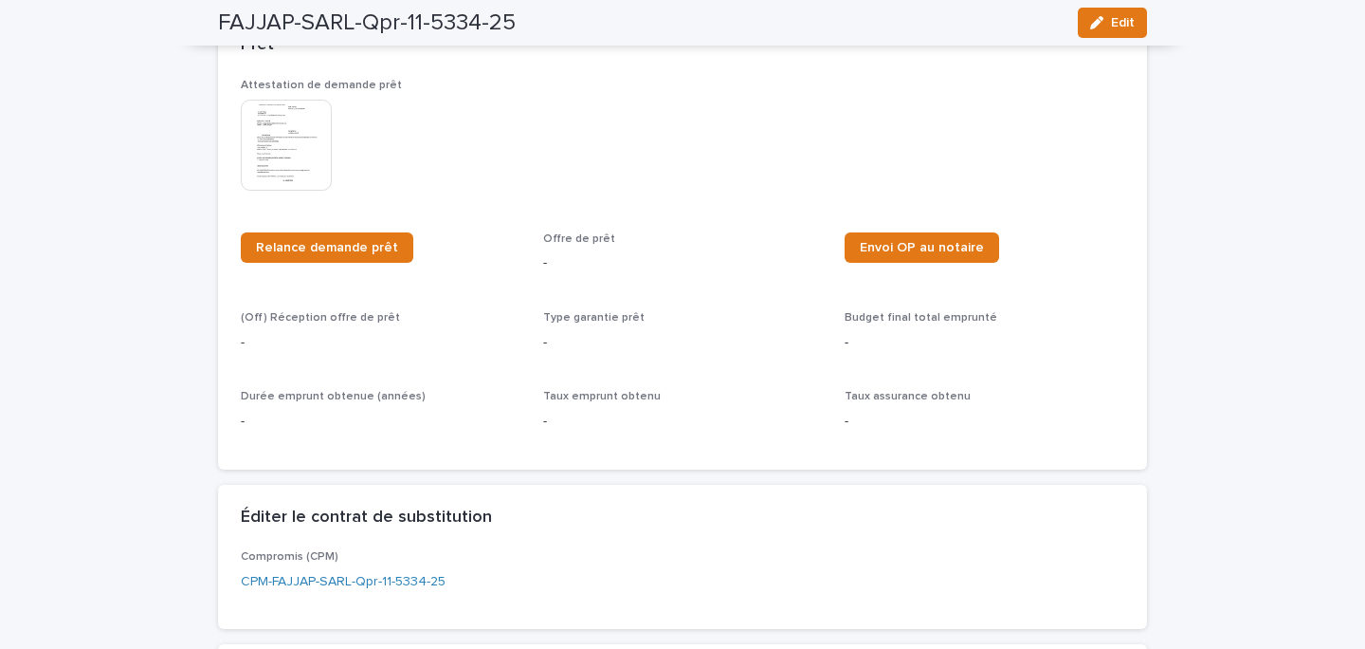
scroll to position [807, 0]
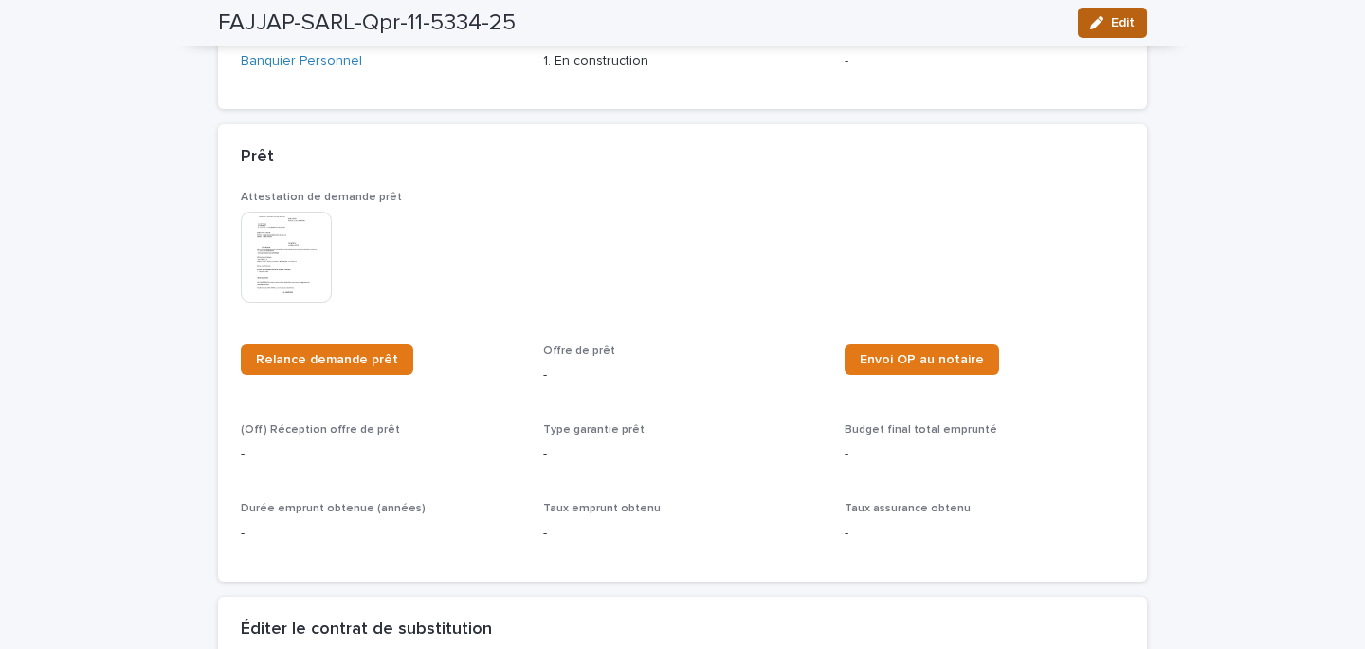
click at [1137, 15] on button "Edit" at bounding box center [1112, 23] width 69 height 30
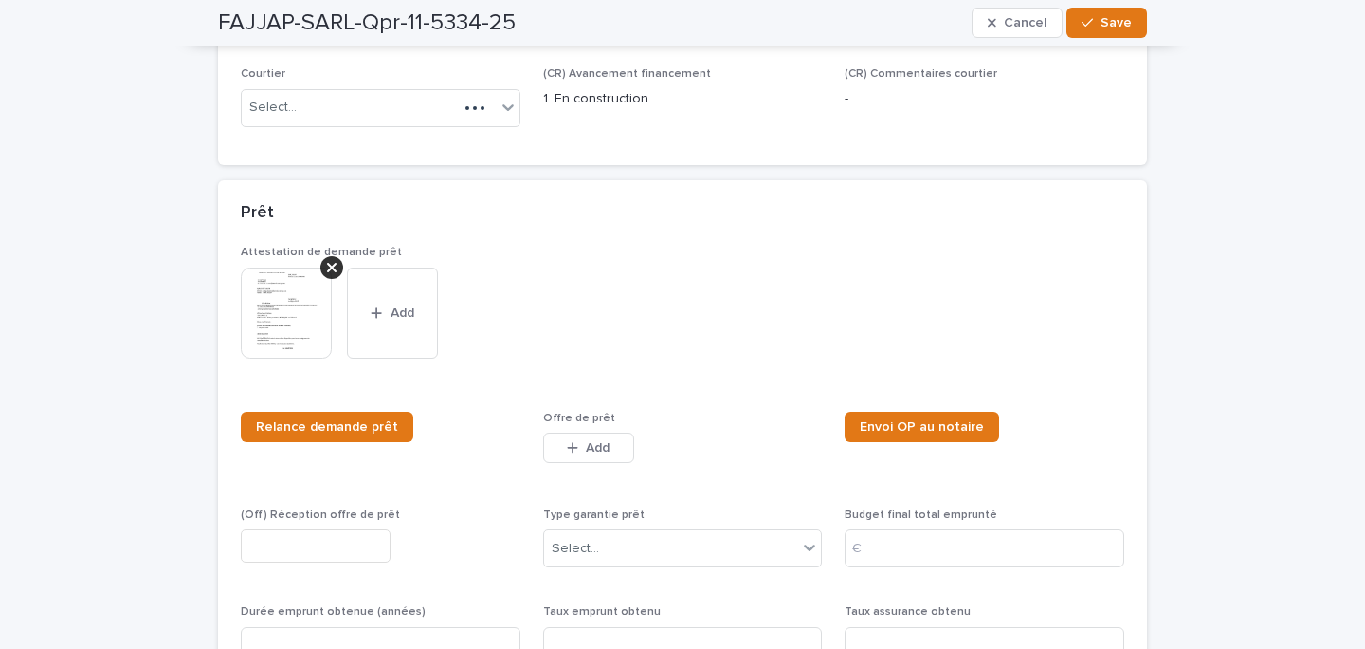
scroll to position [843, 0]
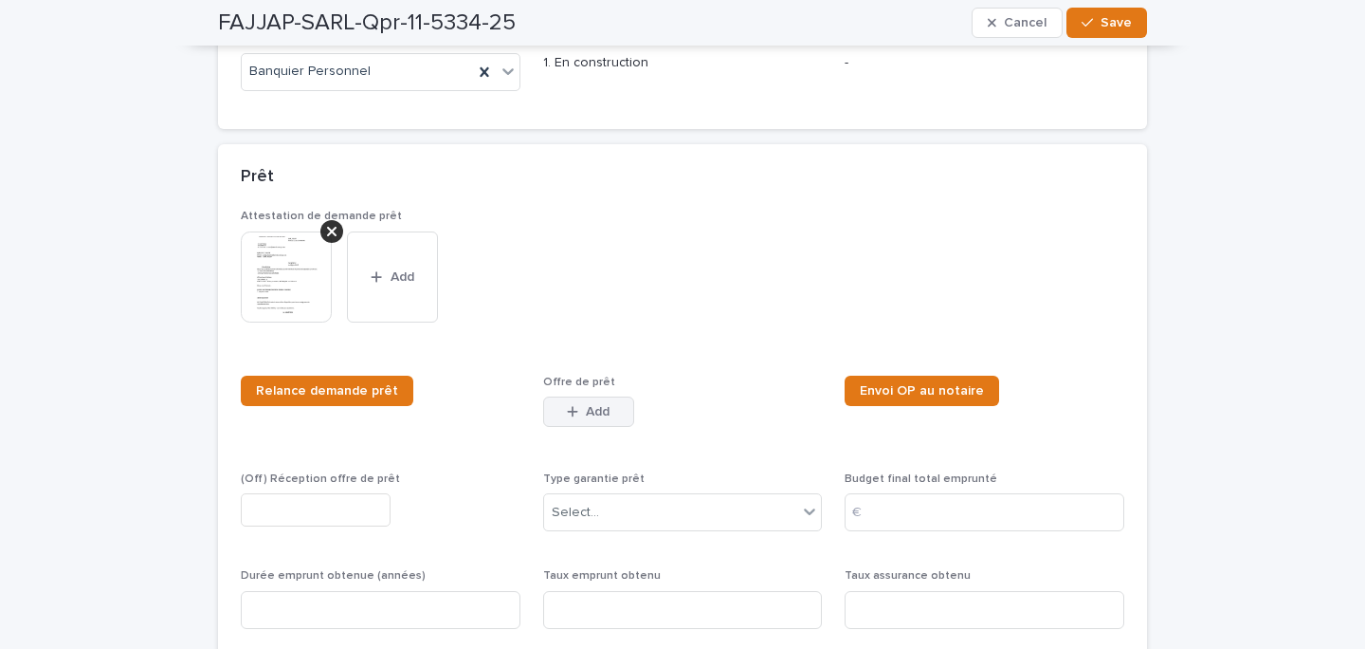
click at [612, 412] on button "Add" at bounding box center [588, 411] width 91 height 30
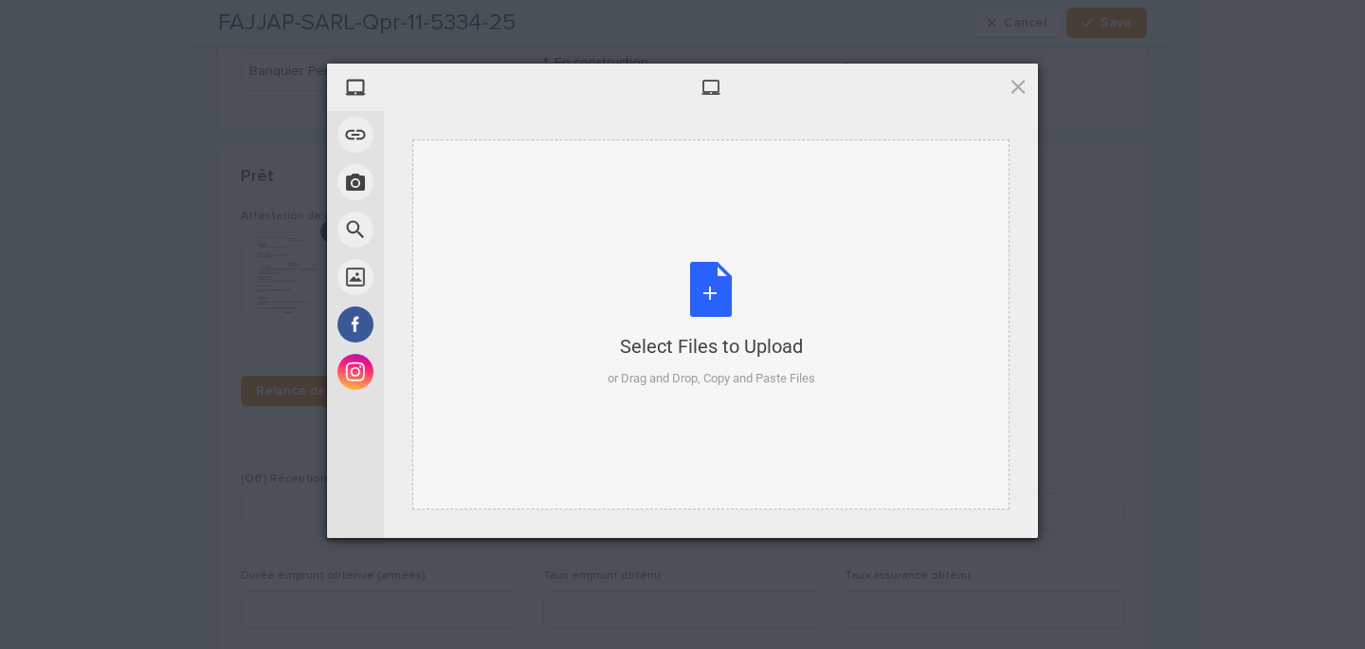
click at [704, 357] on div "Select Files to Upload" at bounding box center [712, 346] width 208 height 27
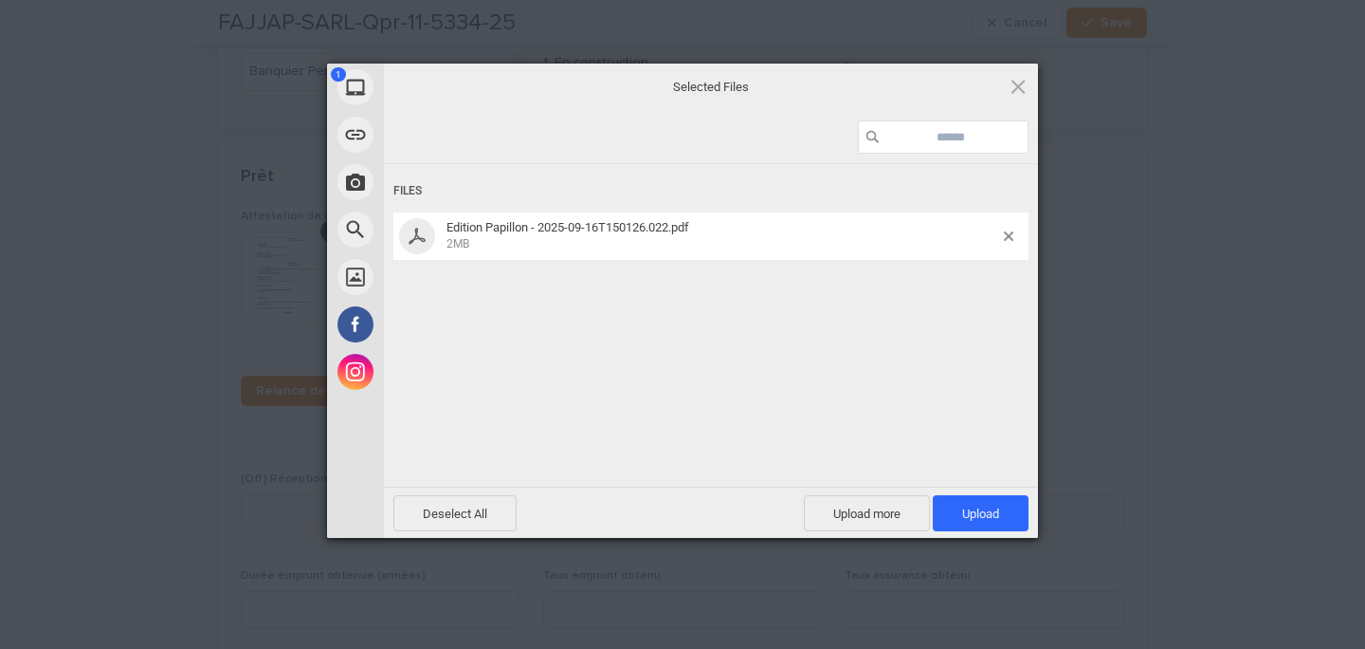
click at [961, 481] on div "Files Edition Papillon - 2025-09-16T150126.022.pdf 2MB" at bounding box center [711, 323] width 654 height 319
click at [971, 506] on span "Upload 1" at bounding box center [980, 513] width 37 height 14
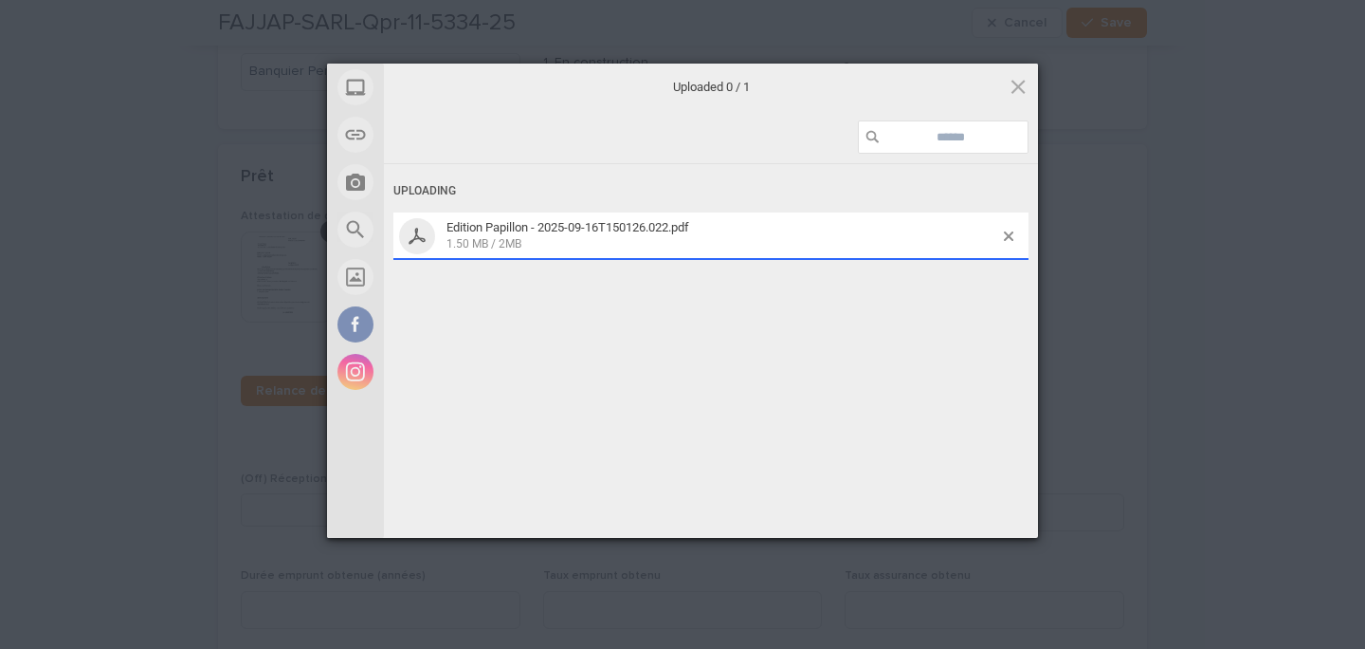
scroll to position [877, 0]
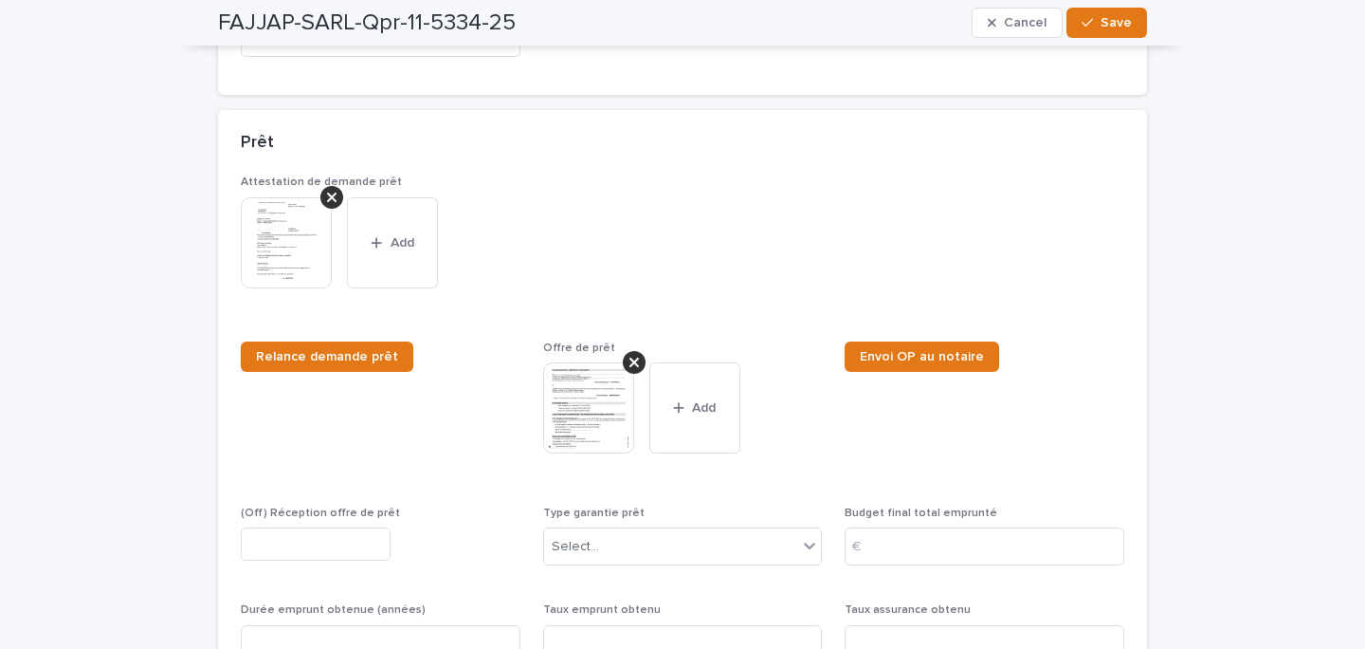
click at [572, 398] on img at bounding box center [588, 407] width 91 height 91
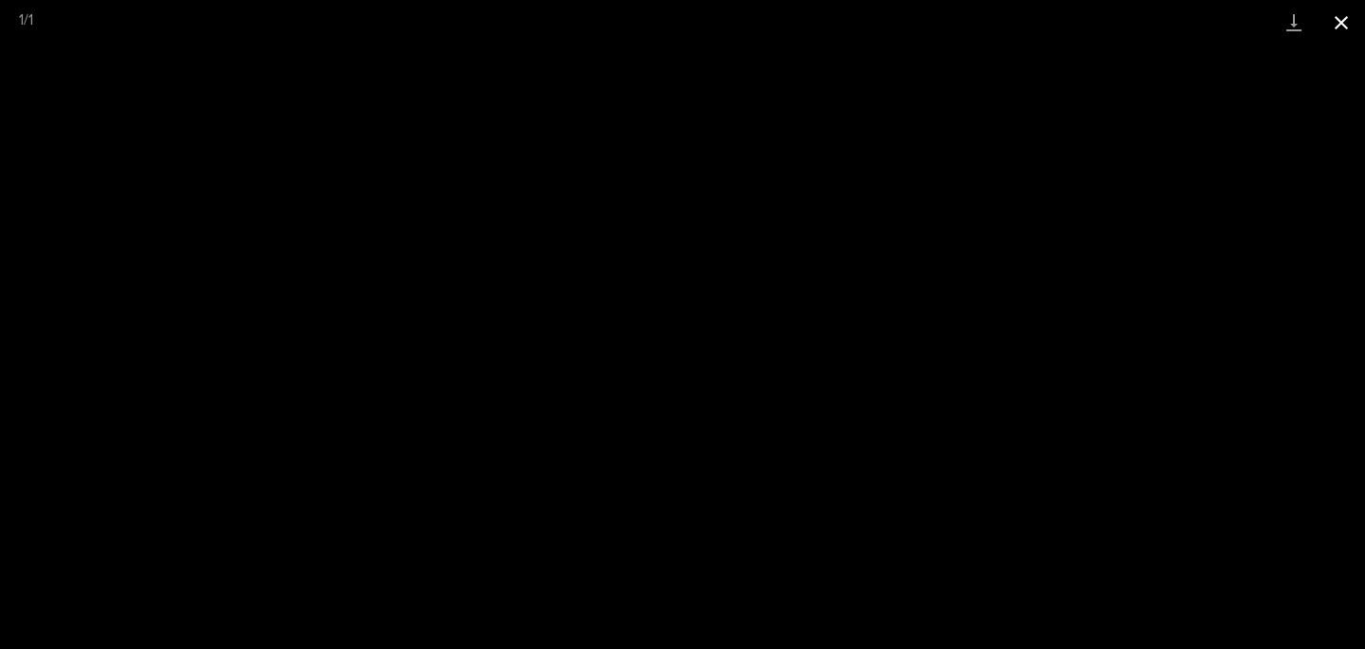
click at [1353, 27] on button "Close gallery" at bounding box center [1341, 22] width 47 height 45
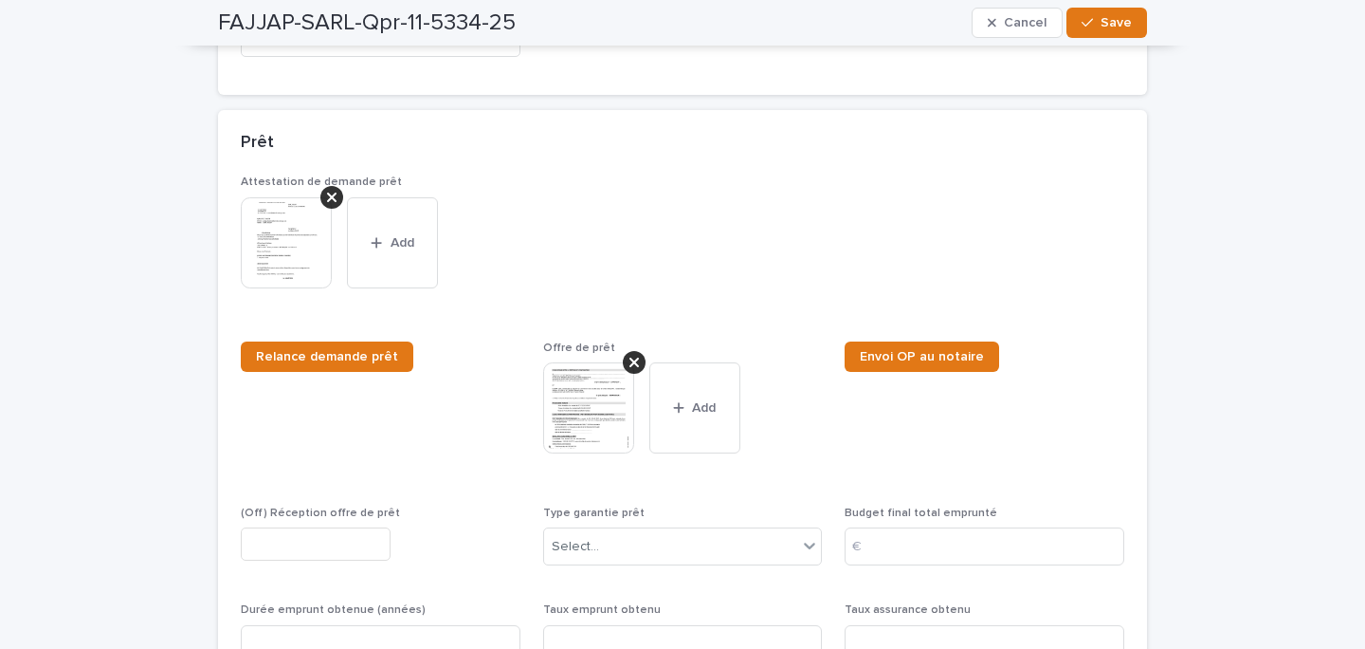
scroll to position [1107, 0]
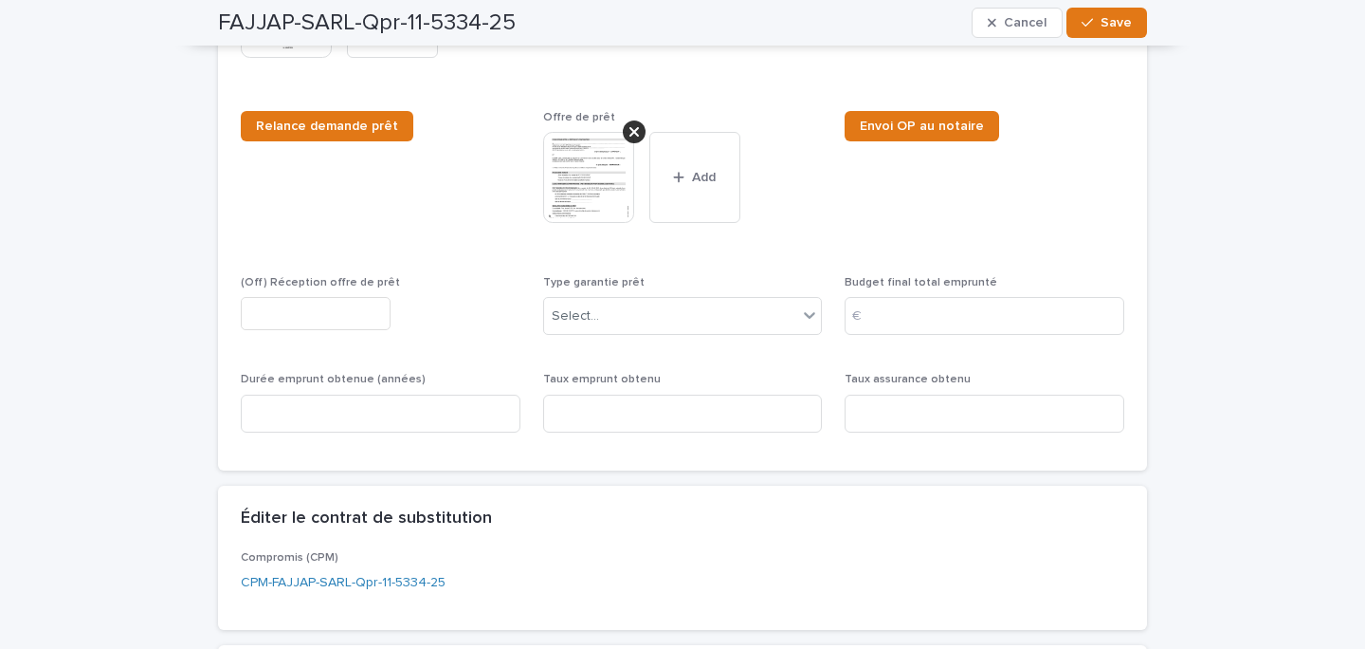
click at [351, 308] on input "text" at bounding box center [316, 313] width 150 height 33
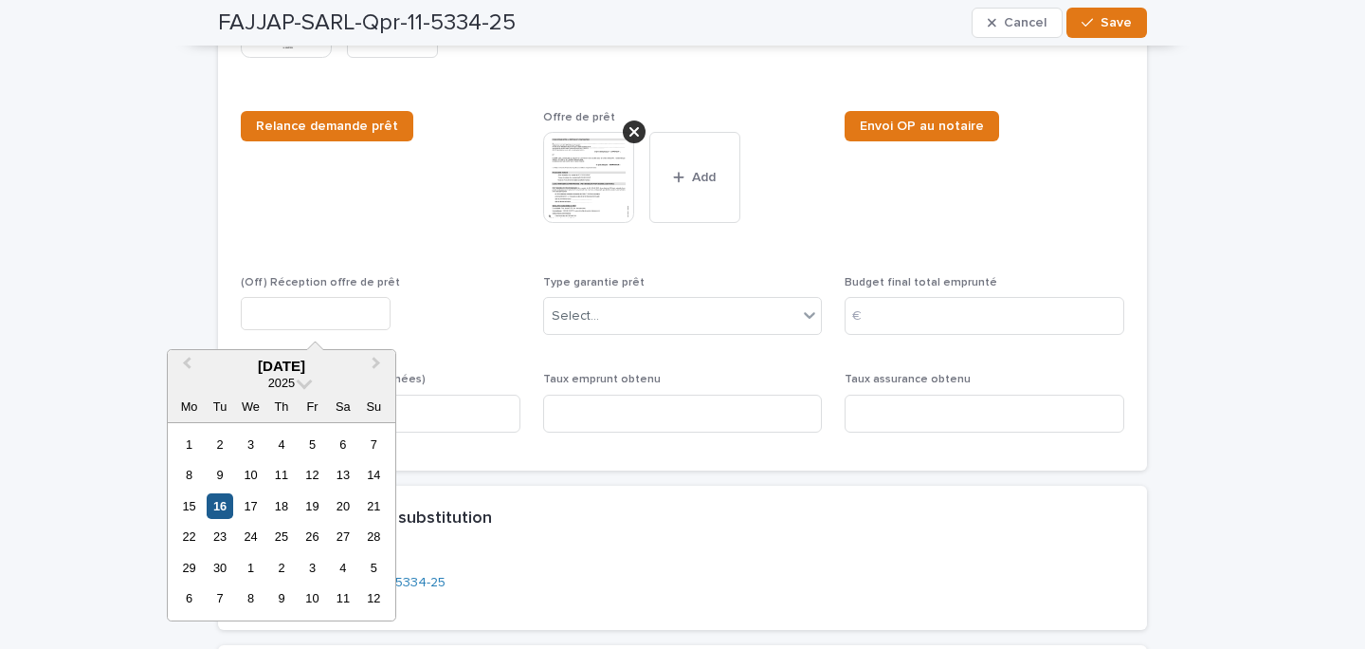
click at [227, 501] on div "16" at bounding box center [220, 506] width 26 height 26
type input "*********"
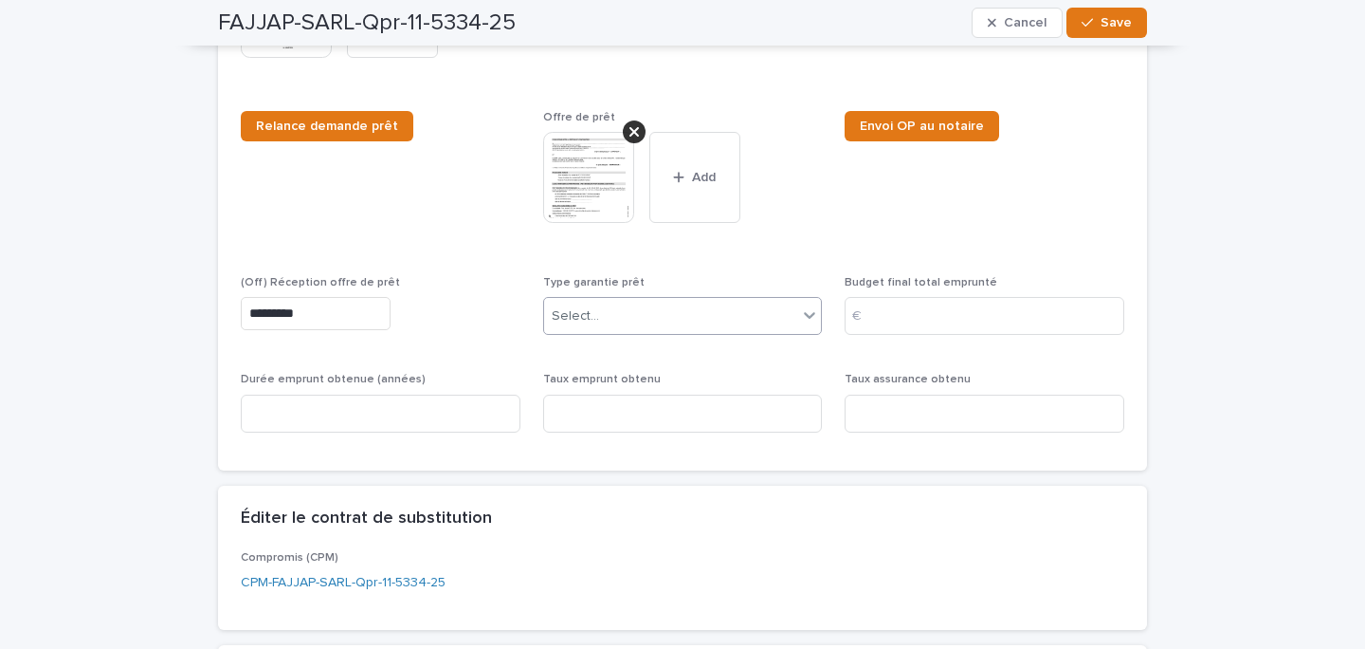
click at [611, 322] on div "Select..." at bounding box center [671, 316] width 254 height 31
click at [618, 356] on div "Hypothécaire" at bounding box center [683, 352] width 278 height 33
click at [601, 244] on div "Offre de prêt This file cannot be opened Download File Add" at bounding box center [683, 182] width 280 height 142
click at [600, 217] on img at bounding box center [588, 177] width 91 height 91
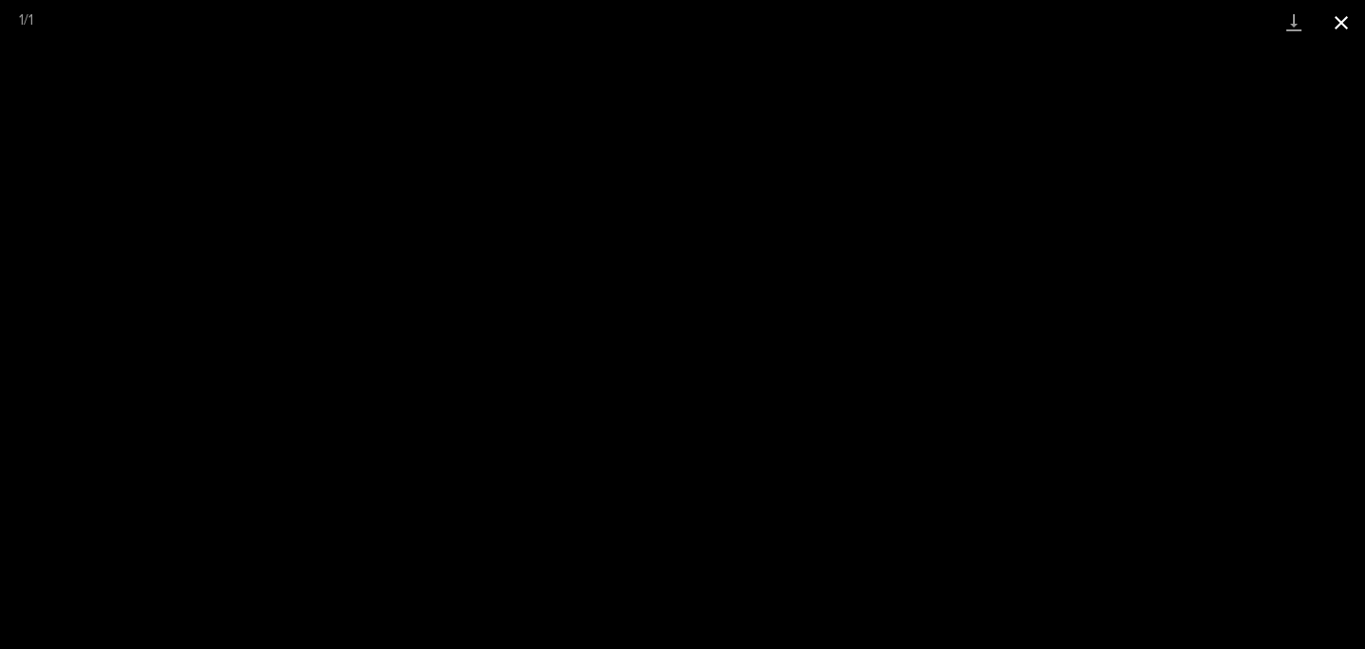
click at [1343, 11] on button "Close gallery" at bounding box center [1341, 22] width 47 height 45
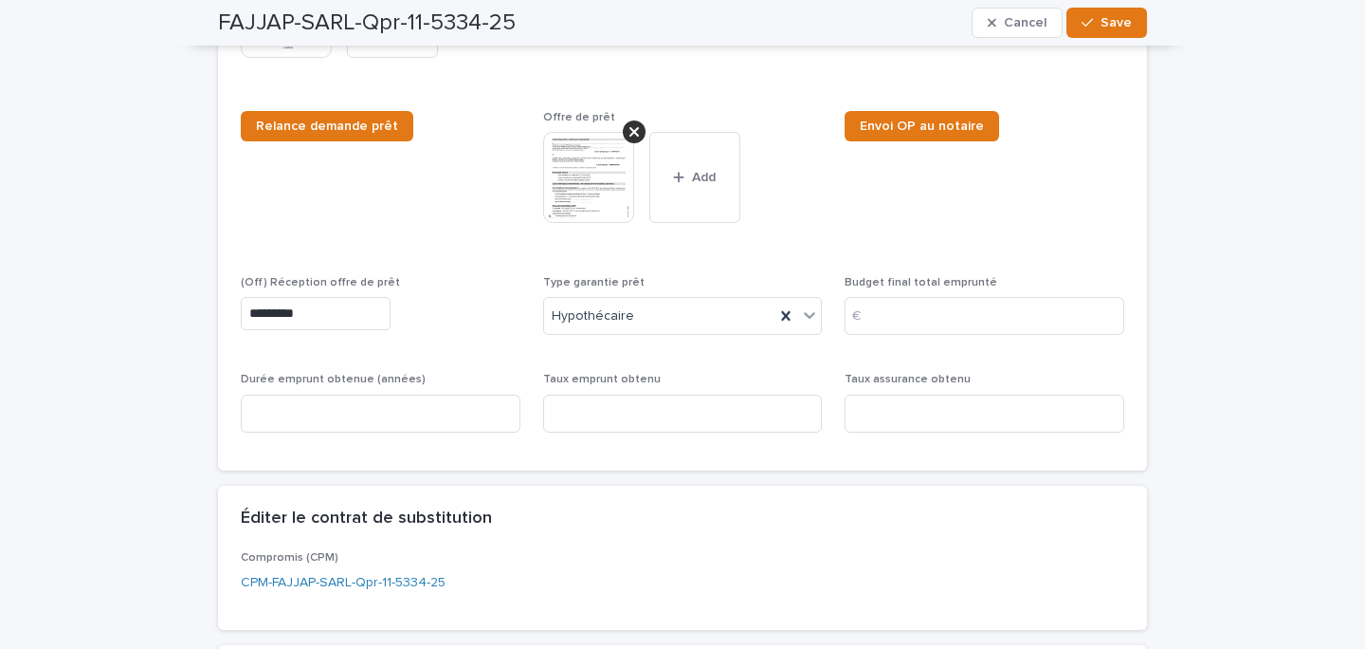
scroll to position [1133, 0]
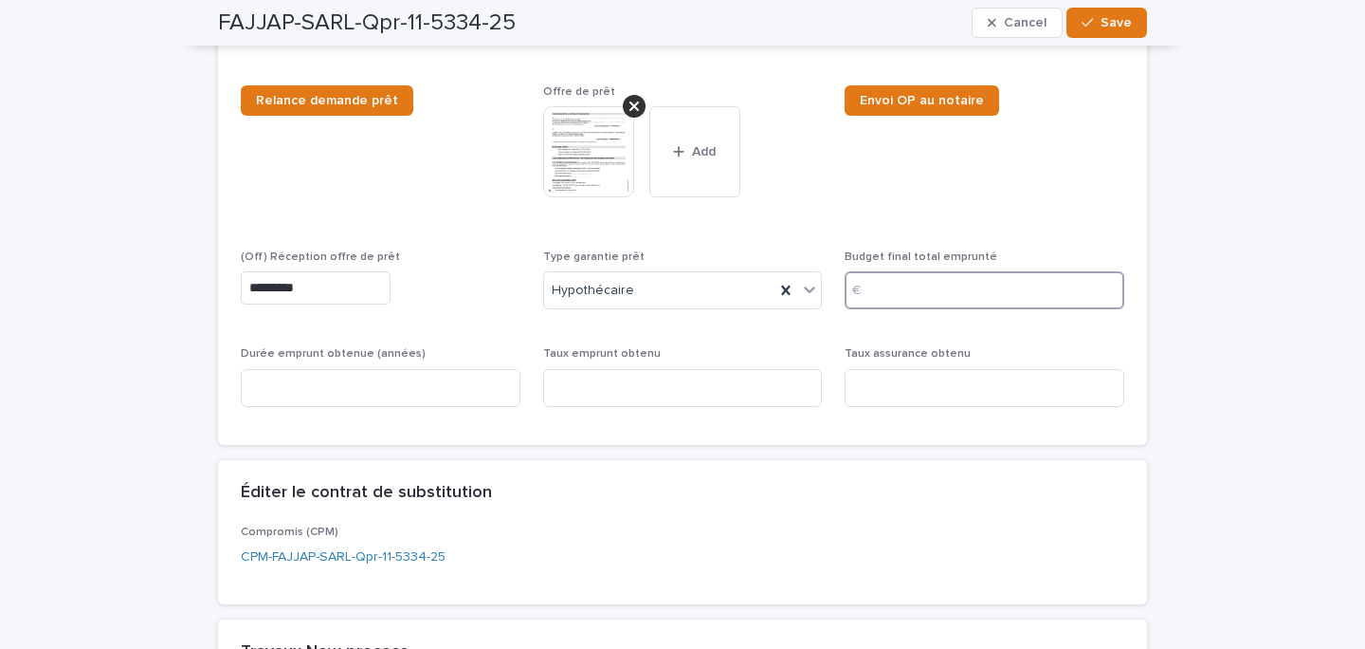
click at [891, 275] on input at bounding box center [985, 290] width 280 height 38
type input "******"
click at [363, 395] on input at bounding box center [381, 388] width 280 height 38
type input "**"
click at [927, 393] on input at bounding box center [985, 388] width 280 height 38
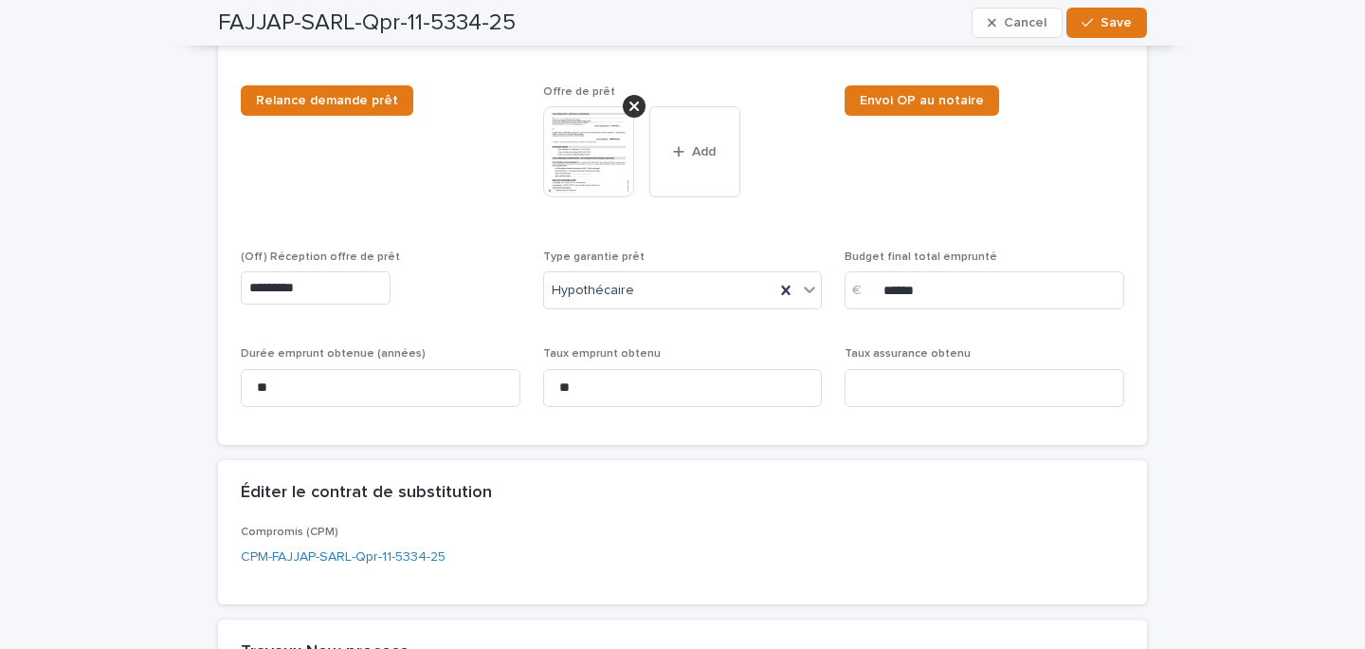
click at [617, 360] on p "Taux emprunt obtenu" at bounding box center [683, 353] width 280 height 13
click at [616, 379] on input "**" at bounding box center [683, 388] width 280 height 38
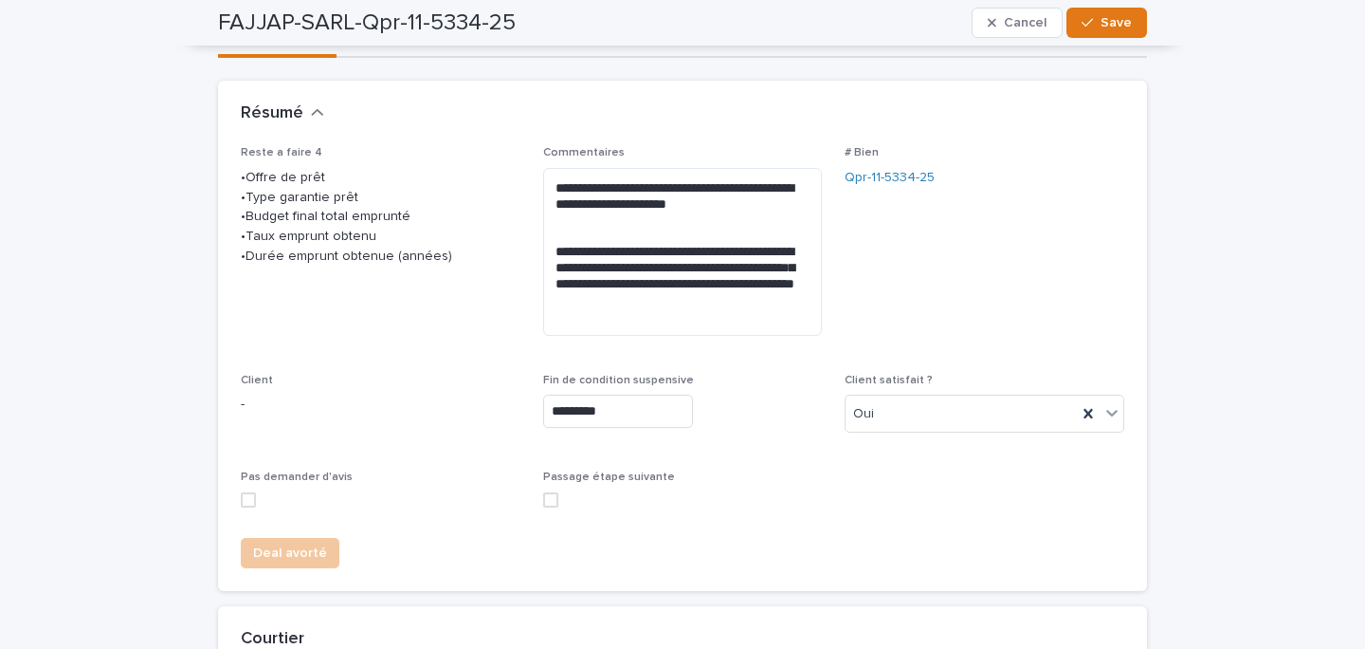
scroll to position [0, 0]
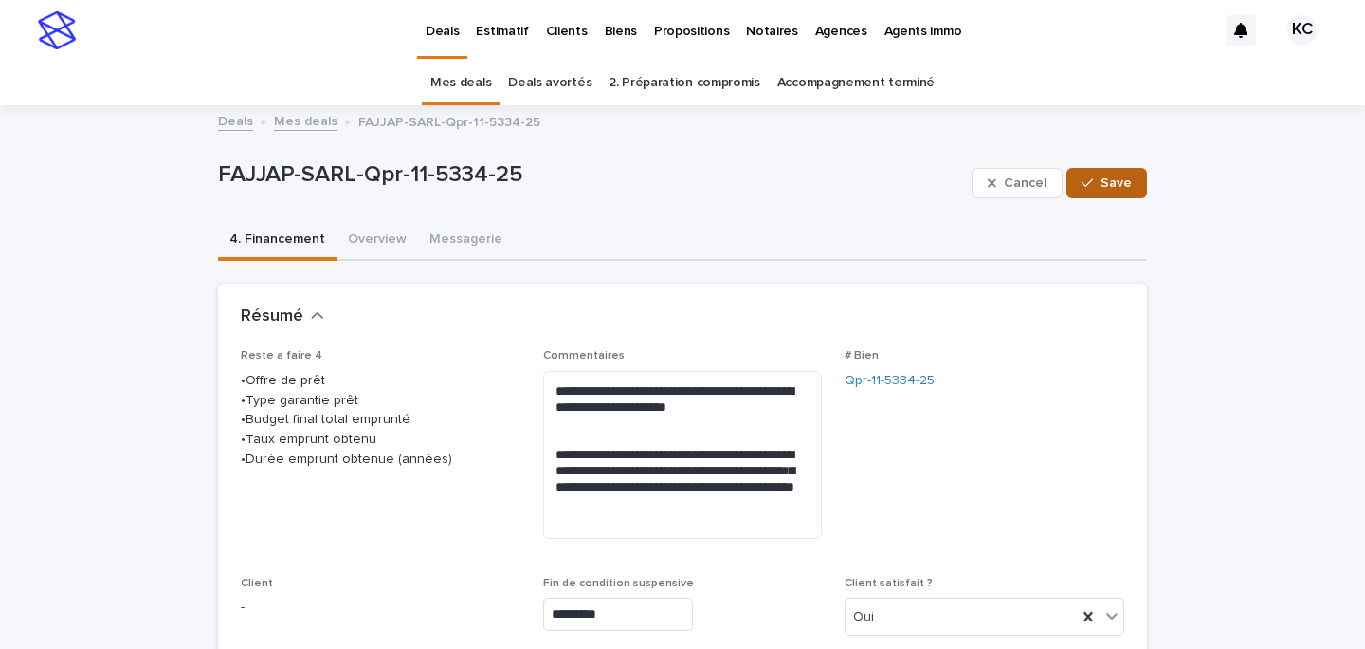
type input "***"
click at [1136, 172] on button "Save" at bounding box center [1107, 183] width 81 height 30
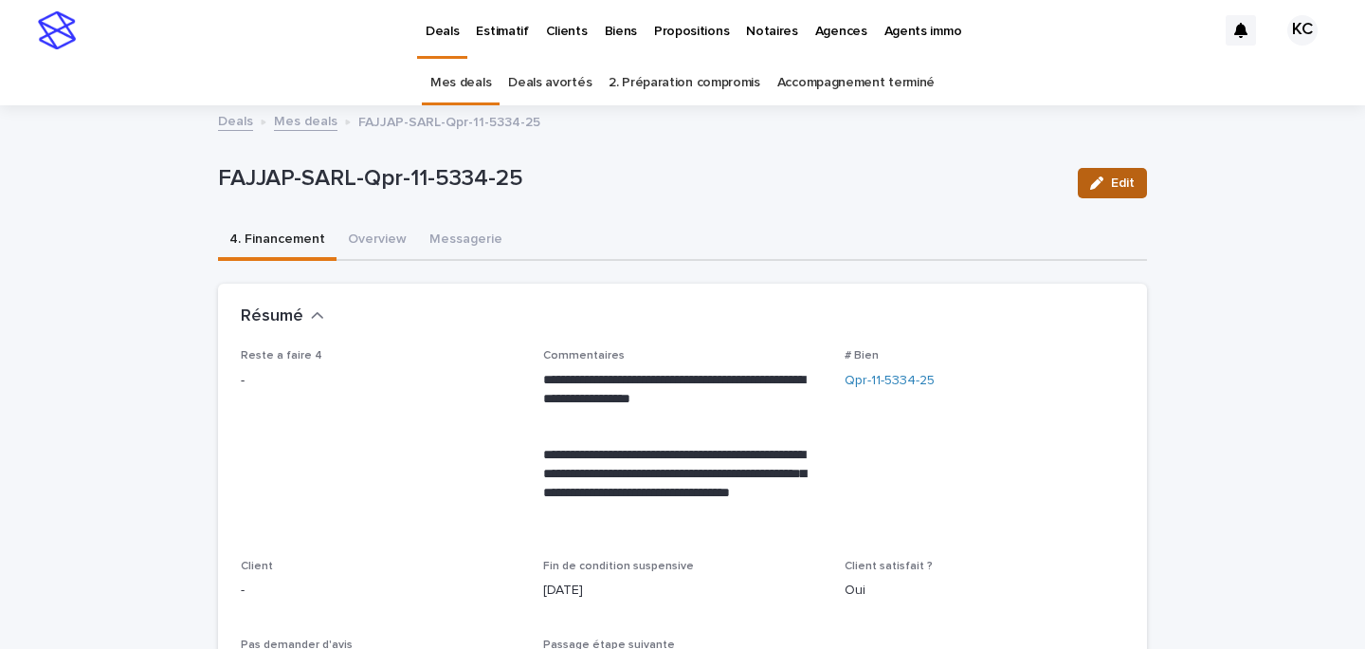
click at [1127, 178] on span "Edit" at bounding box center [1123, 182] width 24 height 13
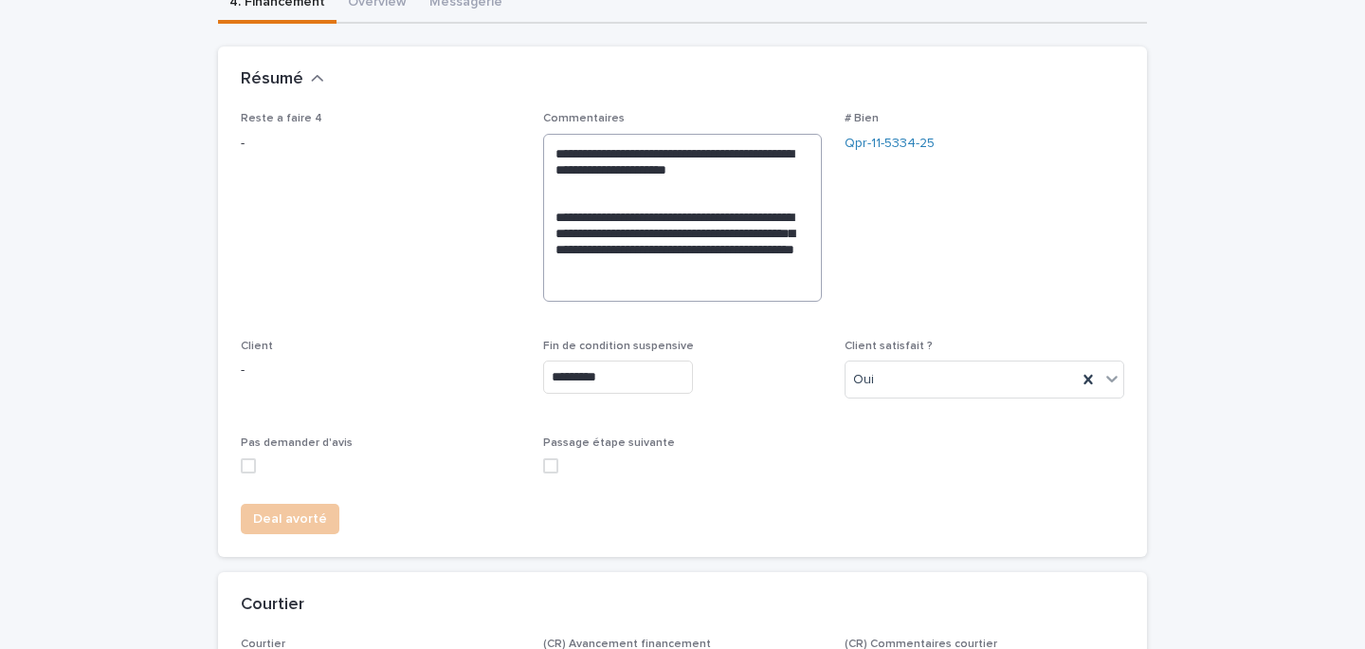
scroll to position [259, 0]
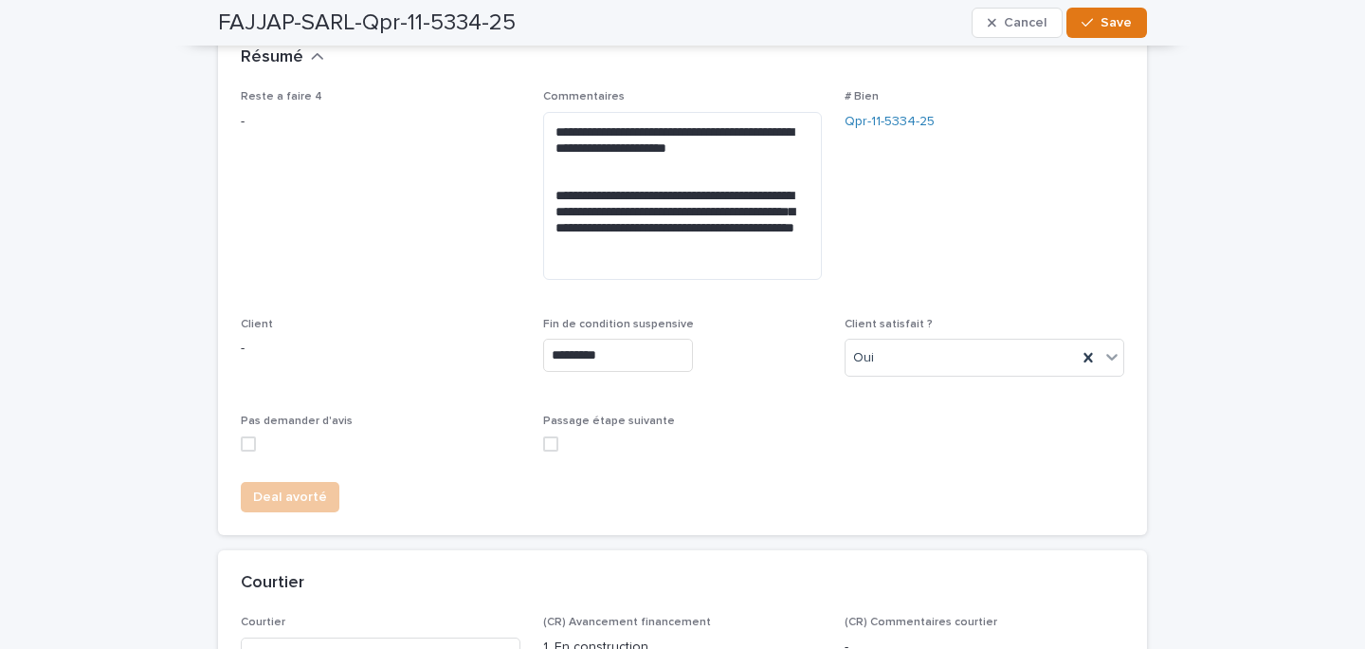
click at [549, 450] on div "Passage étape suivante" at bounding box center [683, 439] width 280 height 51
click at [551, 433] on div "Passage étape suivante" at bounding box center [683, 439] width 280 height 51
click at [551, 441] on span at bounding box center [550, 443] width 15 height 15
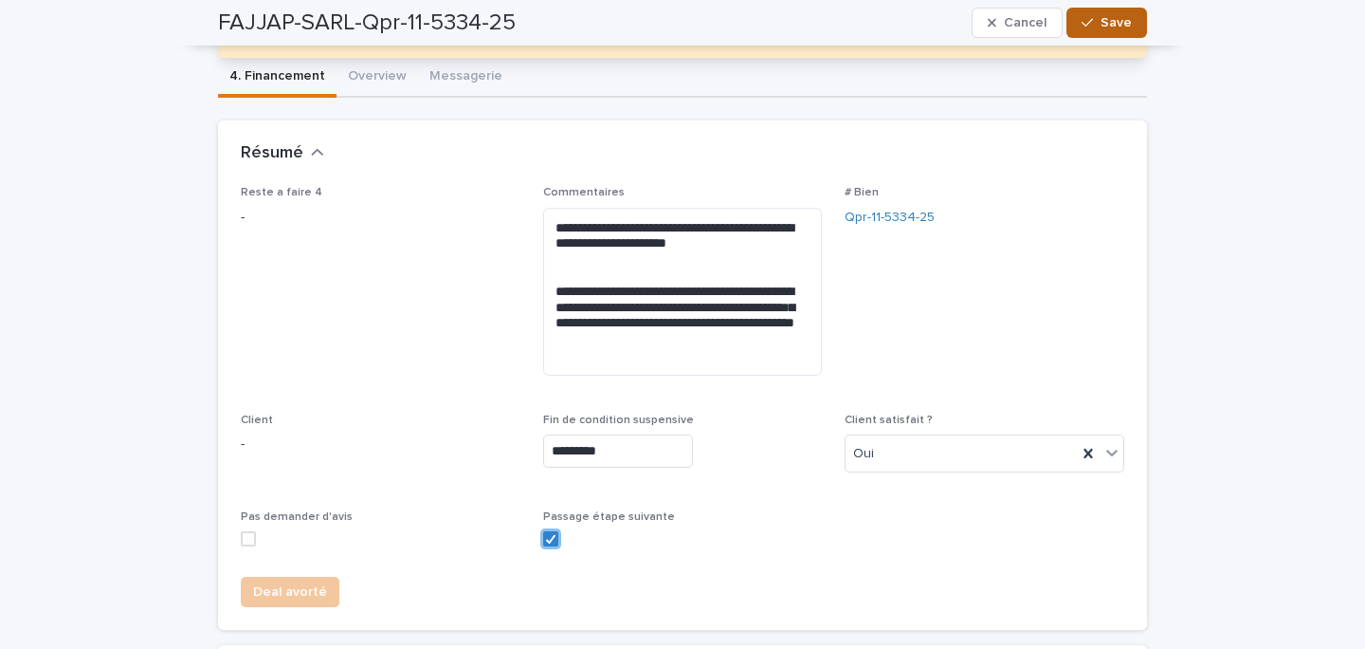
click at [1086, 20] on icon "button" at bounding box center [1087, 22] width 11 height 13
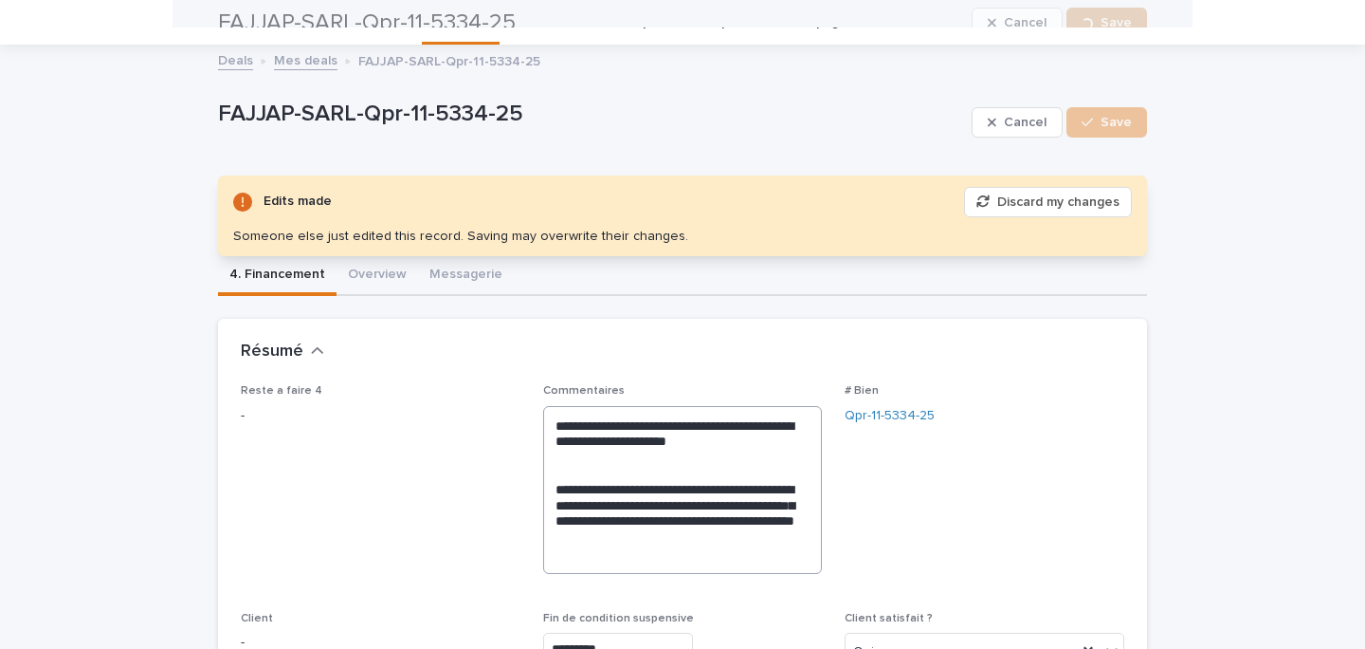
scroll to position [0, 0]
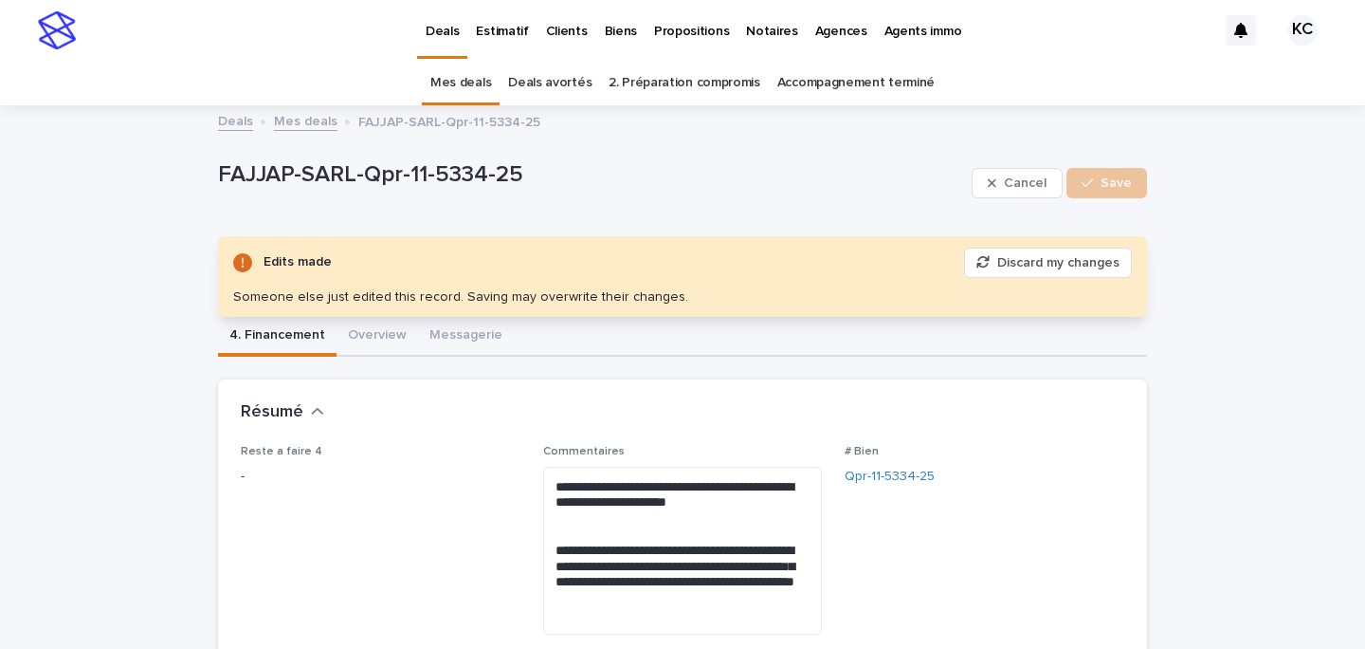
click at [308, 130] on link "Mes deals" at bounding box center [306, 120] width 64 height 22
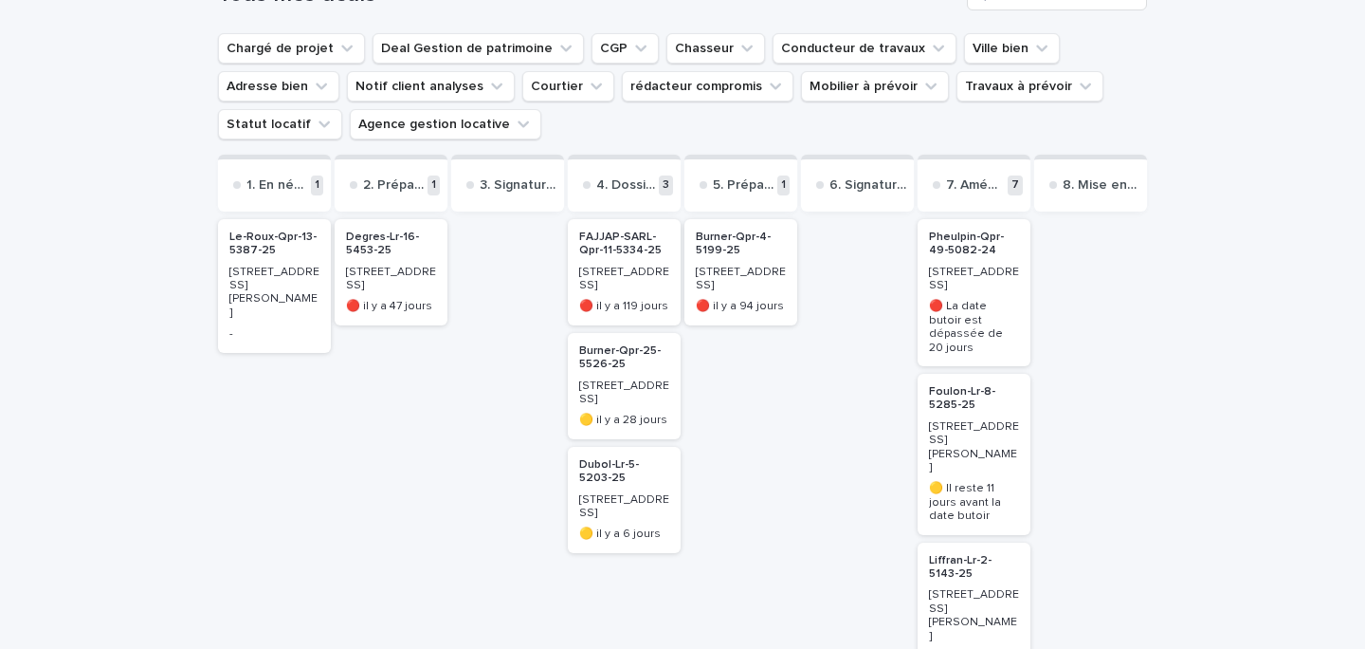
scroll to position [202, 0]
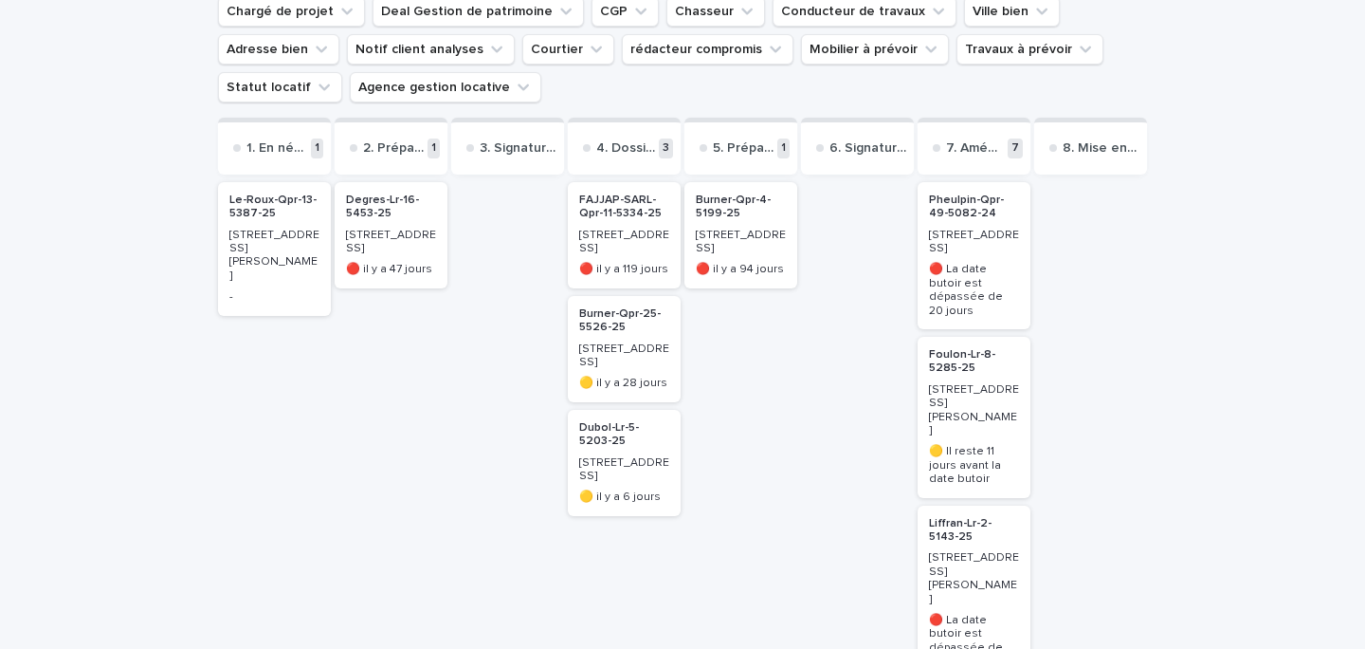
click at [748, 242] on p "15 Avenue de Kergoat al Lez" at bounding box center [741, 242] width 90 height 27
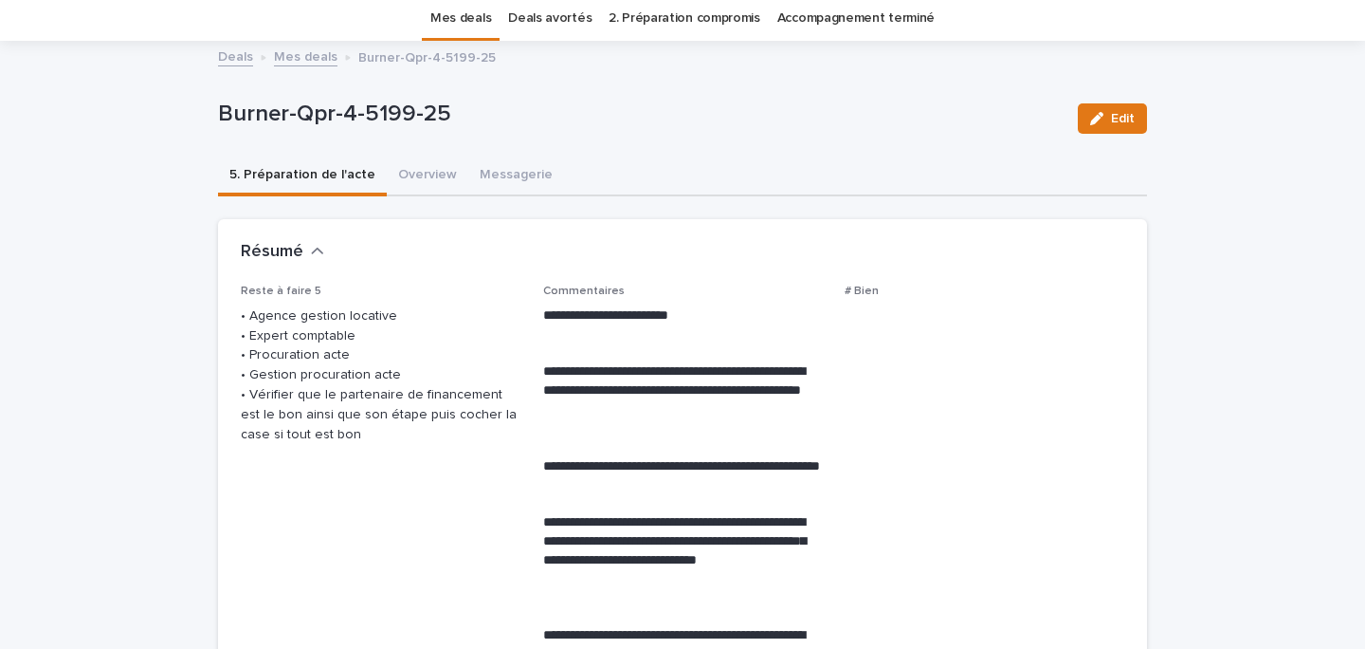
scroll to position [68, 0]
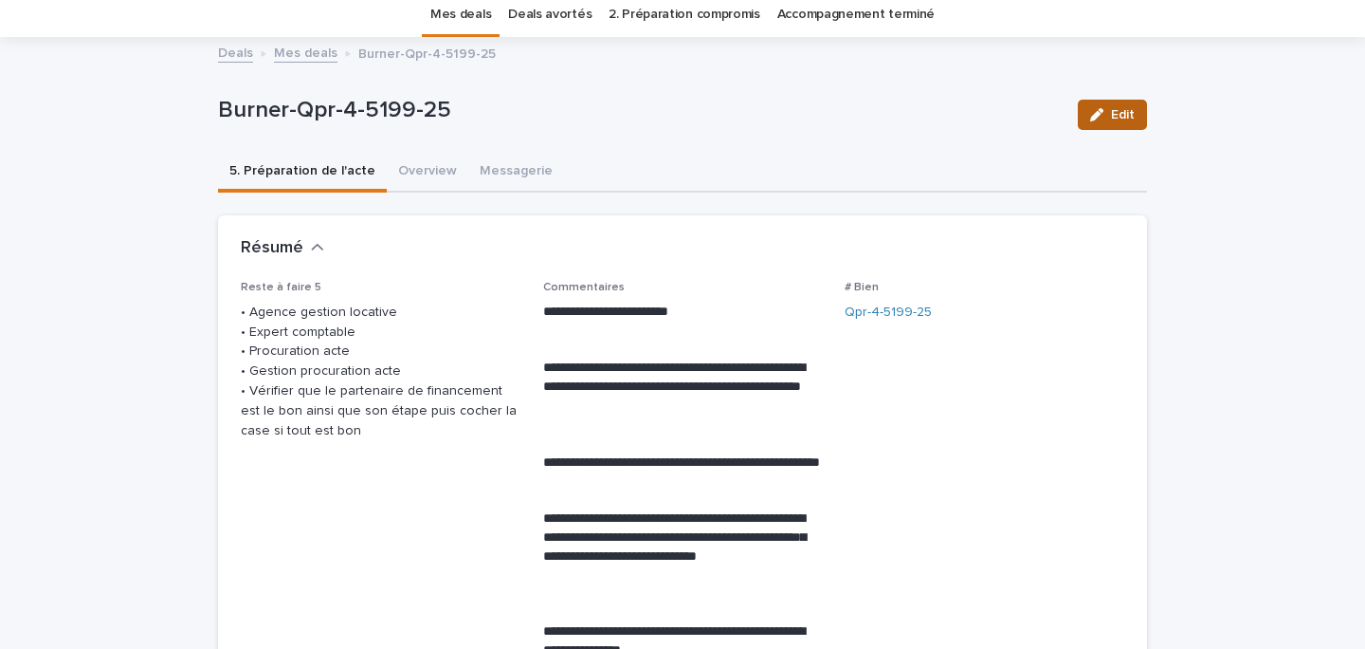
click at [1105, 126] on button "Edit" at bounding box center [1112, 115] width 69 height 30
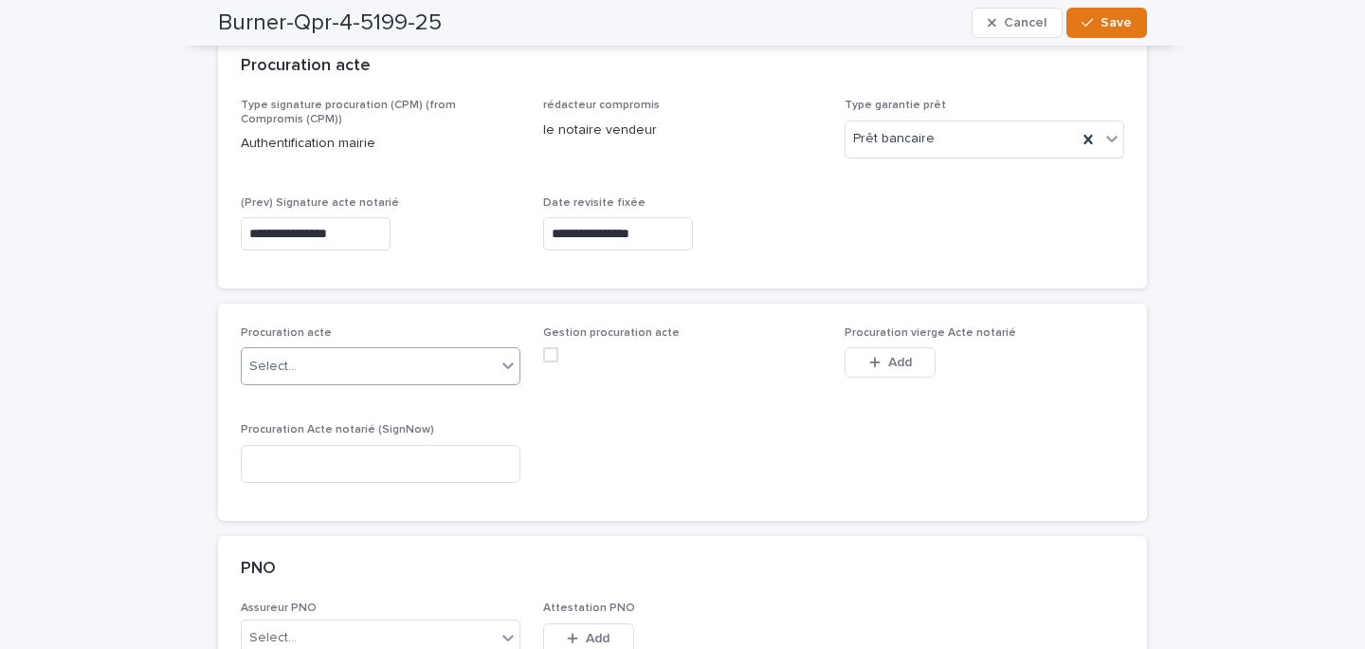
scroll to position [1038, 0]
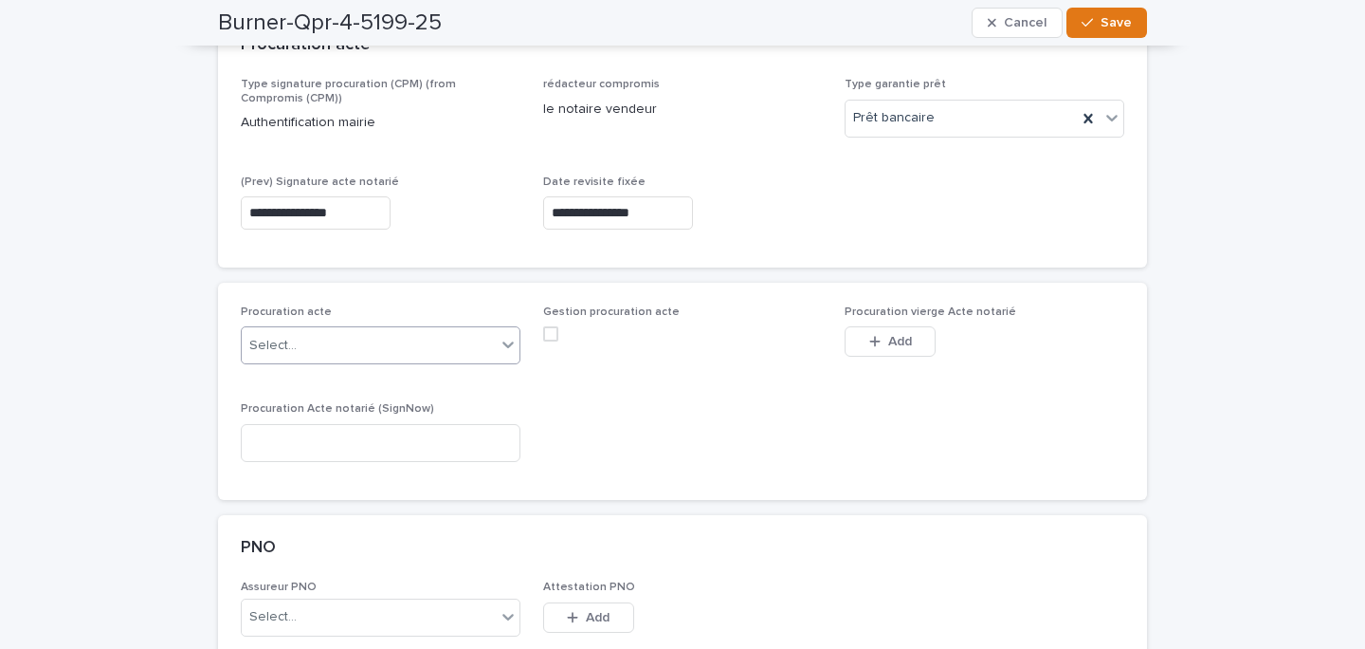
click at [372, 345] on div "Select..." at bounding box center [369, 345] width 254 height 31
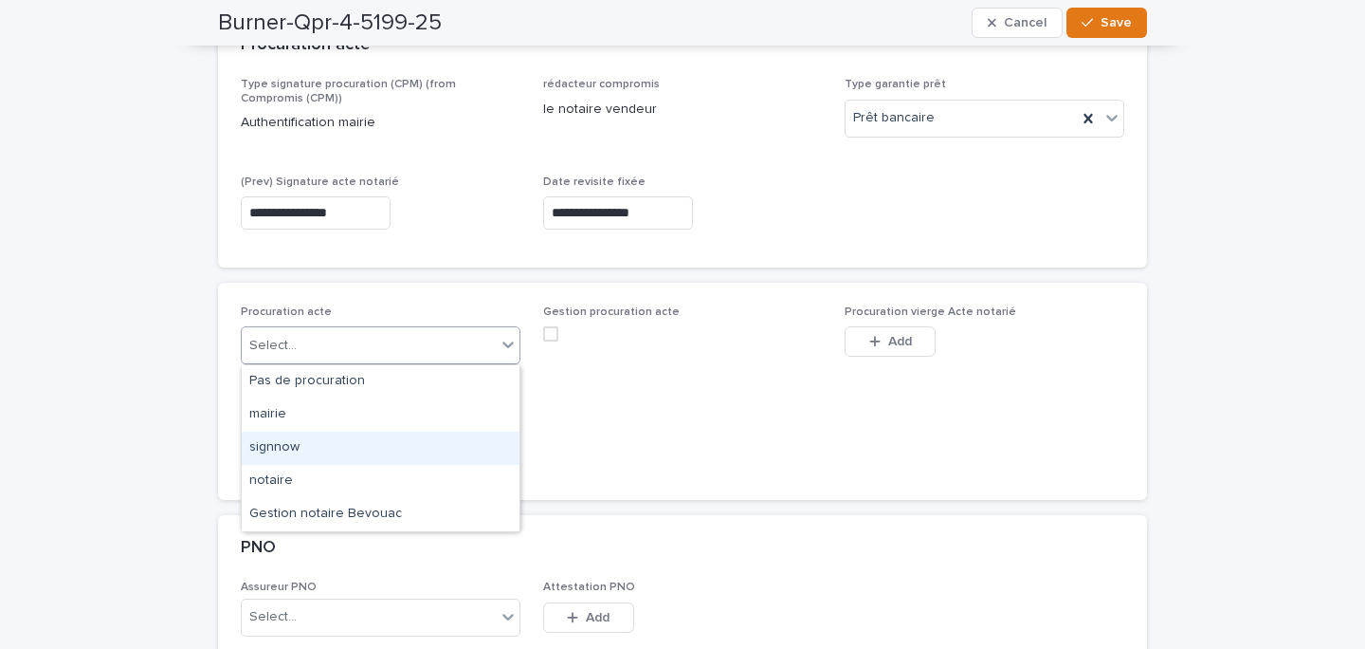
click at [339, 449] on div "signnow" at bounding box center [381, 447] width 278 height 33
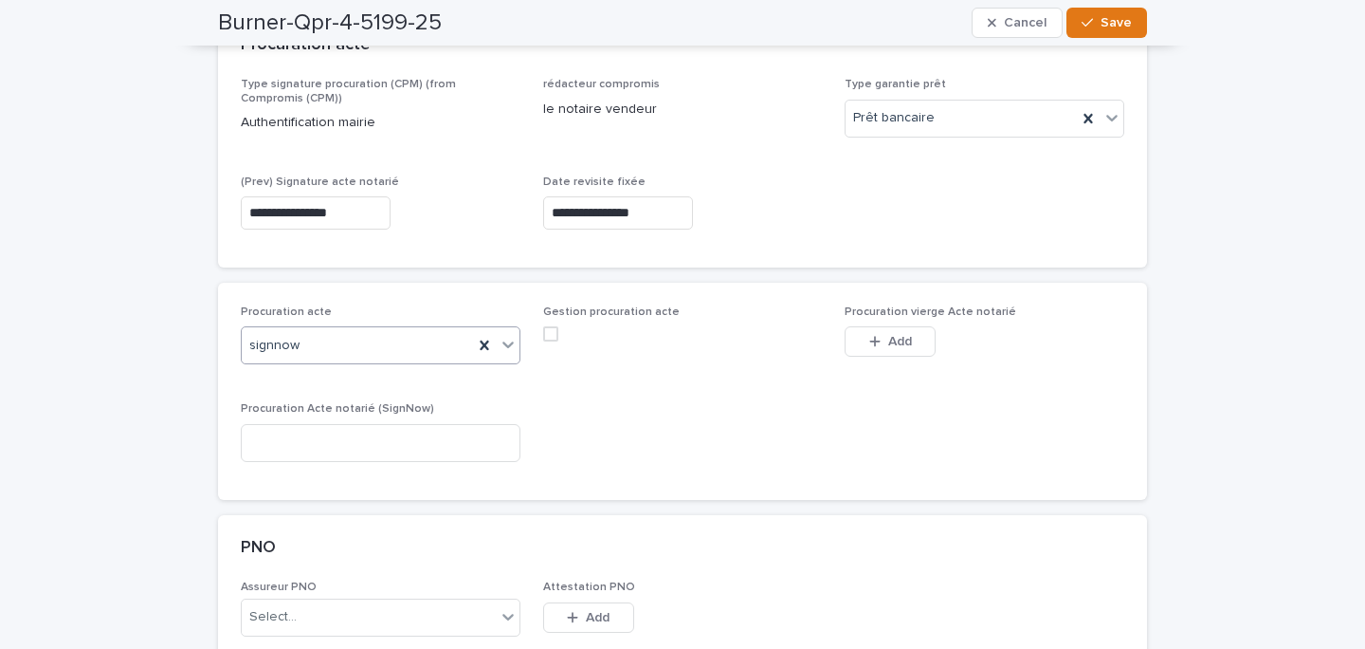
scroll to position [1108, 0]
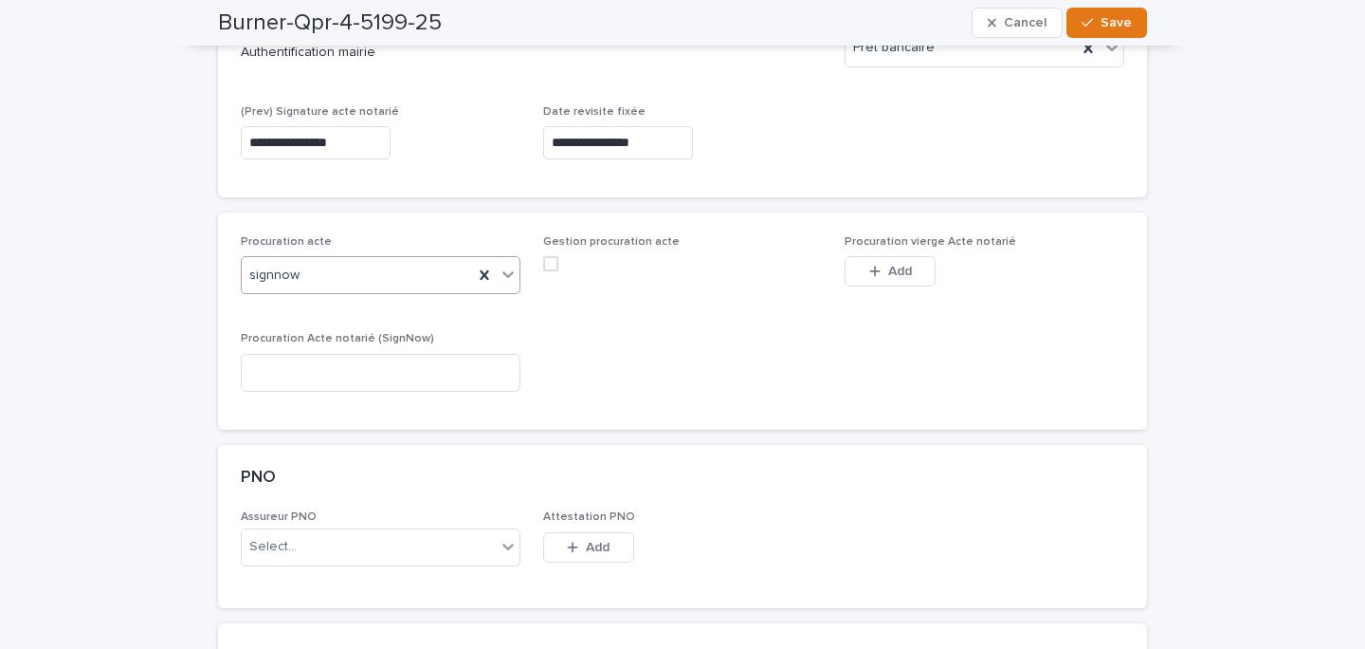
click at [553, 262] on span at bounding box center [550, 263] width 15 height 15
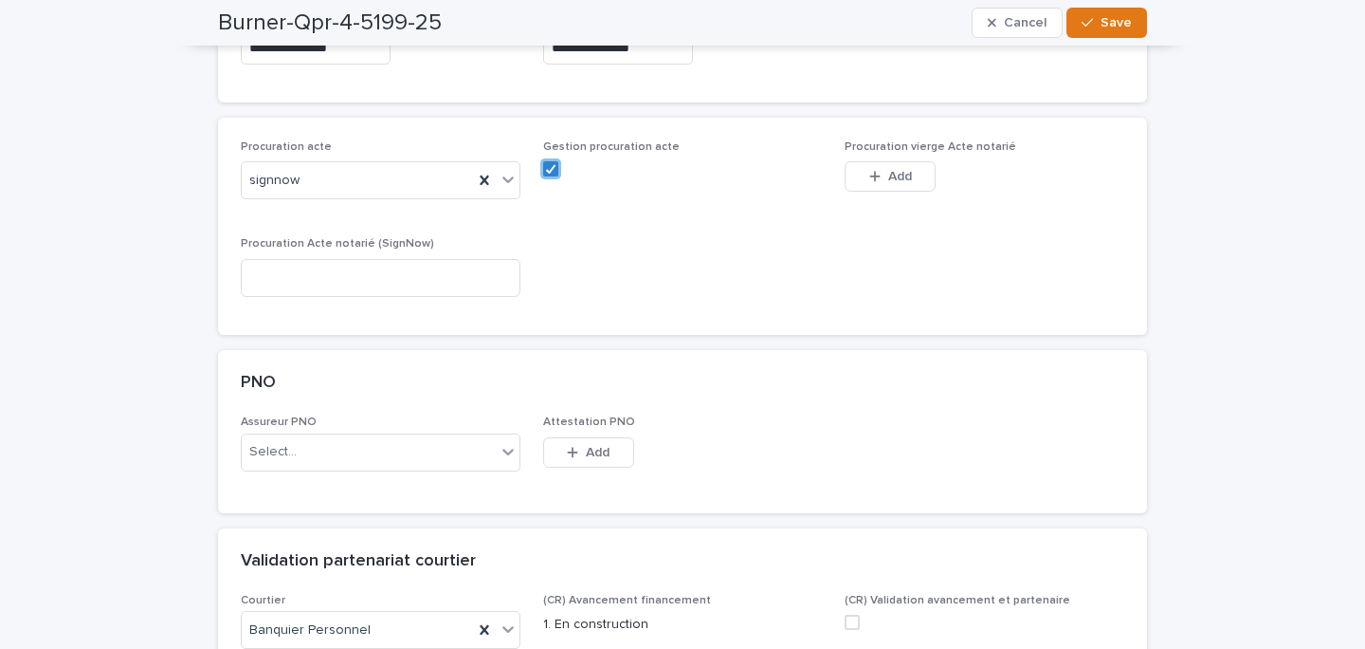
scroll to position [1223, 0]
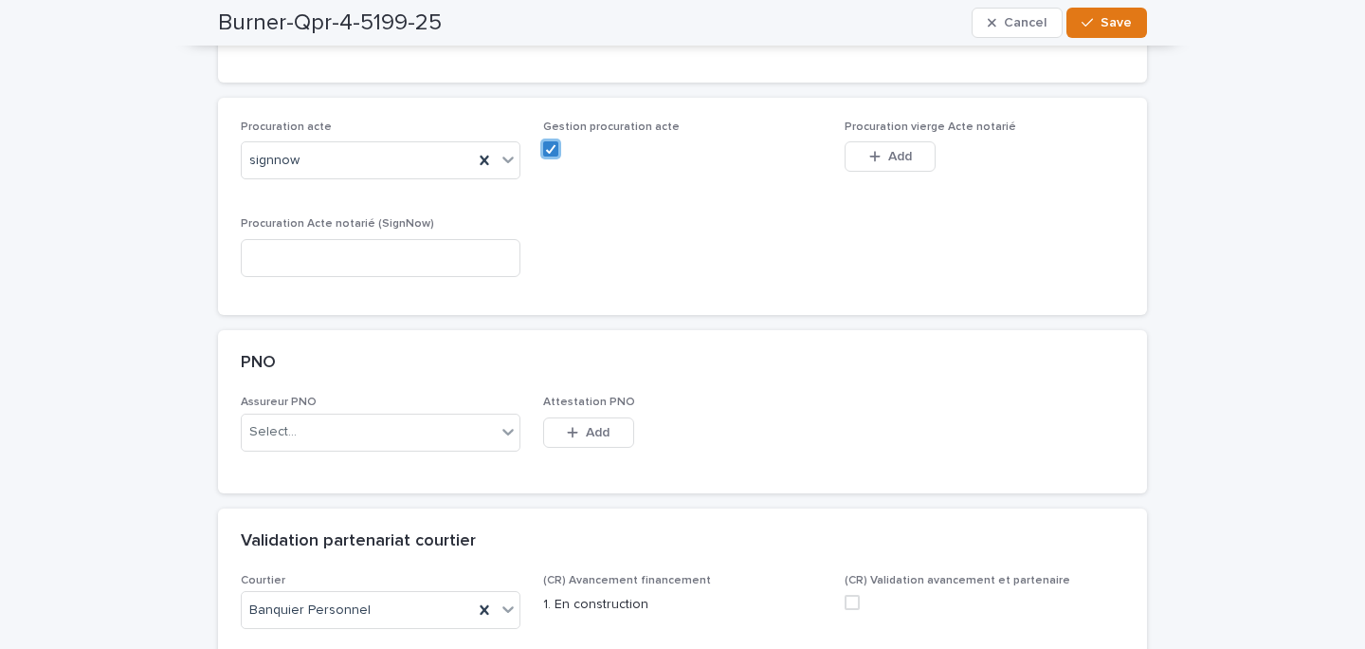
click at [425, 134] on p "Procuration acte" at bounding box center [381, 126] width 280 height 13
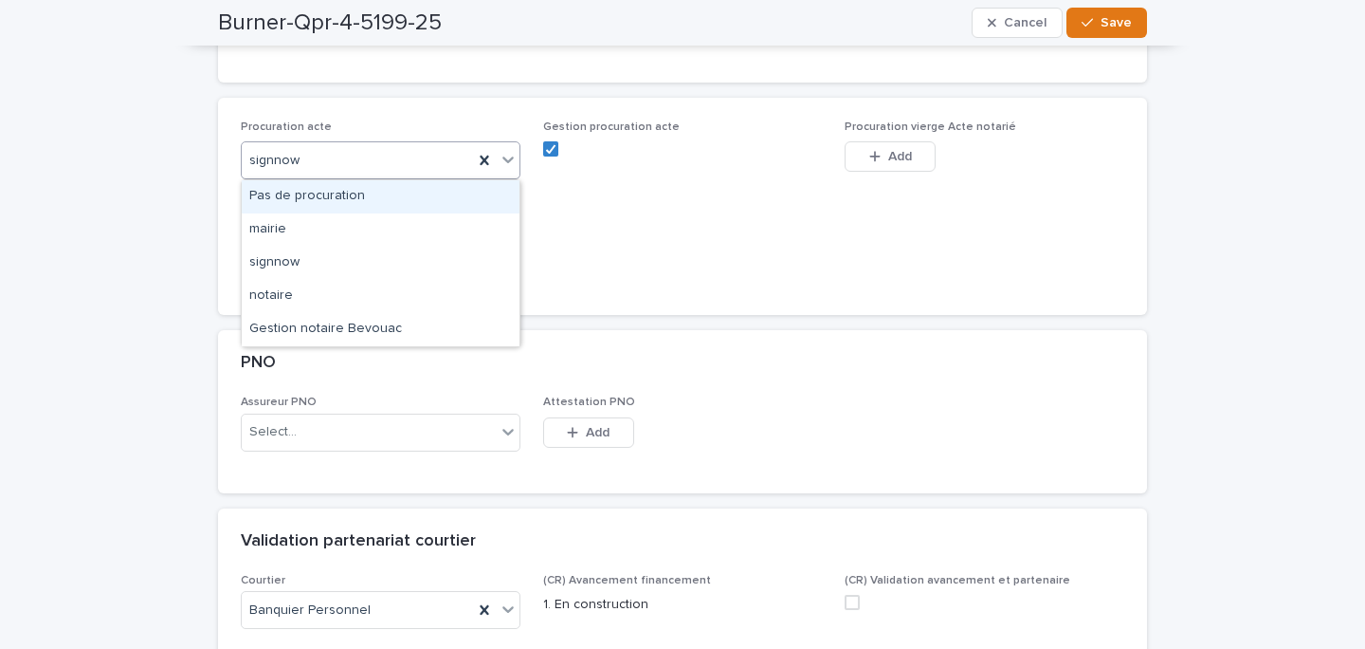
click at [392, 157] on div "signnow" at bounding box center [357, 160] width 231 height 31
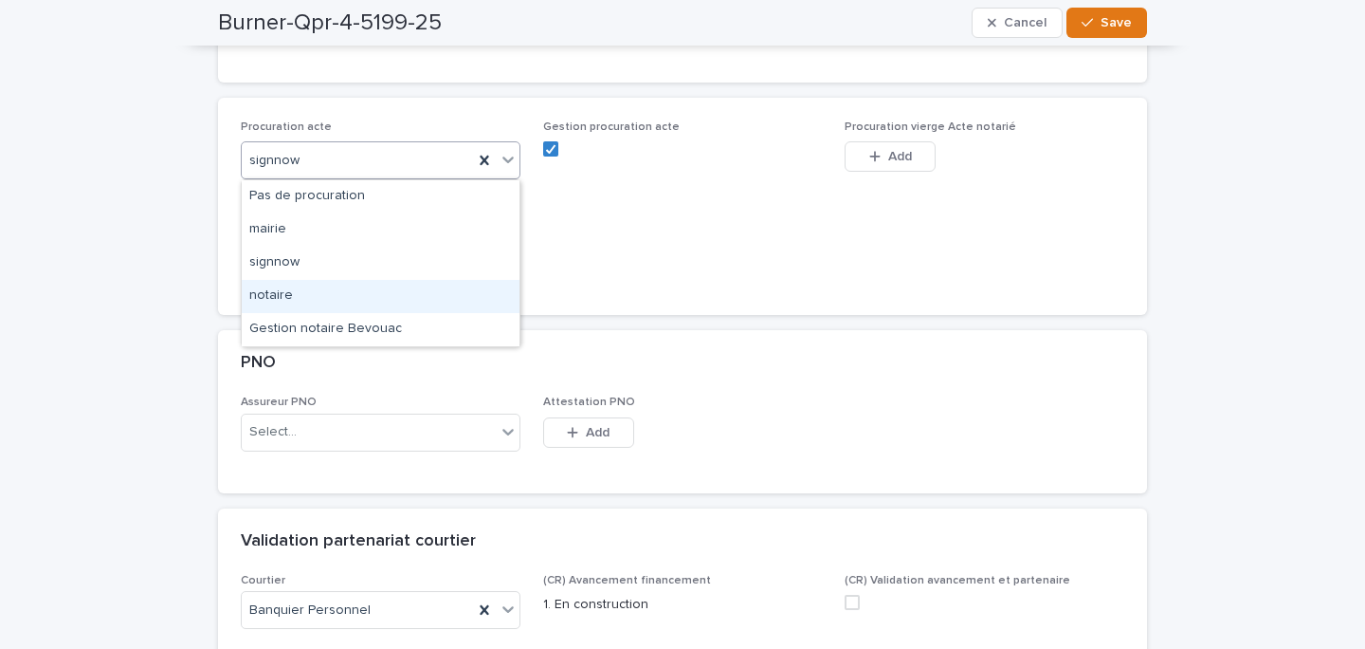
click at [331, 301] on div "notaire" at bounding box center [381, 296] width 278 height 33
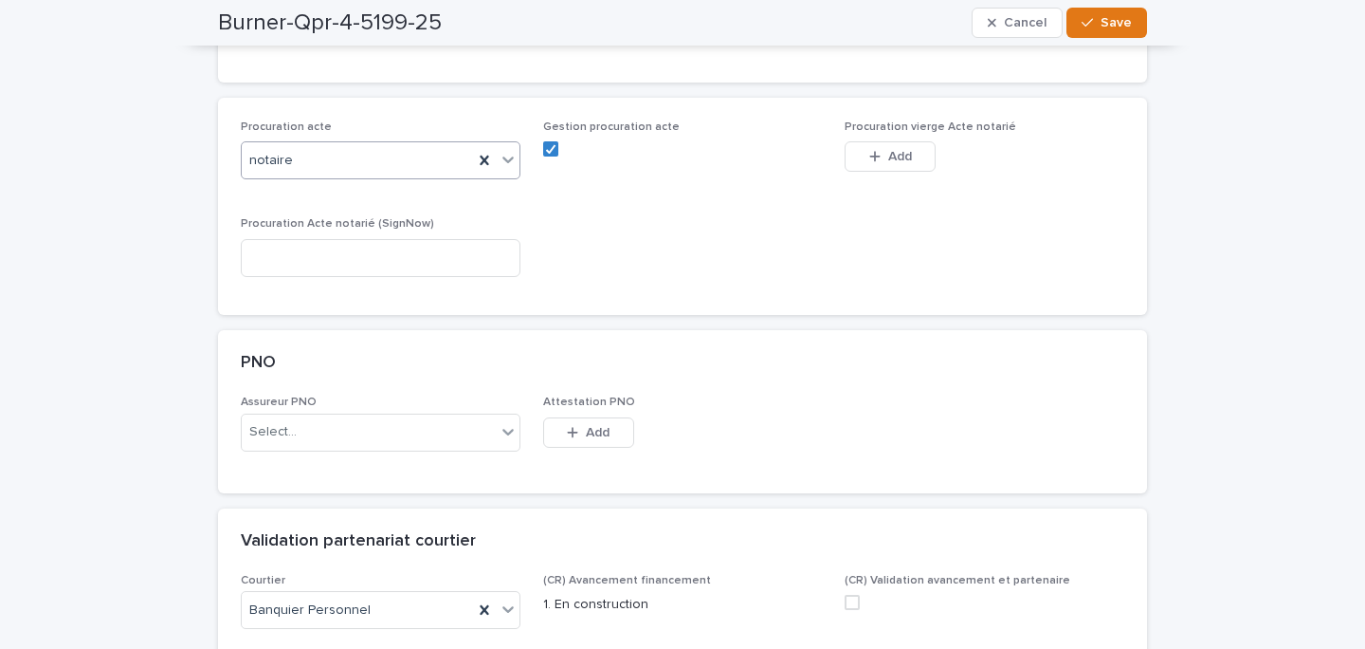
scroll to position [1262, 0]
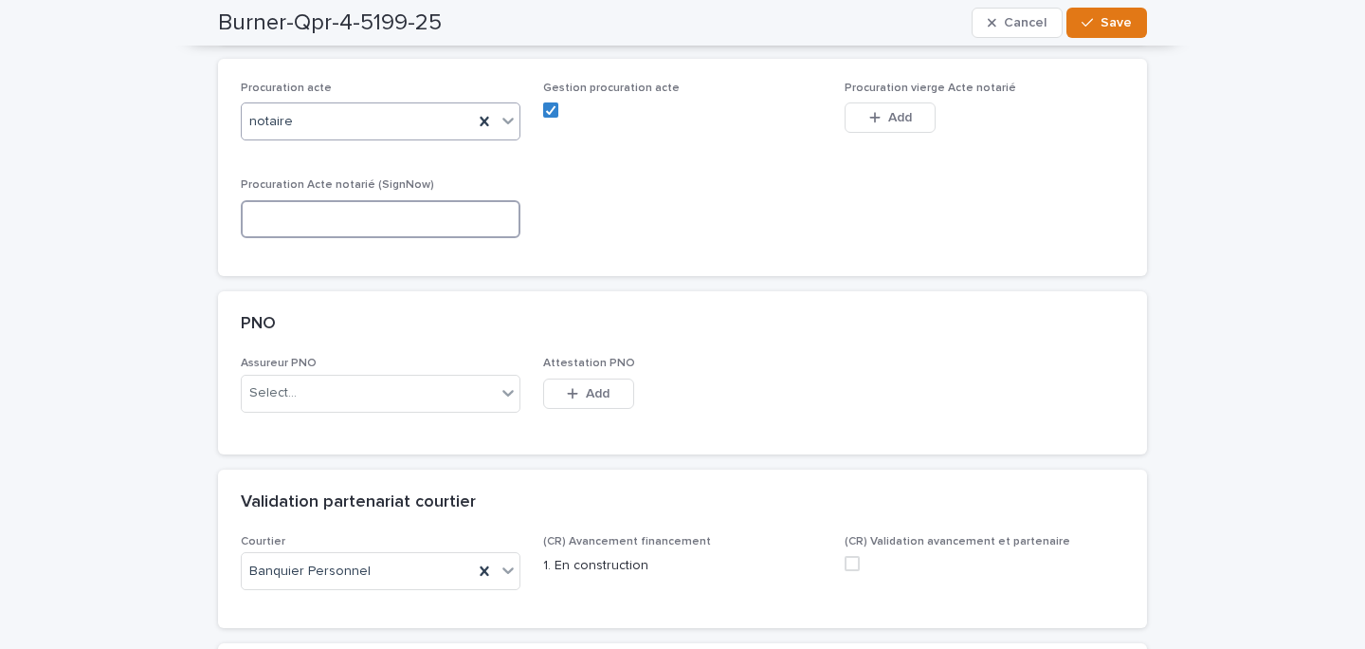
click at [381, 215] on input at bounding box center [381, 219] width 280 height 38
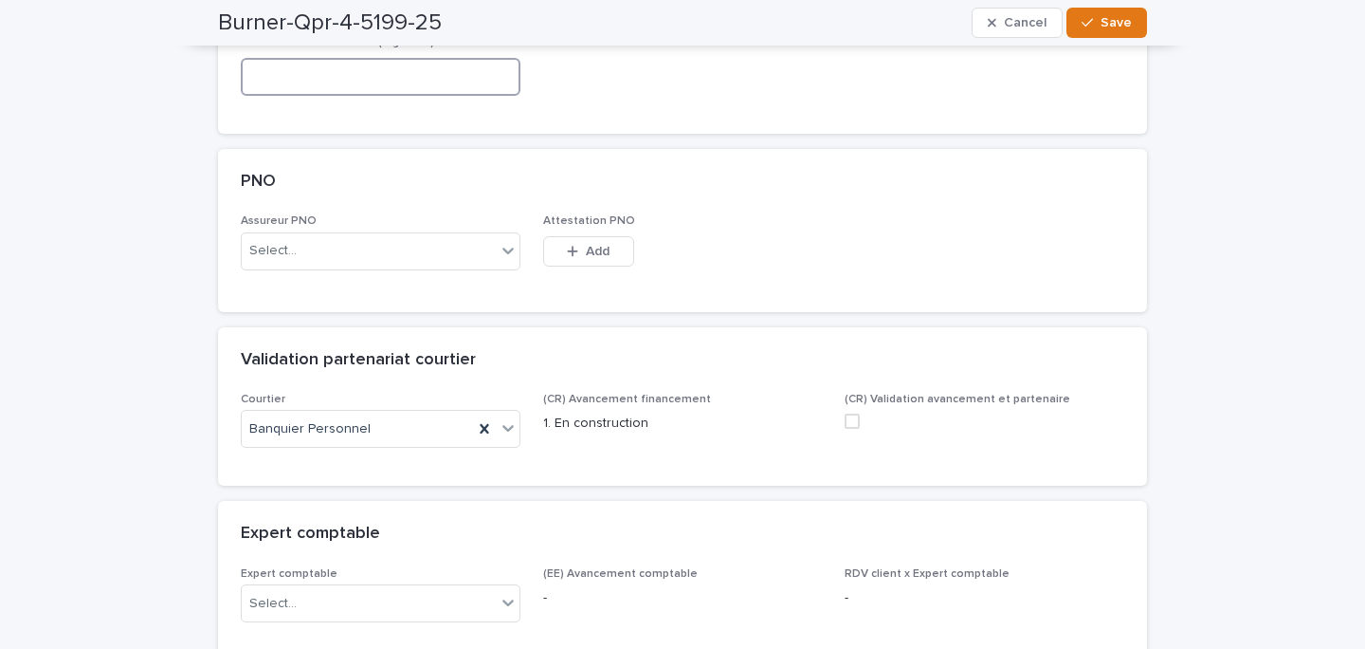
scroll to position [1405, 0]
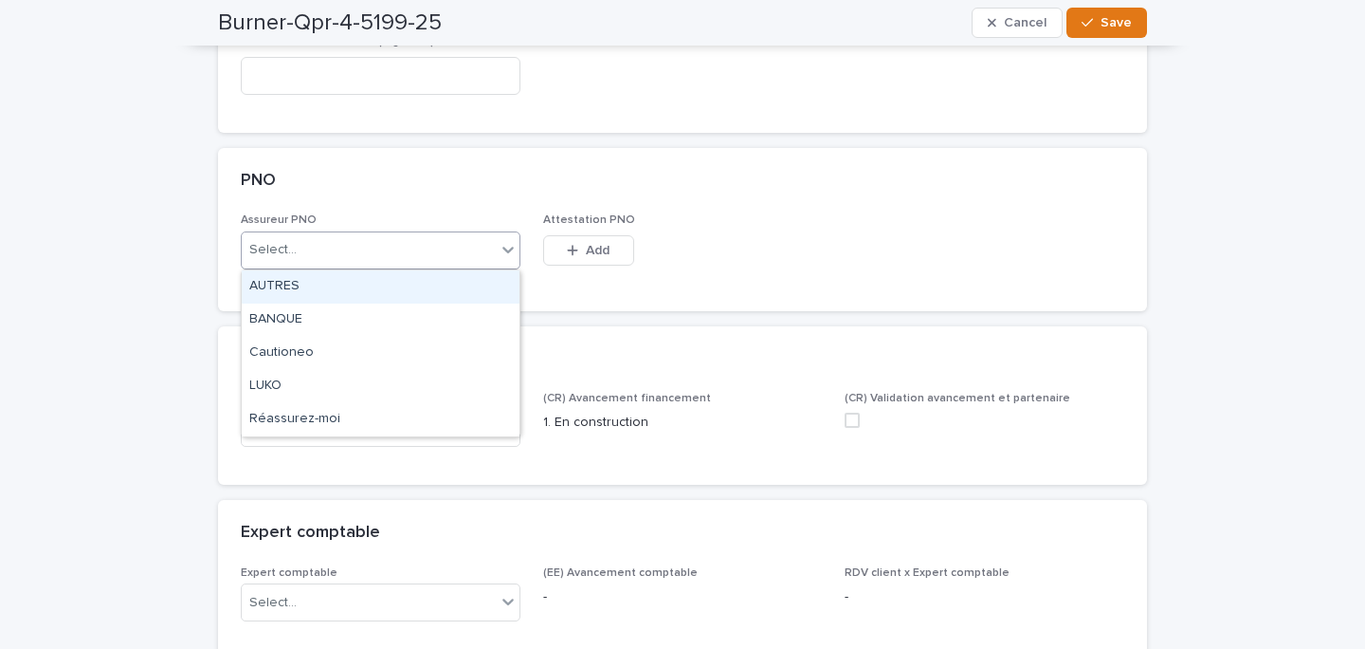
click at [390, 234] on div "Select..." at bounding box center [369, 249] width 254 height 31
click at [309, 278] on div "AUTRES" at bounding box center [381, 286] width 278 height 33
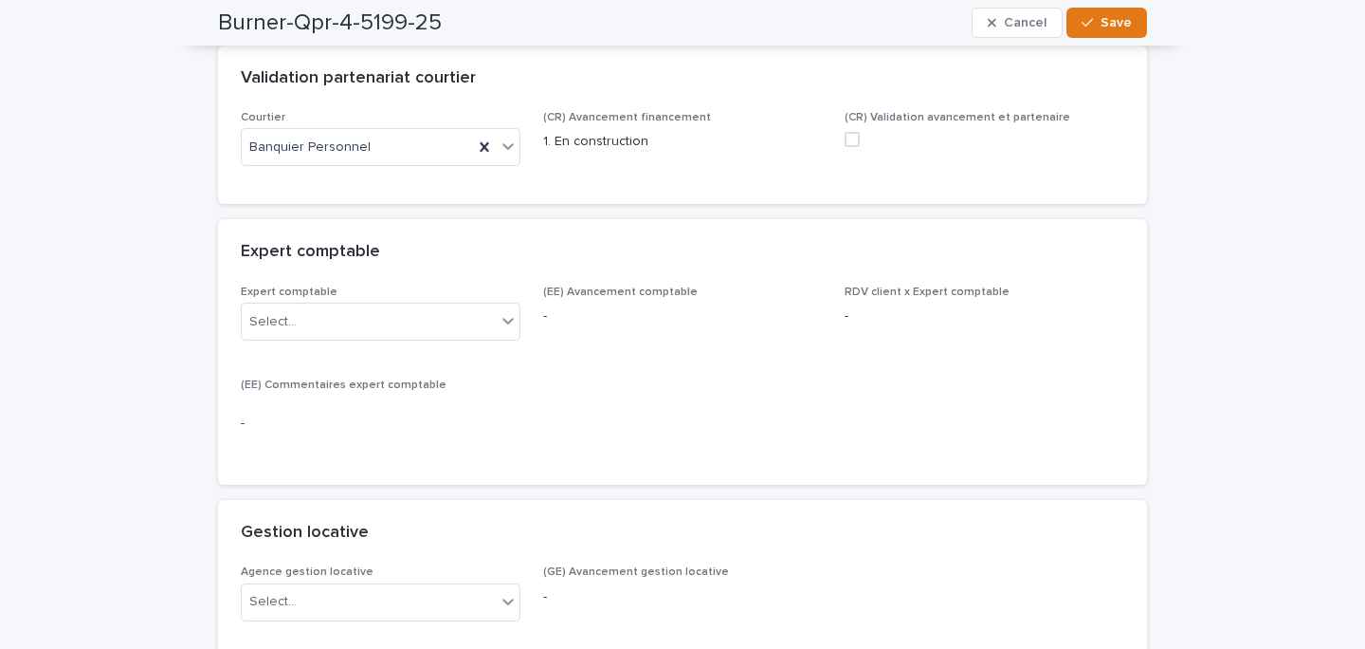
scroll to position [1727, 0]
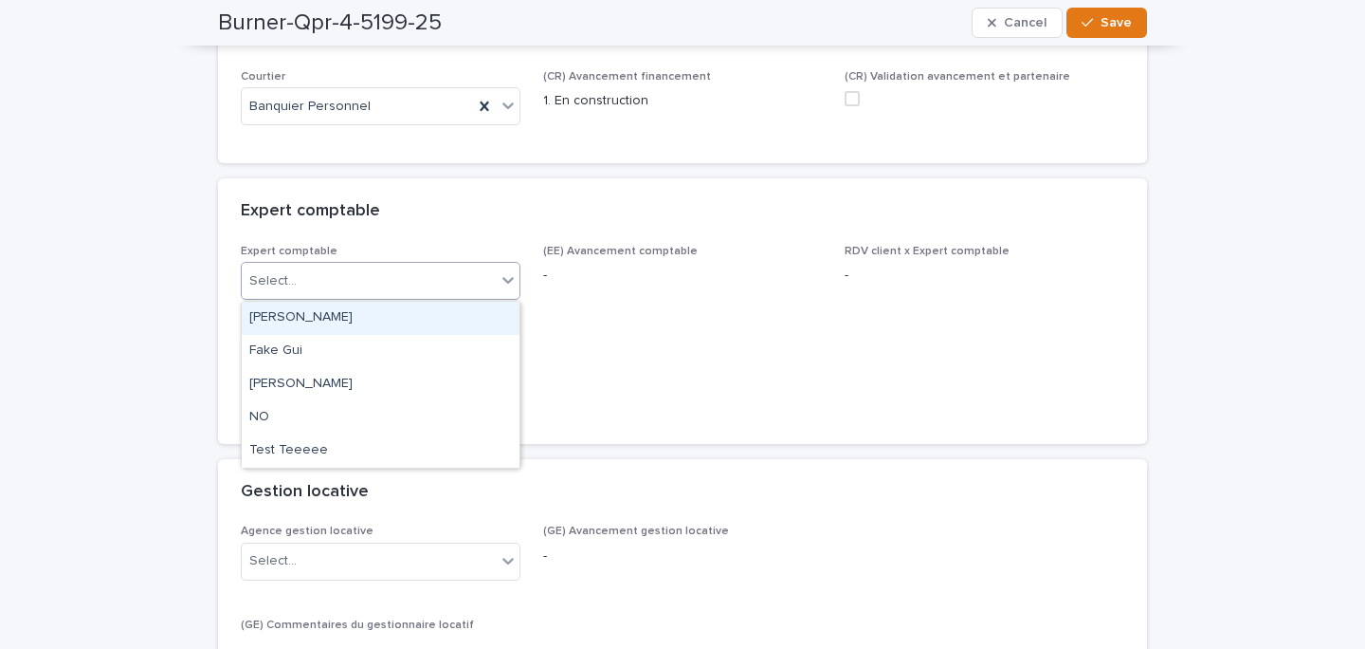
click at [379, 281] on div "Select..." at bounding box center [369, 280] width 254 height 31
click at [422, 235] on div "Expert comptable" at bounding box center [682, 211] width 929 height 66
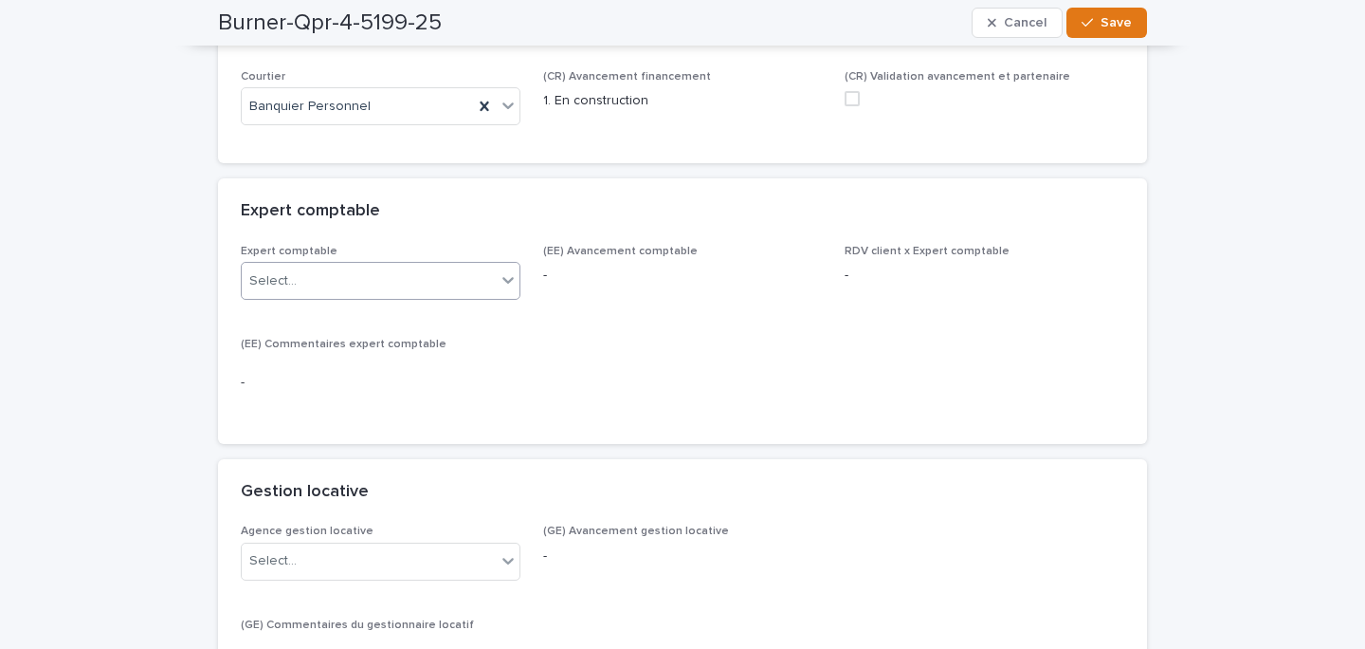
click at [383, 283] on div "Select..." at bounding box center [369, 280] width 254 height 31
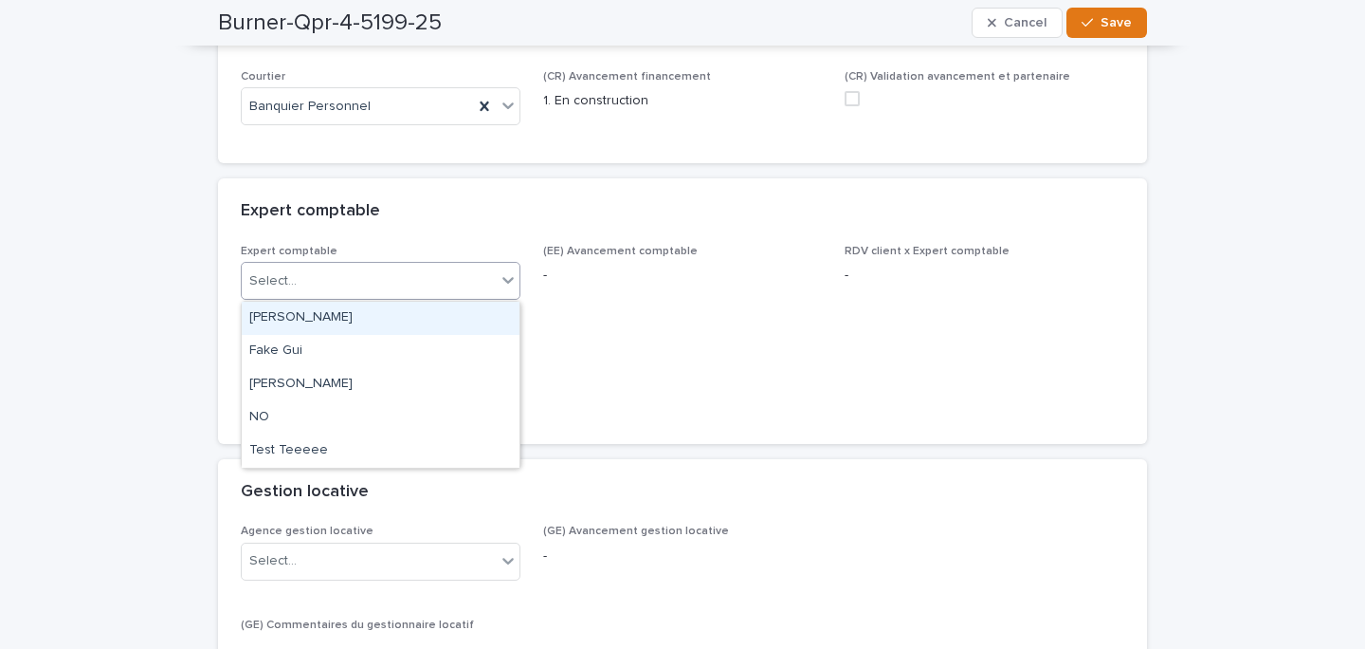
click at [353, 310] on div "Céline Périsseau" at bounding box center [381, 318] width 278 height 33
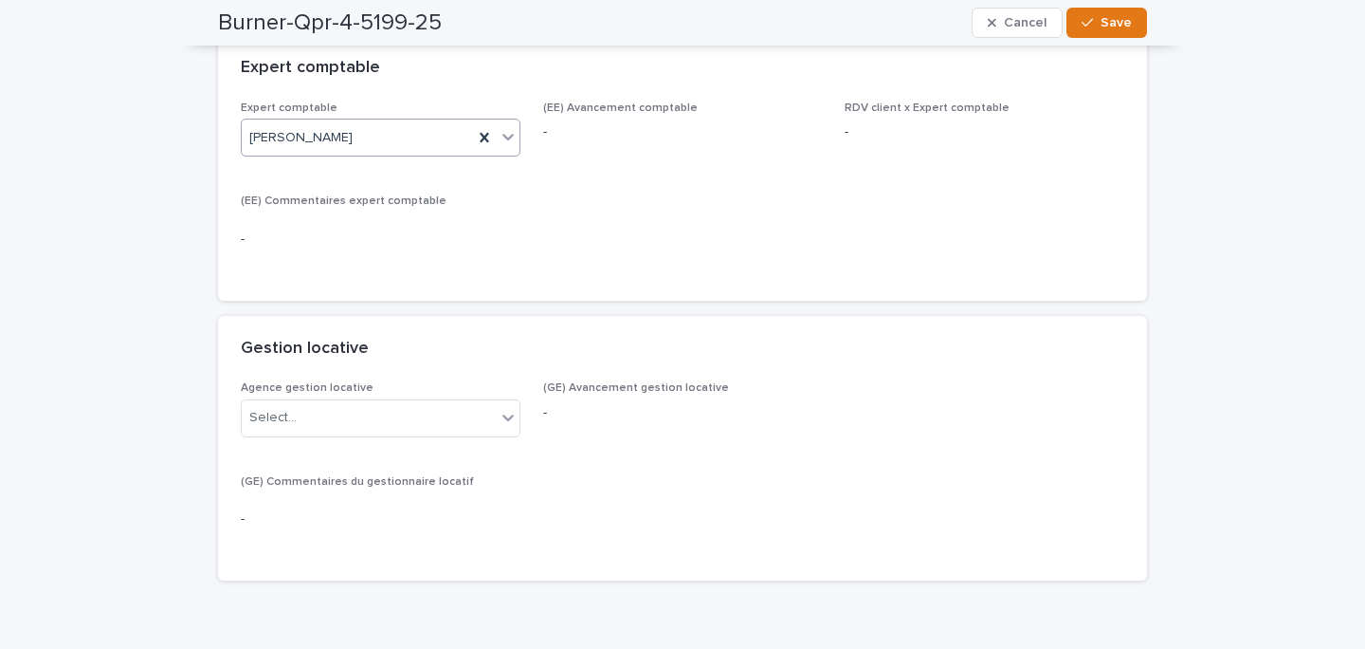
scroll to position [1965, 0]
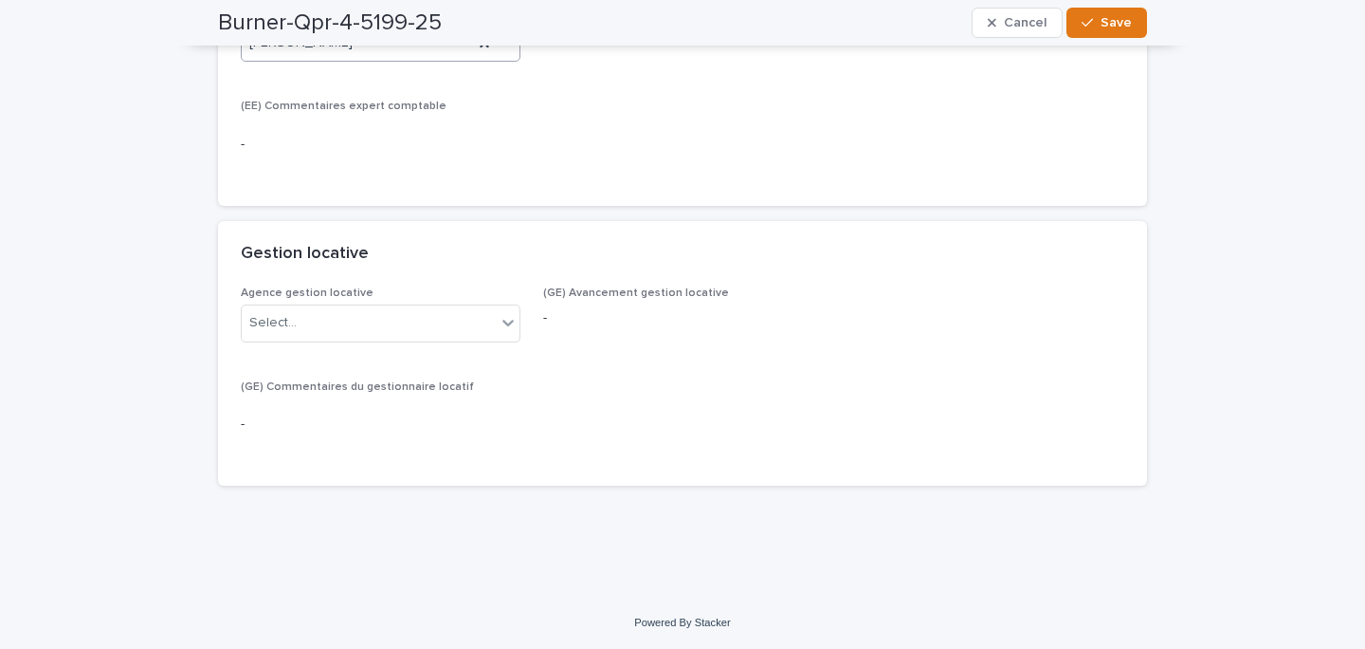
click at [340, 302] on div "Agence gestion locative Select..." at bounding box center [381, 321] width 280 height 70
click at [326, 321] on div "Select..." at bounding box center [369, 322] width 254 height 31
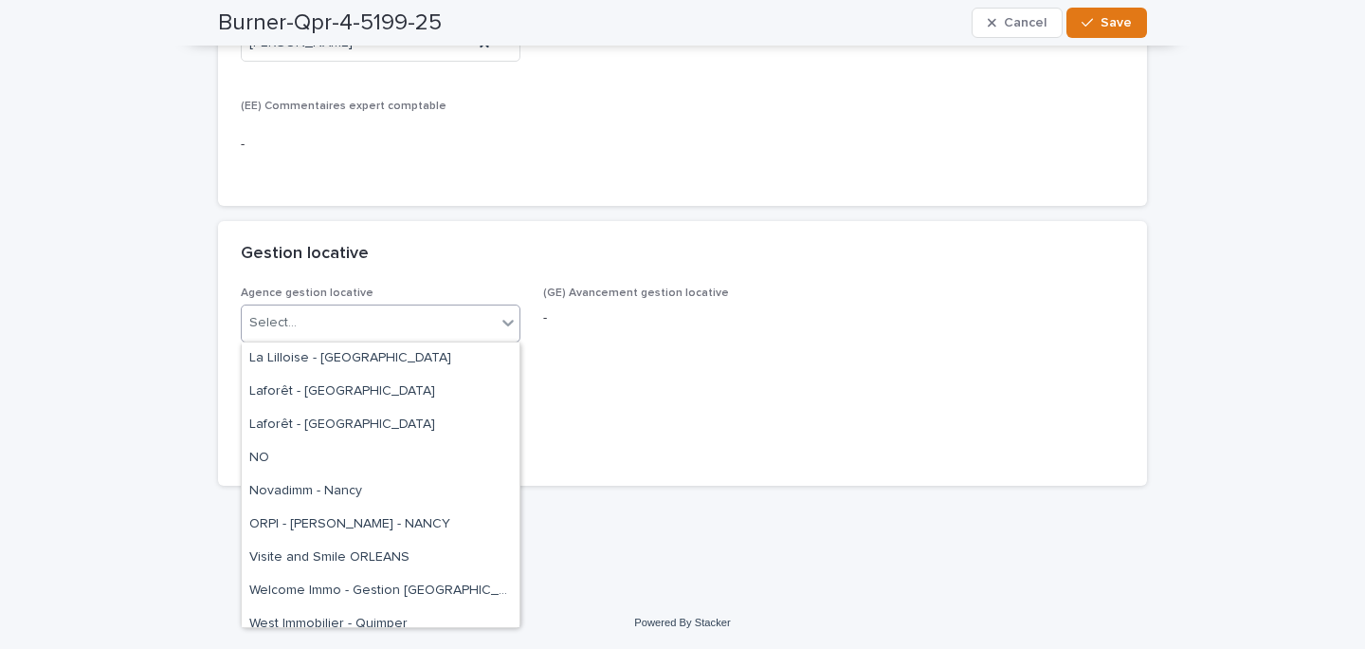
scroll to position [313, 0]
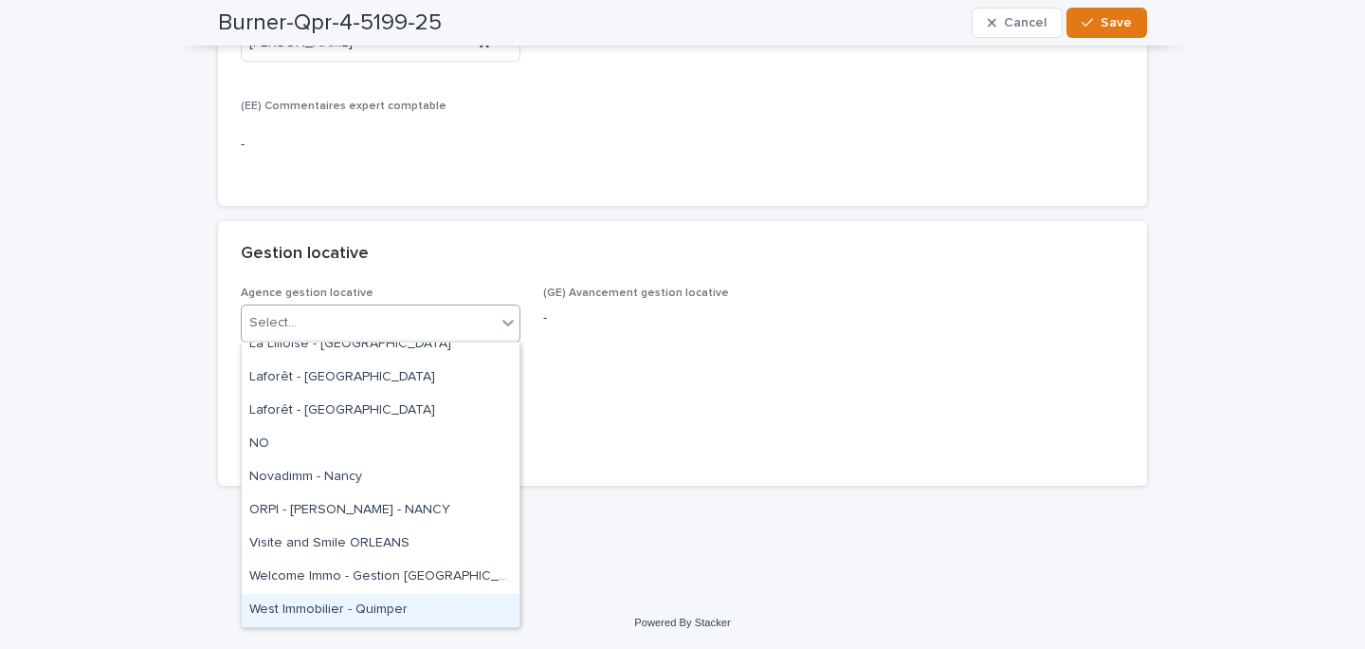
click at [381, 605] on div "West Immobilier - Quimper" at bounding box center [381, 610] width 278 height 33
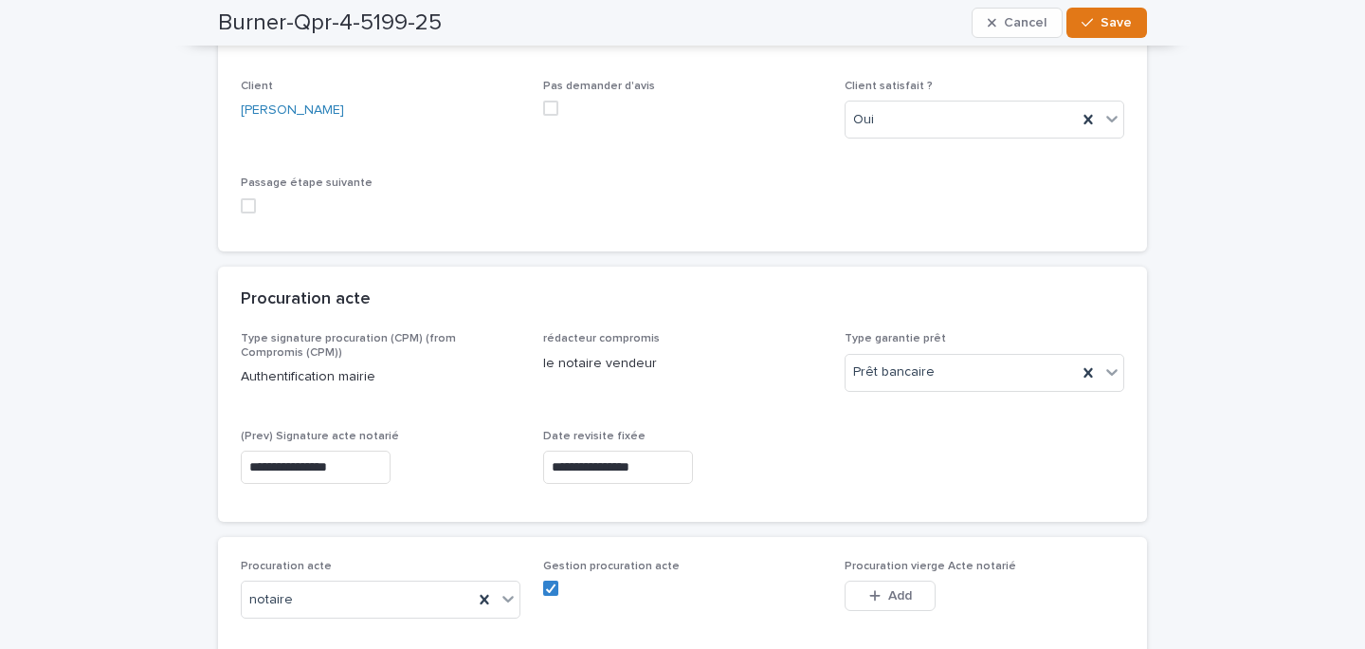
scroll to position [0, 0]
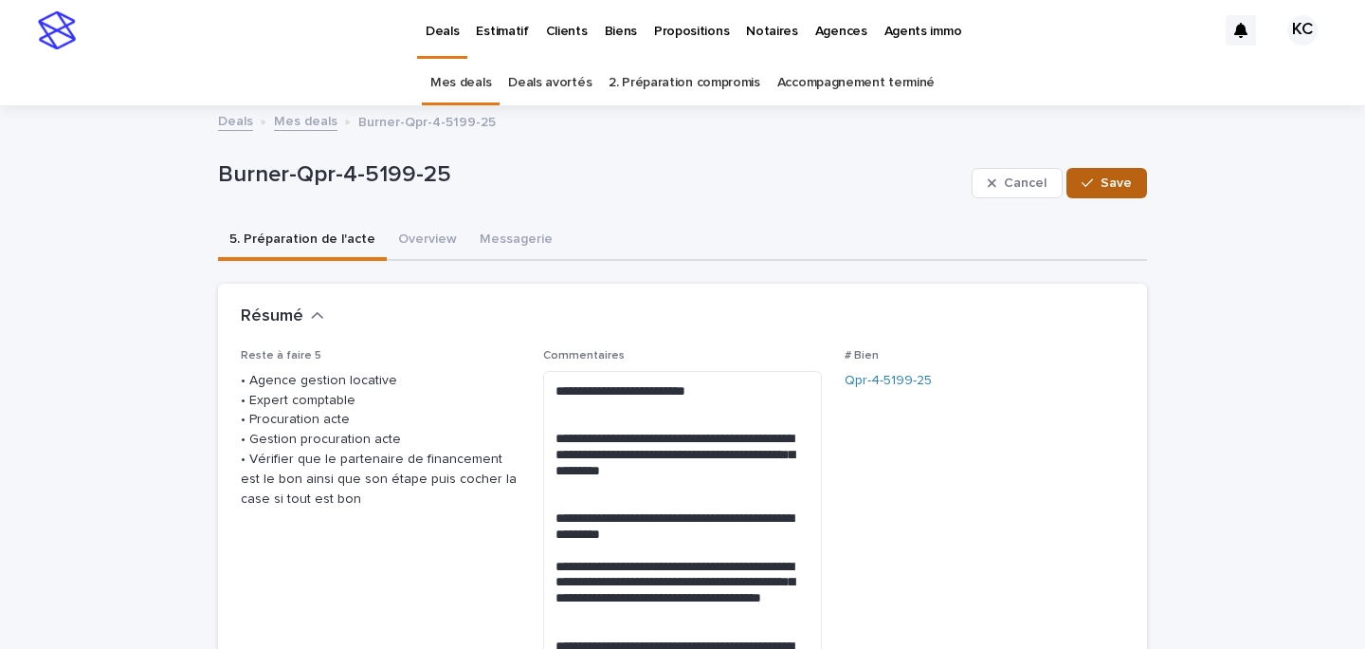
click at [1106, 192] on button "Save" at bounding box center [1107, 183] width 81 height 30
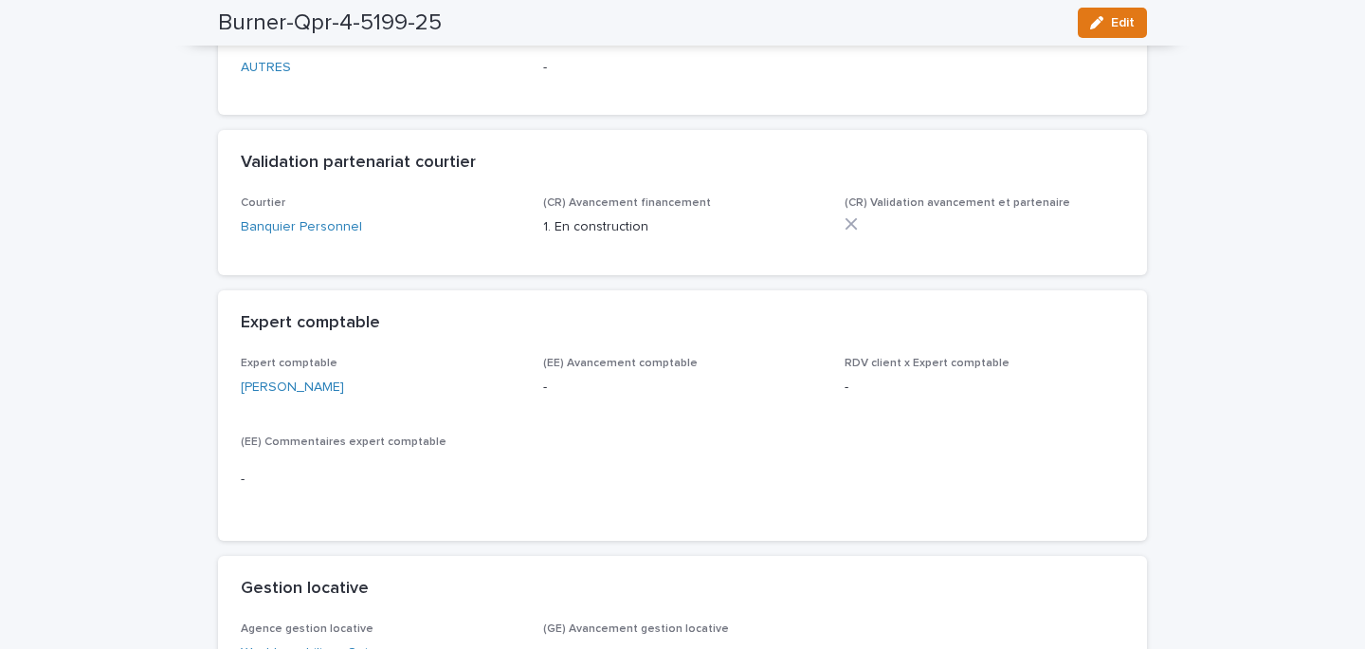
scroll to position [1568, 0]
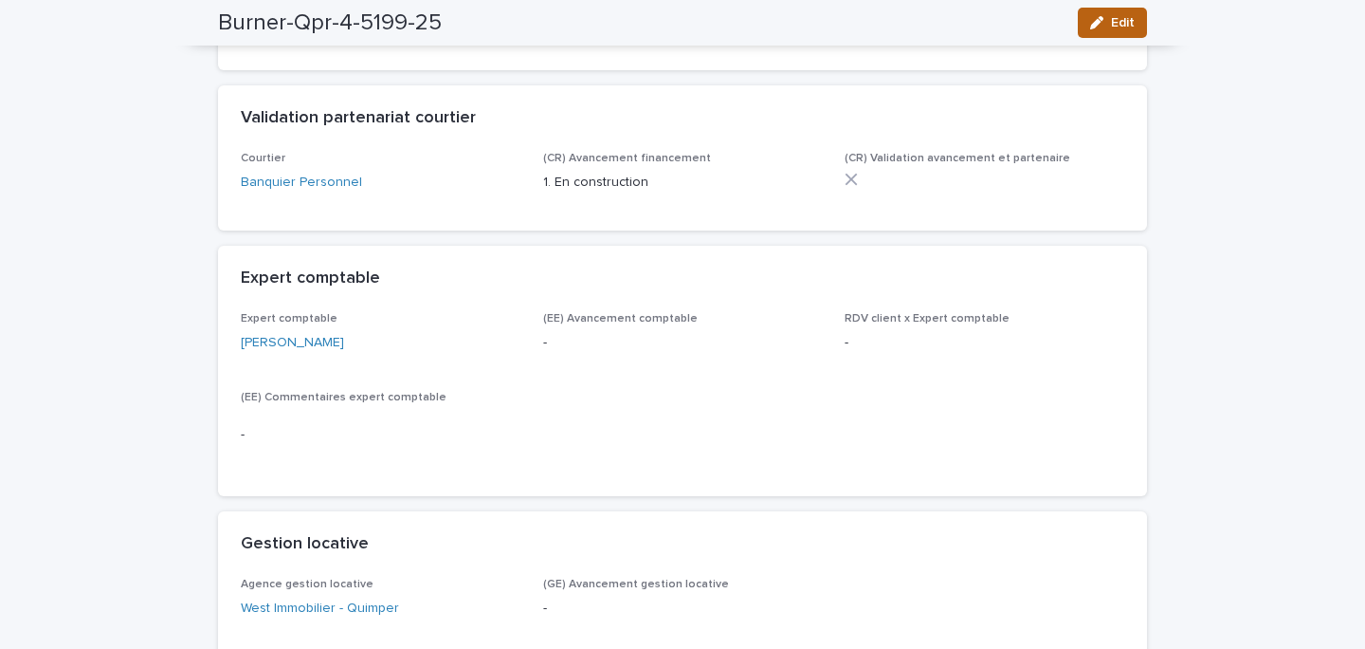
click at [1111, 30] on button "Edit" at bounding box center [1112, 23] width 69 height 30
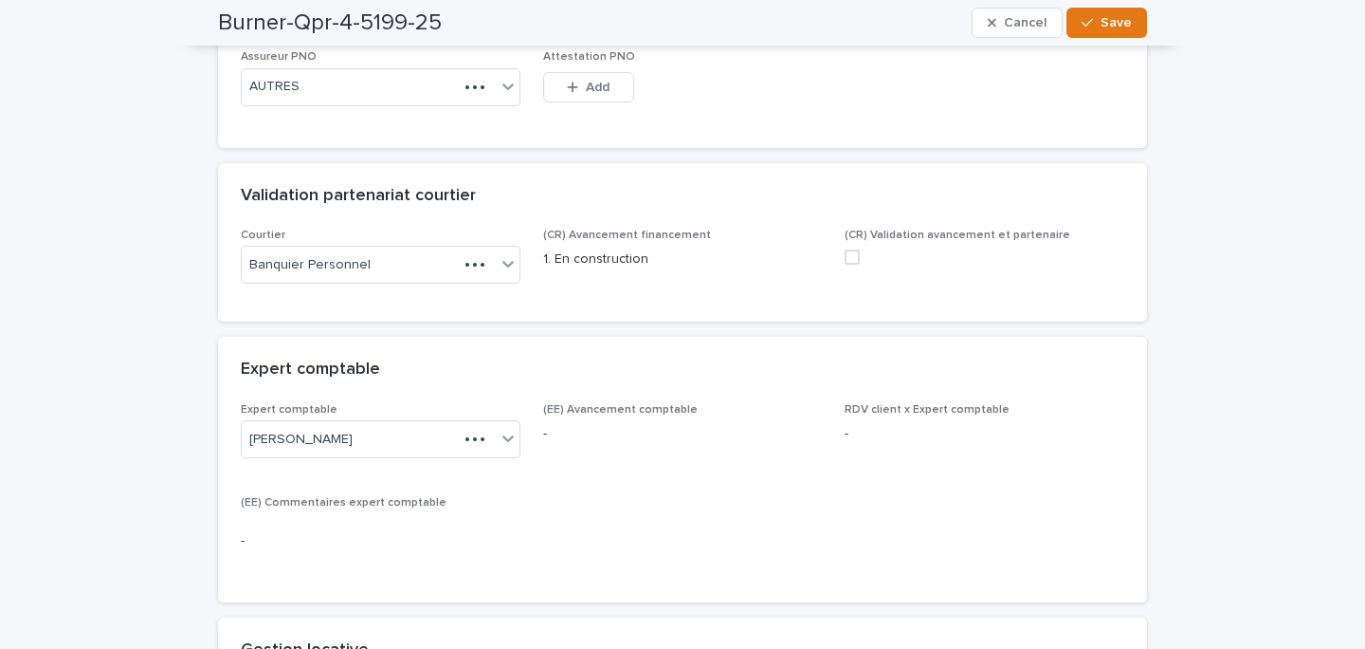
scroll to position [1565, 0]
click at [863, 258] on label at bounding box center [985, 259] width 280 height 15
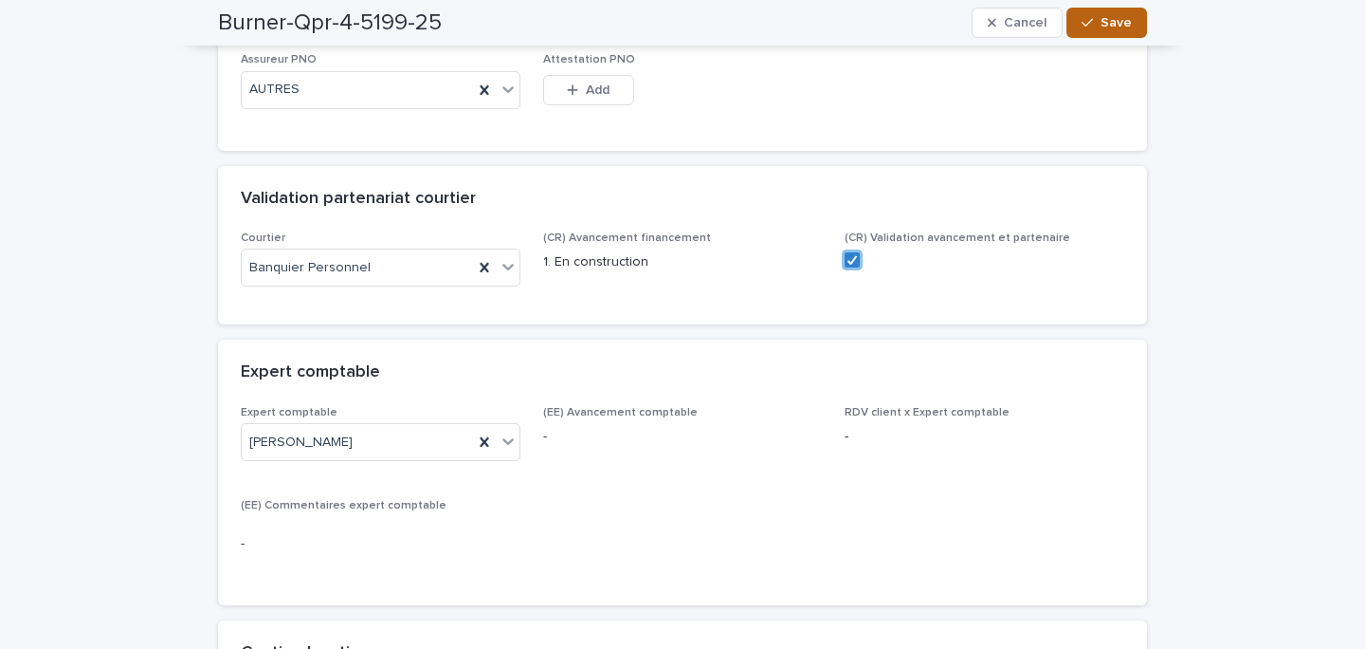
click at [1106, 25] on span "Save" at bounding box center [1116, 22] width 31 height 13
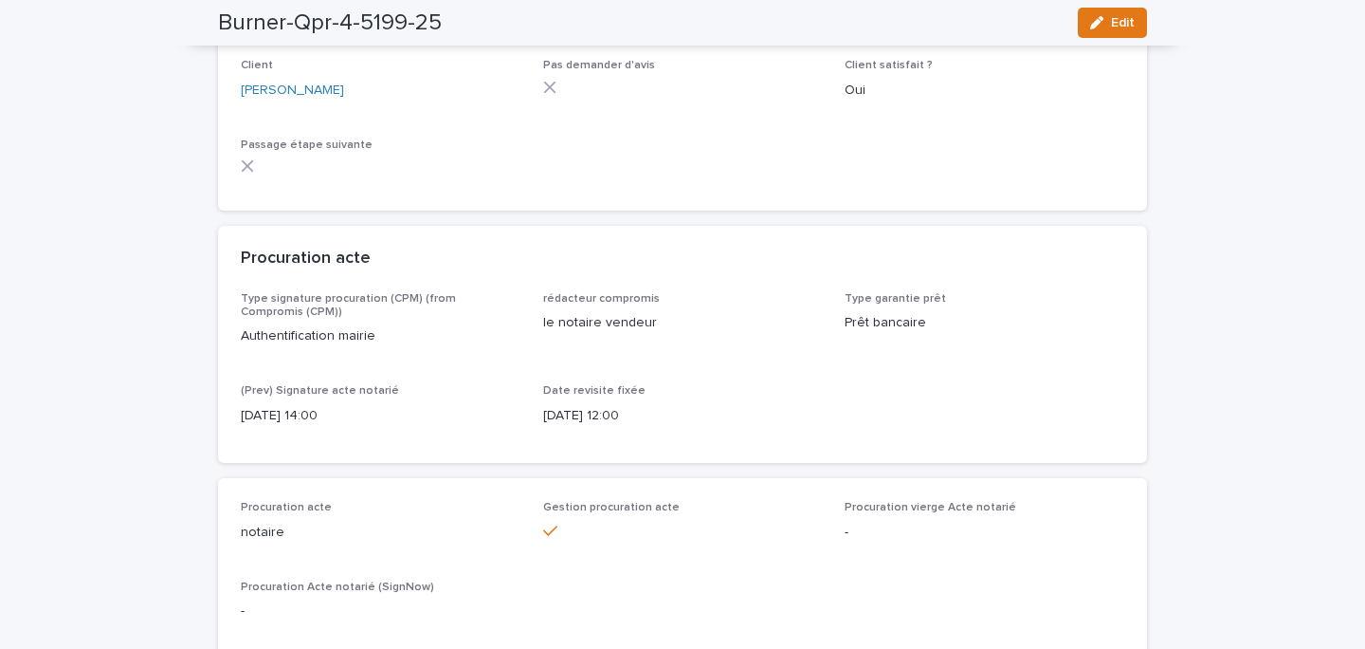
scroll to position [826, 0]
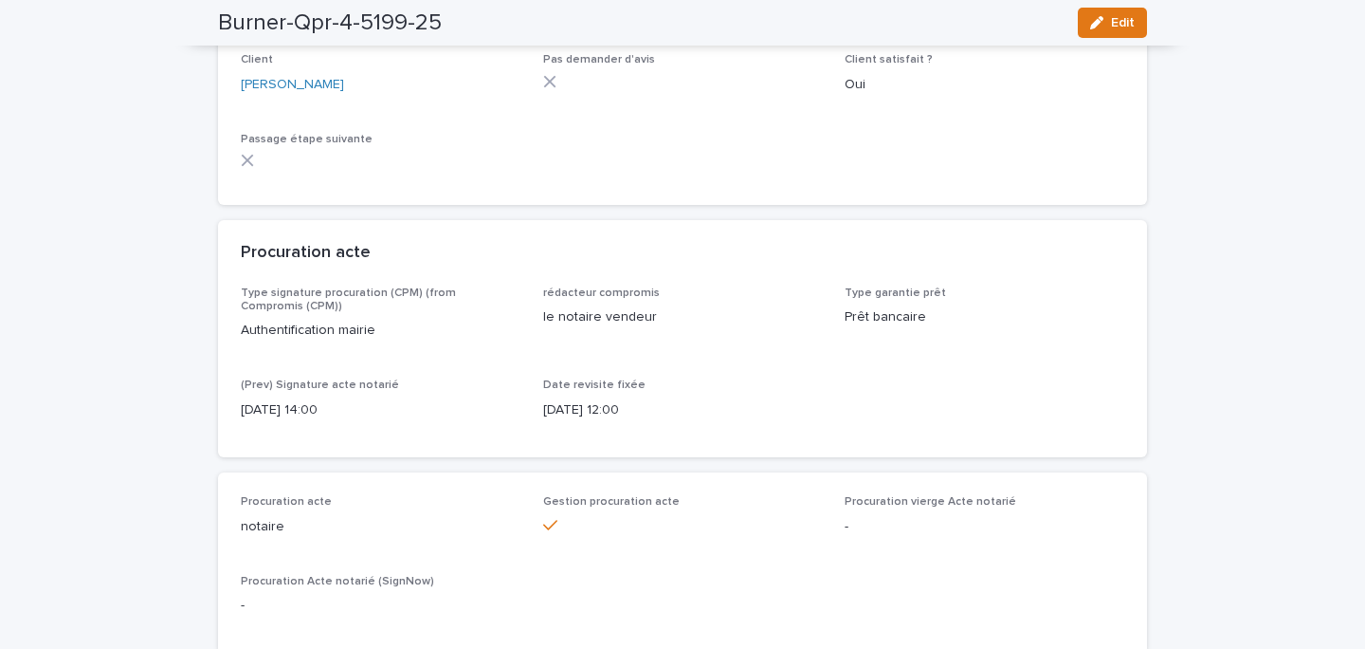
click at [1087, 22] on button "Edit" at bounding box center [1112, 23] width 69 height 30
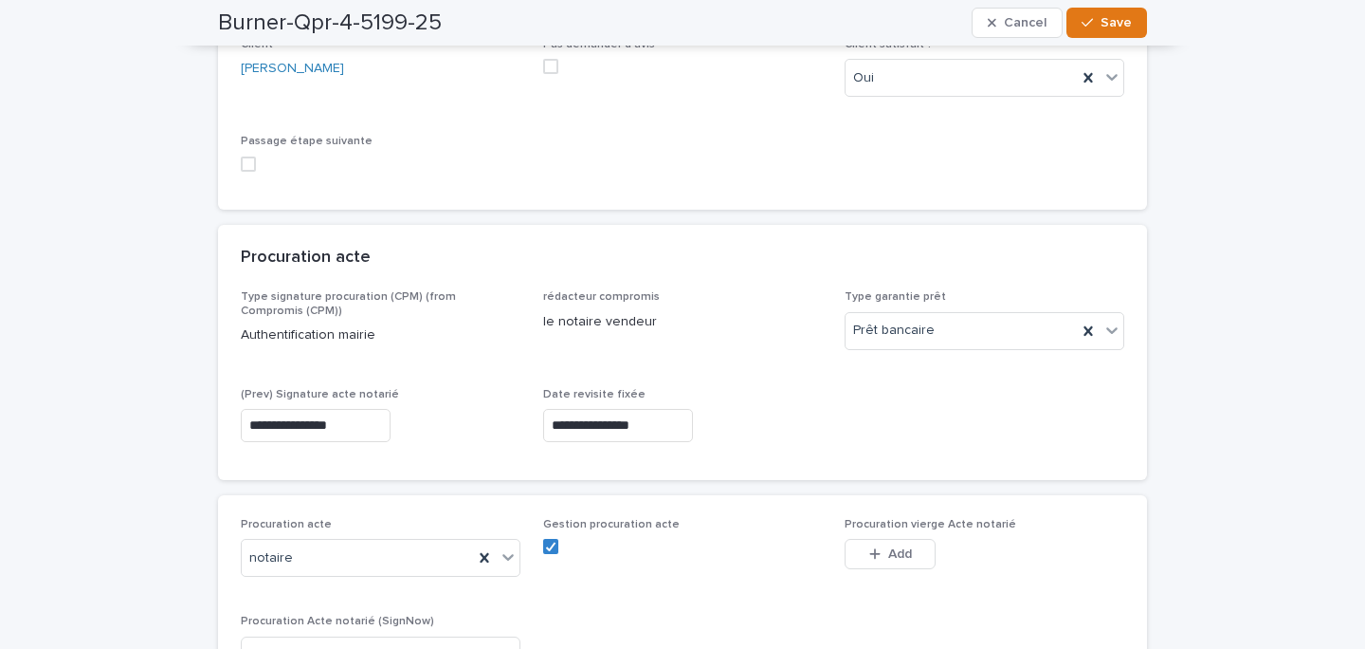
scroll to position [676, 0]
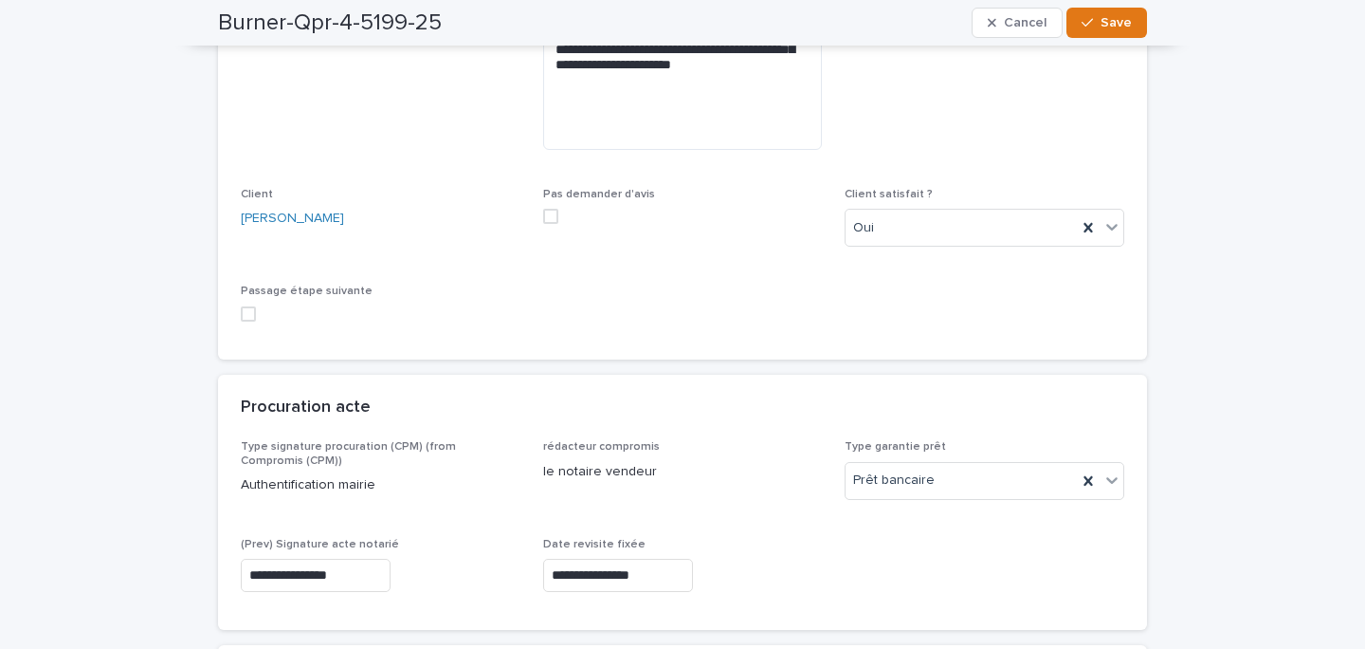
click at [257, 316] on label at bounding box center [381, 313] width 280 height 15
click at [1103, 27] on span "Save" at bounding box center [1116, 22] width 31 height 13
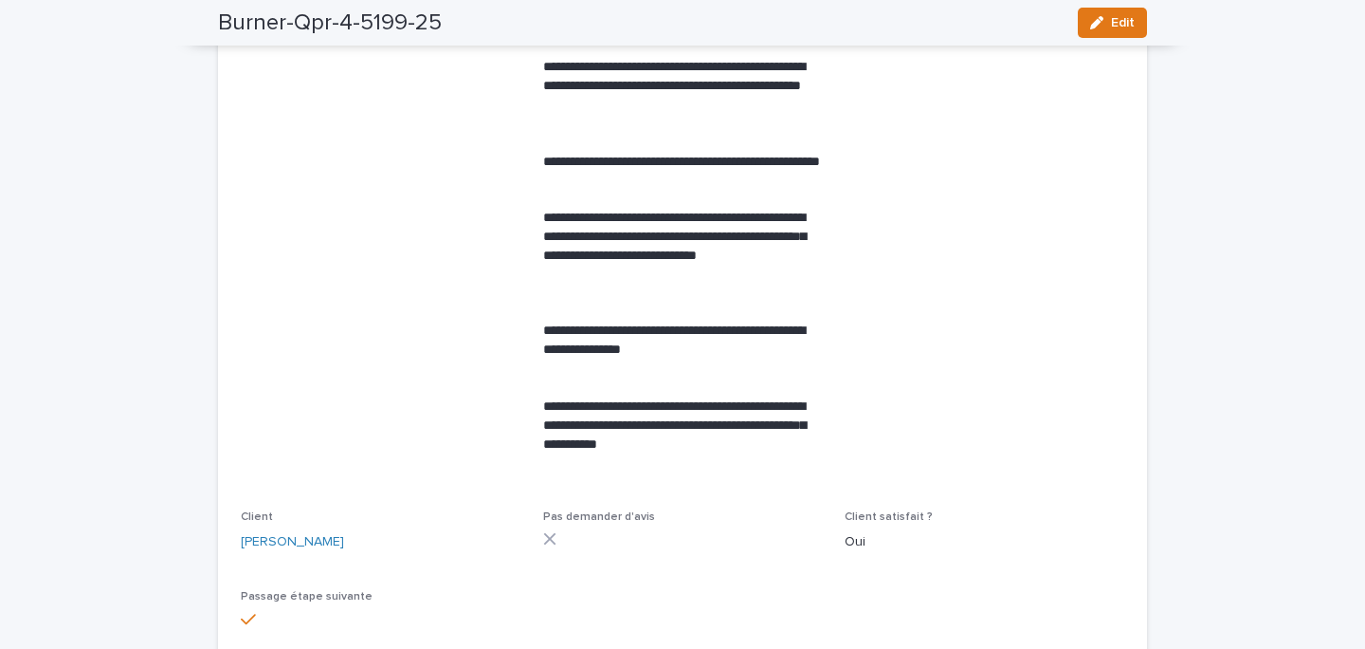
scroll to position [0, 0]
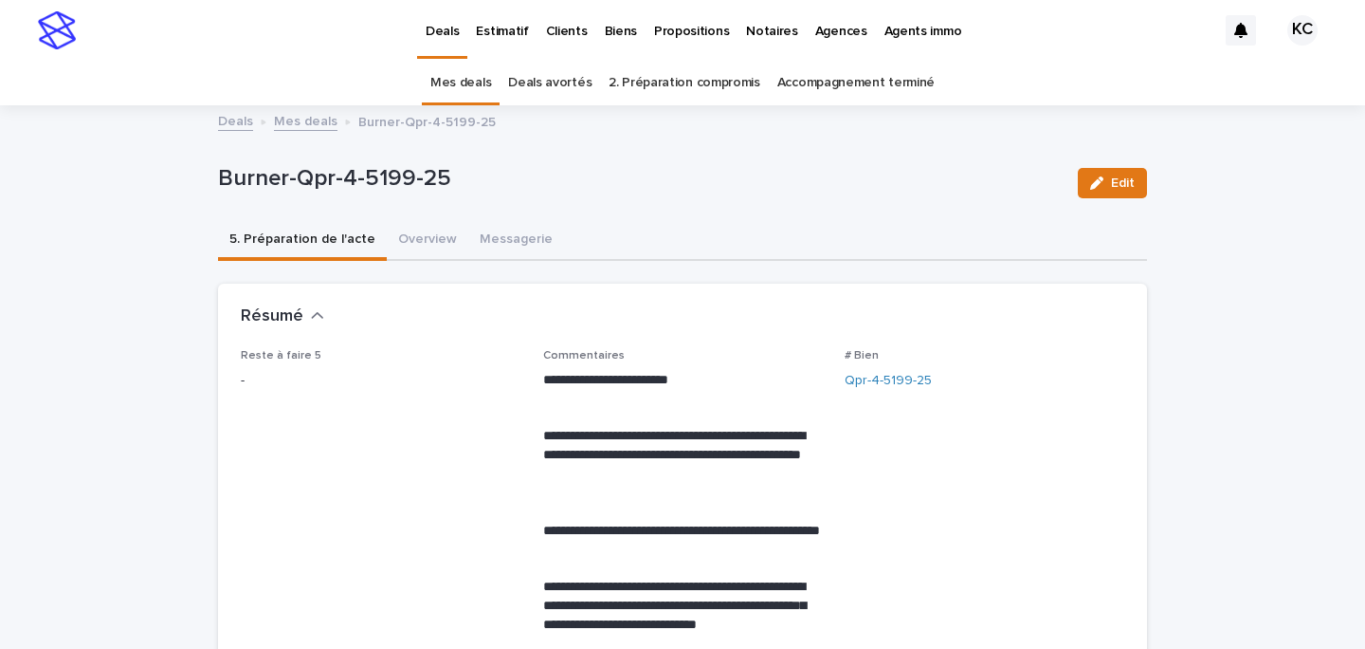
click at [491, 93] on link "Mes deals" at bounding box center [460, 83] width 61 height 45
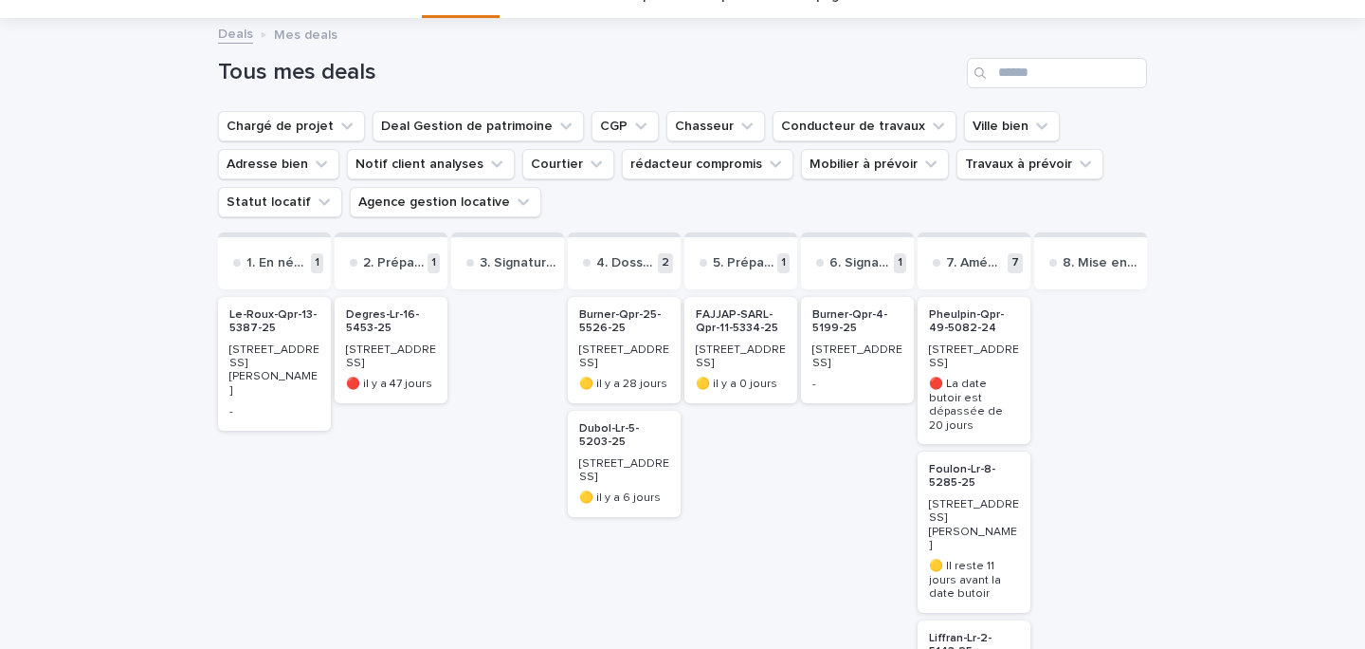
scroll to position [95, 0]
